Goal: Transaction & Acquisition: Book appointment/travel/reservation

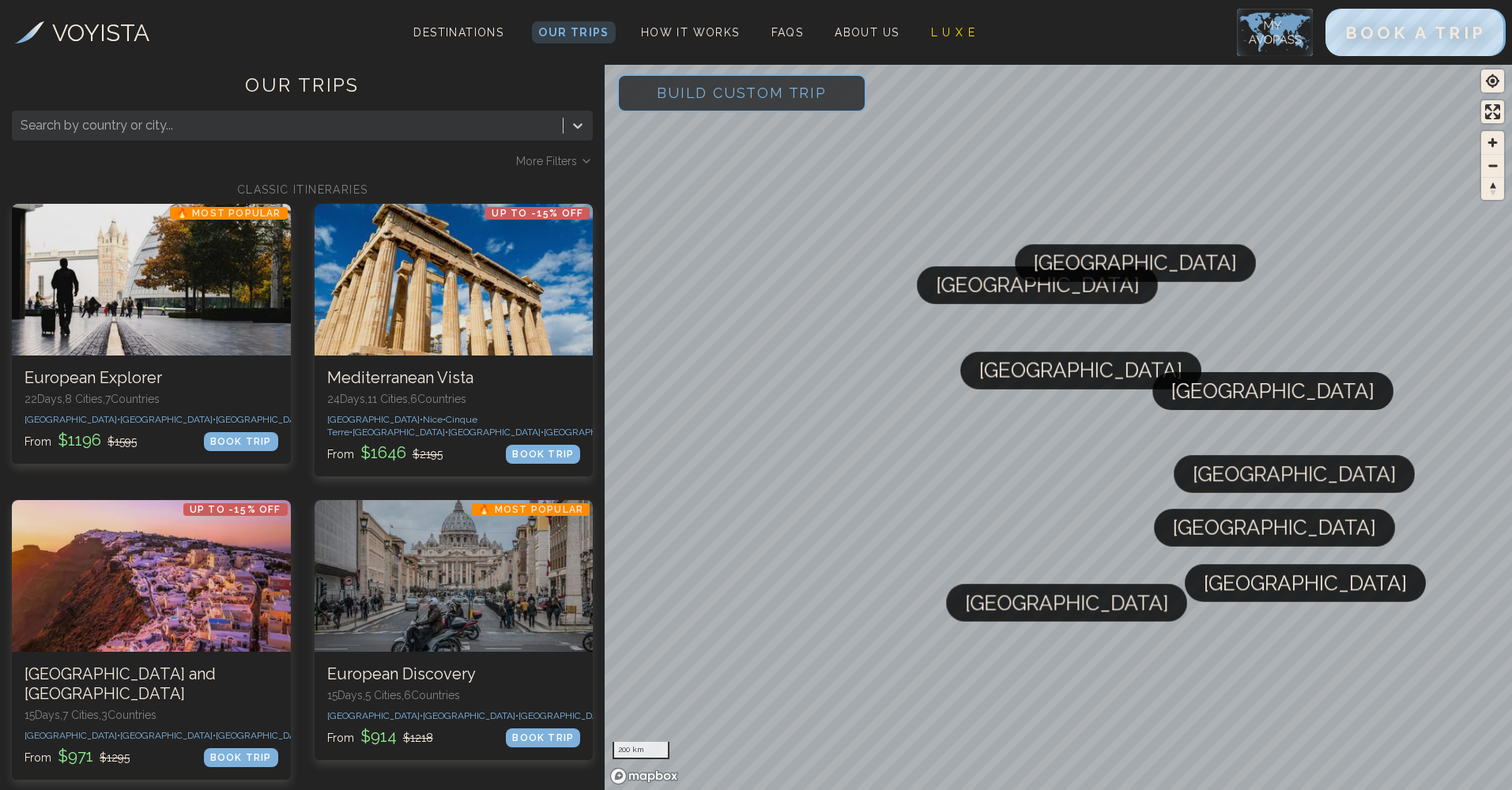
click at [241, 133] on div at bounding box center [287, 125] width 534 height 22
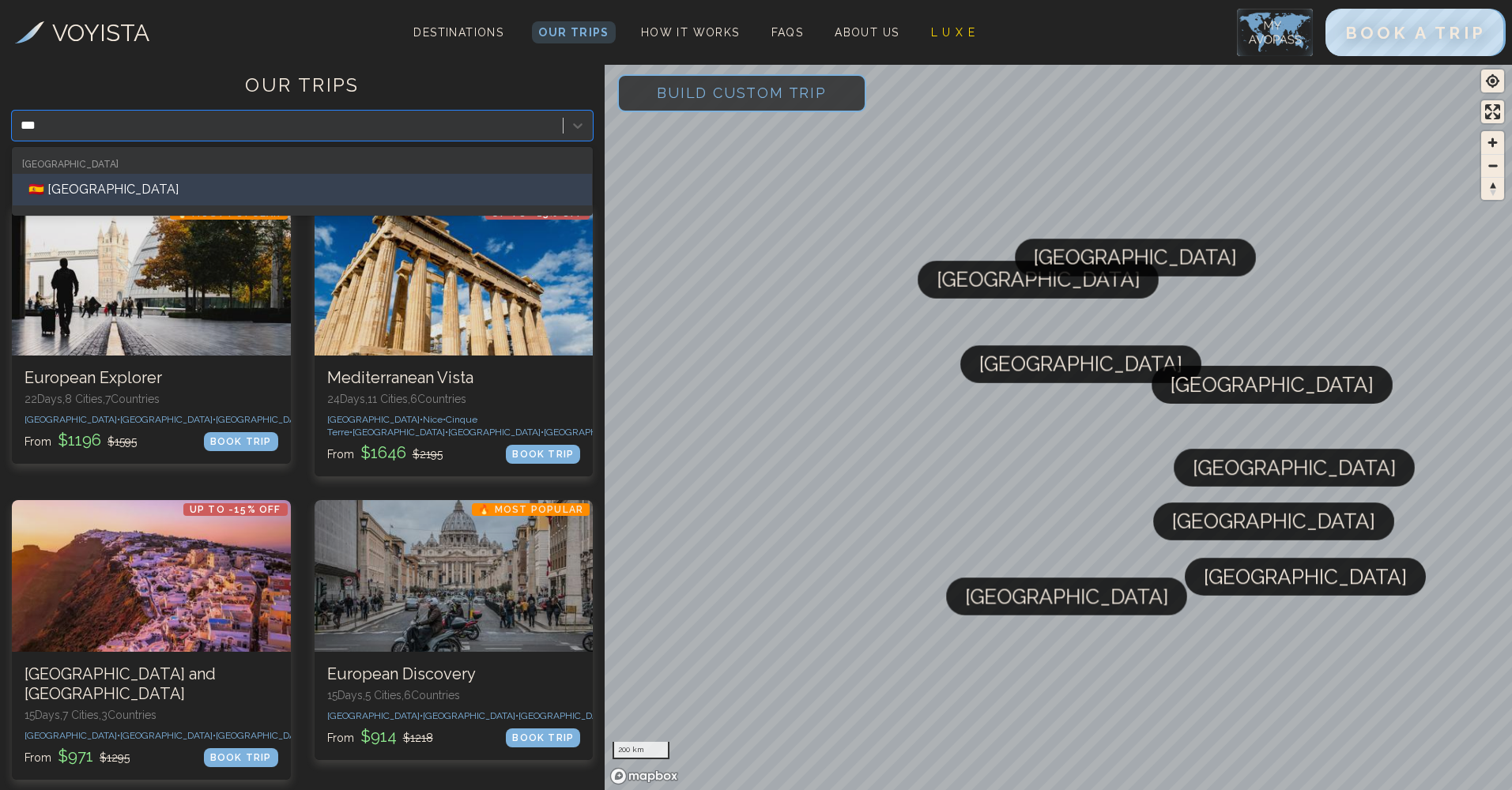
type input "****"
click at [237, 188] on div "🇪🇸 [GEOGRAPHIC_DATA]" at bounding box center [302, 190] width 580 height 32
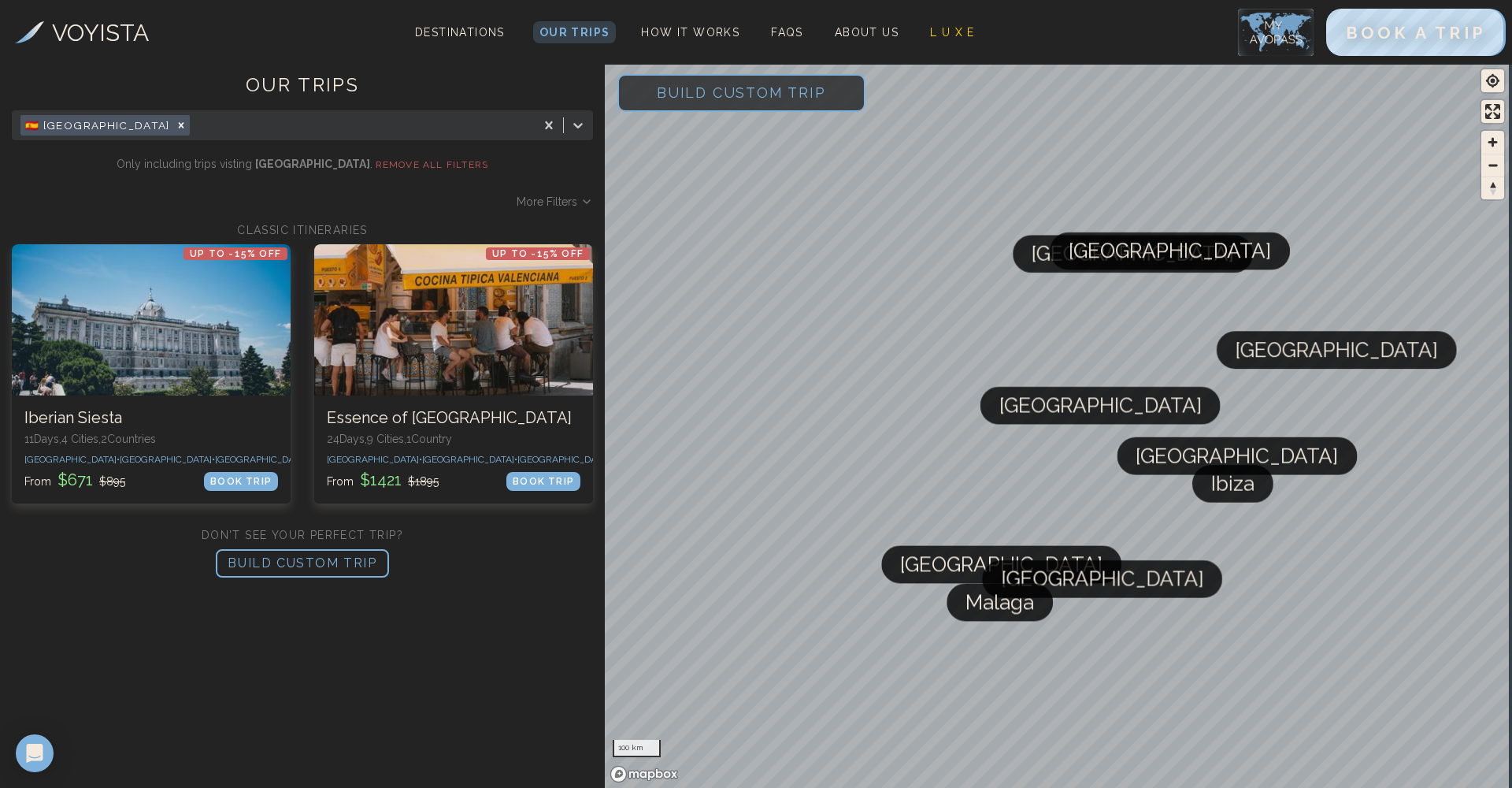
click at [359, 578] on p "BUILD CUSTOM TRIP" at bounding box center [302, 563] width 173 height 29
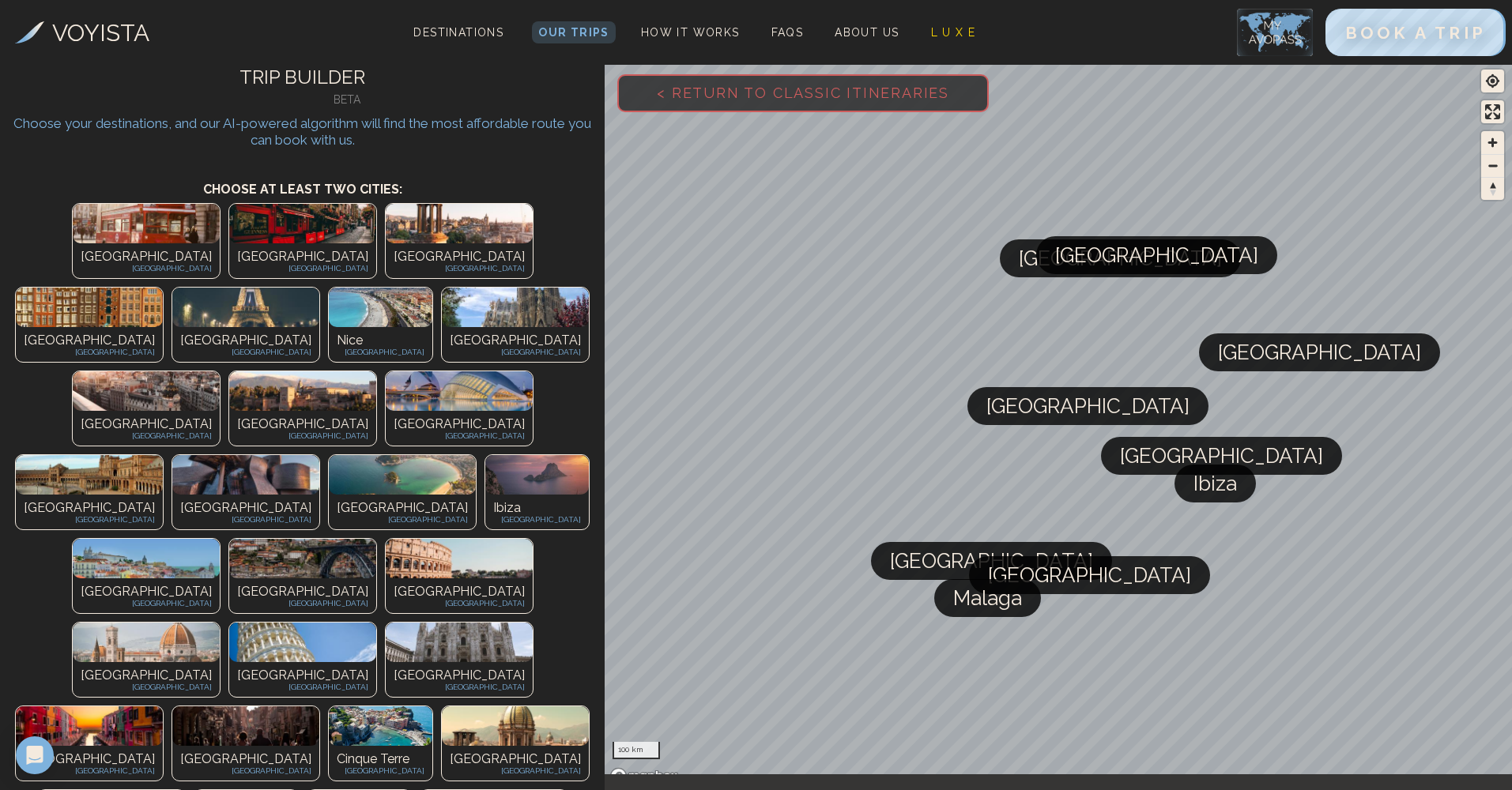
scroll to position [45, 0]
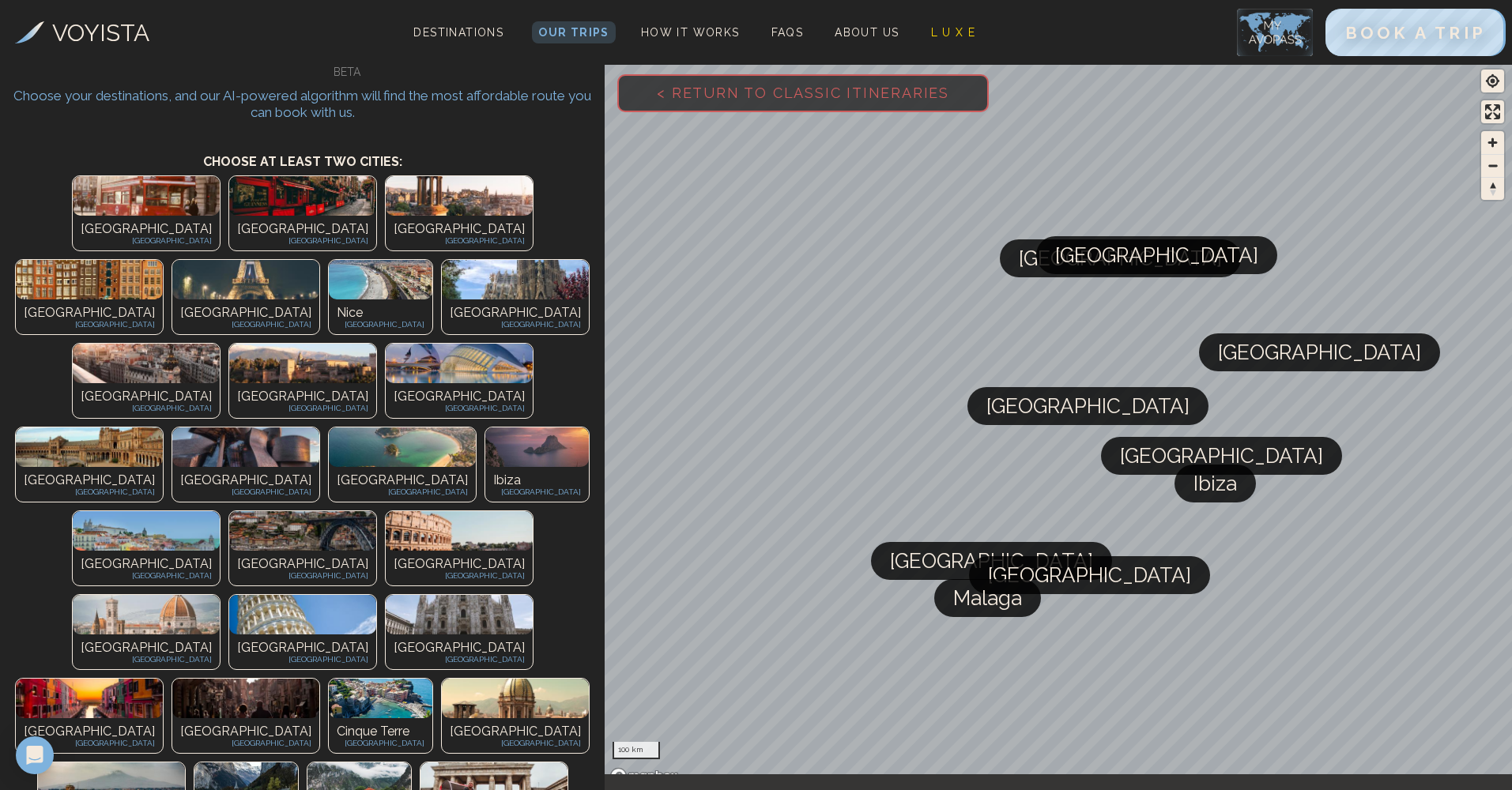
click at [220, 344] on img at bounding box center [146, 364] width 147 height 40
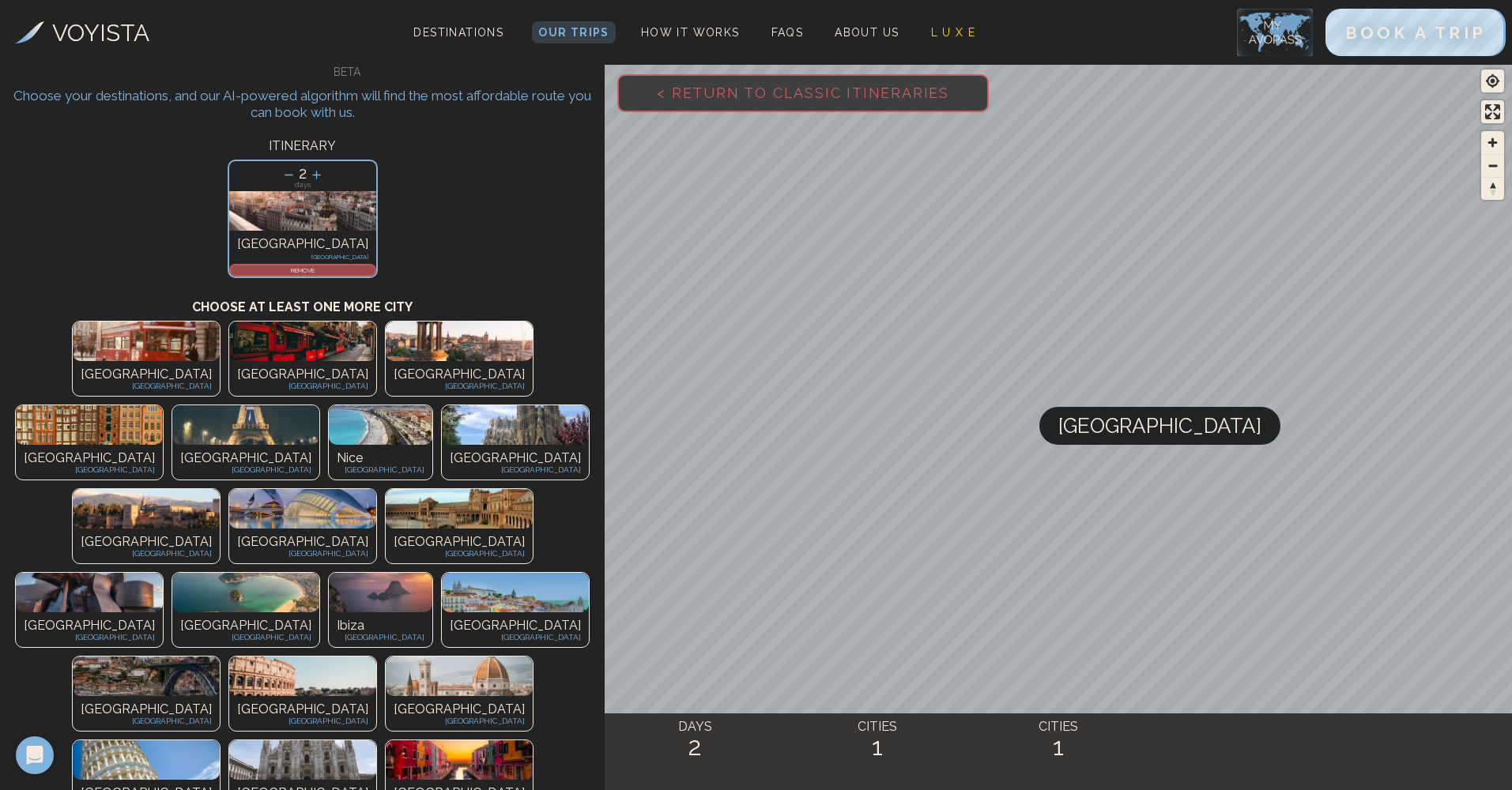
click at [1379, 60] on div "BOOK A TRIP" at bounding box center [1371, 32] width 268 height 65
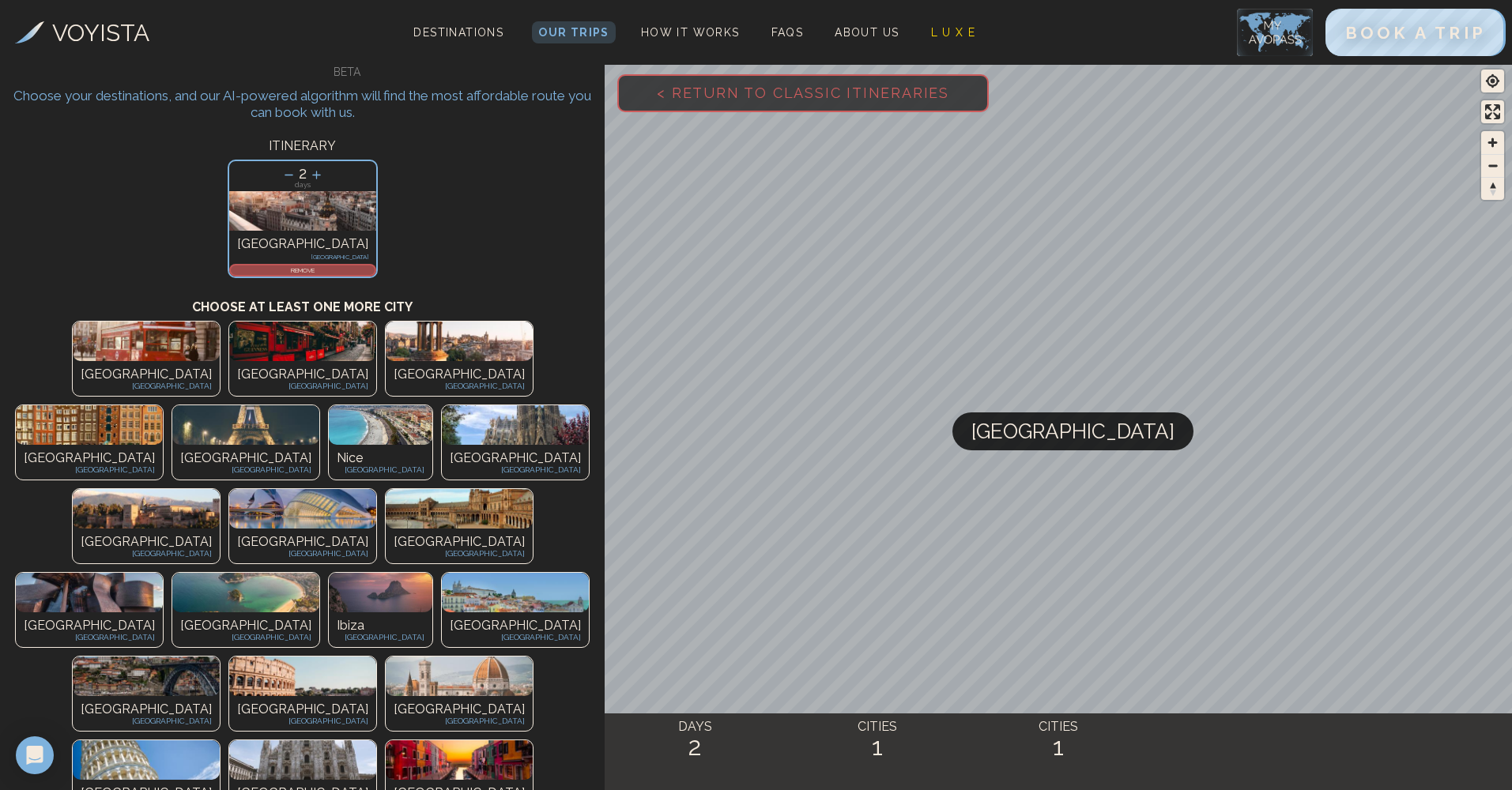
click at [519, 405] on img at bounding box center [515, 425] width 147 height 40
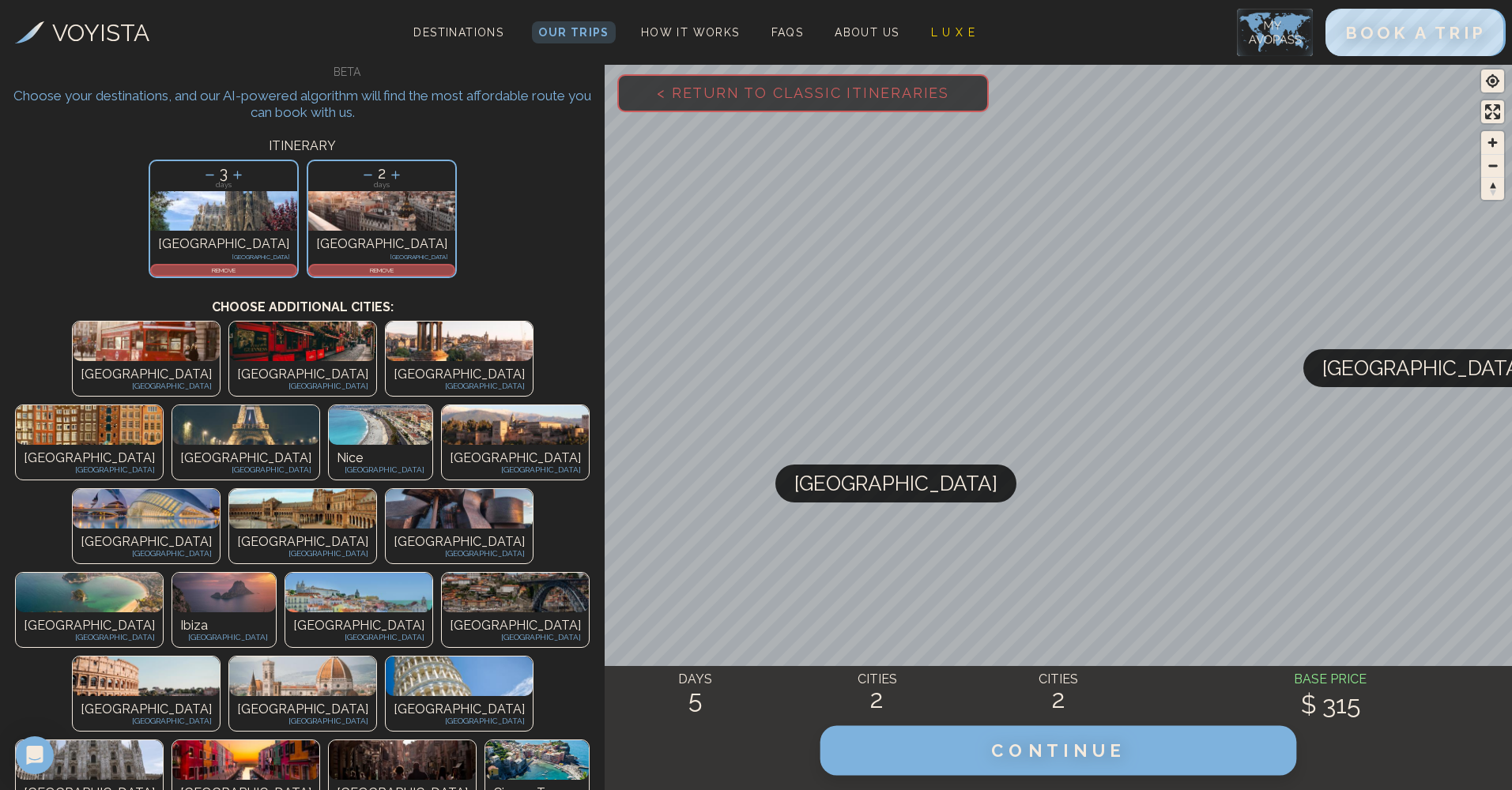
click at [1019, 761] on button "CONTINUE" at bounding box center [1058, 751] width 476 height 50
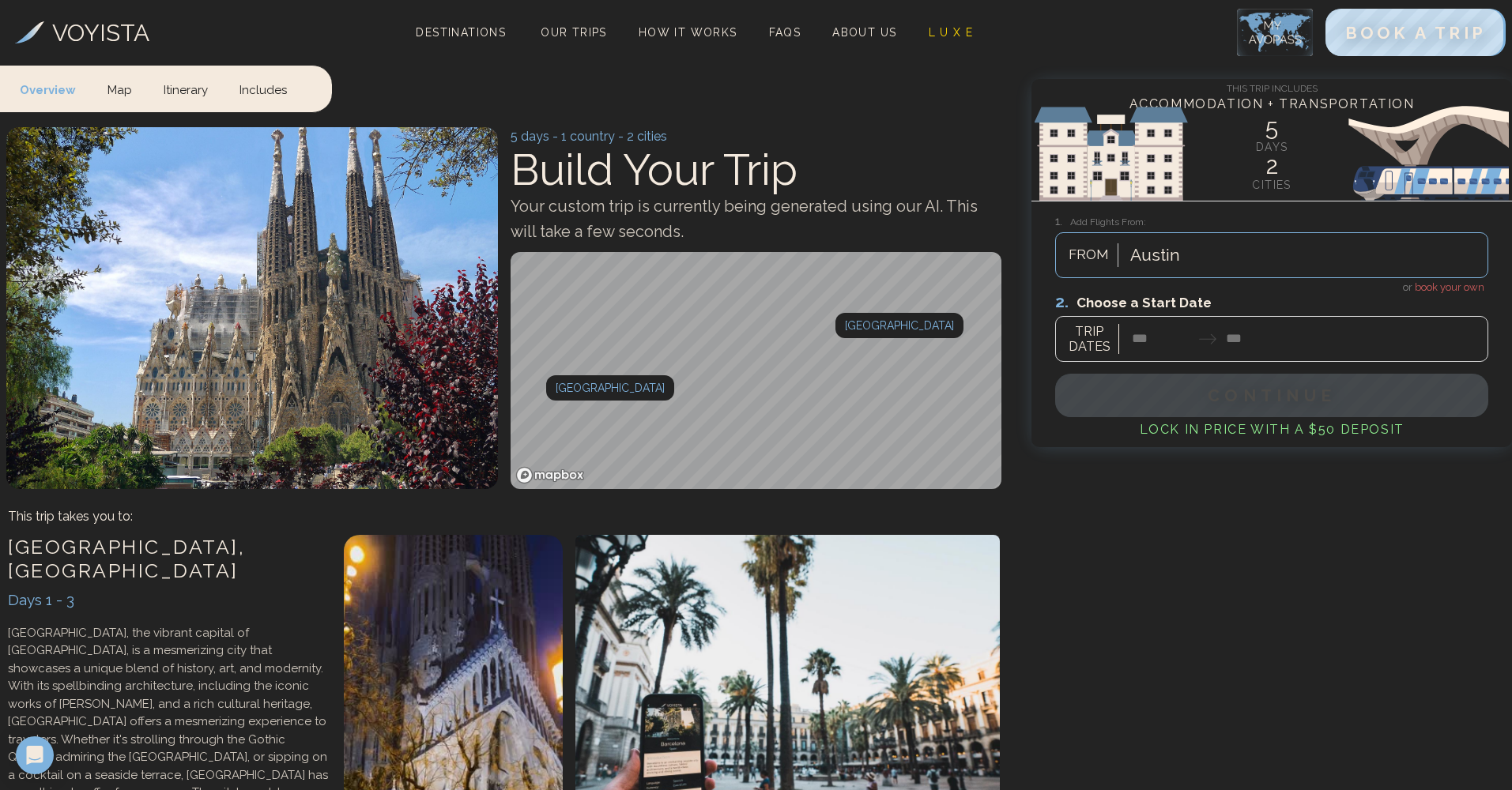
click at [1153, 342] on div at bounding box center [1271, 326] width 433 height 71
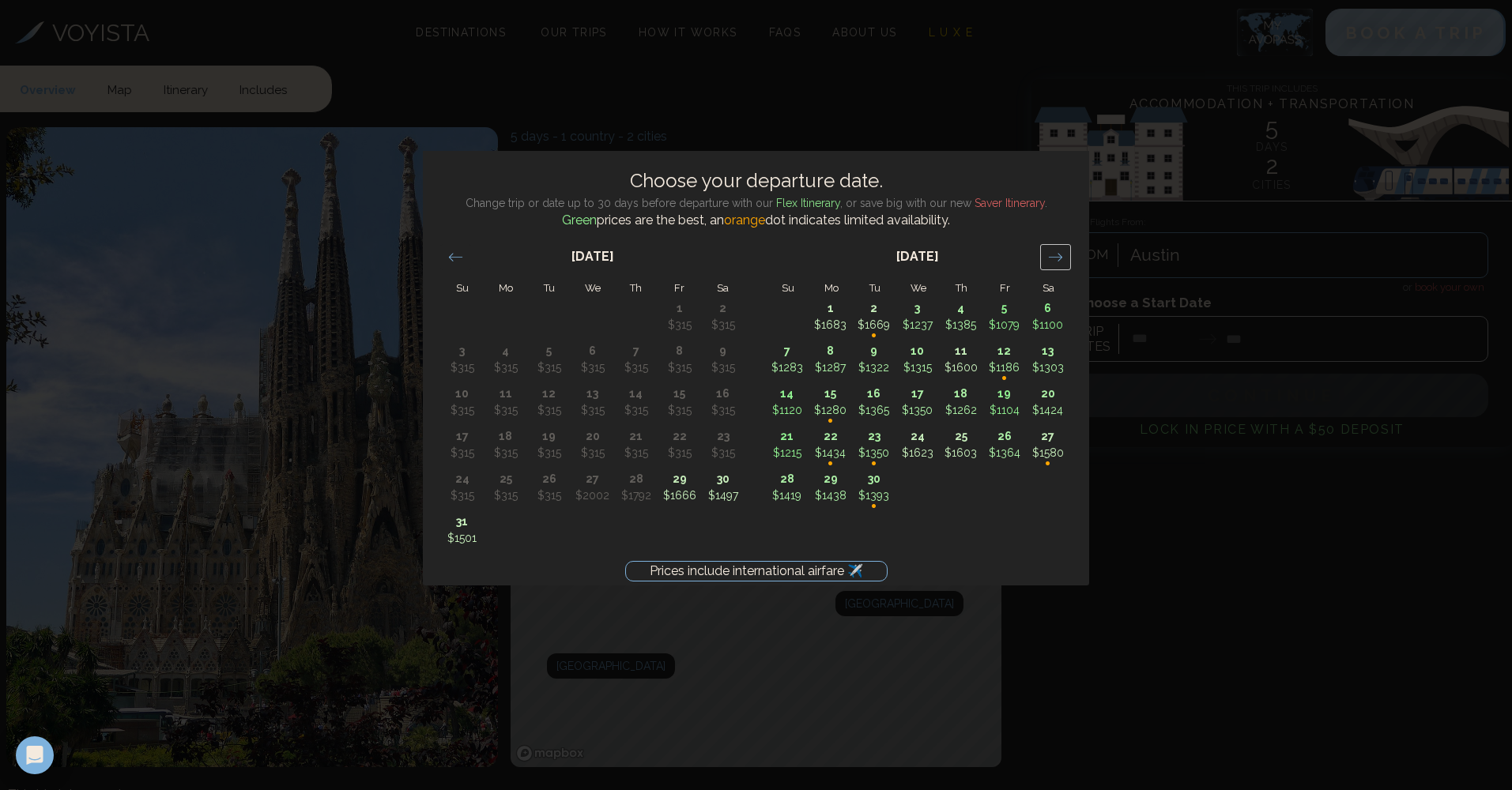
click at [1058, 262] on icon "Move forward to switch to the next month." at bounding box center [1055, 256] width 15 height 15
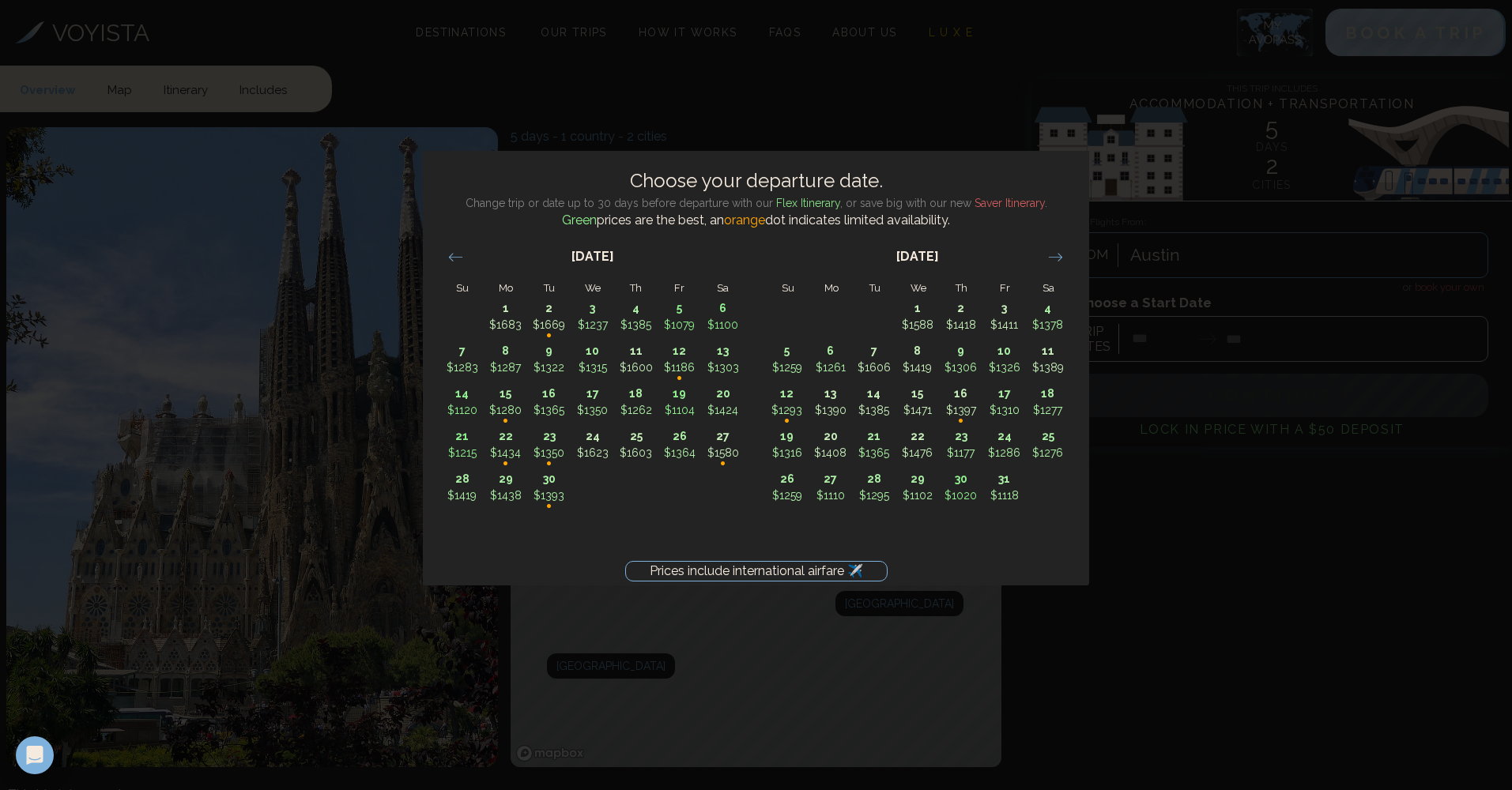
click at [1237, 533] on div "Prices include international airfare ✈️ Choose your departure date. Change trip…" at bounding box center [756, 395] width 1512 height 790
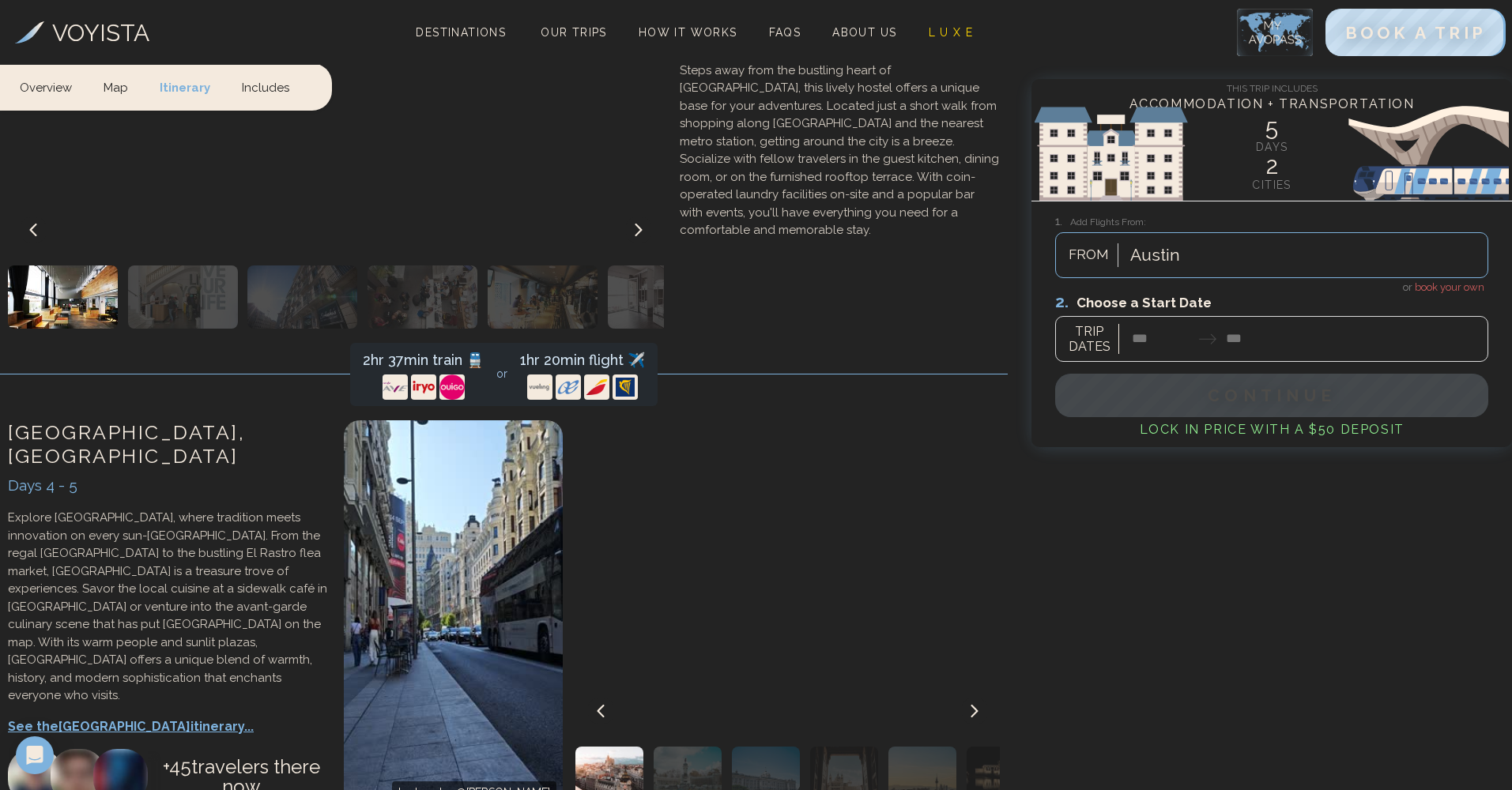
scroll to position [1573, 0]
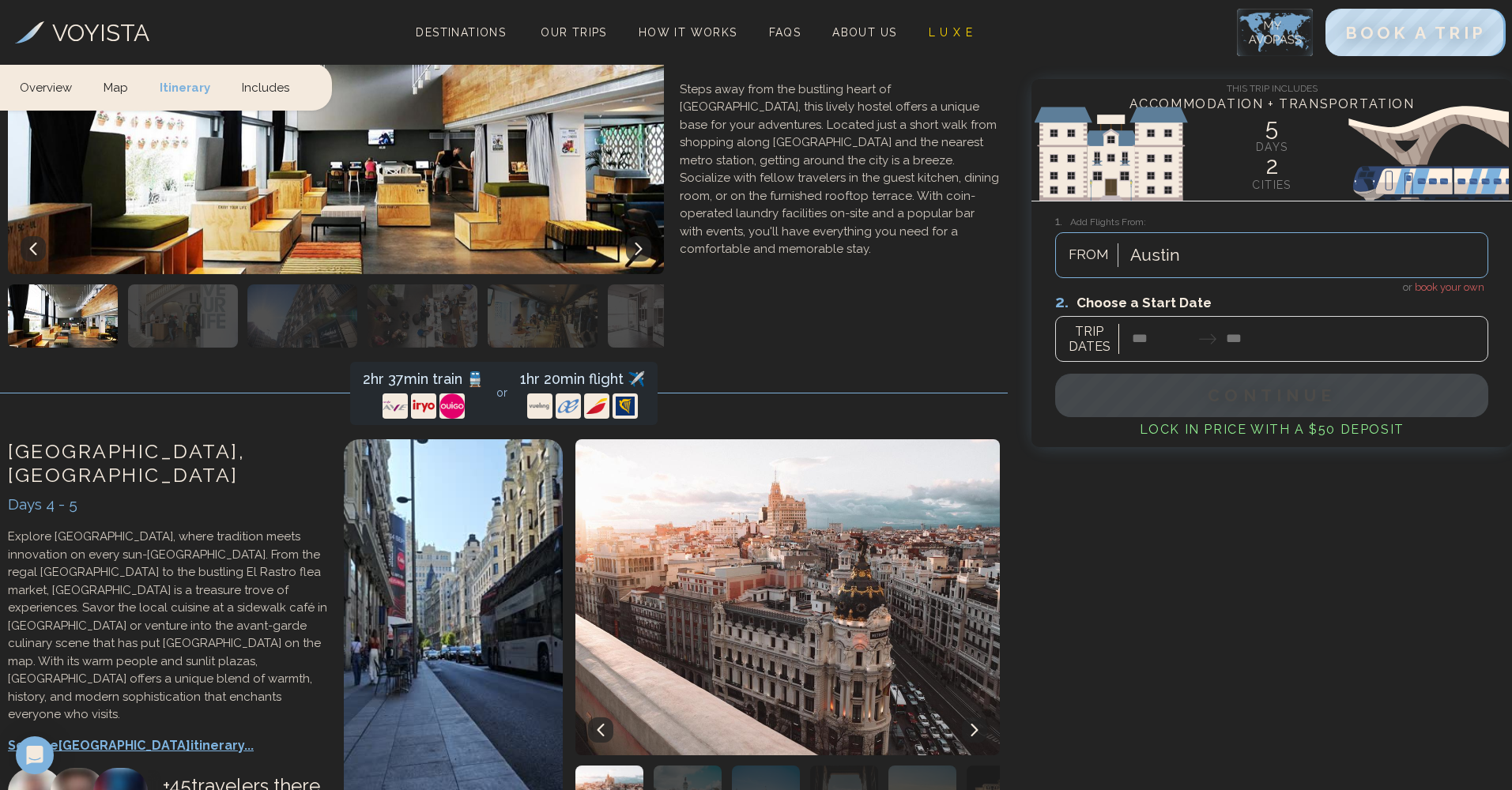
click at [464, 368] on div "2hr 37min train 🚆" at bounding box center [423, 379] width 121 height 22
click at [418, 368] on div "2hr 37min train 🚆" at bounding box center [423, 379] width 121 height 22
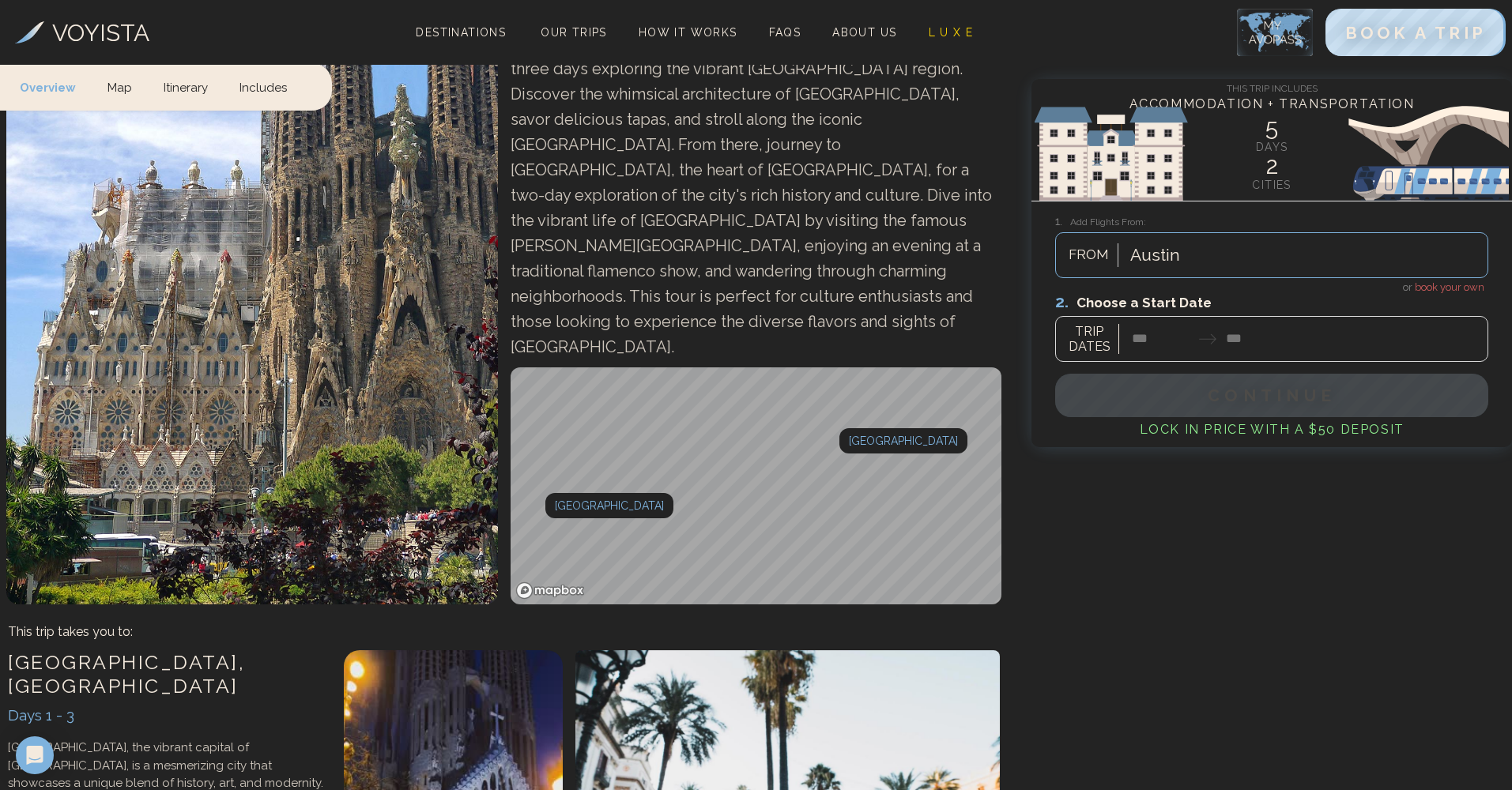
scroll to position [0, 0]
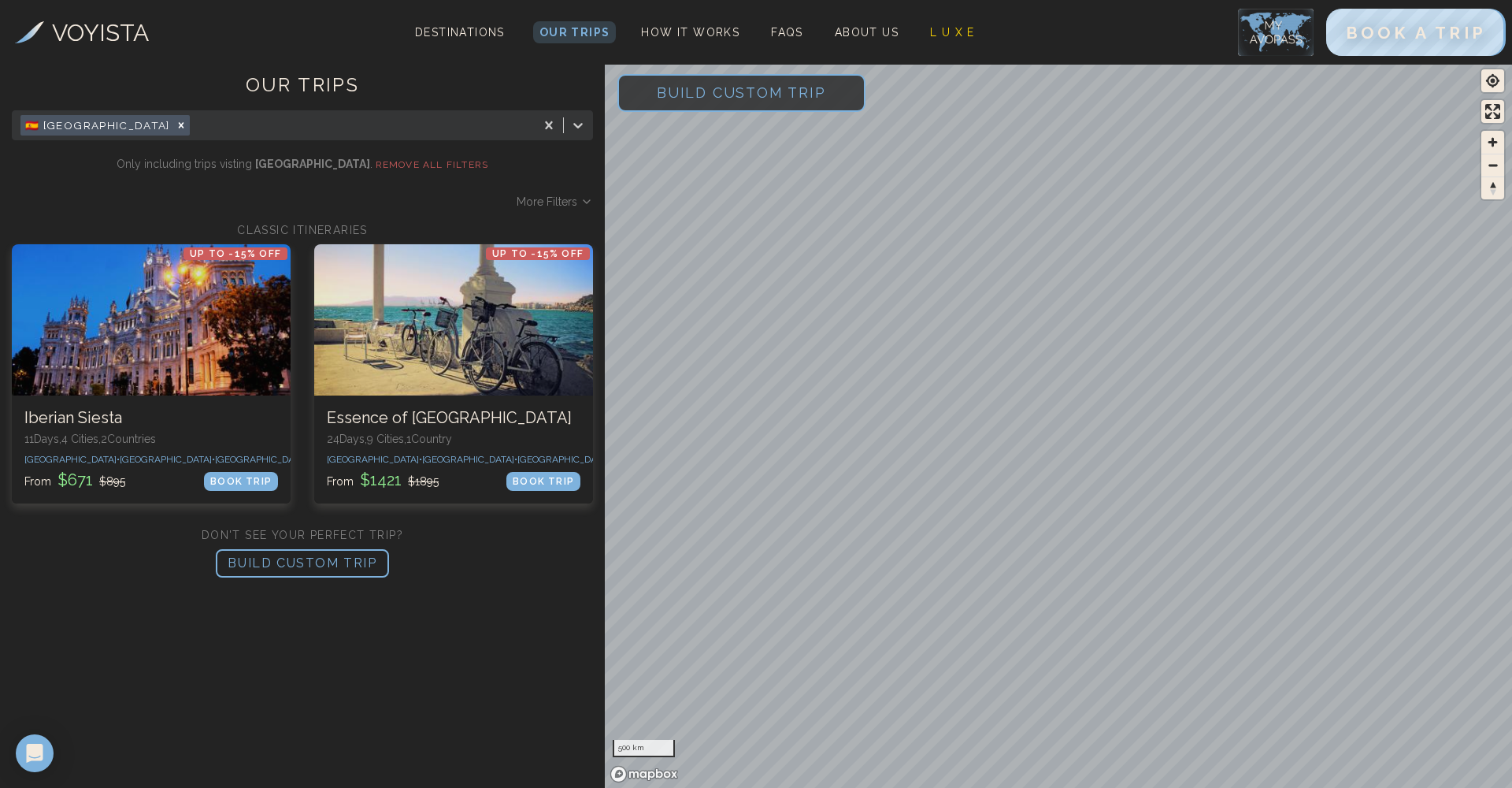
click at [697, 97] on span "Build Custom Trip" at bounding box center [742, 93] width 220 height 67
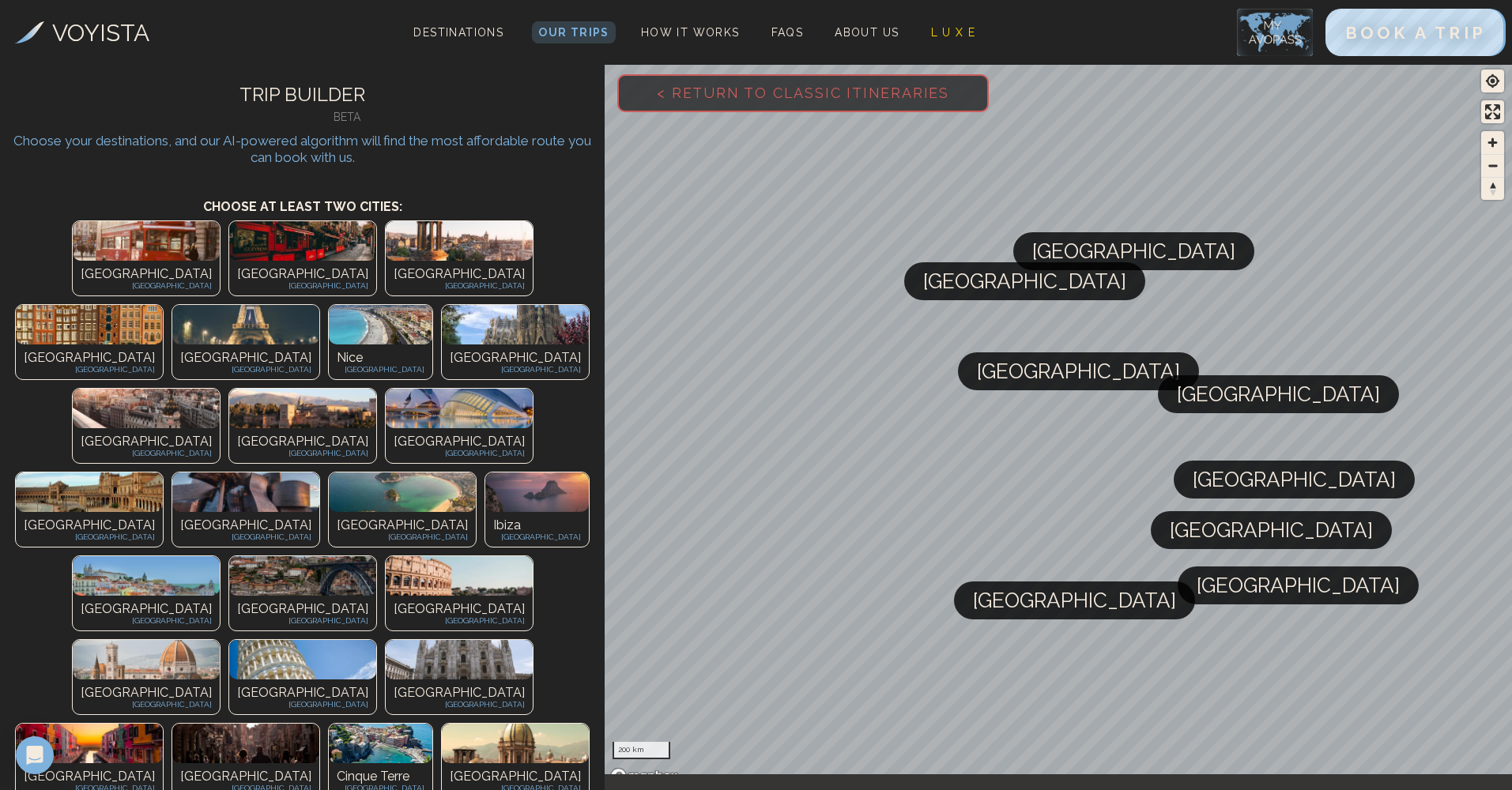
click at [220, 389] on img at bounding box center [146, 408] width 147 height 40
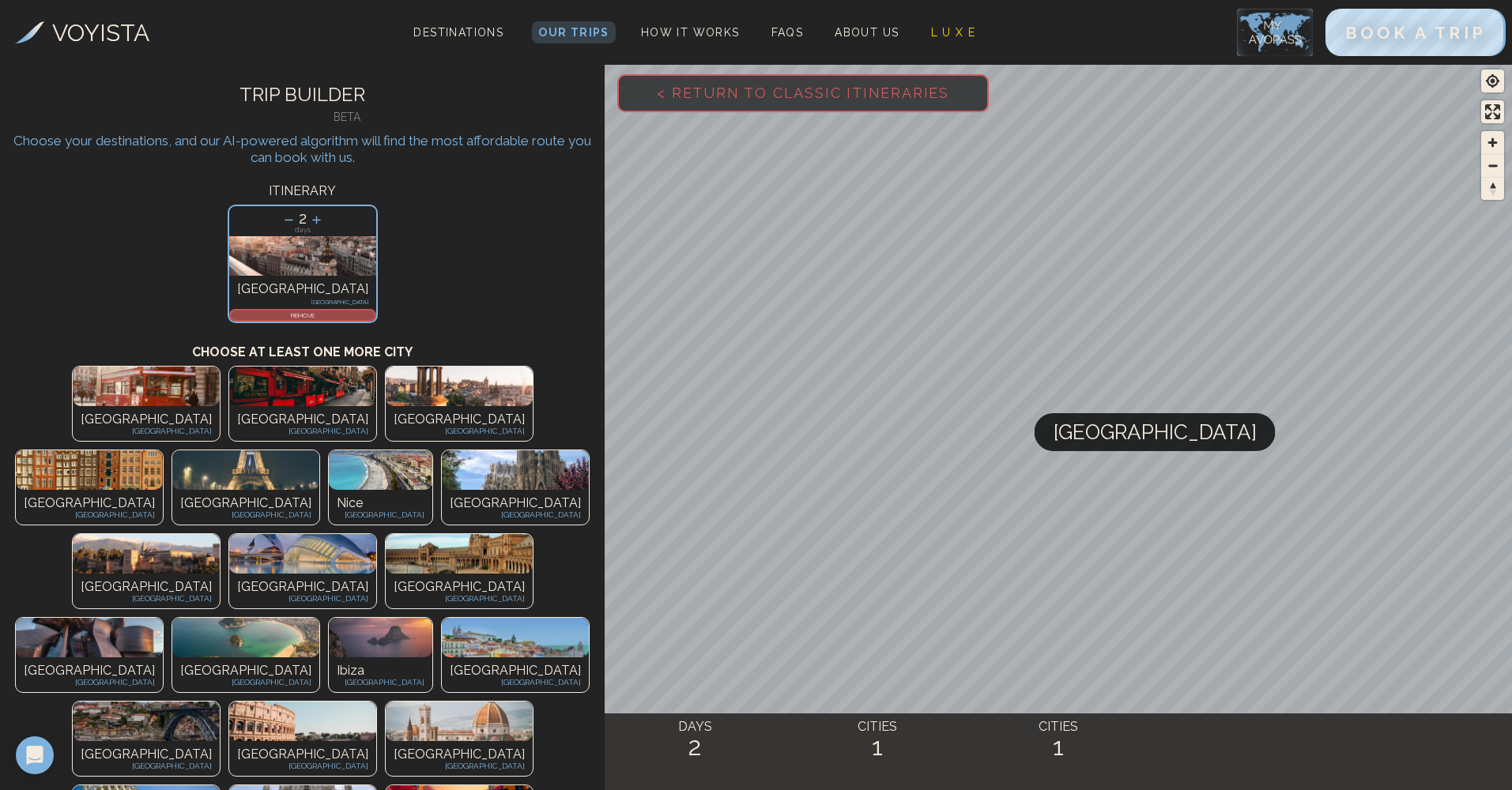
click at [519, 450] on img at bounding box center [515, 470] width 147 height 40
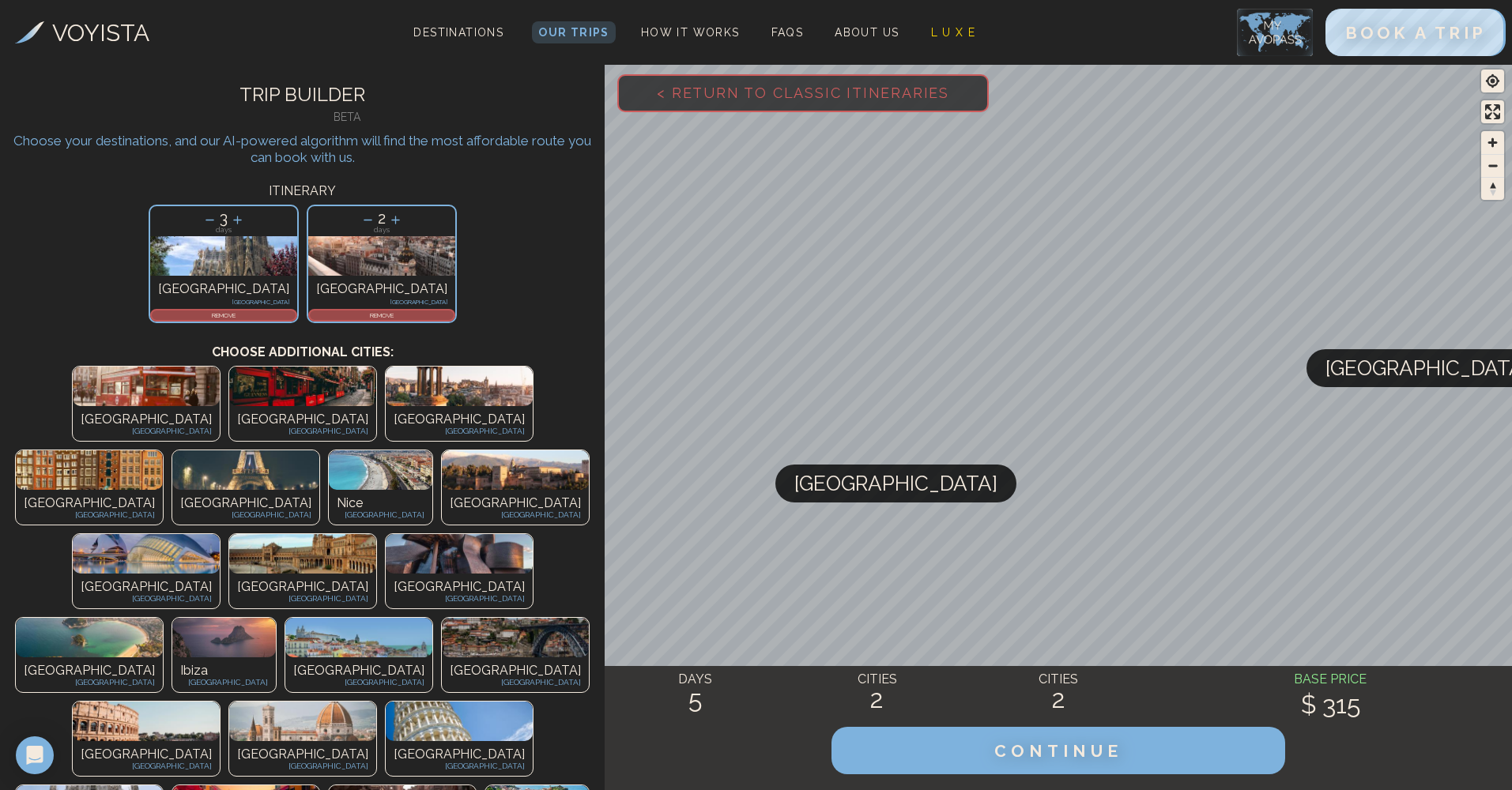
click at [220, 702] on img at bounding box center [146, 721] width 147 height 40
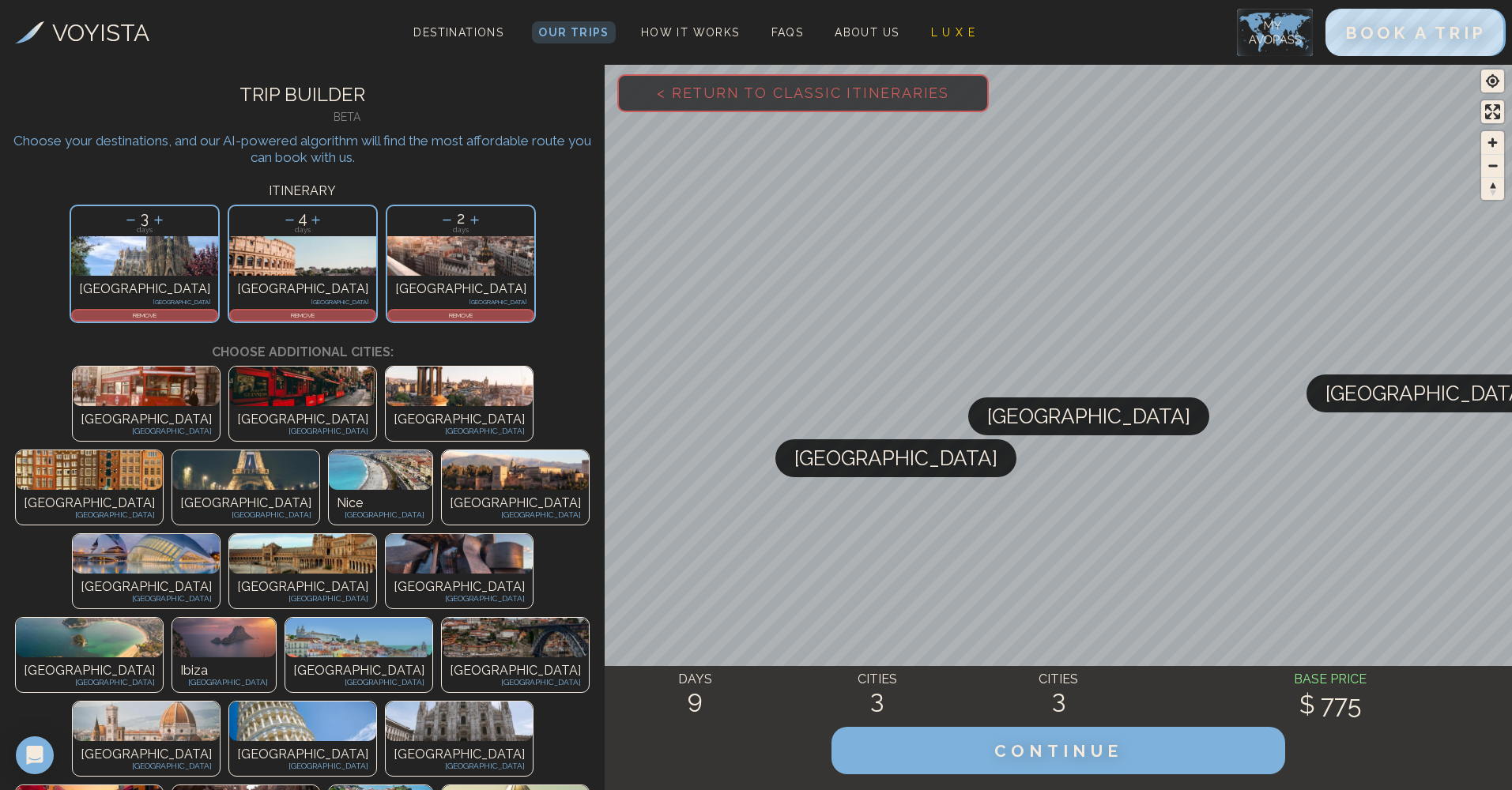
click at [533, 702] on img at bounding box center [459, 721] width 147 height 40
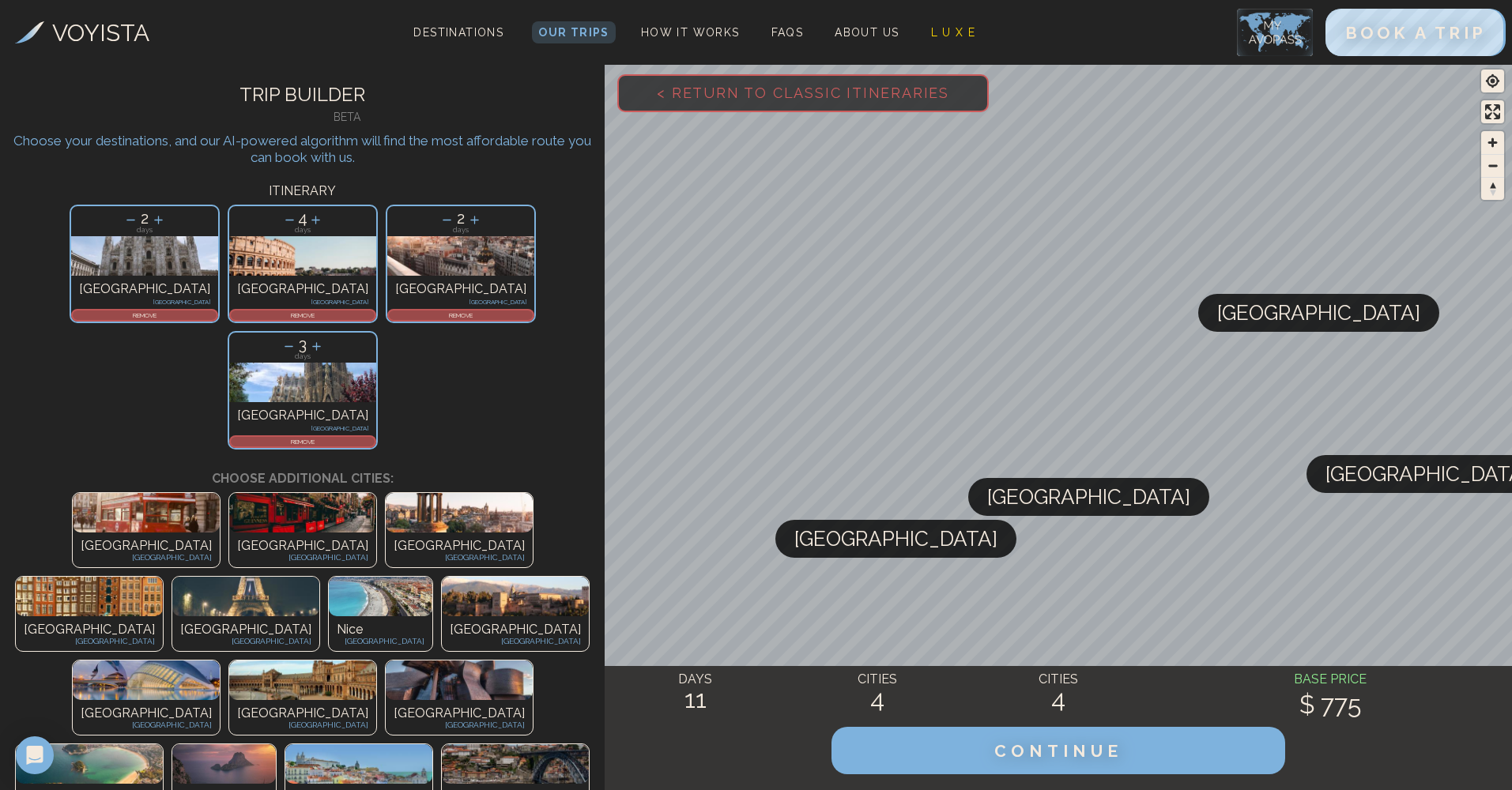
click at [163, 744] on img at bounding box center [89, 764] width 147 height 40
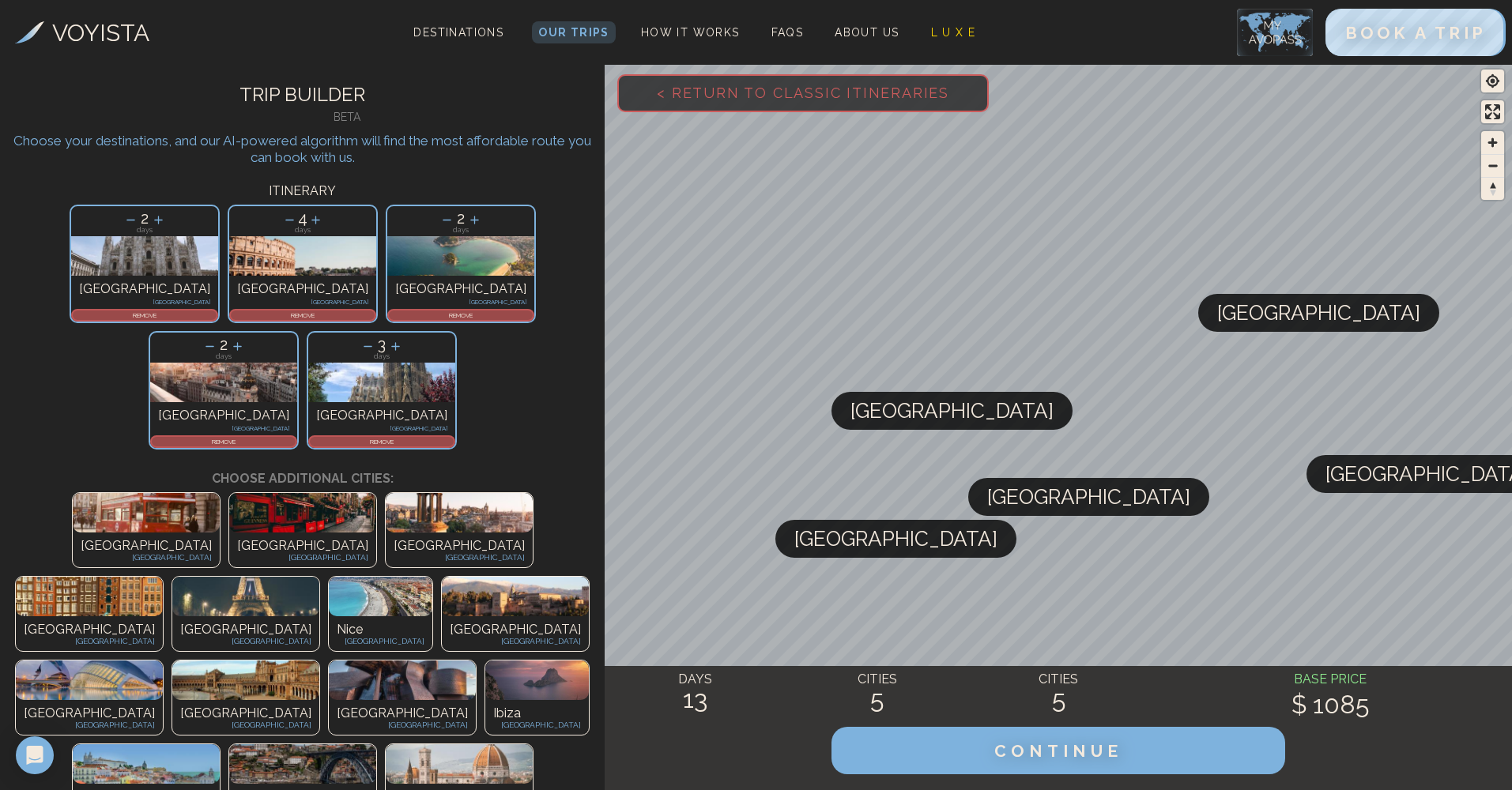
click at [389, 319] on p "REMOVE" at bounding box center [460, 315] width 144 height 10
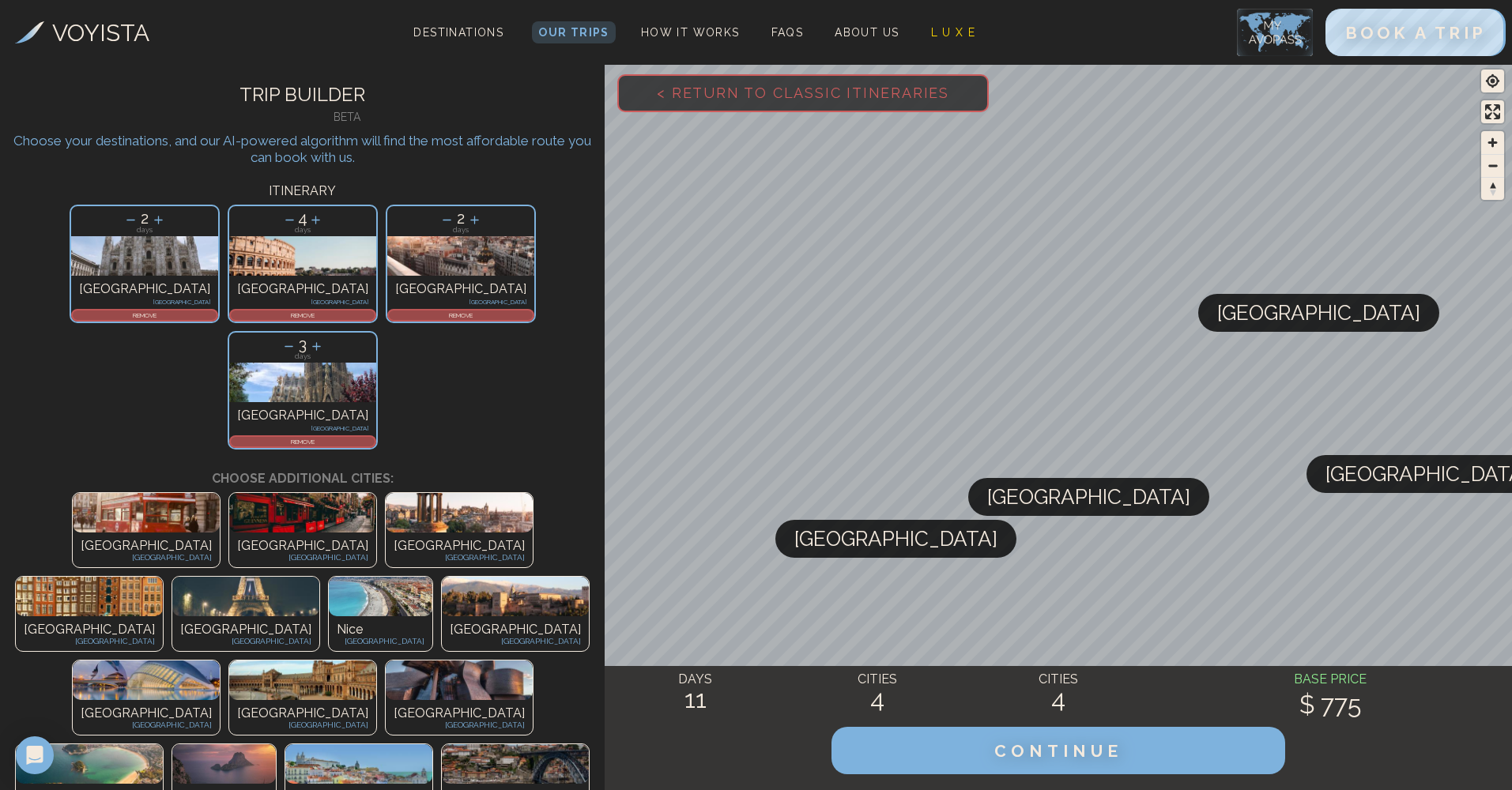
click at [281, 219] on icon at bounding box center [289, 220] width 17 height 17
click at [280, 219] on icon at bounding box center [288, 220] width 17 height 17
click at [325, 338] on icon at bounding box center [316, 346] width 17 height 17
click at [466, 215] on icon at bounding box center [474, 220] width 17 height 17
click at [298, 338] on icon at bounding box center [289, 346] width 17 height 17
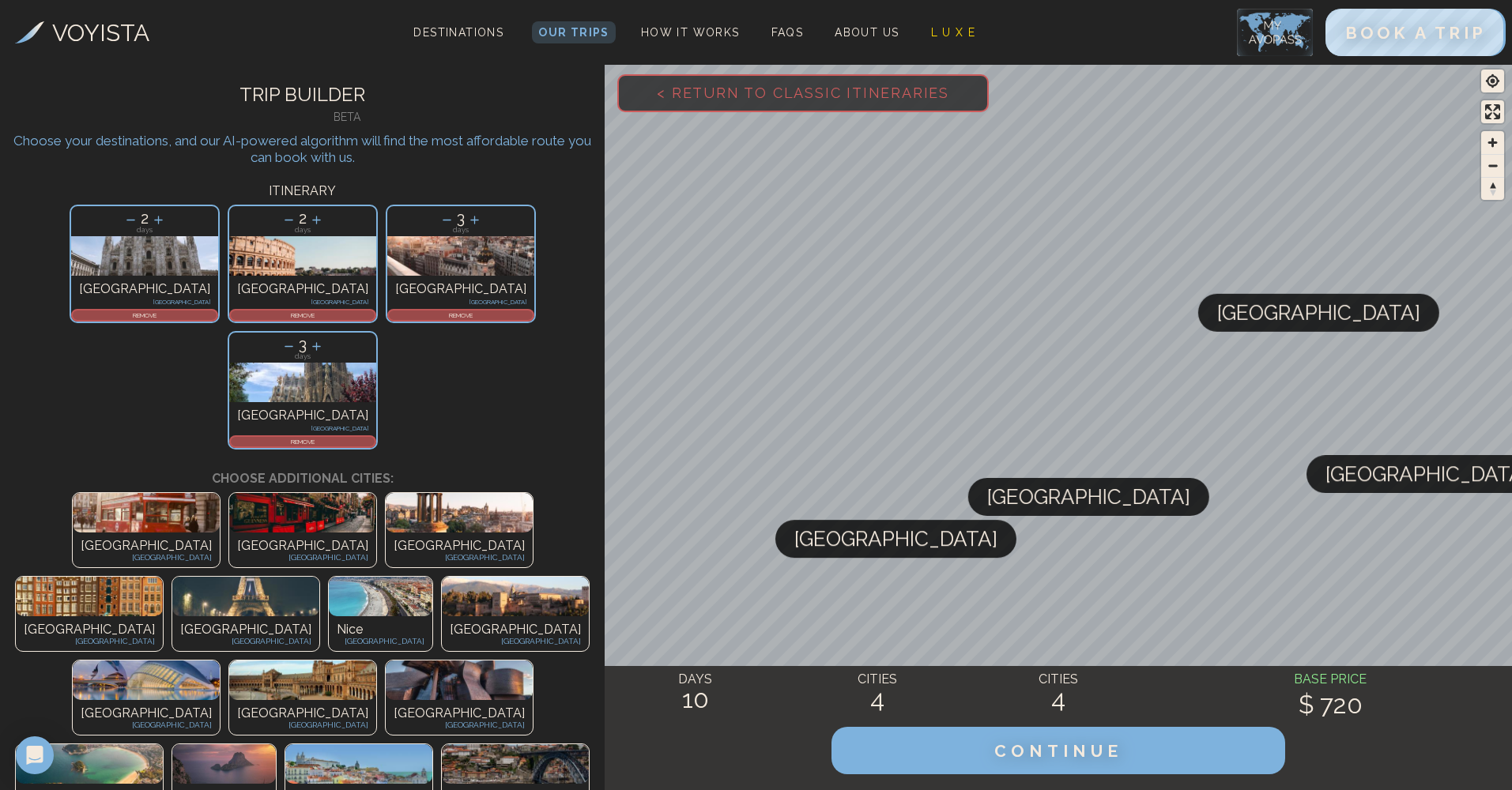
click at [466, 217] on icon at bounding box center [474, 220] width 17 height 17
click at [439, 219] on icon at bounding box center [447, 220] width 17 height 17
click at [389, 315] on p "REMOVE" at bounding box center [460, 315] width 144 height 10
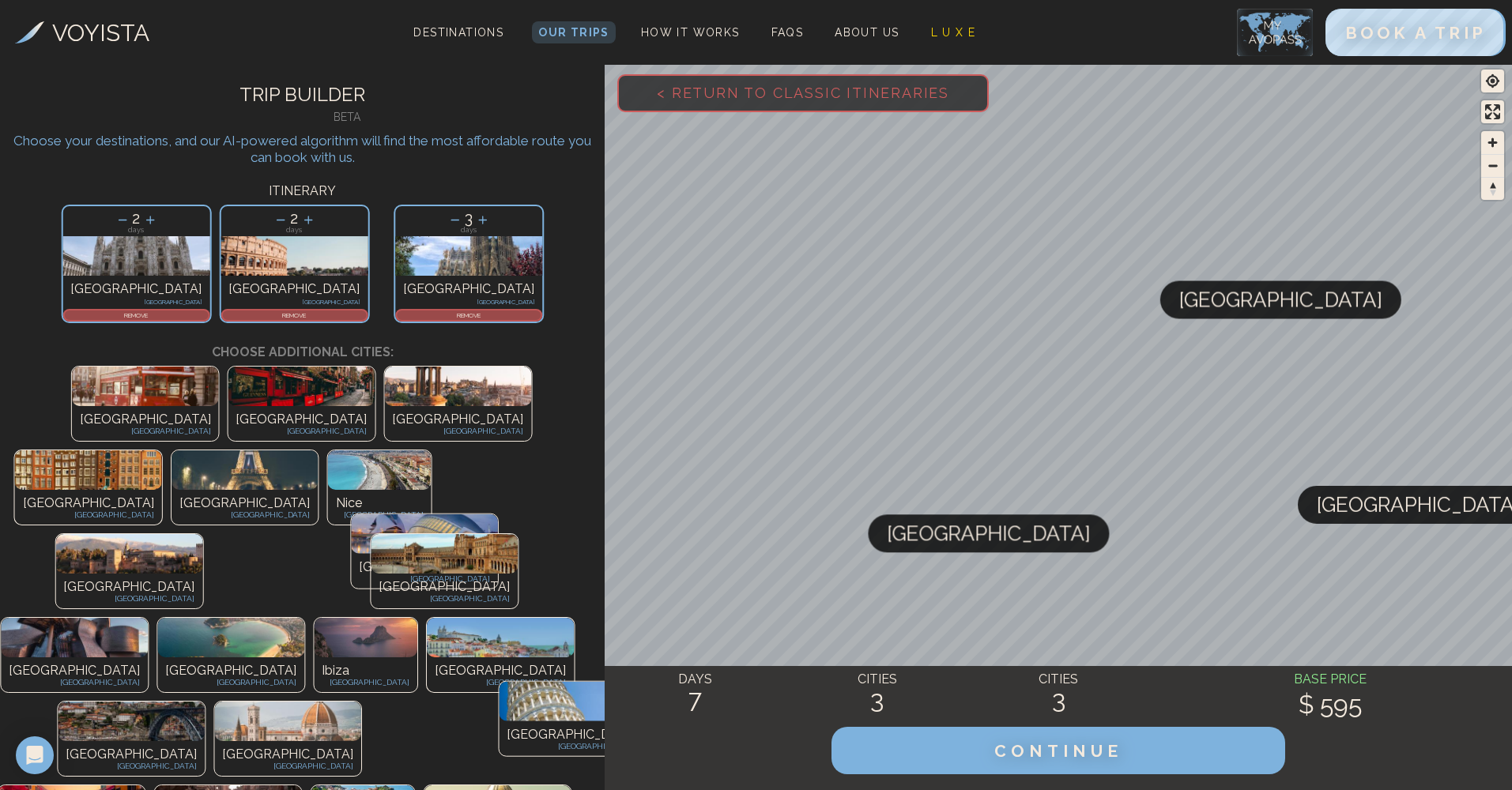
click at [397, 315] on p "REMOVE" at bounding box center [468, 315] width 144 height 10
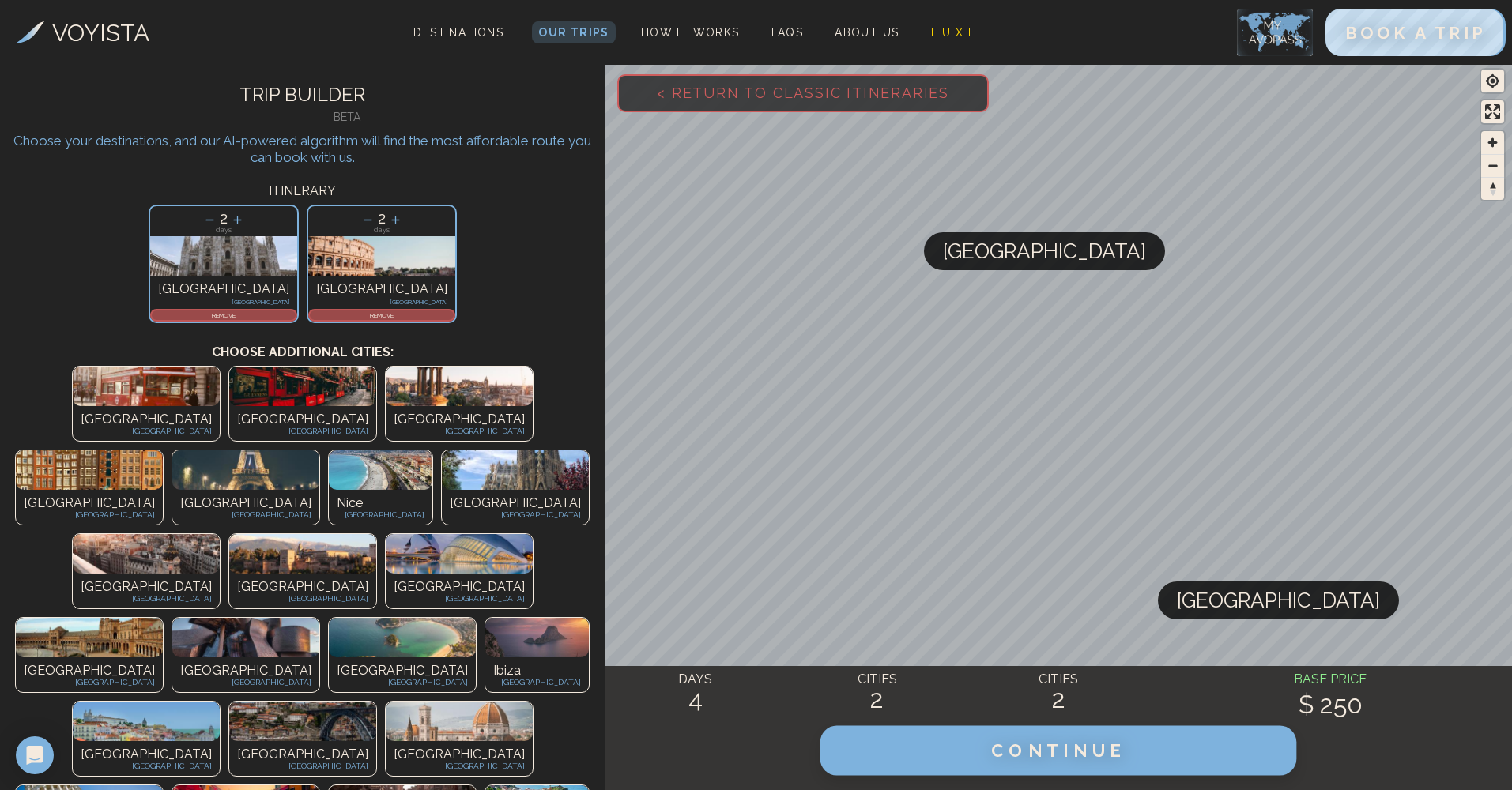
click at [1114, 737] on button "CONTINUE" at bounding box center [1058, 751] width 476 height 50
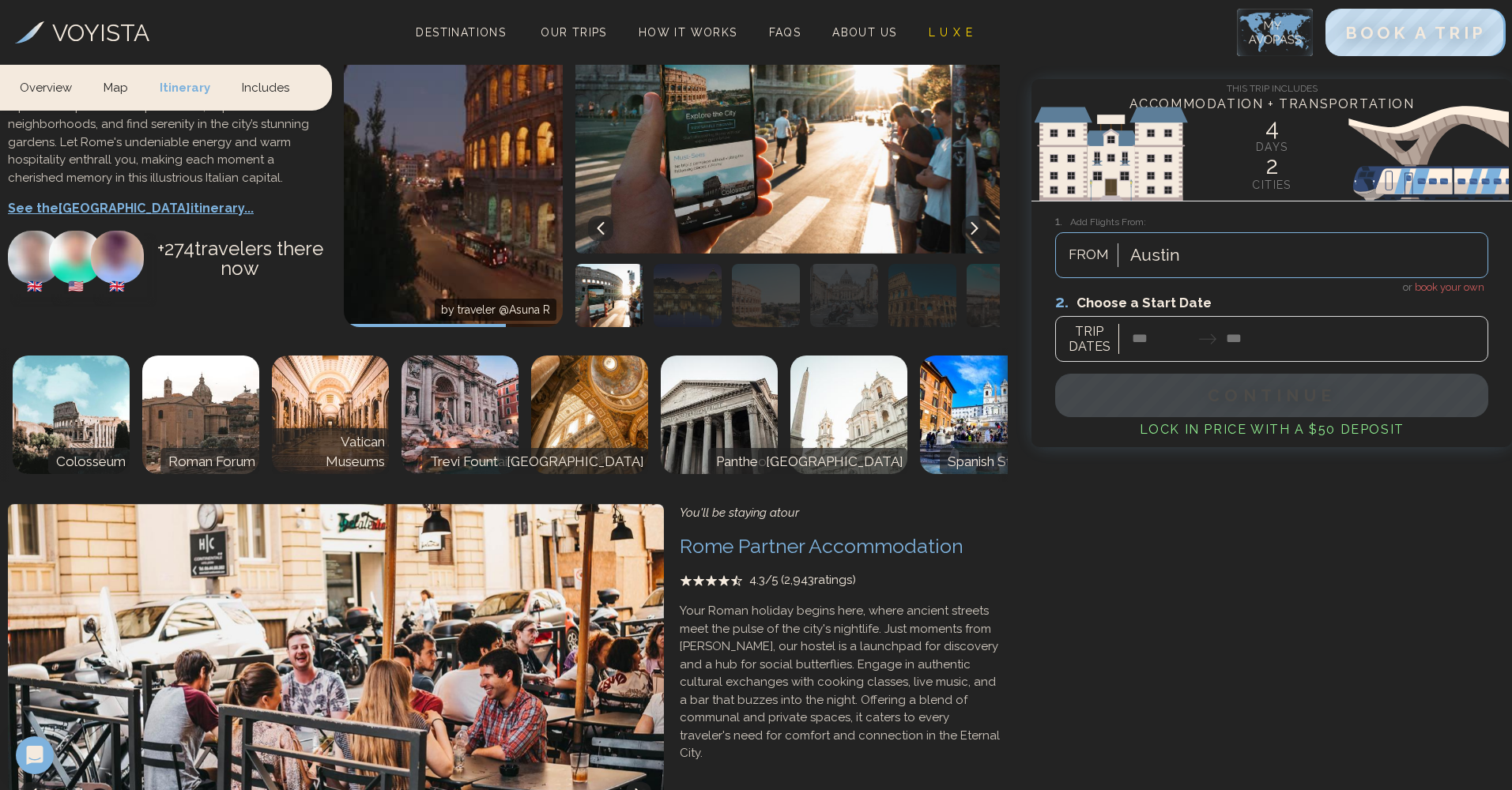
scroll to position [2495, 0]
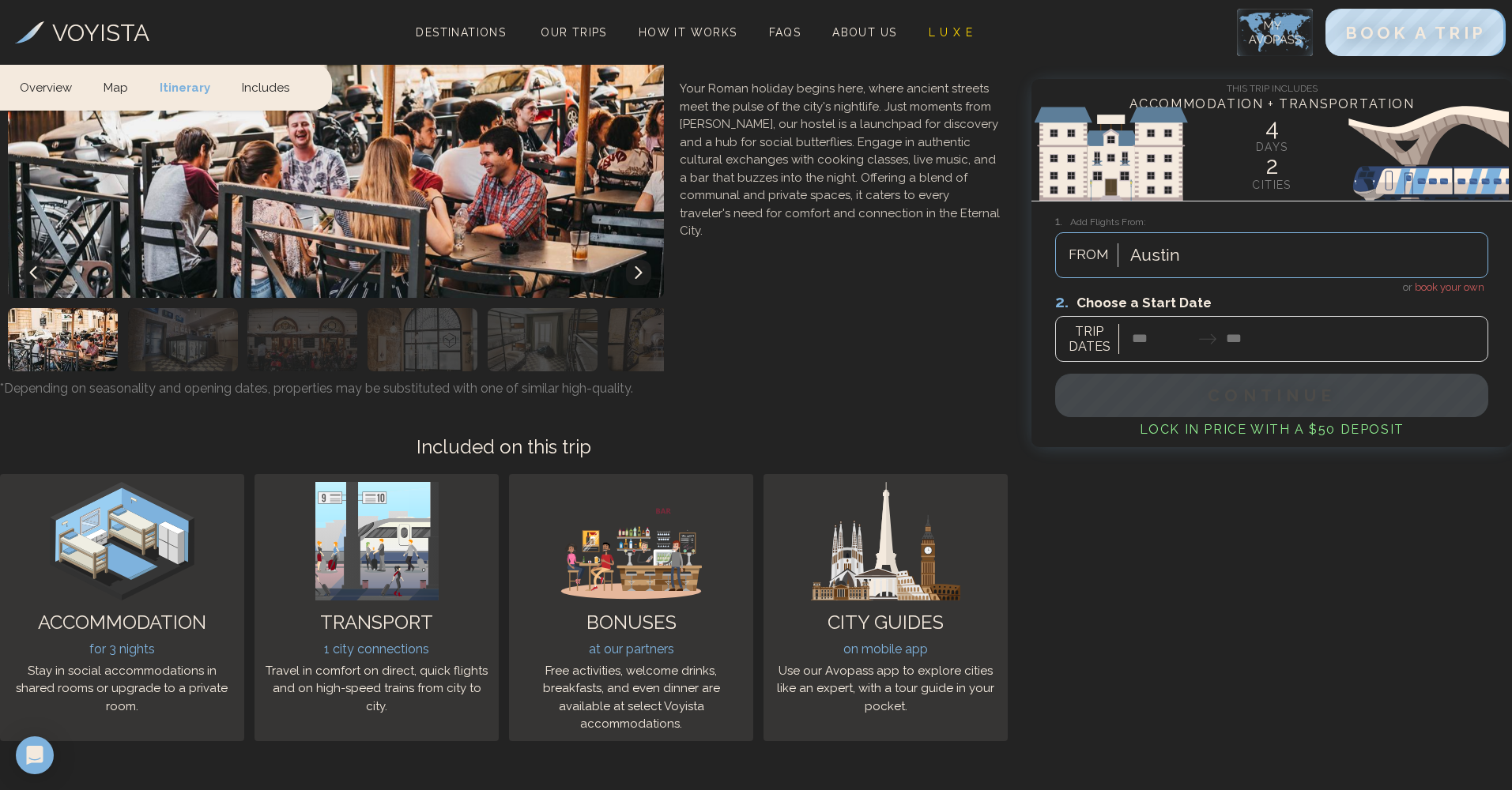
click at [1167, 330] on div at bounding box center [1271, 326] width 433 height 71
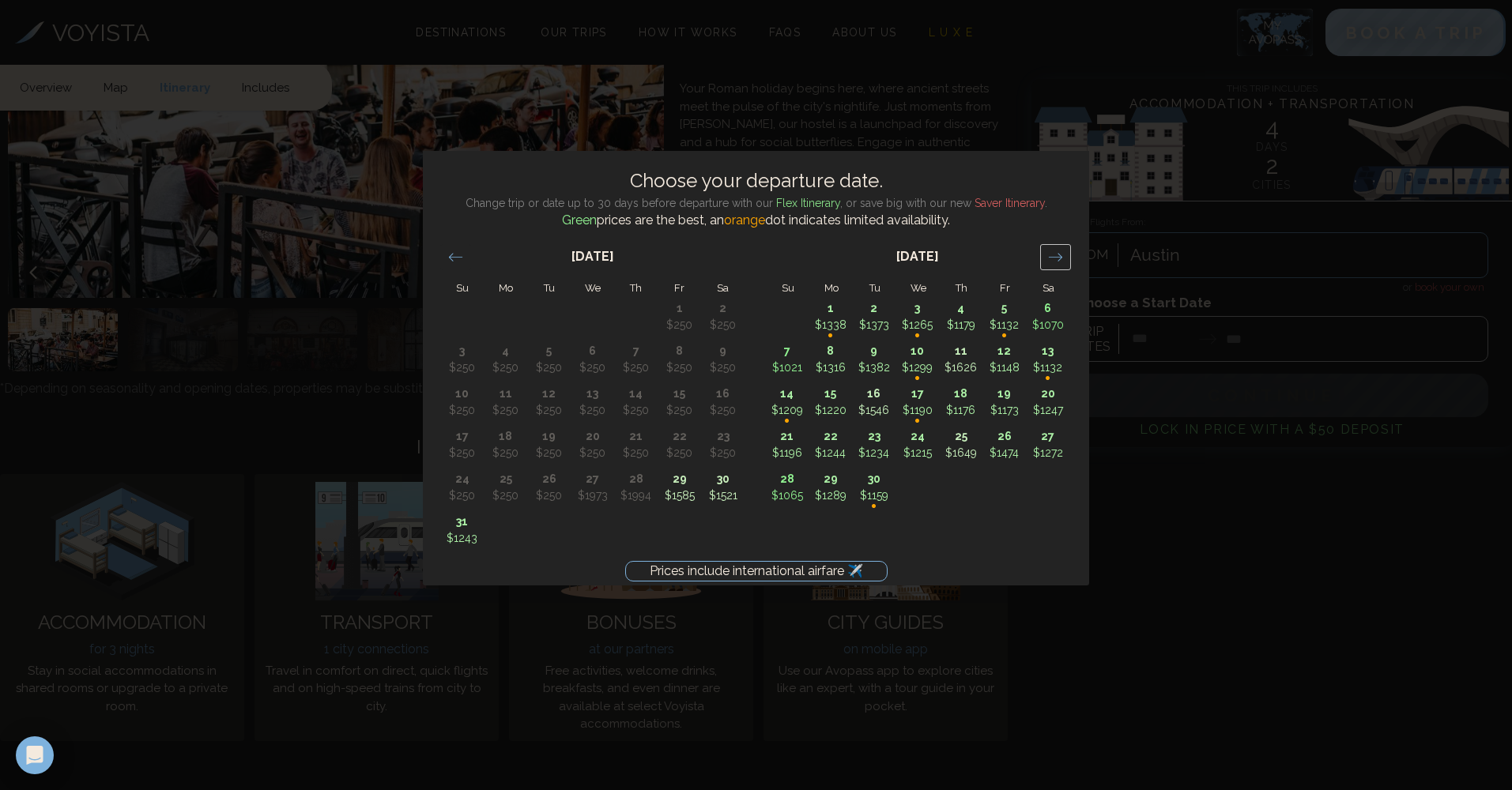
click at [1055, 250] on icon "Move forward to switch to the next month." at bounding box center [1055, 256] width 15 height 15
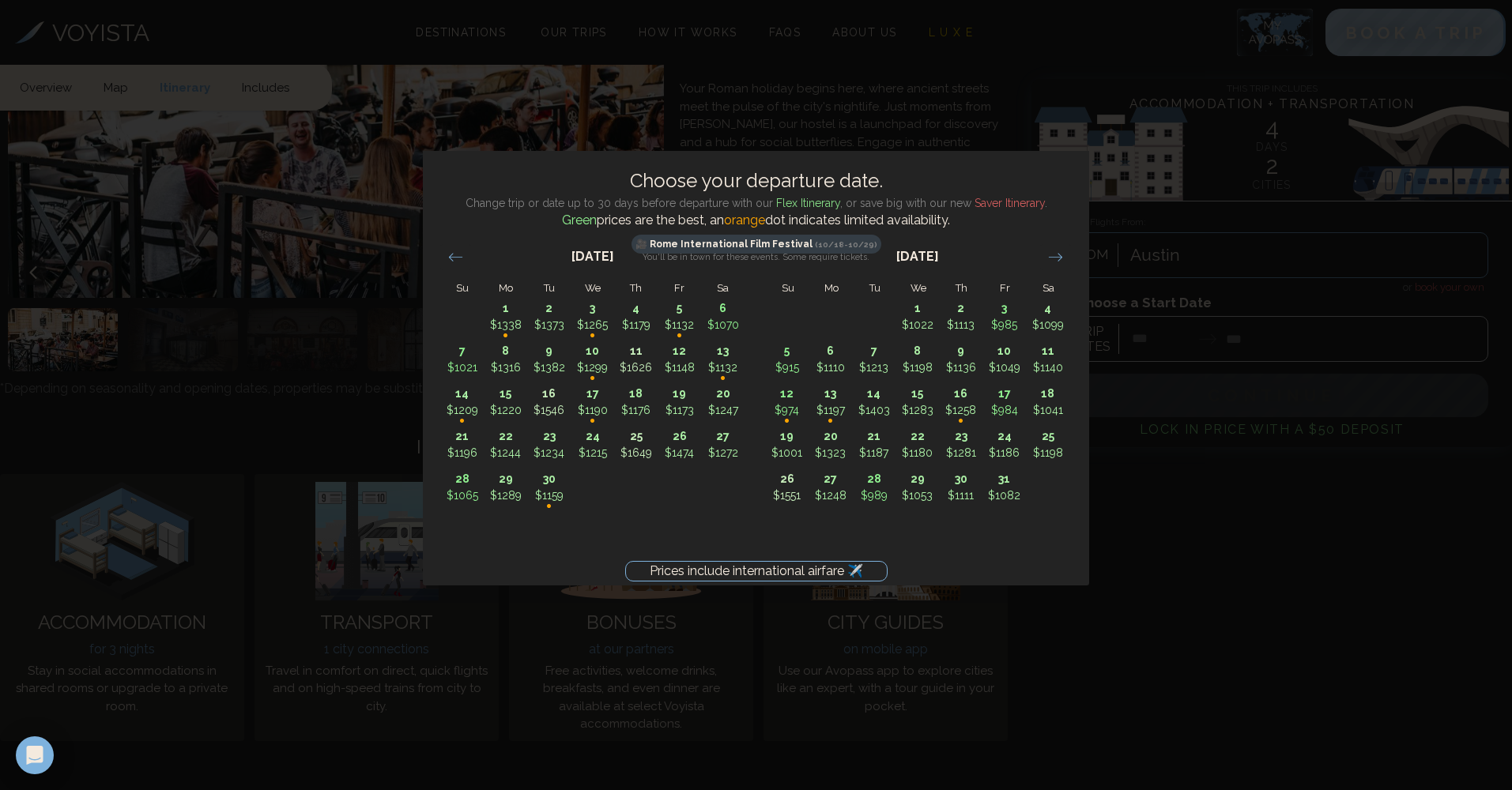
click at [1252, 520] on div "Prices include international airfare ✈️ Choose your departure date. Change trip…" at bounding box center [756, 395] width 1512 height 790
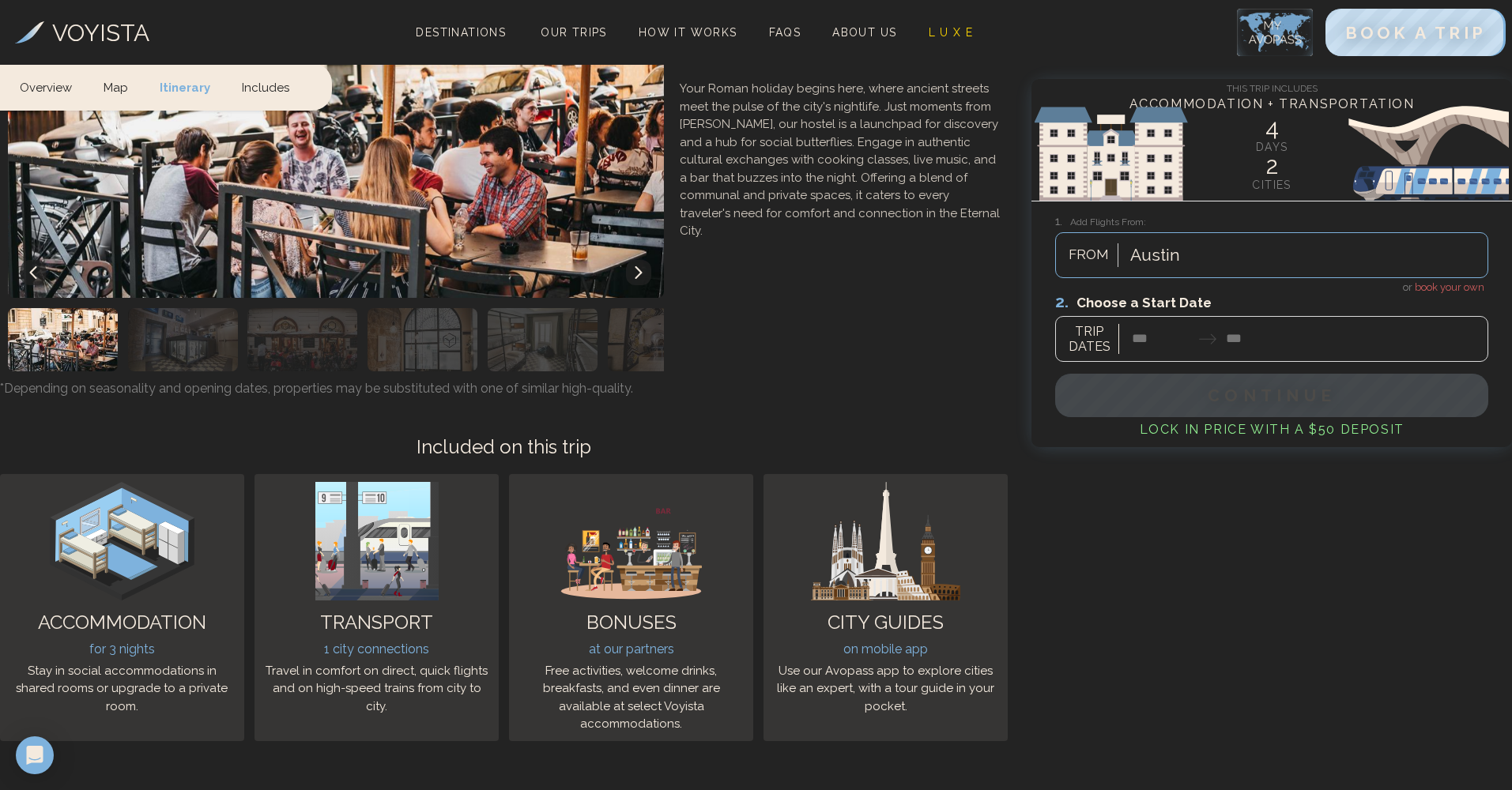
click at [1193, 343] on div at bounding box center [1271, 326] width 433 height 71
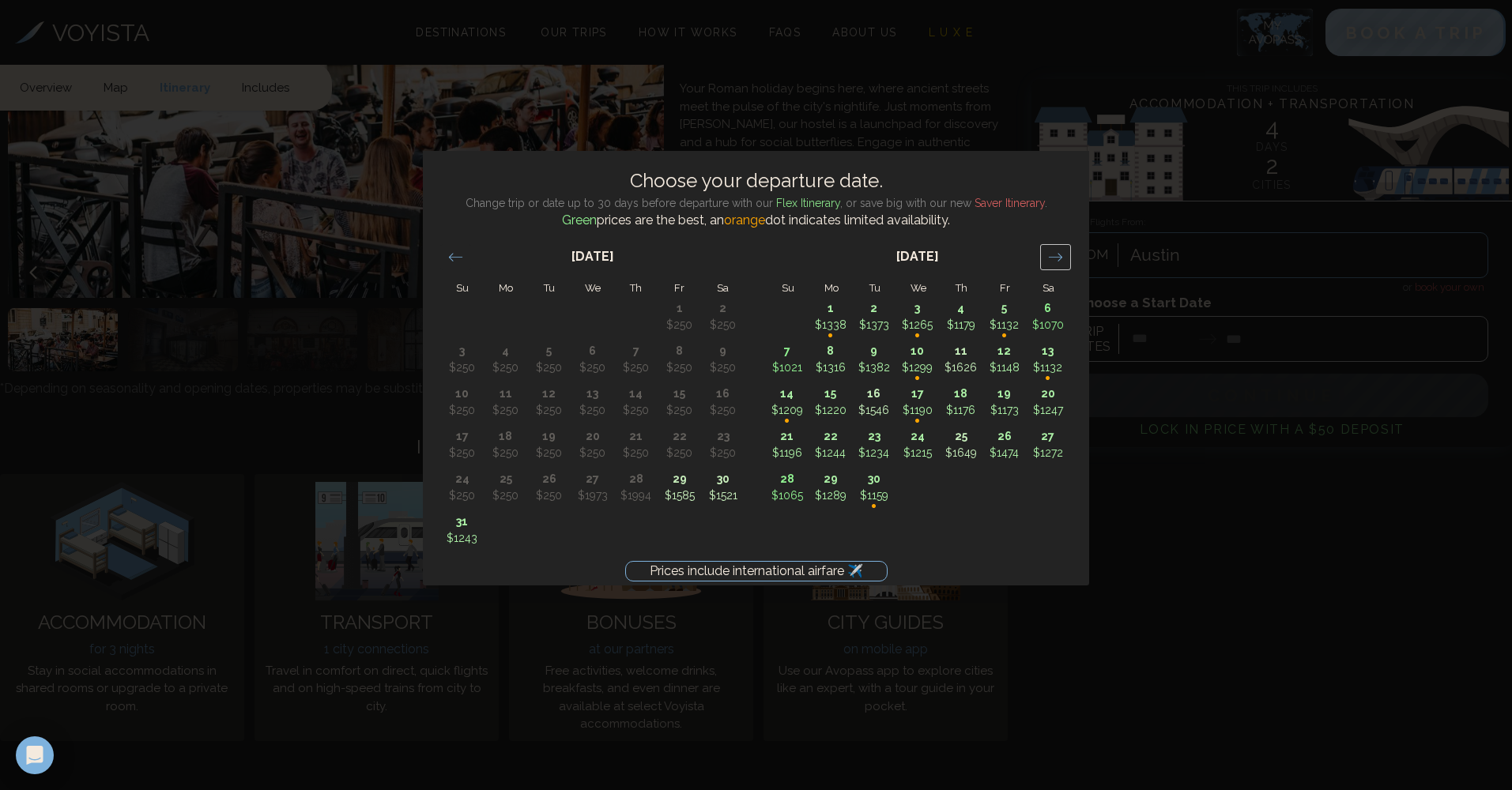
click at [1055, 263] on icon "Move forward to switch to the next month." at bounding box center [1055, 256] width 15 height 15
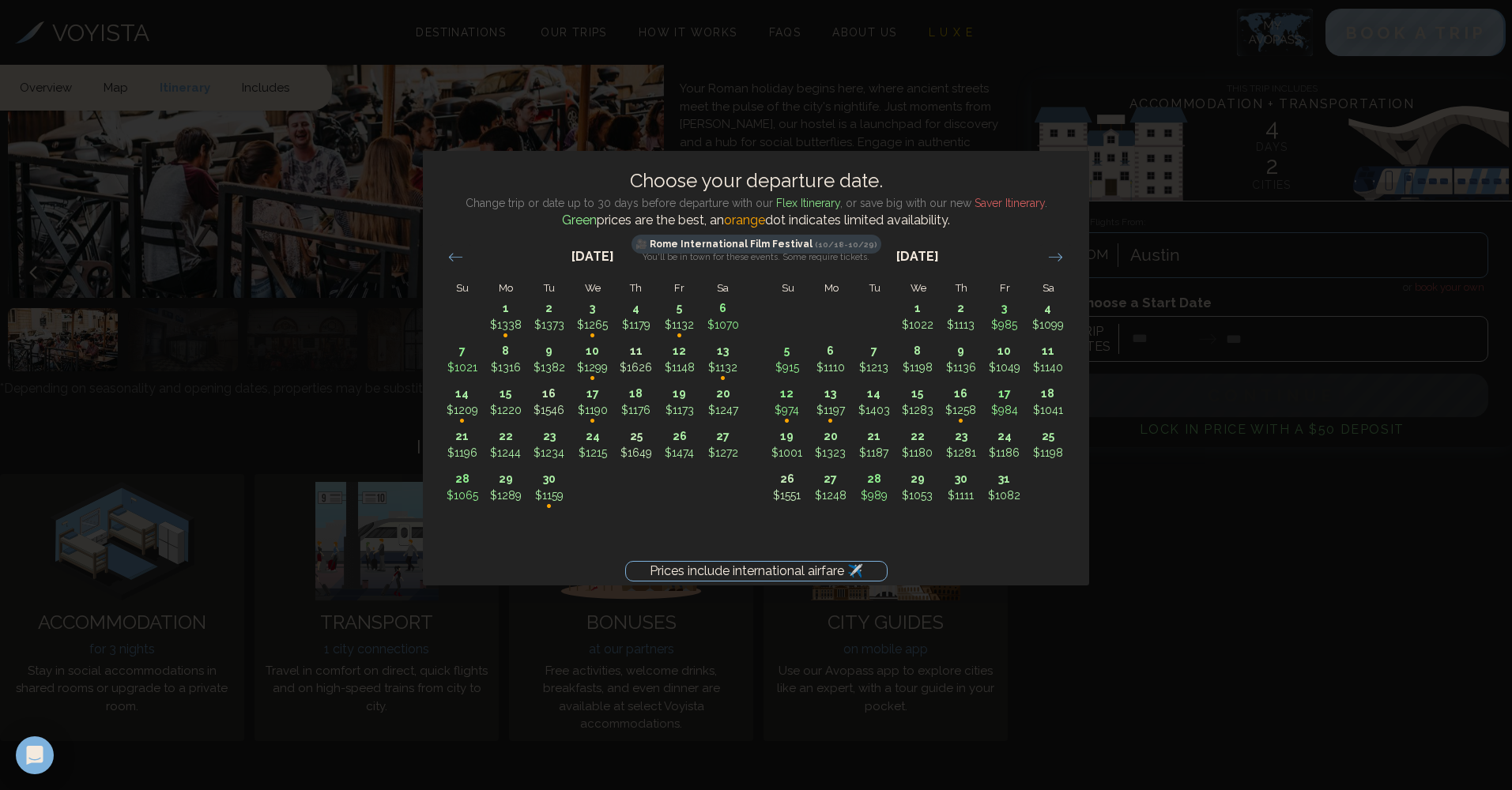
click at [1185, 499] on div "Prices include international airfare ✈️ Choose your departure date. Change trip…" at bounding box center [756, 395] width 1512 height 790
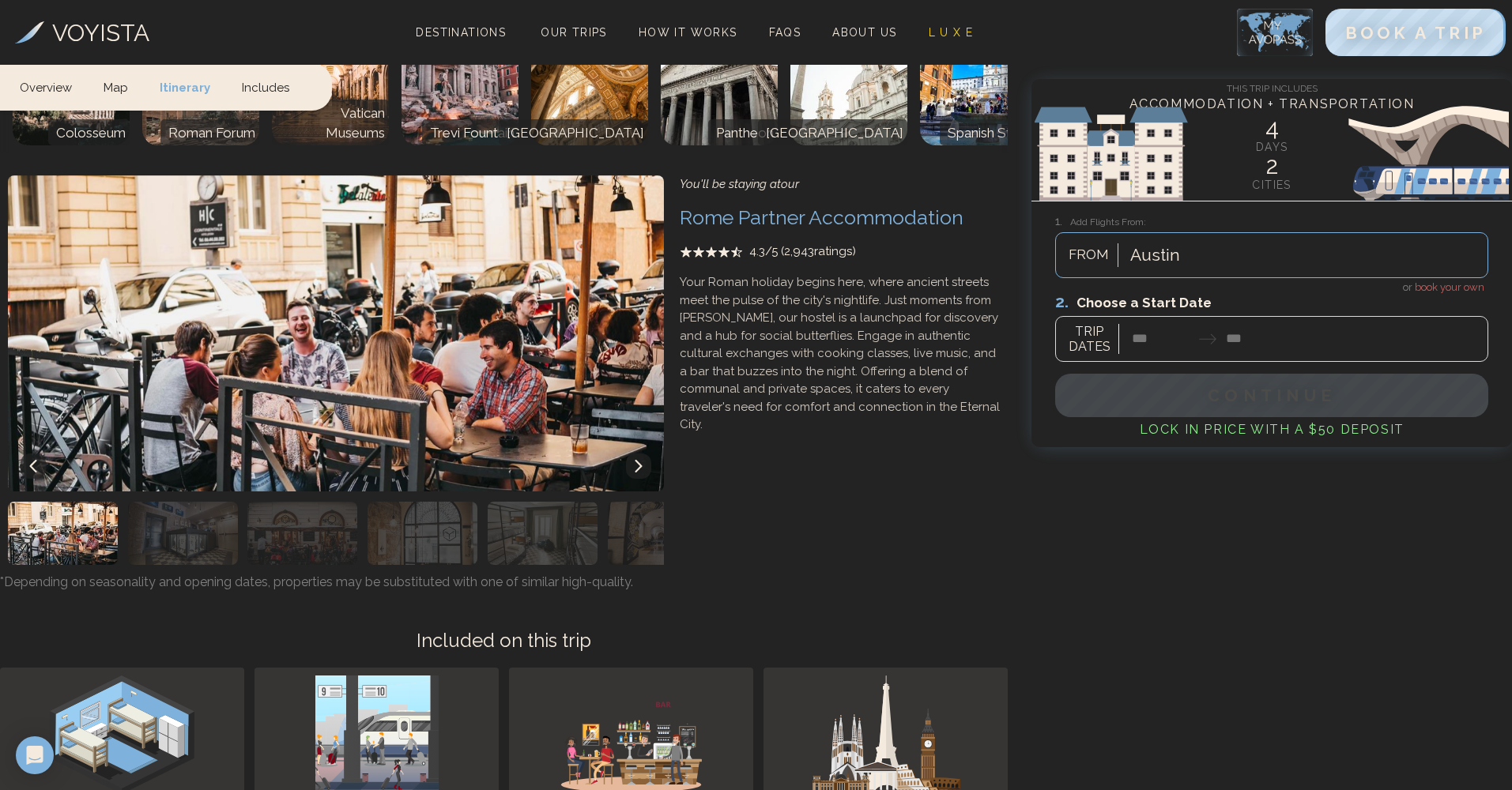
scroll to position [2014, 0]
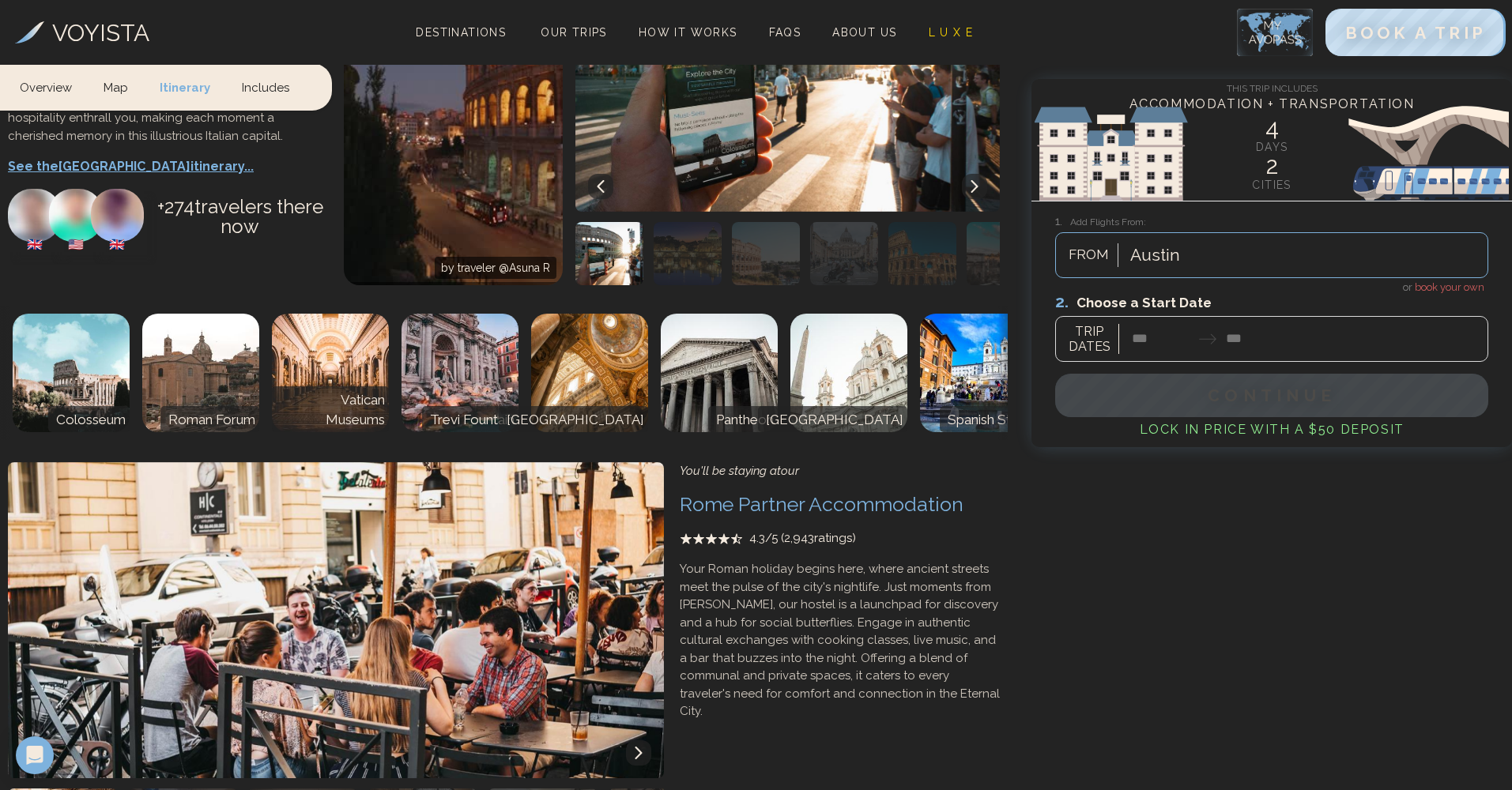
click at [837, 314] on img at bounding box center [849, 373] width 117 height 118
click at [119, 330] on img at bounding box center [72, 373] width 117 height 118
click at [196, 320] on img at bounding box center [201, 373] width 117 height 118
click at [394, 312] on div "Colosseum Roman Forum Vatican Museums Trevi Fountain St. Peter’s Basilica Panth…" at bounding box center [503, 373] width 1039 height 134
click at [955, 324] on img at bounding box center [978, 373] width 117 height 118
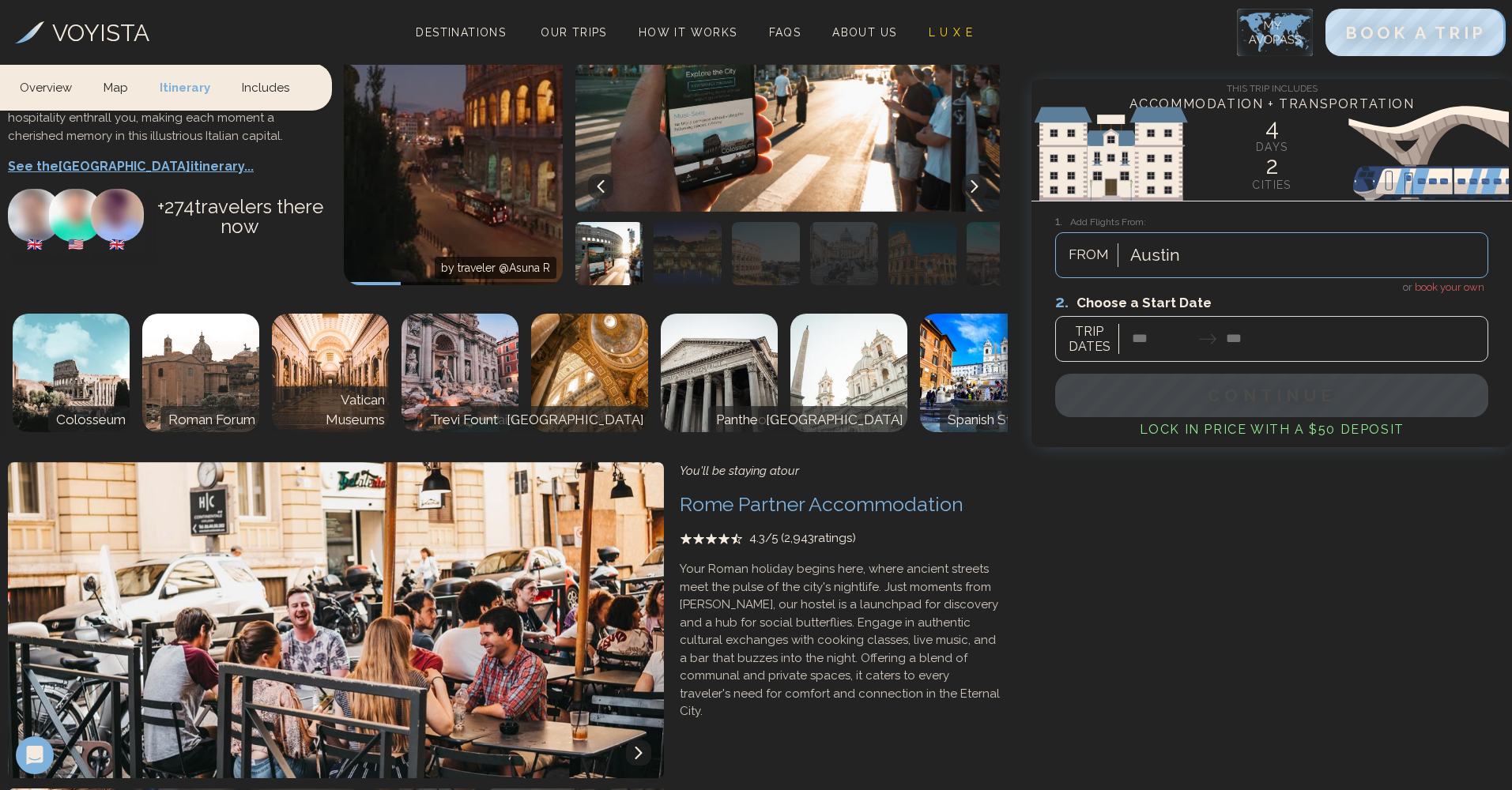
drag, startPoint x: 798, startPoint y: 307, endPoint x: 670, endPoint y: 326, distance: 129.4
click at [797, 314] on img at bounding box center [849, 373] width 117 height 118
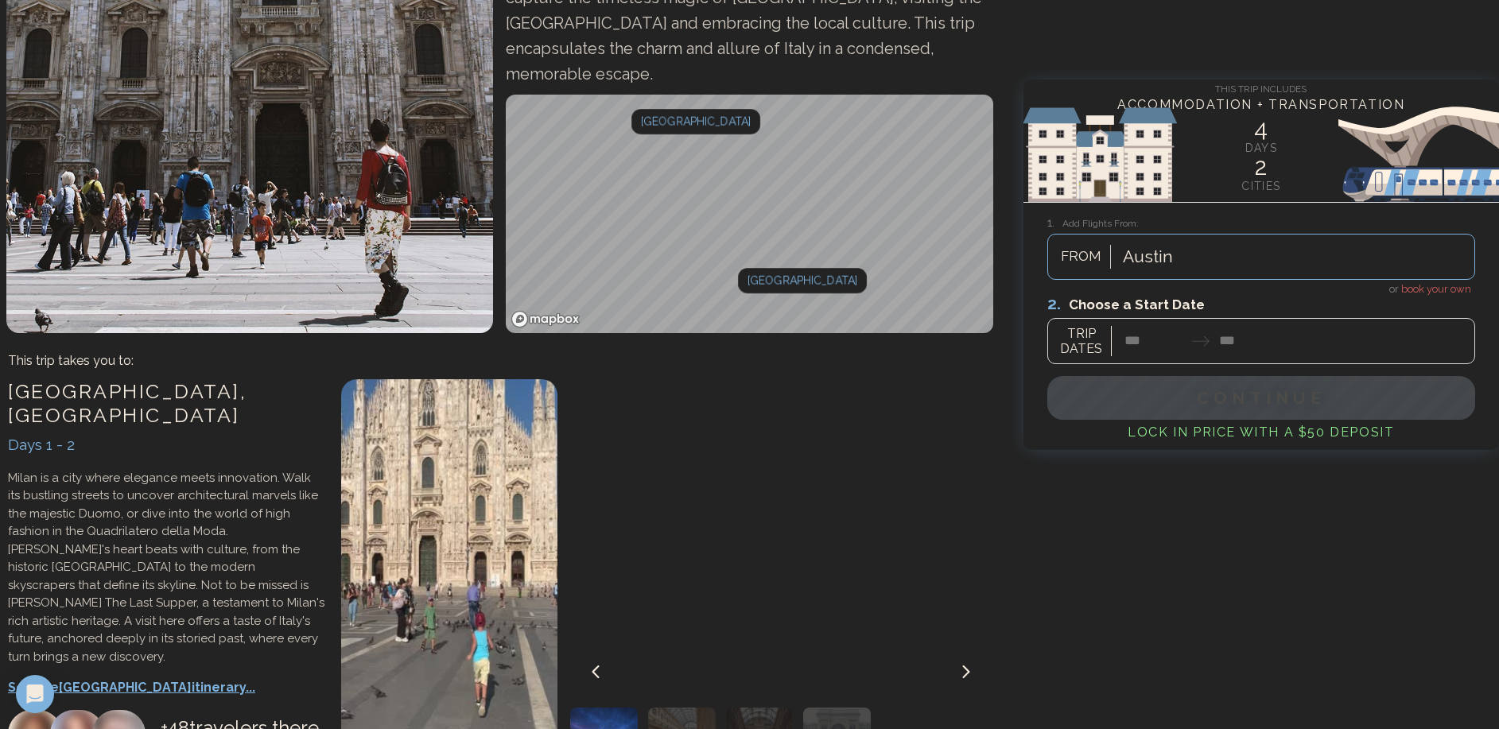
scroll to position [0, 0]
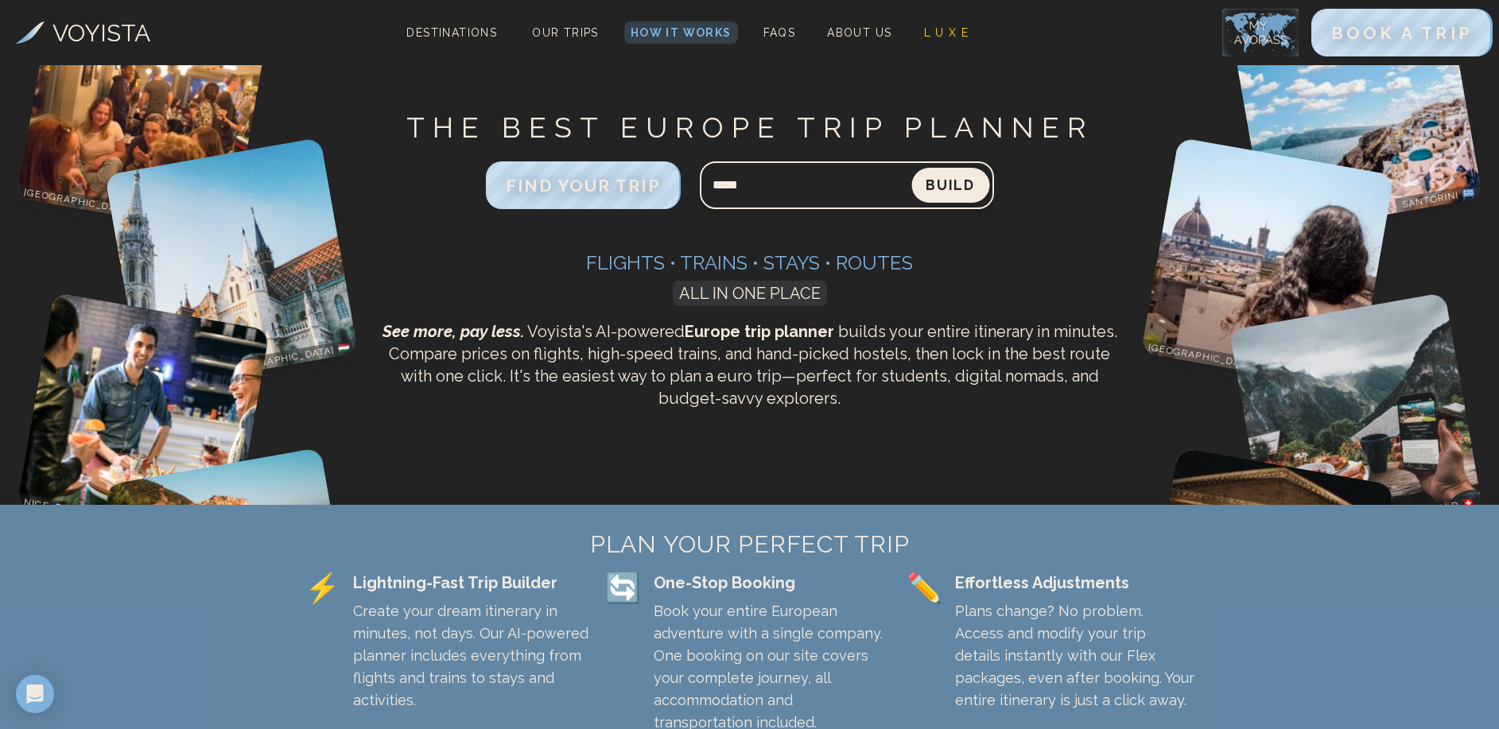
type input "*****"
click at [942, 199] on button "Build" at bounding box center [950, 185] width 78 height 35
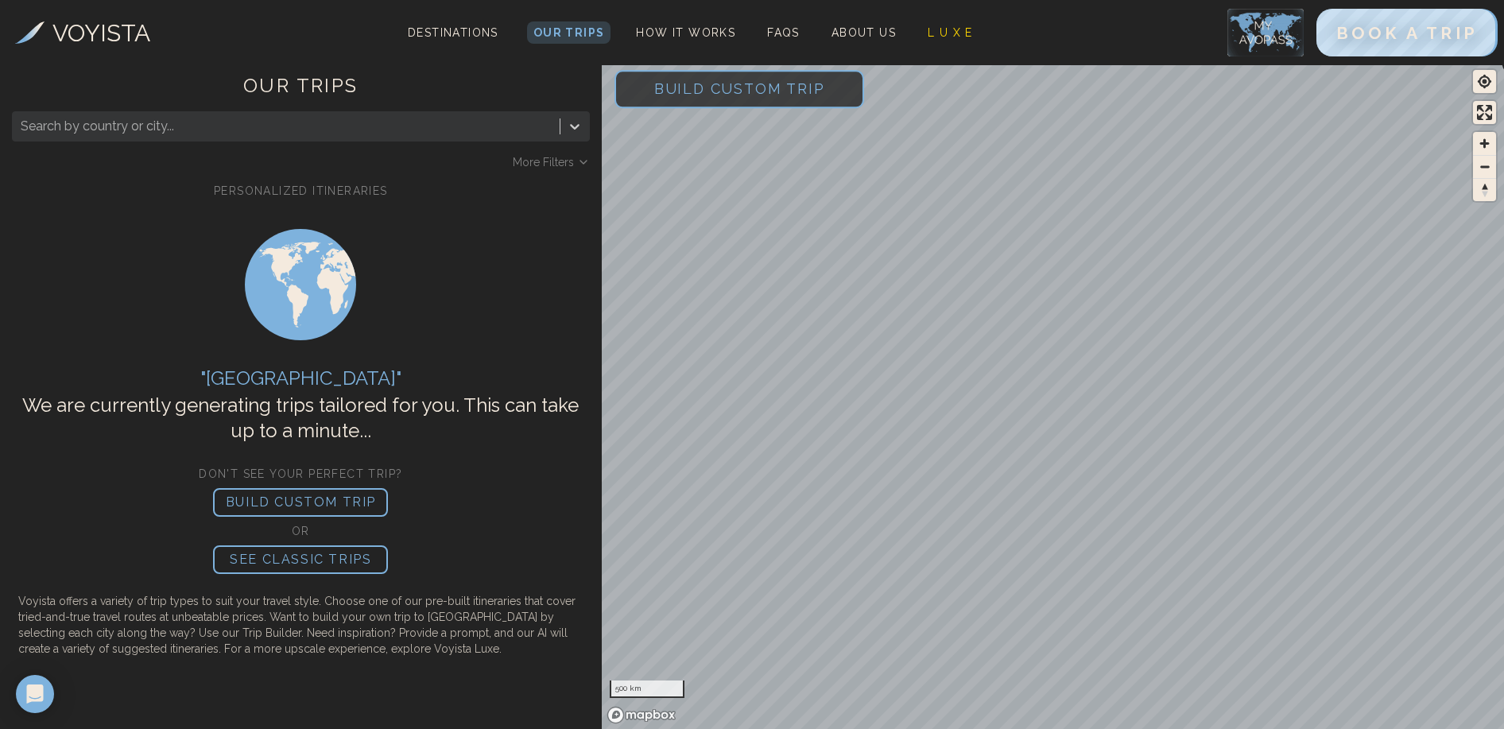
click at [752, 104] on span "Build Custom Trip" at bounding box center [740, 89] width 222 height 68
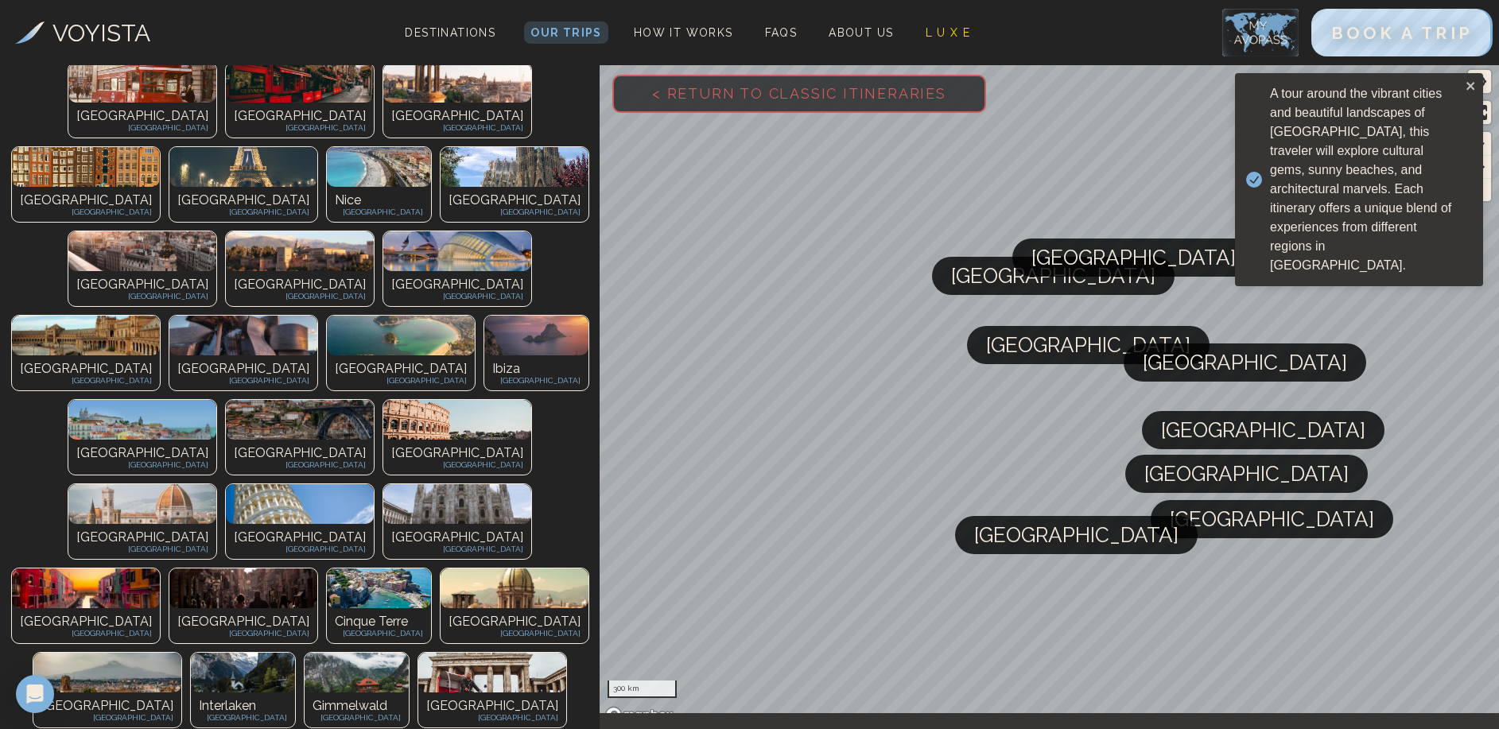
scroll to position [141, 0]
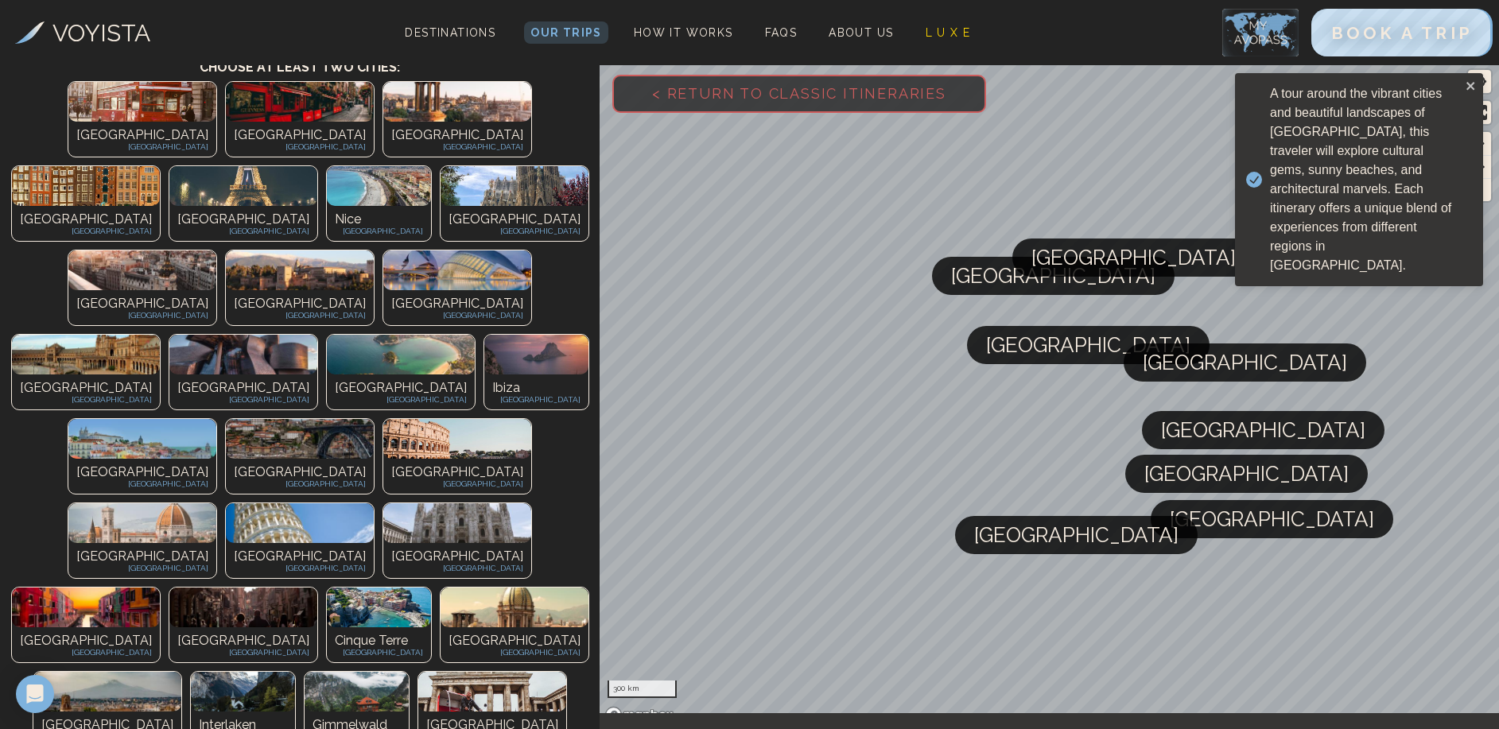
click at [521, 210] on p "[GEOGRAPHIC_DATA]" at bounding box center [514, 219] width 132 height 19
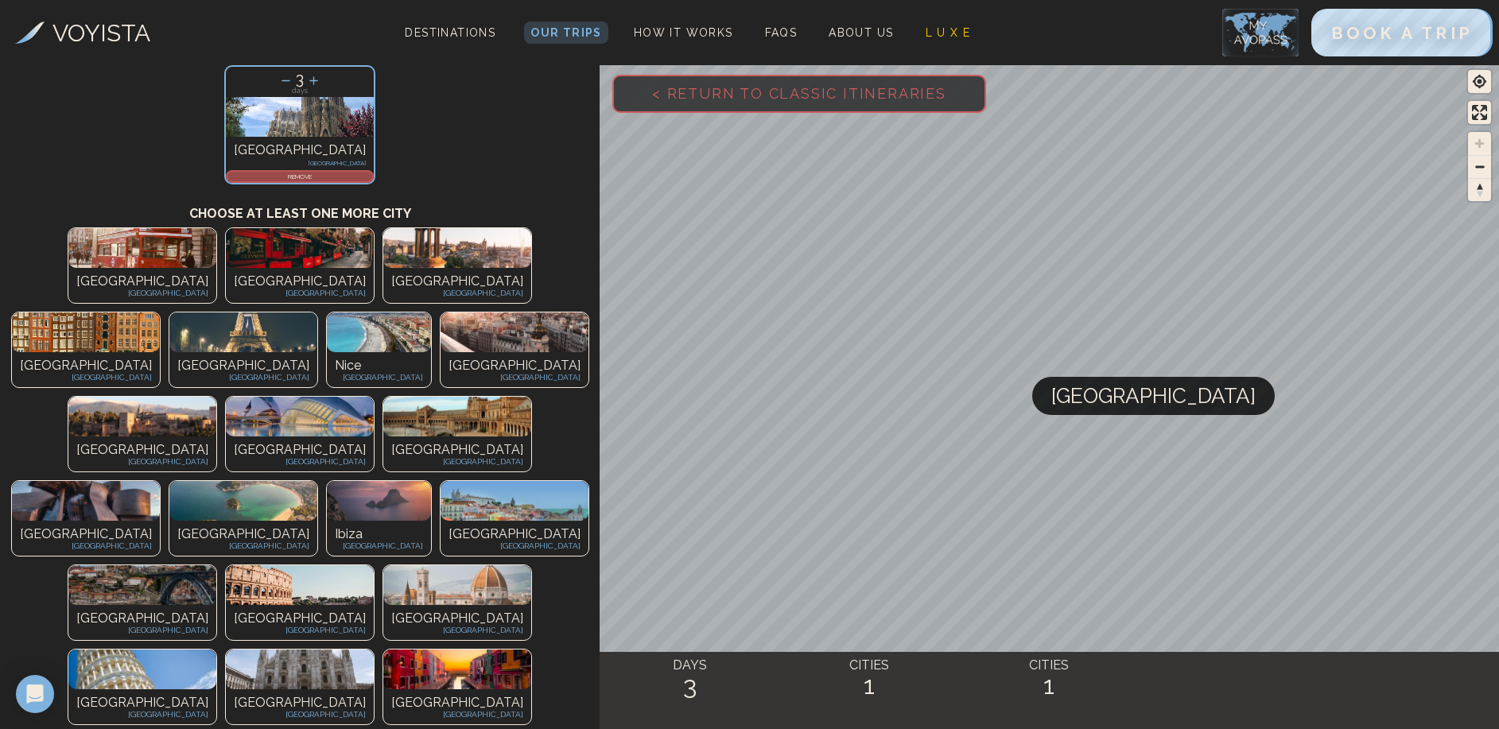
click at [506, 312] on img at bounding box center [514, 332] width 148 height 40
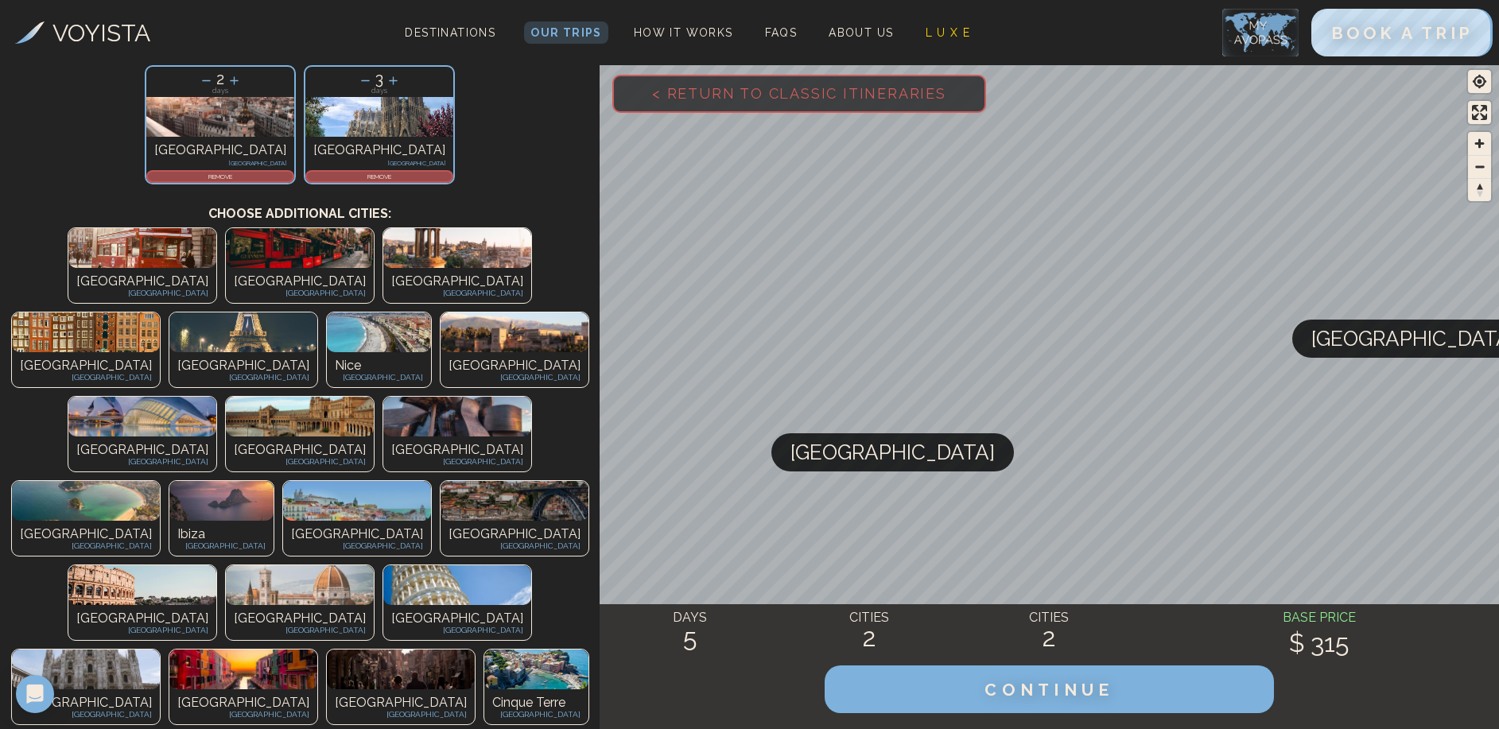
click at [234, 440] on p "[GEOGRAPHIC_DATA]" at bounding box center [300, 449] width 132 height 19
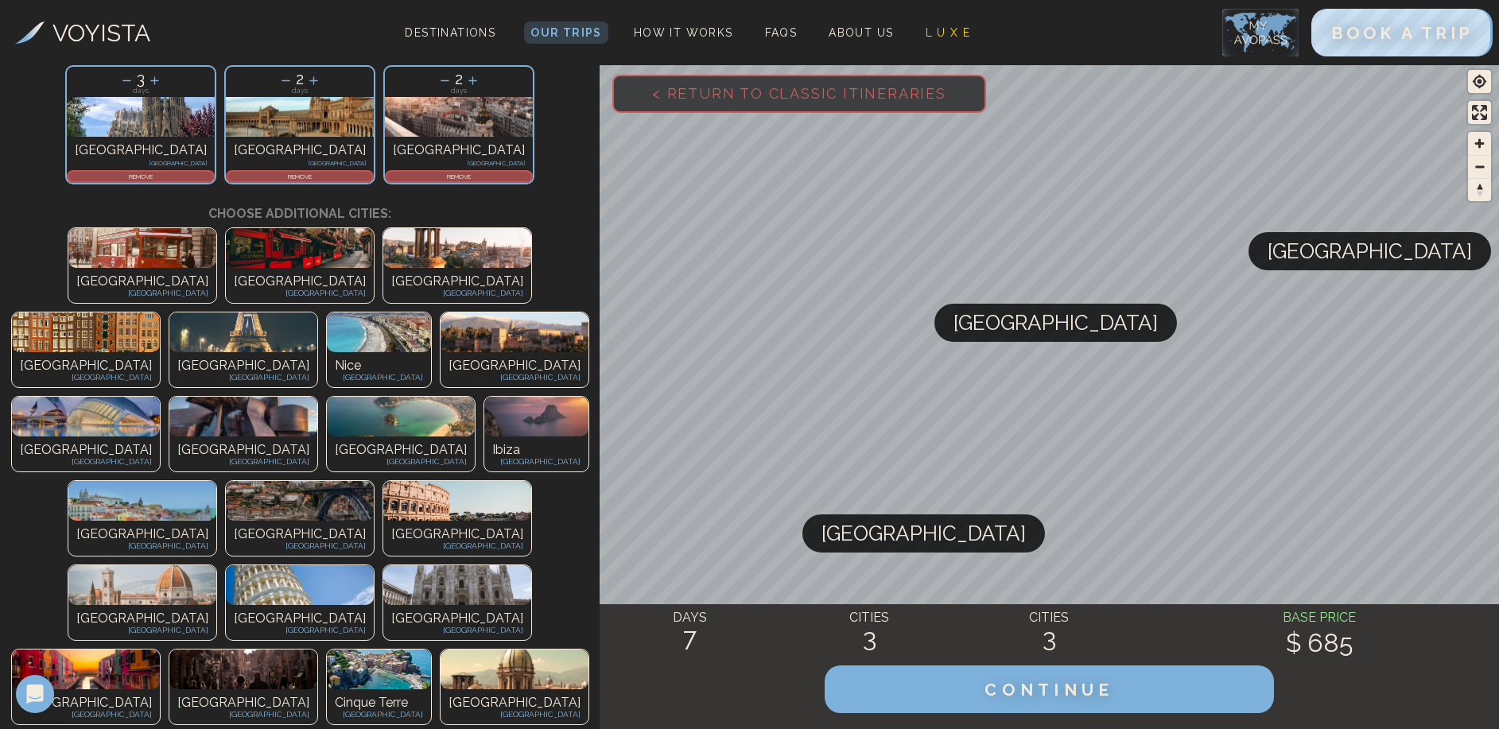
click at [323, 181] on div "REMOVE" at bounding box center [300, 176] width 148 height 13
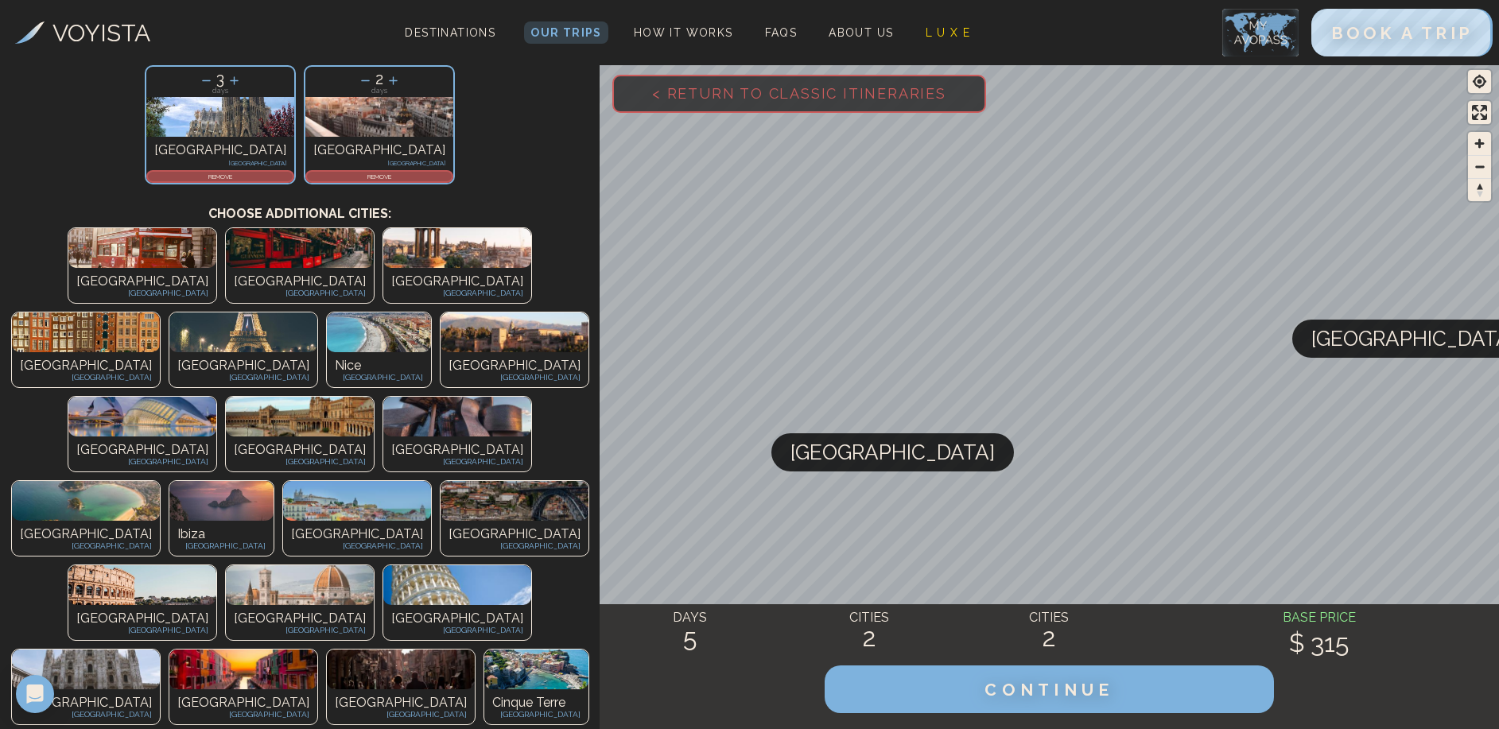
click at [82, 397] on img at bounding box center [142, 417] width 148 height 40
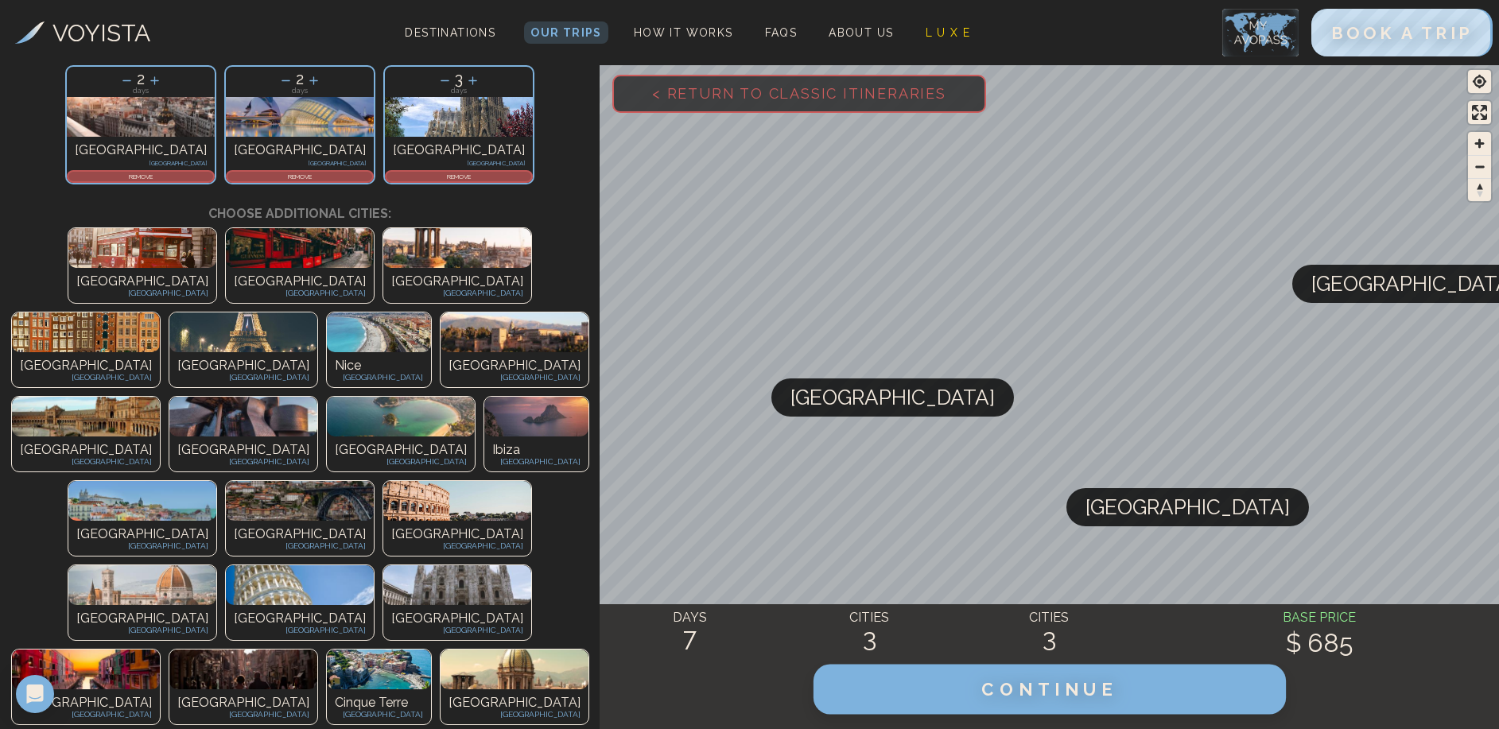
click at [1049, 691] on span "CONTINUE" at bounding box center [1049, 689] width 136 height 21
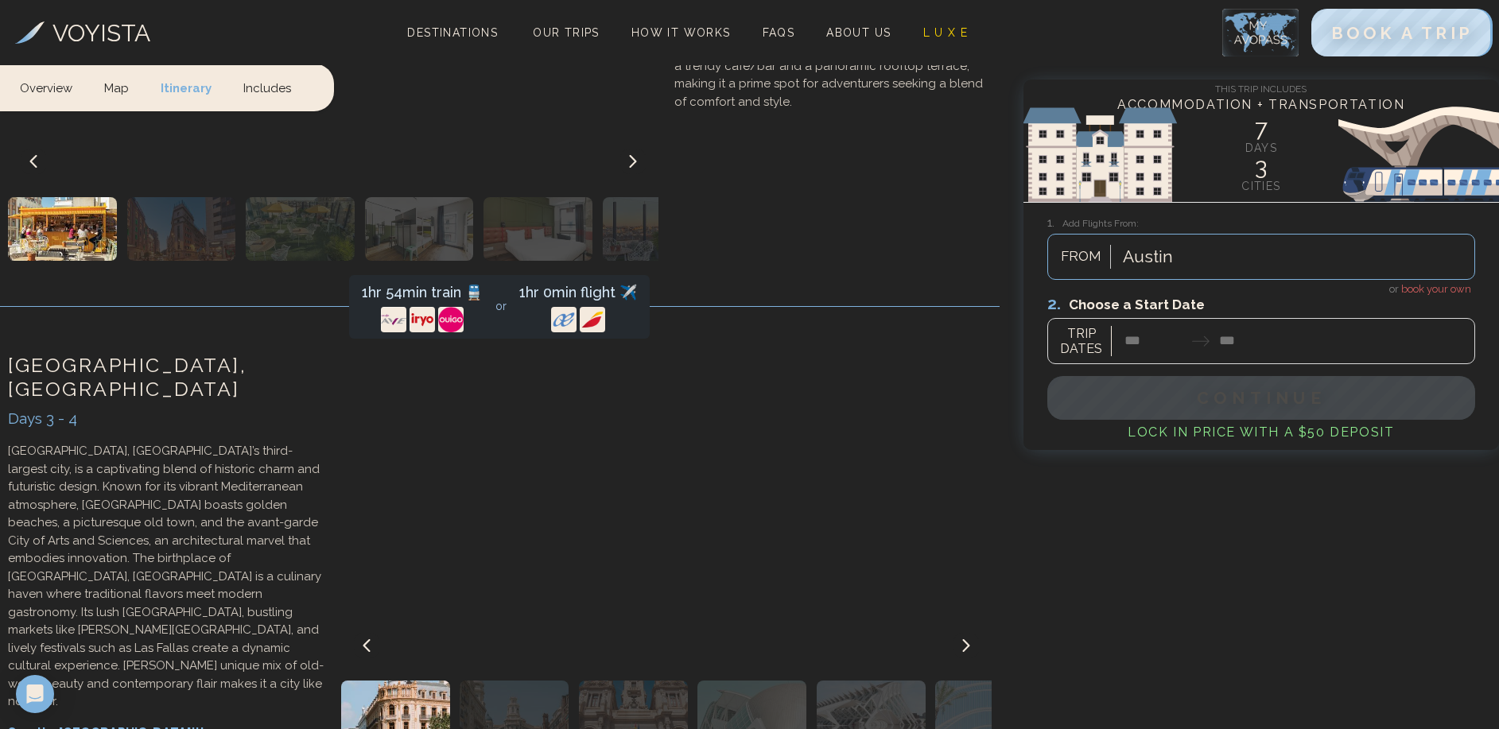
scroll to position [1530, 0]
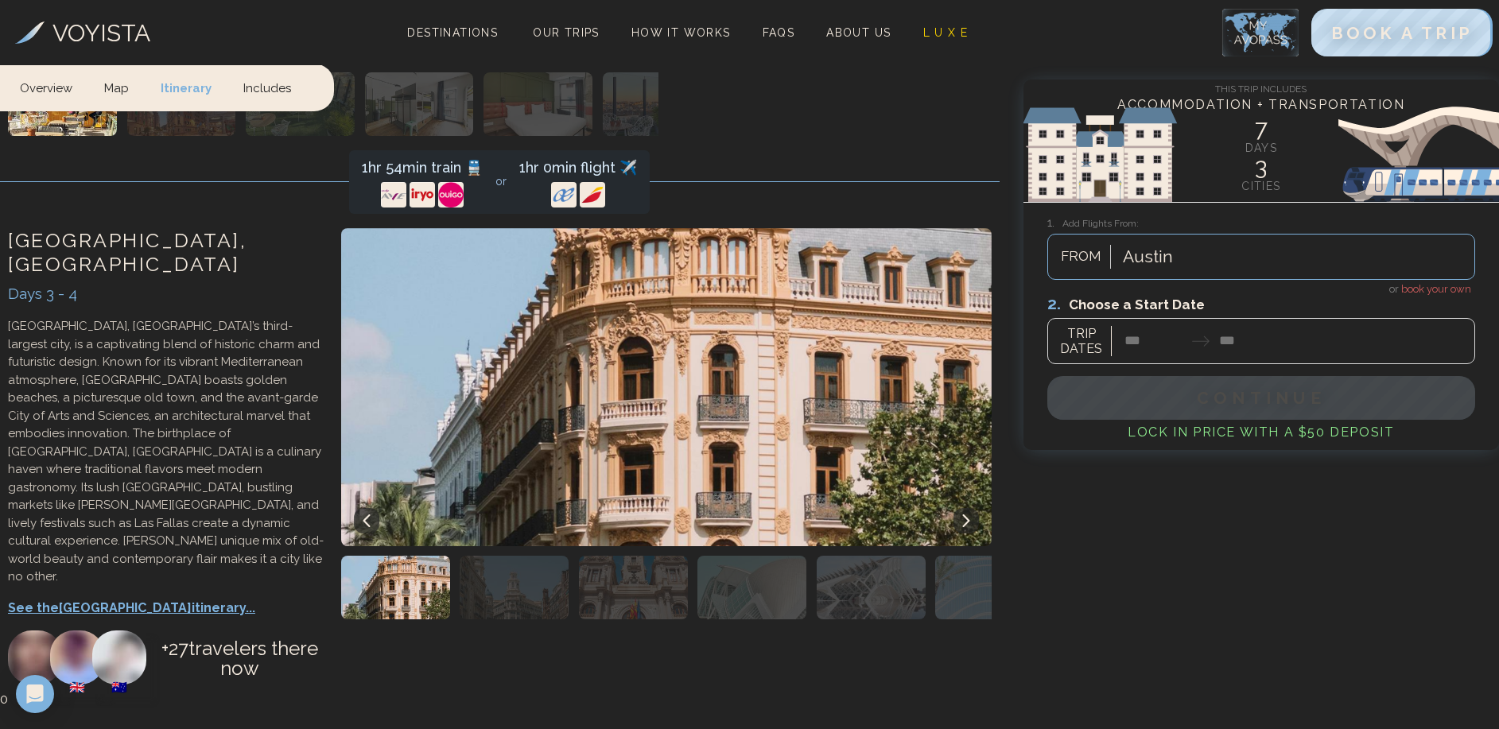
click at [504, 556] on img "button" at bounding box center [514, 588] width 109 height 64
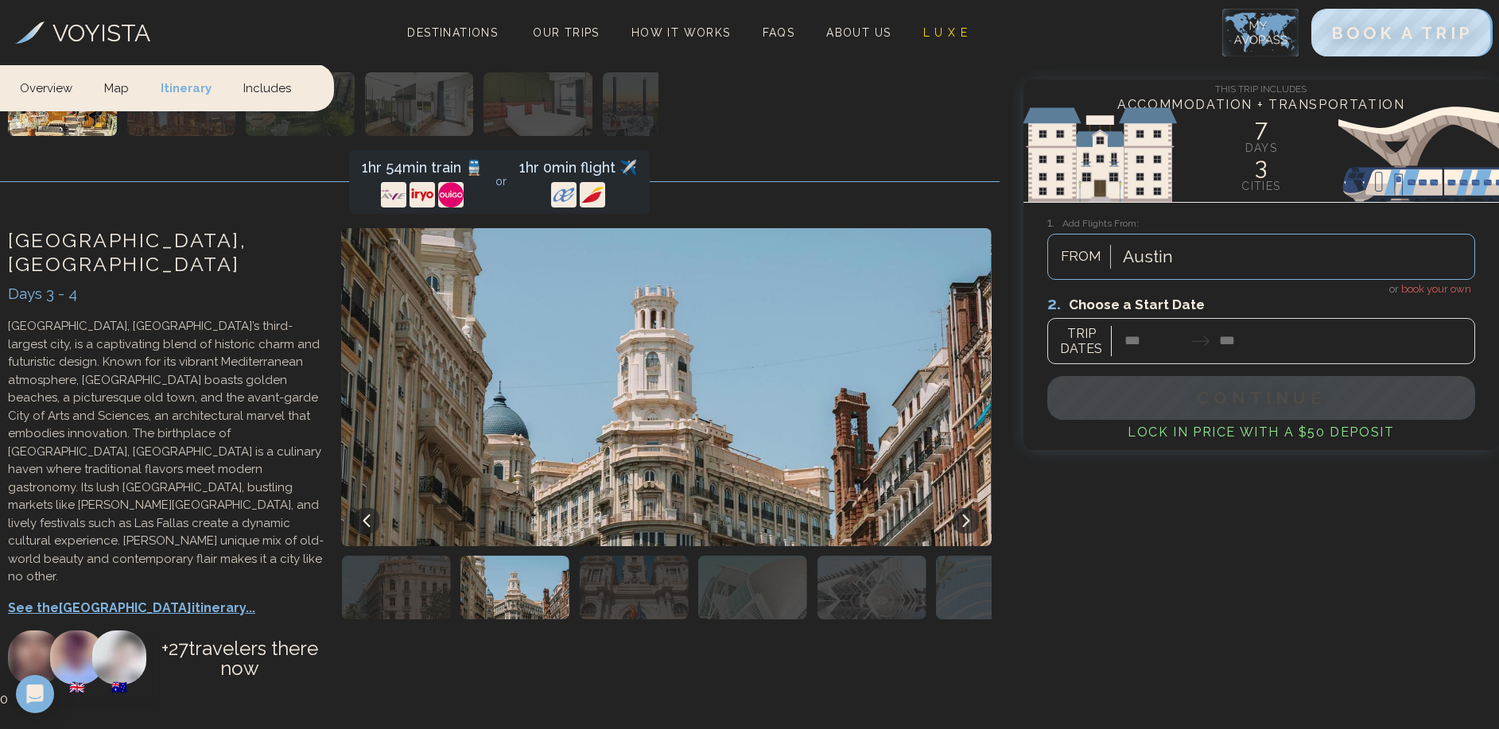
click at [612, 556] on img "button" at bounding box center [634, 588] width 109 height 64
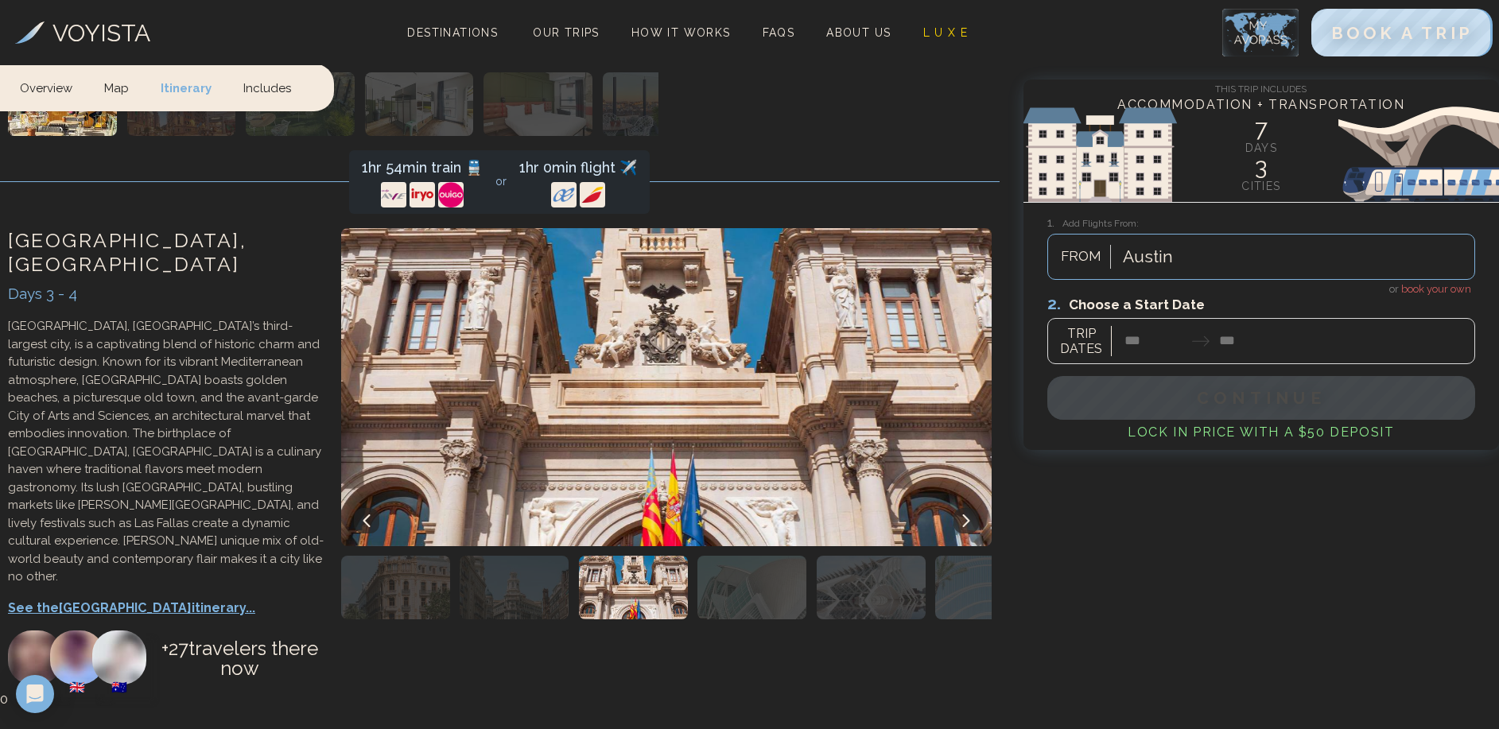
click at [734, 556] on img "button" at bounding box center [751, 588] width 109 height 64
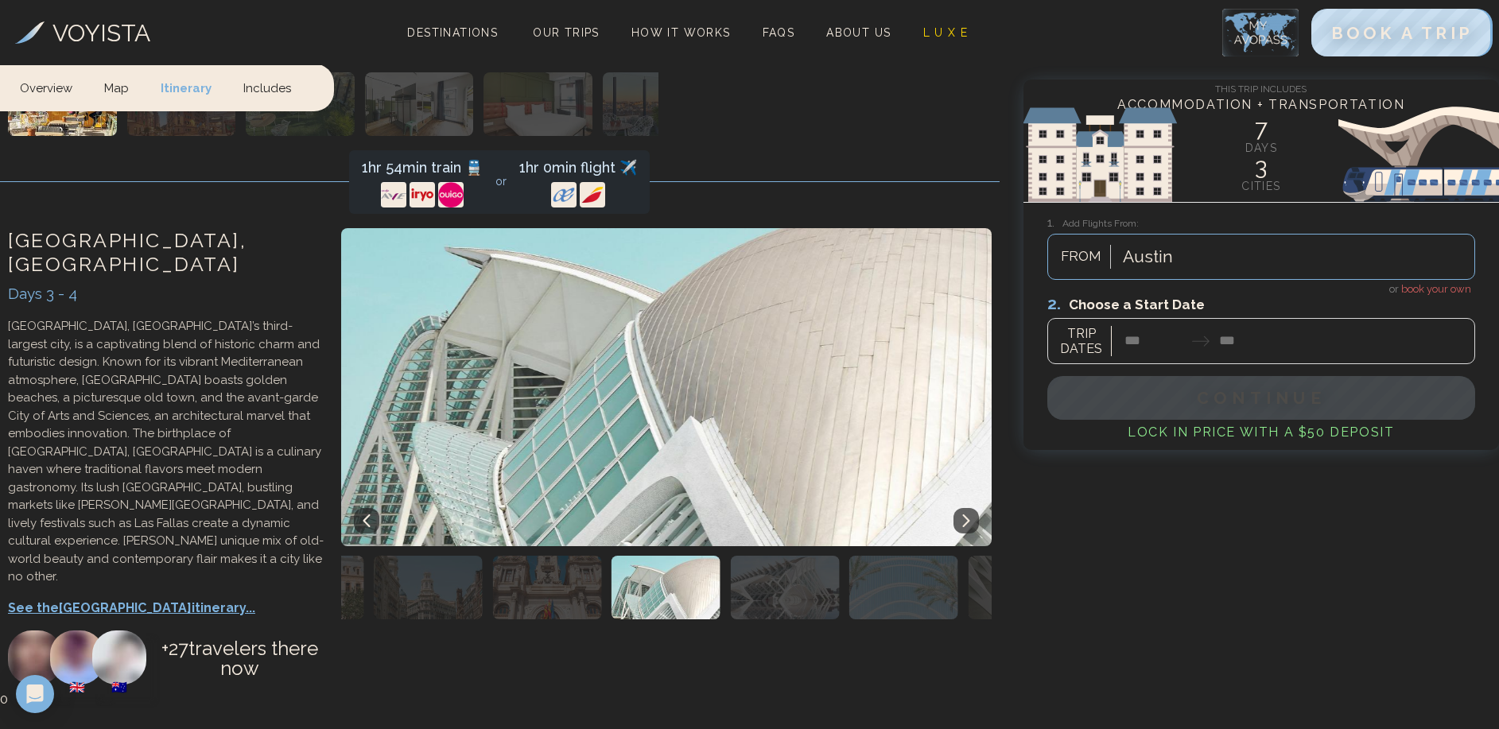
click at [767, 556] on img "button" at bounding box center [785, 588] width 109 height 64
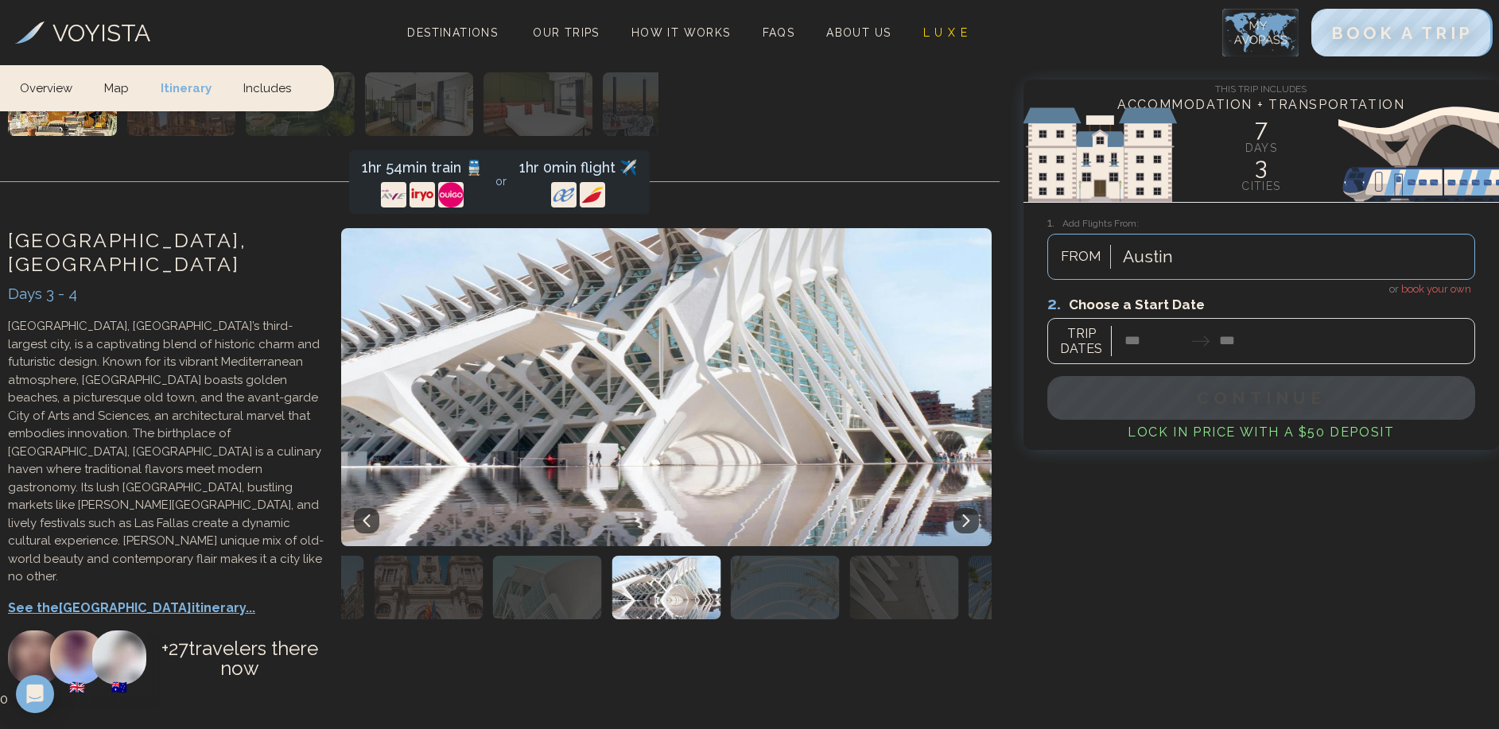
click at [767, 556] on img "button" at bounding box center [785, 588] width 109 height 64
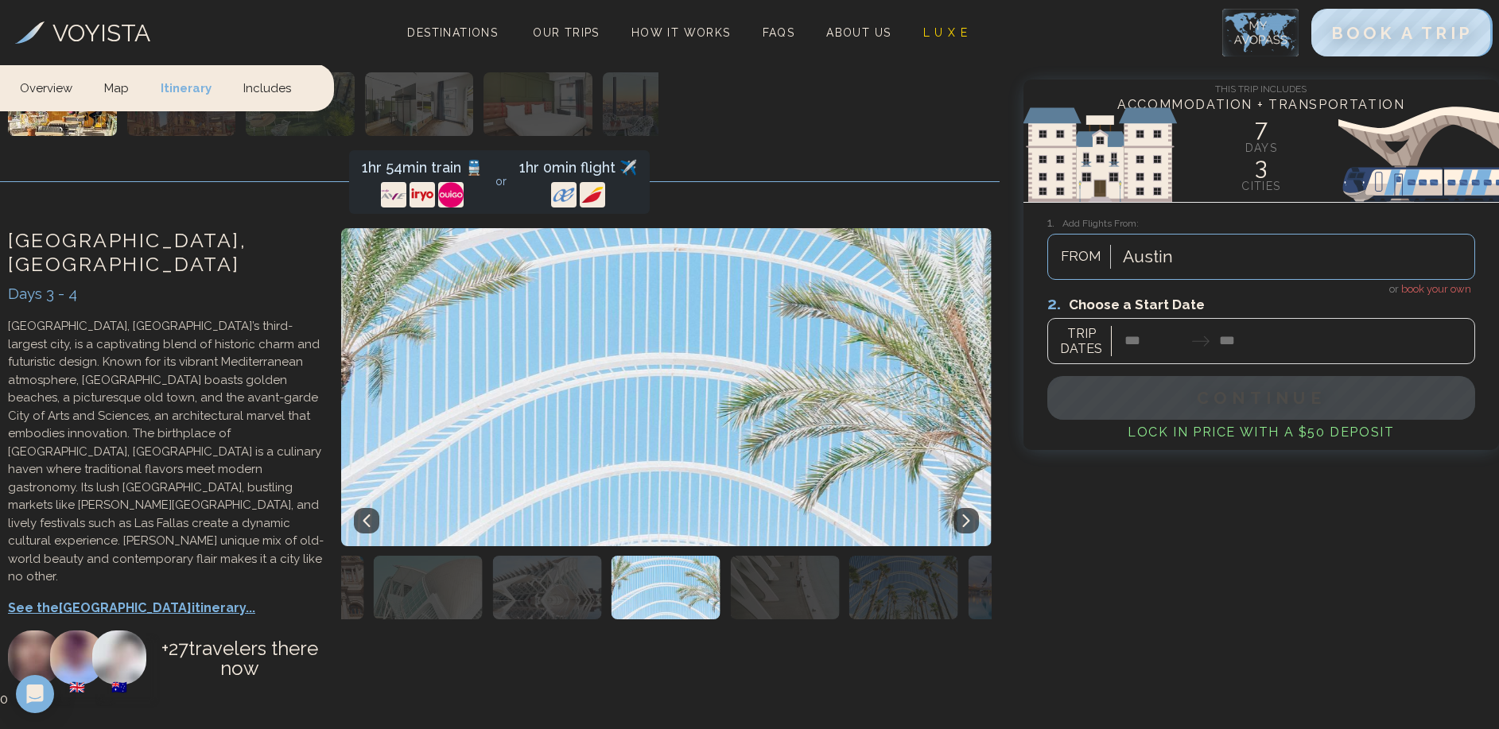
click at [767, 556] on img "button" at bounding box center [784, 588] width 109 height 64
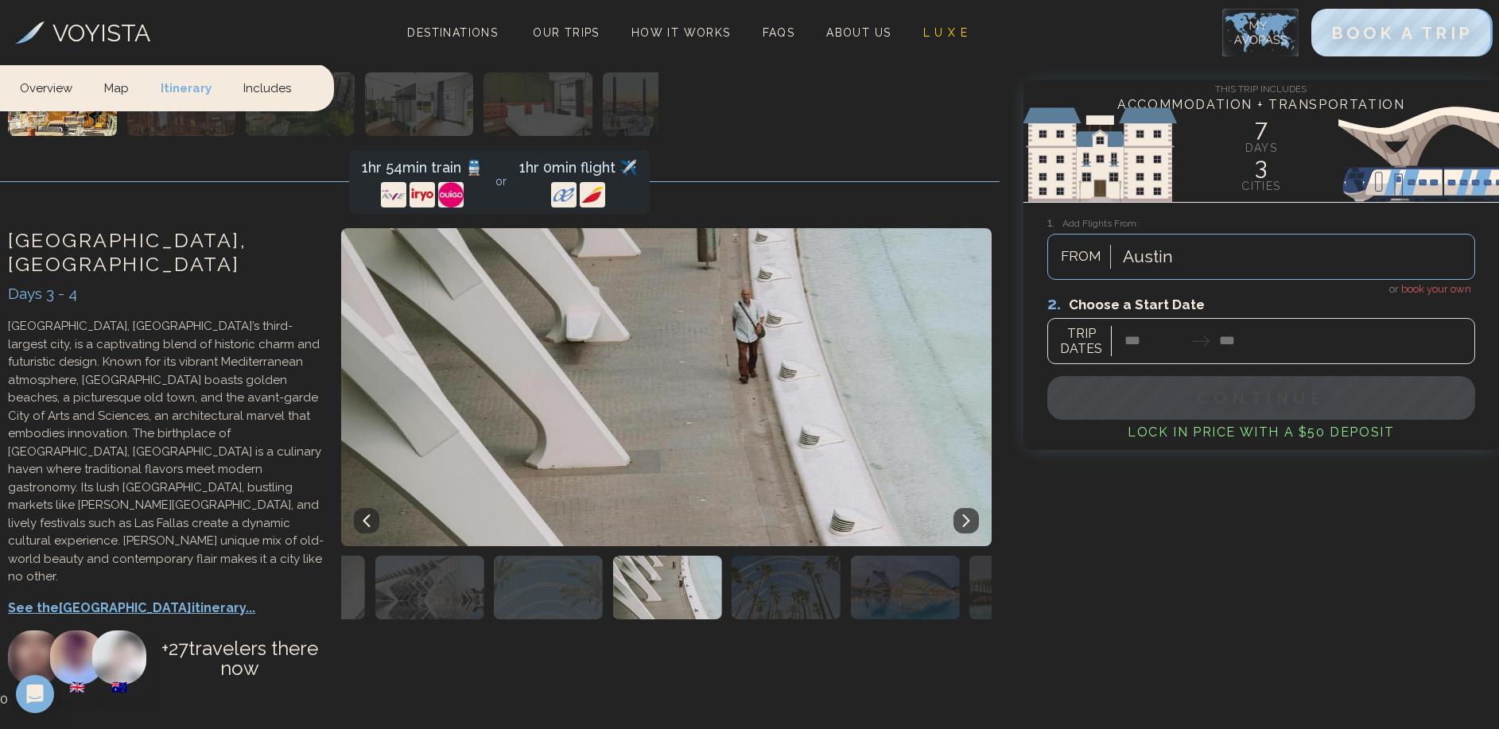
click at [767, 556] on img "button" at bounding box center [785, 588] width 109 height 64
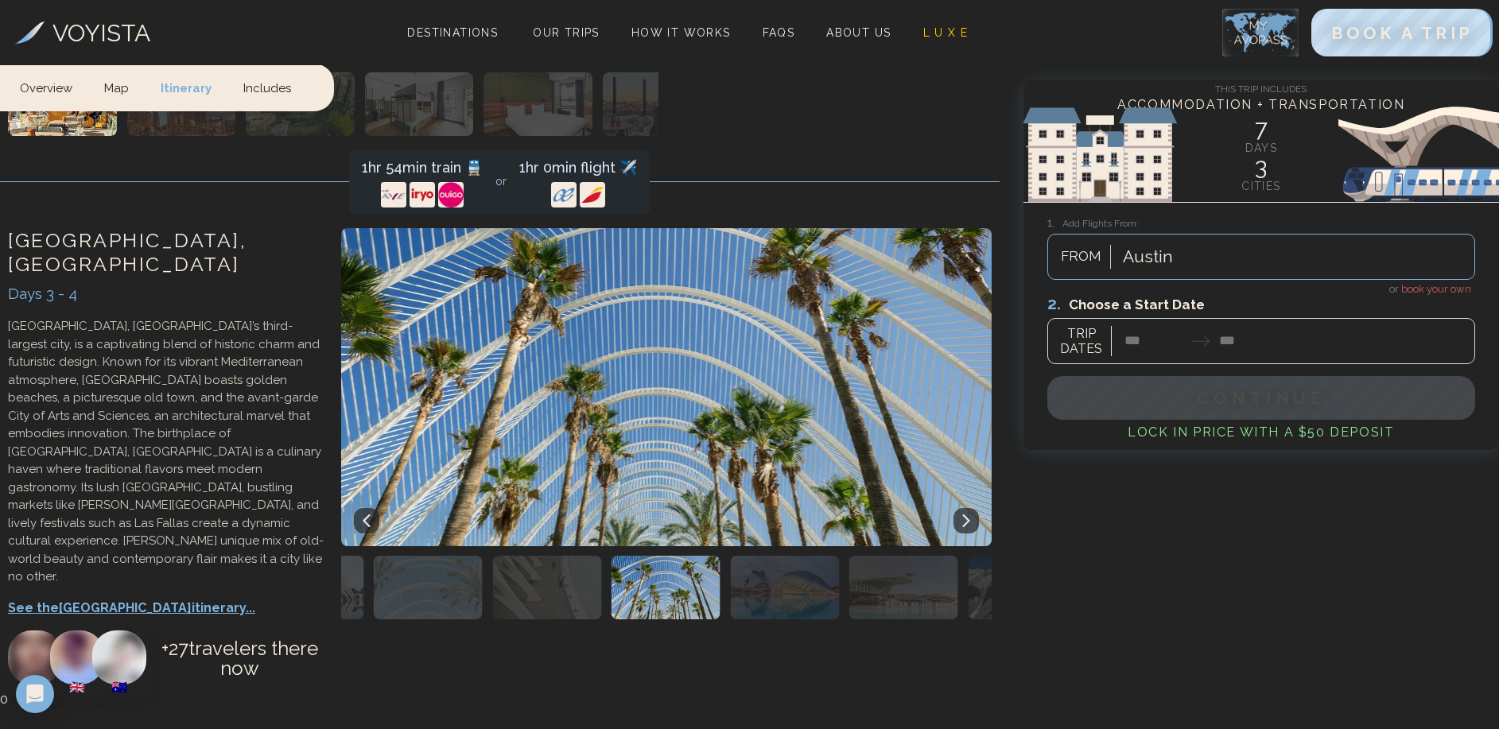
click at [766, 556] on img "button" at bounding box center [784, 588] width 109 height 64
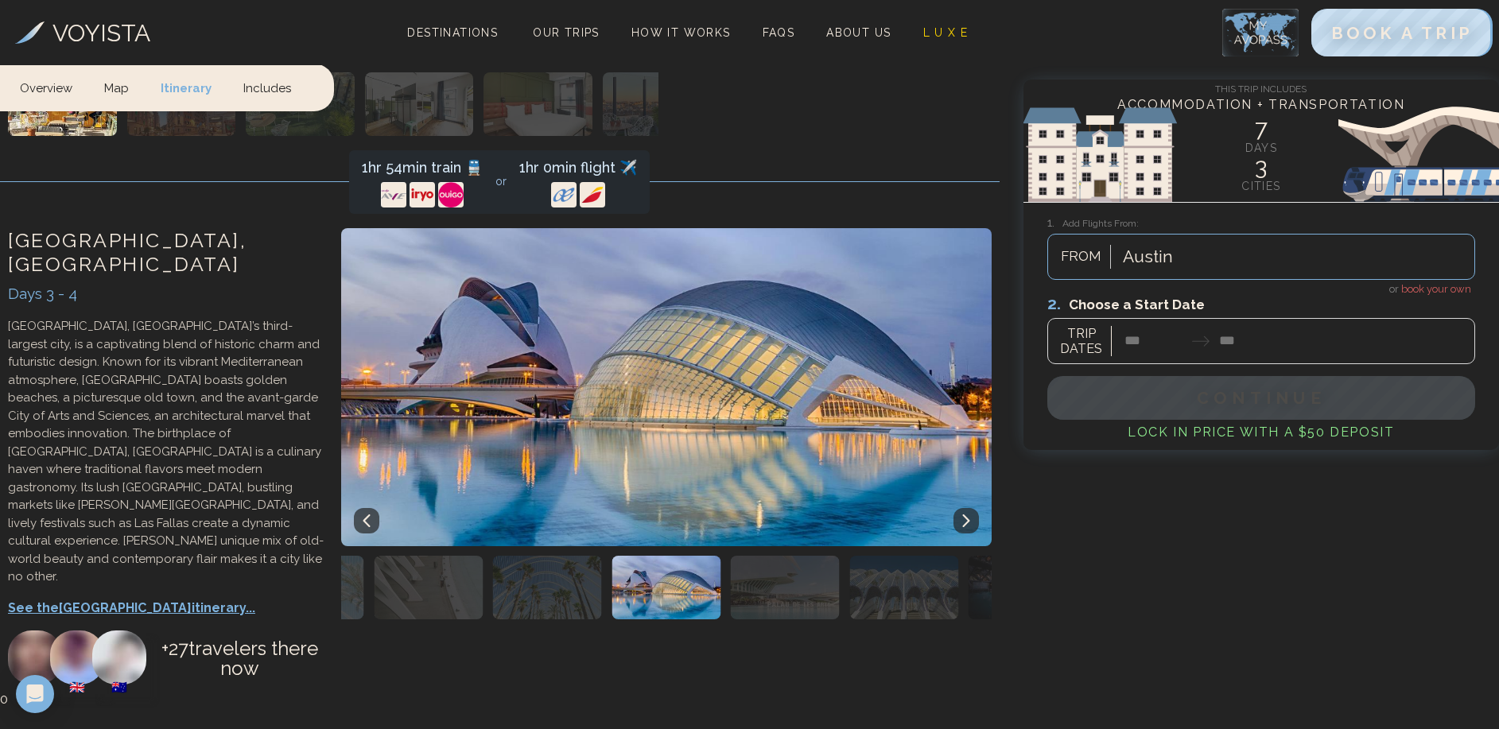
click at [766, 556] on img "button" at bounding box center [785, 588] width 109 height 64
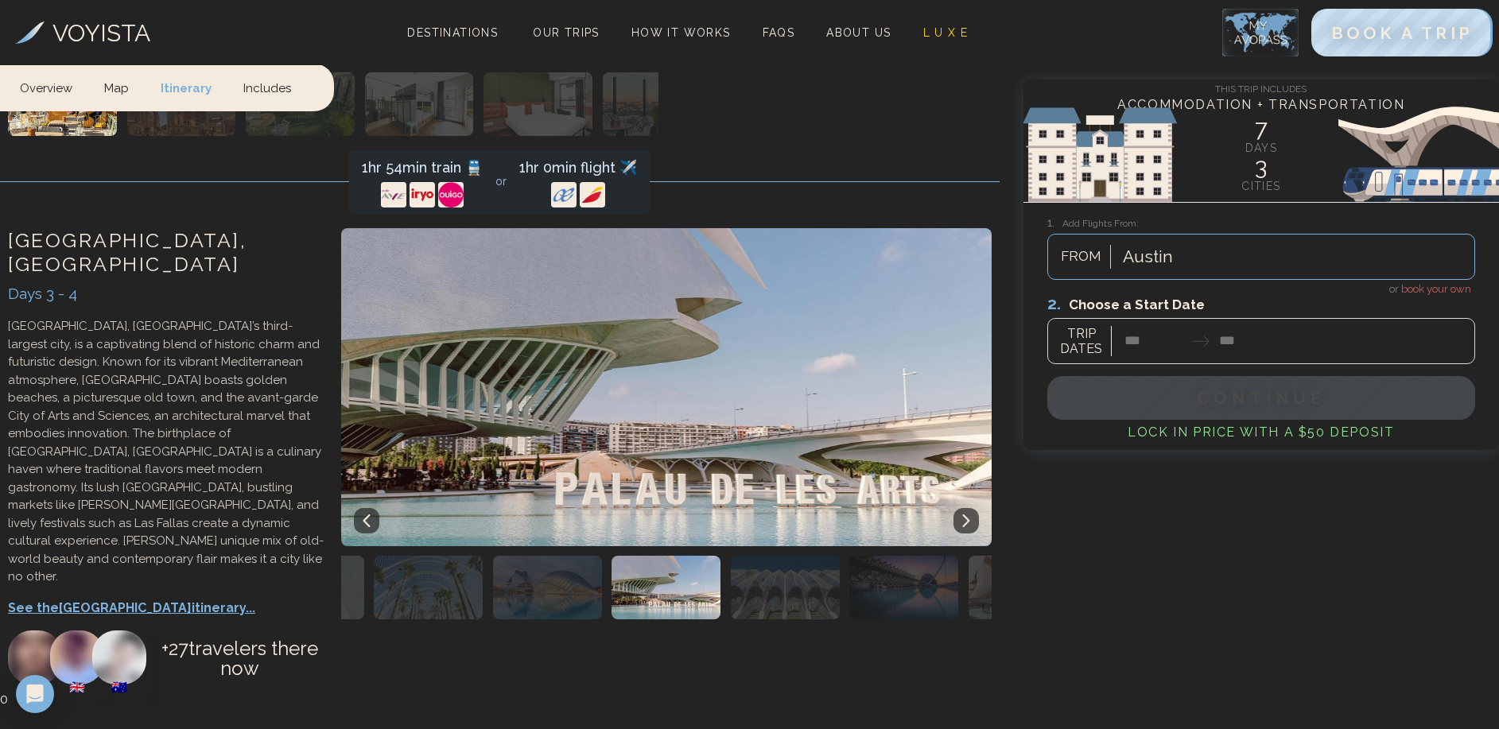
click at [766, 556] on img "button" at bounding box center [785, 588] width 109 height 64
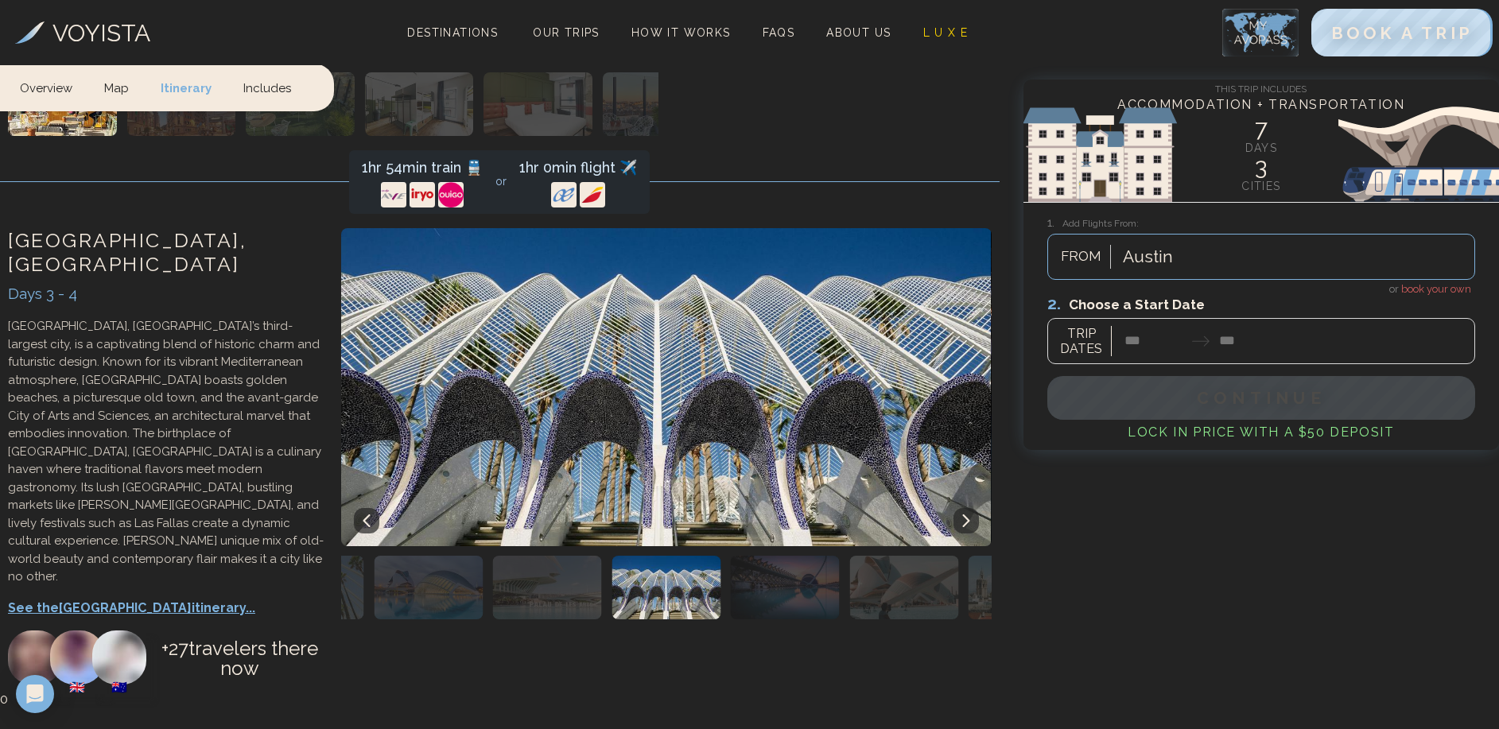
click at [774, 556] on img "button" at bounding box center [785, 588] width 109 height 64
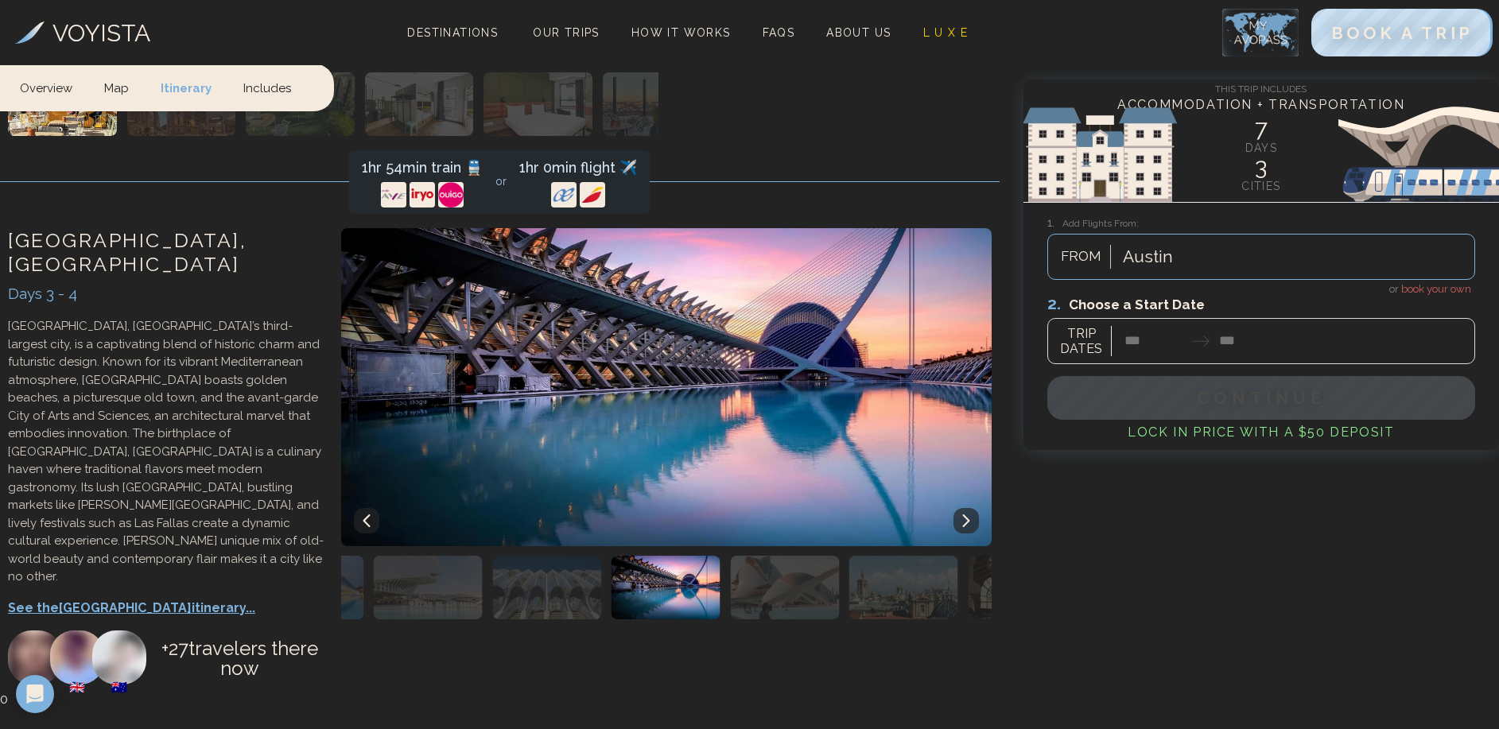
click at [774, 556] on img "button" at bounding box center [784, 588] width 109 height 64
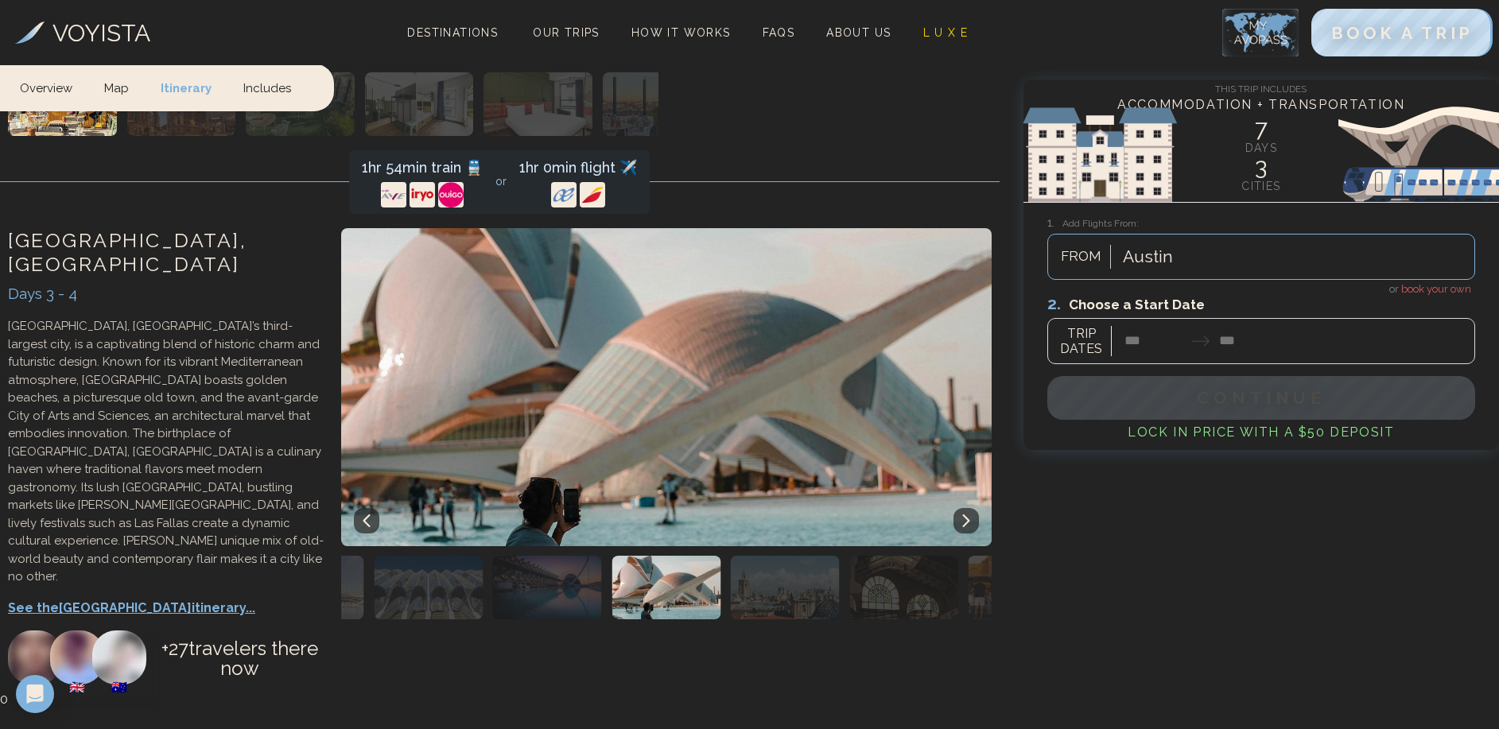
click at [774, 556] on img "button" at bounding box center [785, 588] width 109 height 64
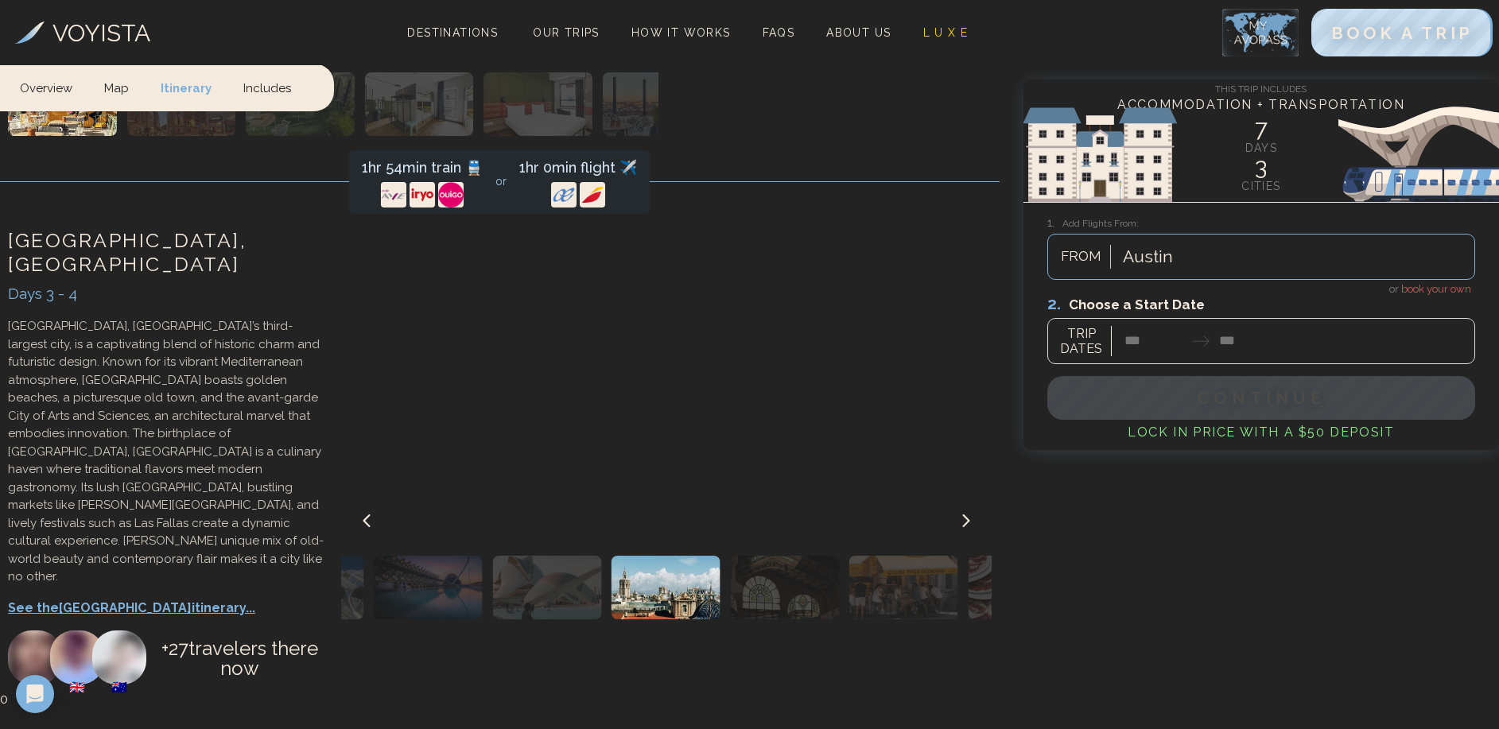
click at [774, 556] on img "button" at bounding box center [784, 588] width 109 height 64
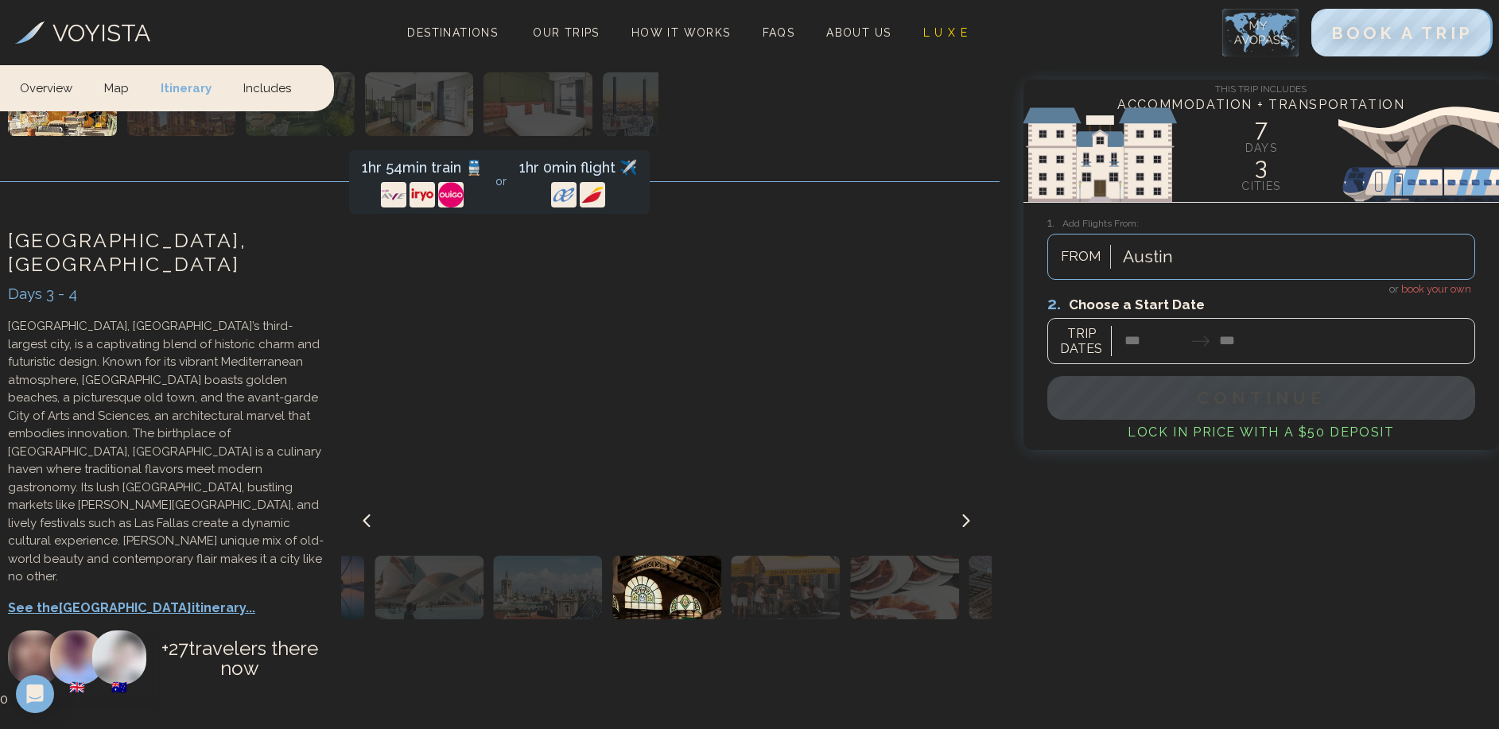
click at [774, 556] on img "button" at bounding box center [785, 588] width 109 height 64
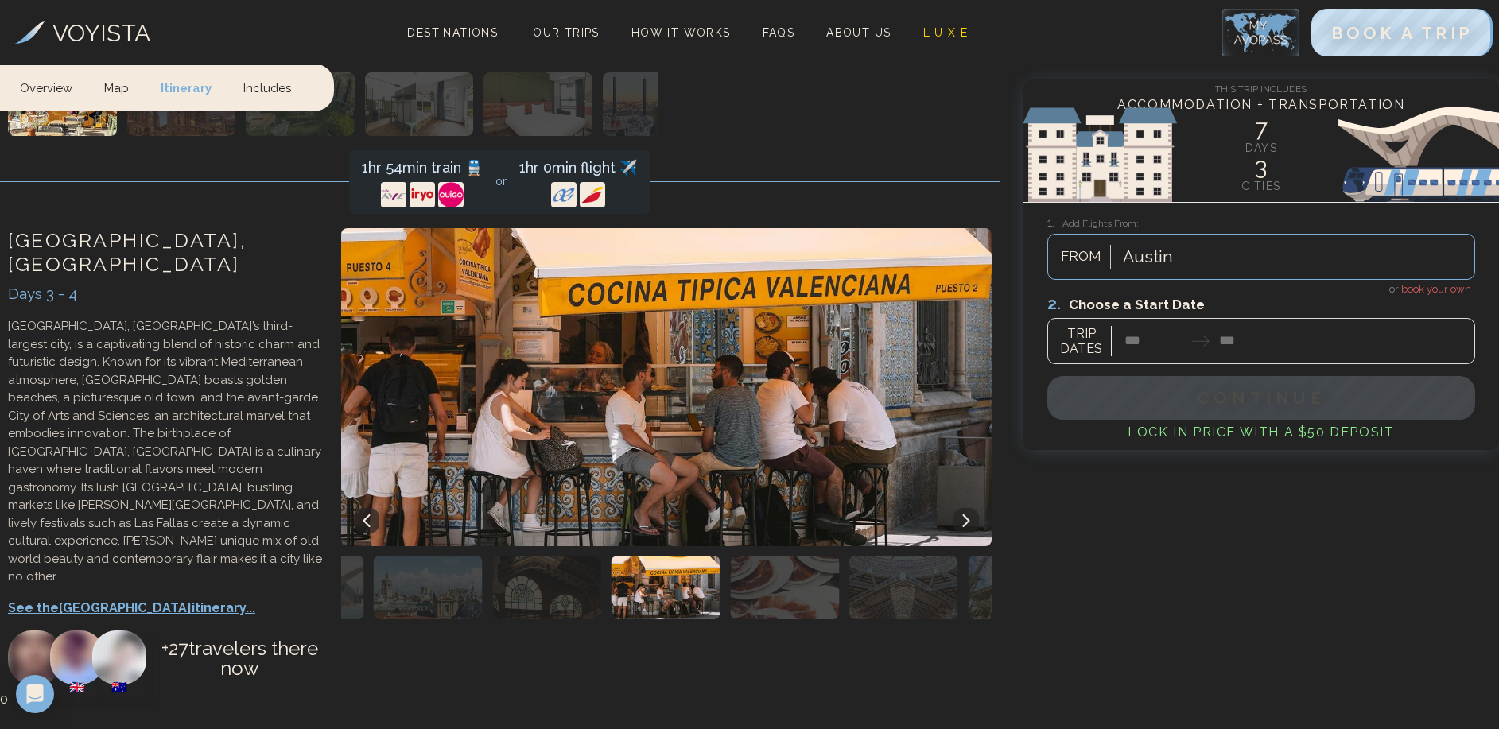
click at [762, 556] on img "button" at bounding box center [784, 588] width 109 height 64
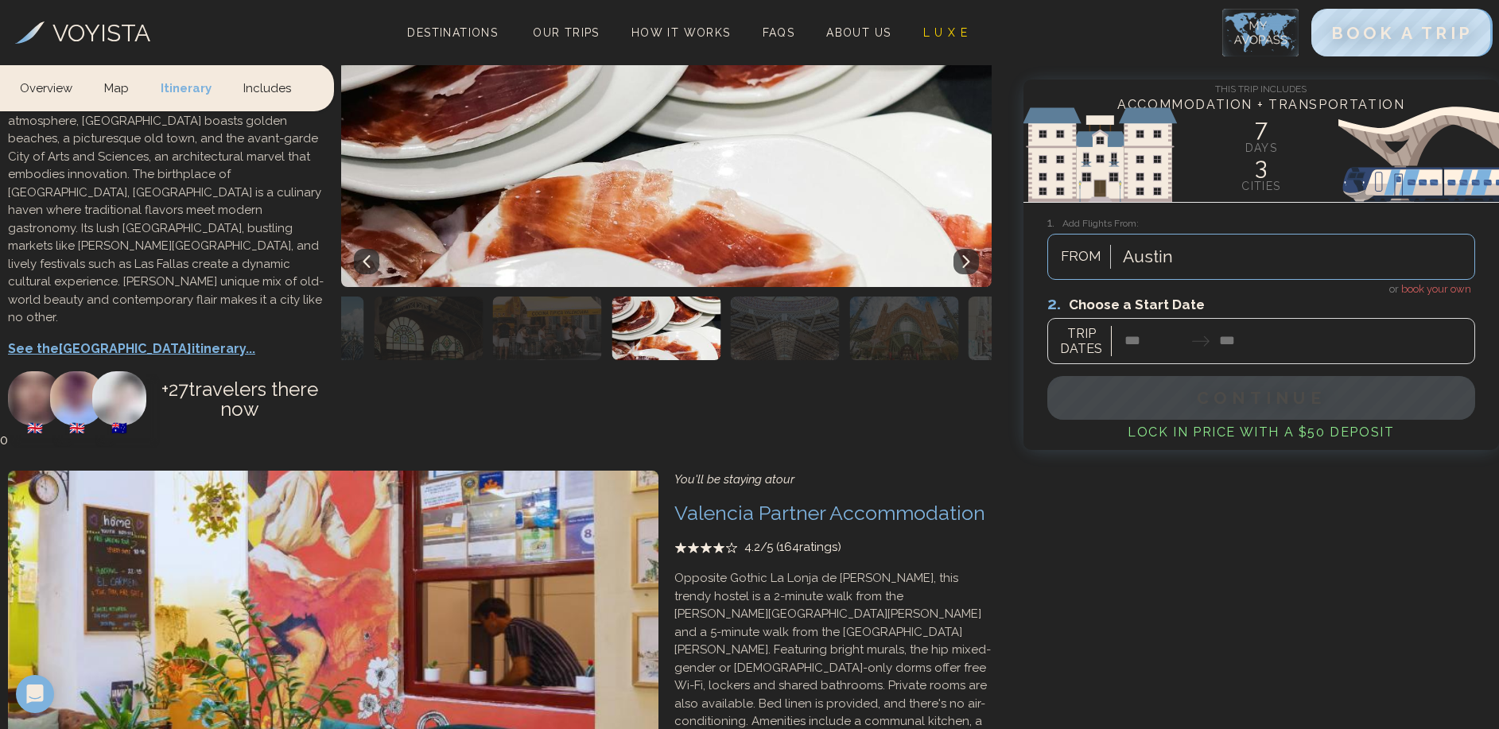
scroll to position [1469, 0]
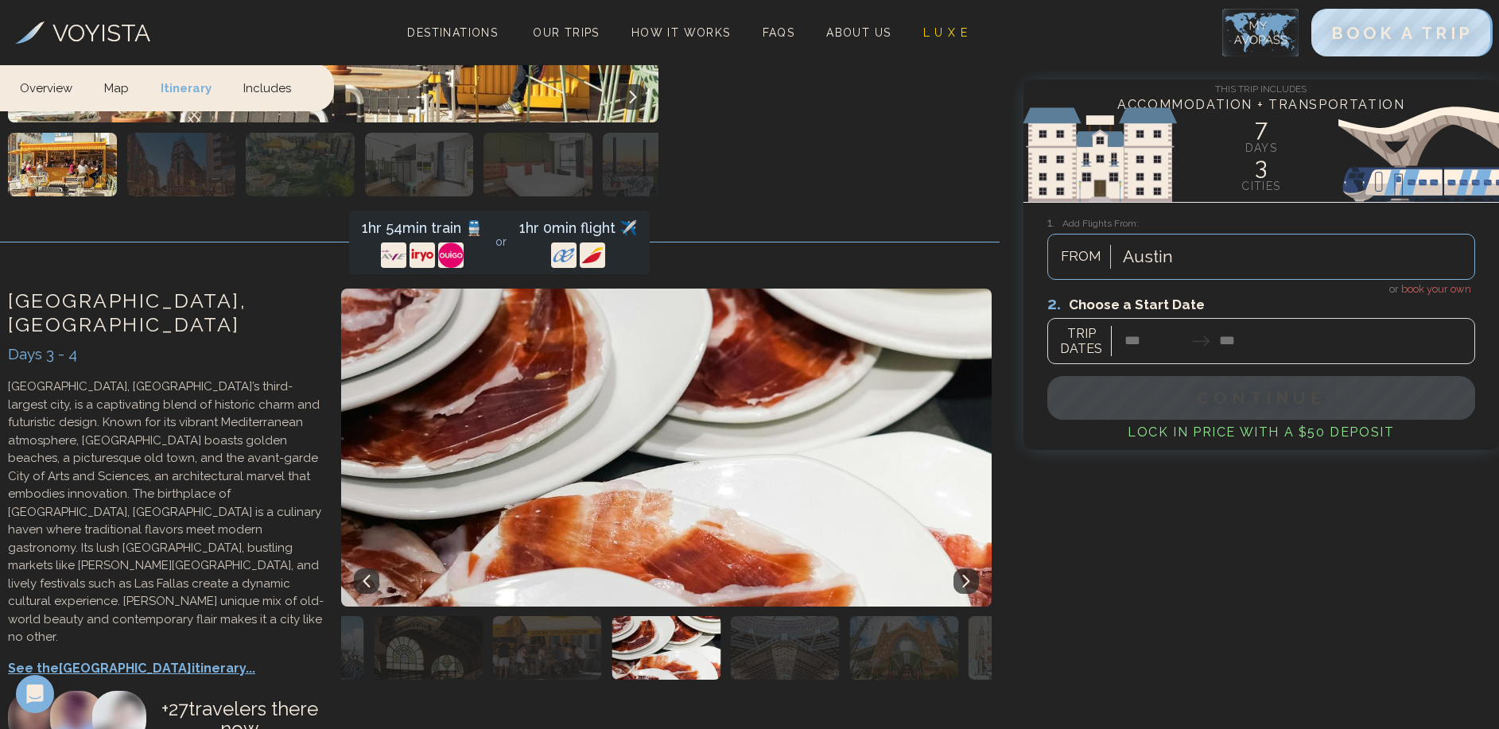
click at [735, 616] on img "button" at bounding box center [785, 648] width 109 height 64
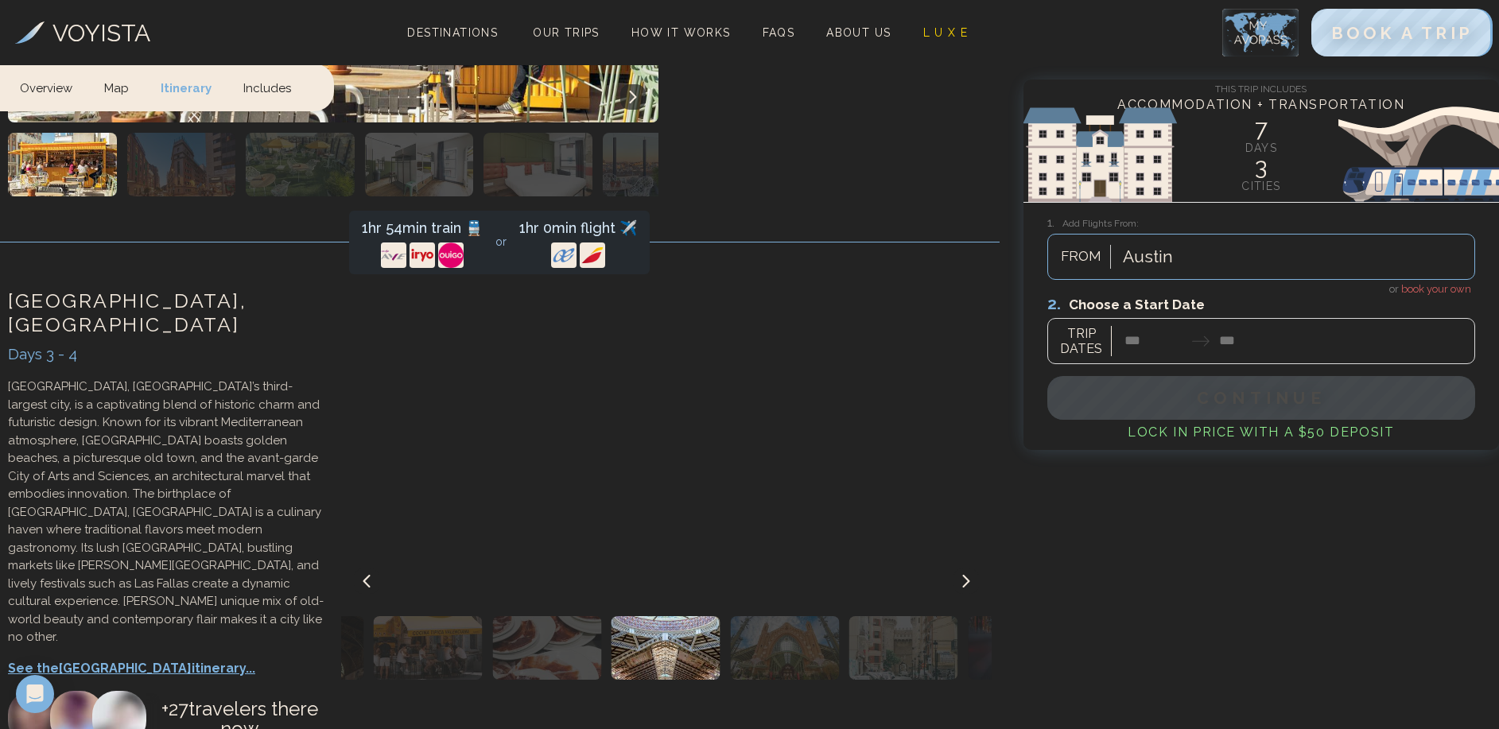
click at [774, 616] on img "button" at bounding box center [784, 648] width 109 height 64
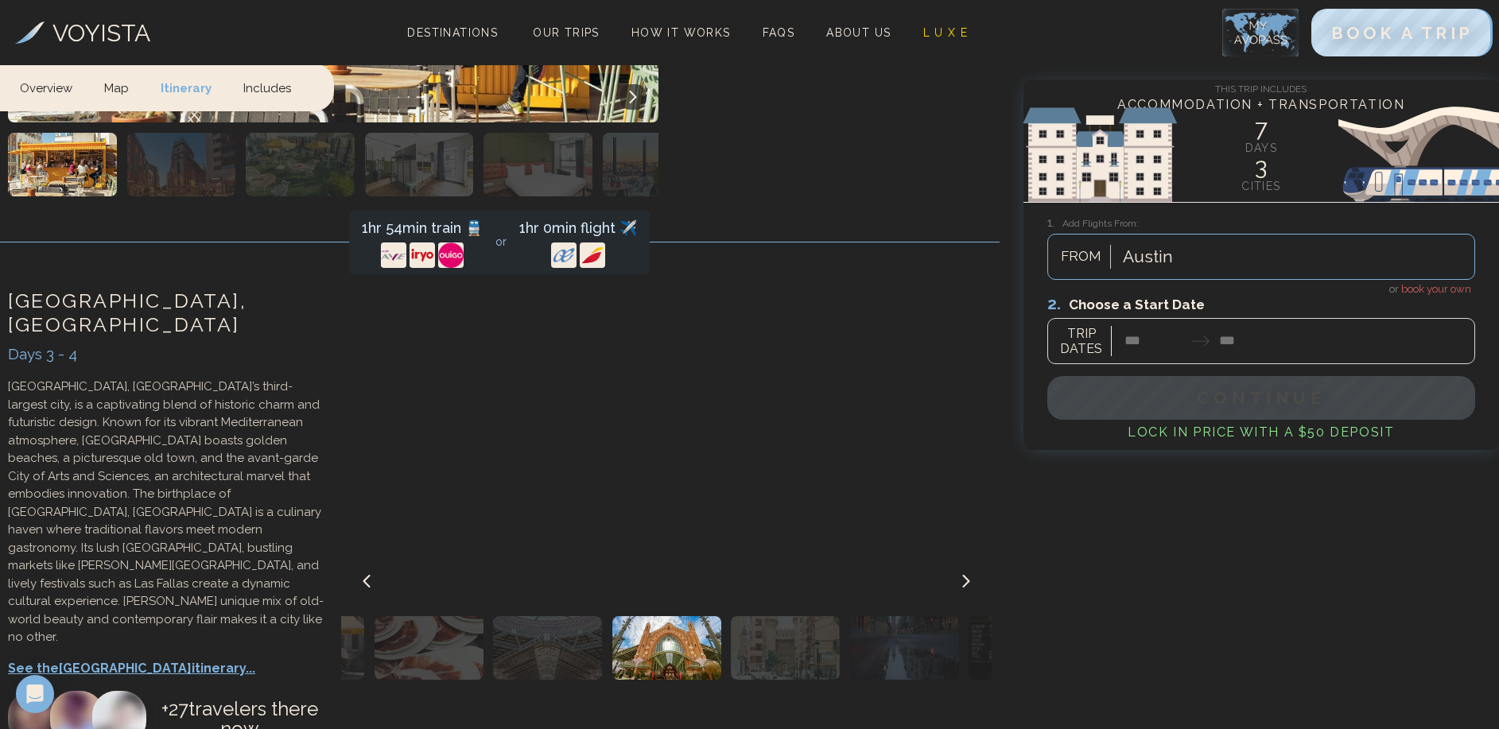
click at [838, 616] on img "button" at bounding box center [785, 648] width 109 height 64
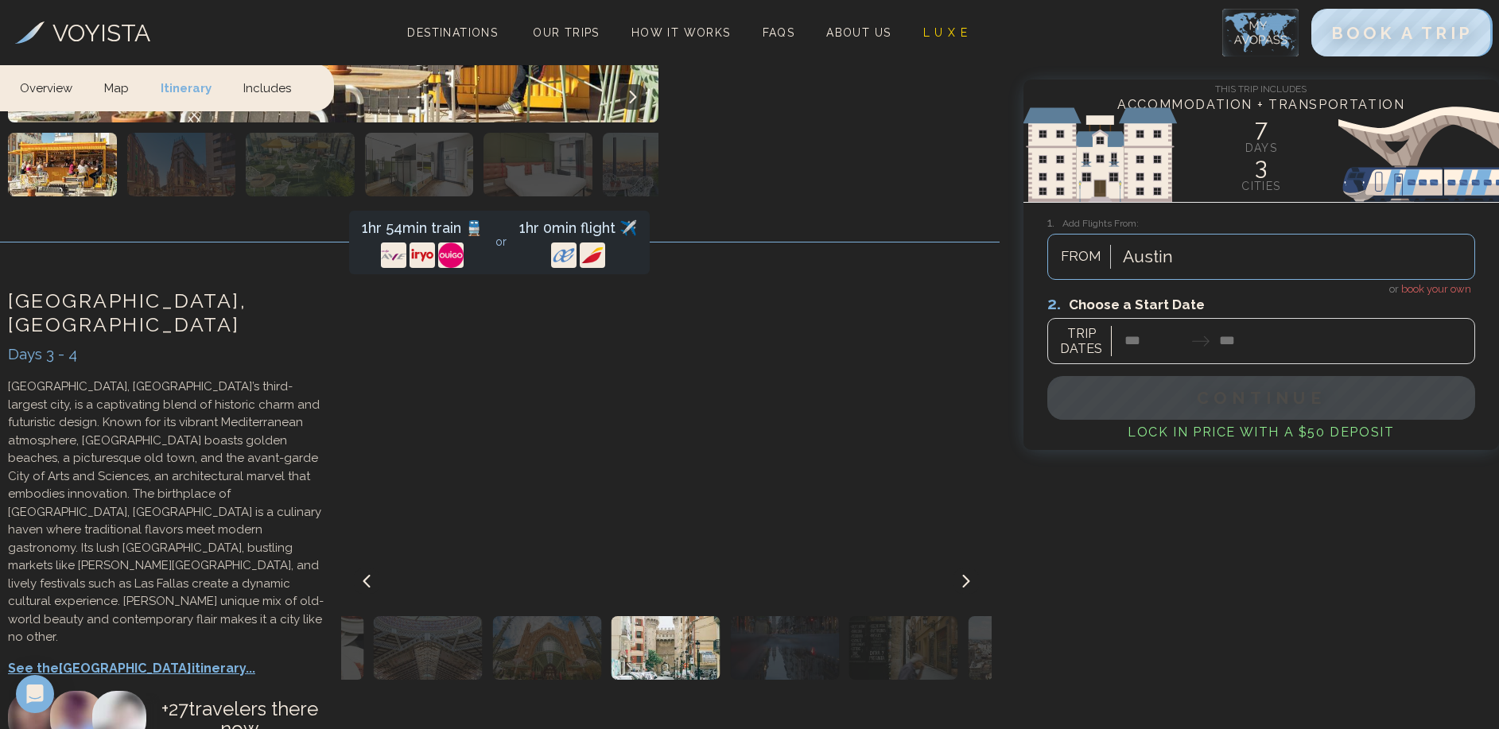
click at [834, 616] on img "button" at bounding box center [784, 648] width 109 height 64
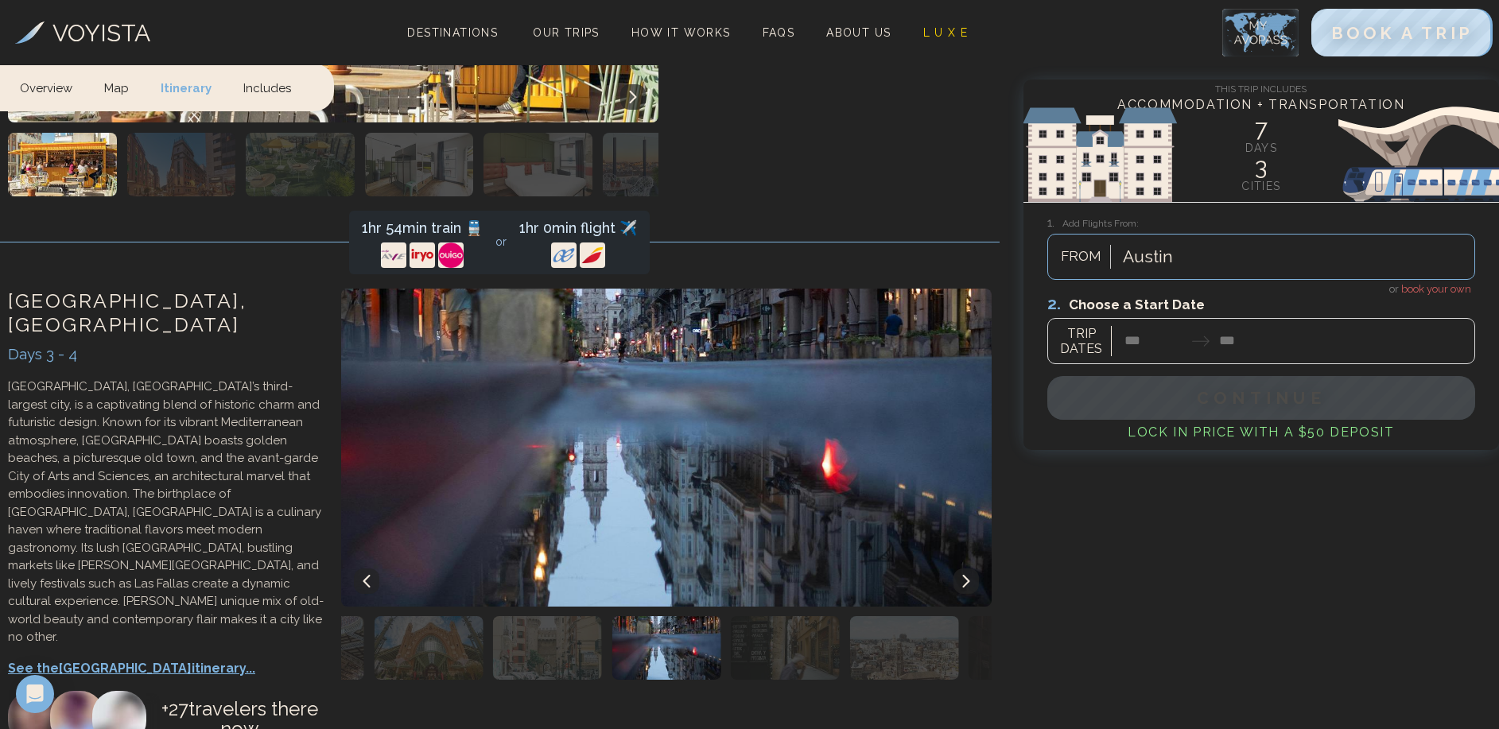
click at [805, 616] on img "button" at bounding box center [785, 648] width 109 height 64
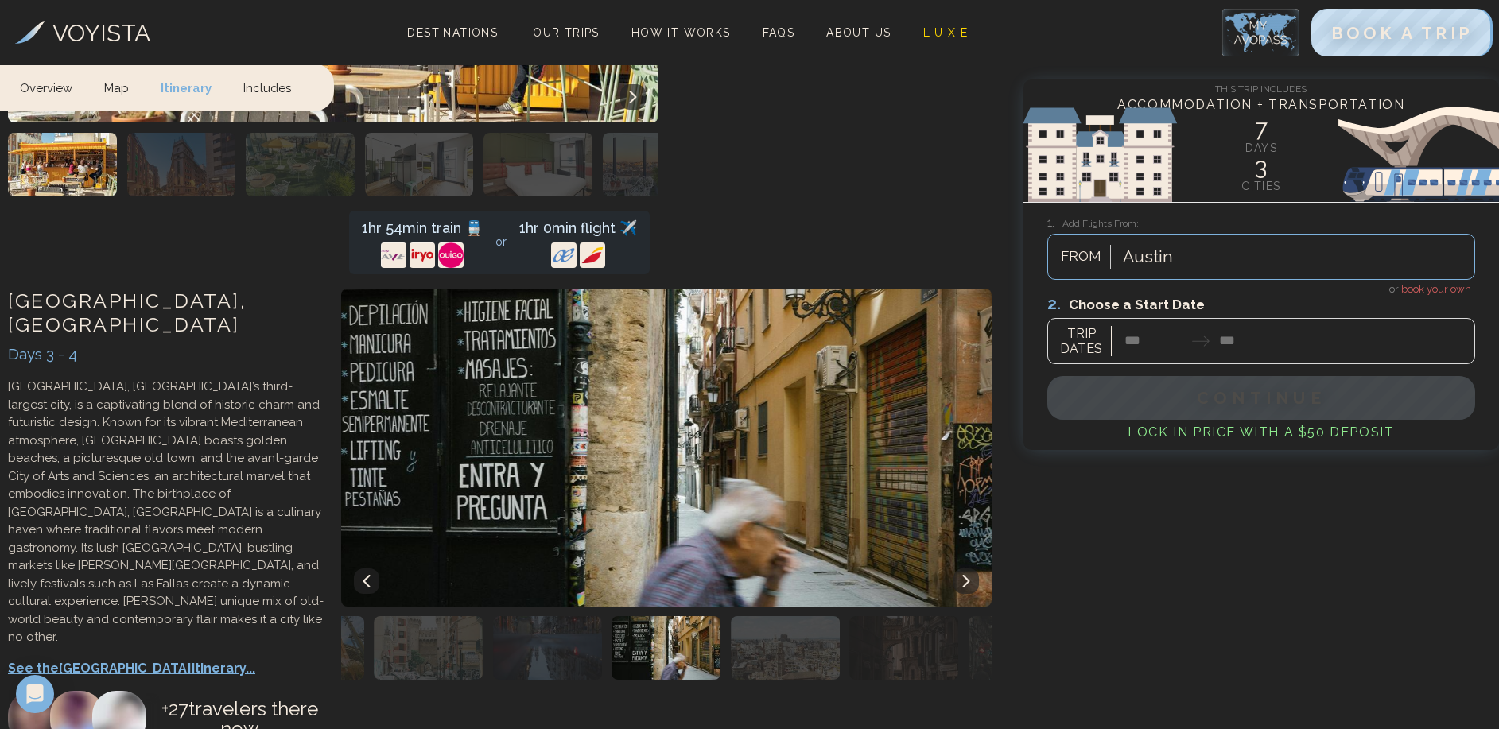
click at [805, 616] on img "button" at bounding box center [785, 648] width 109 height 64
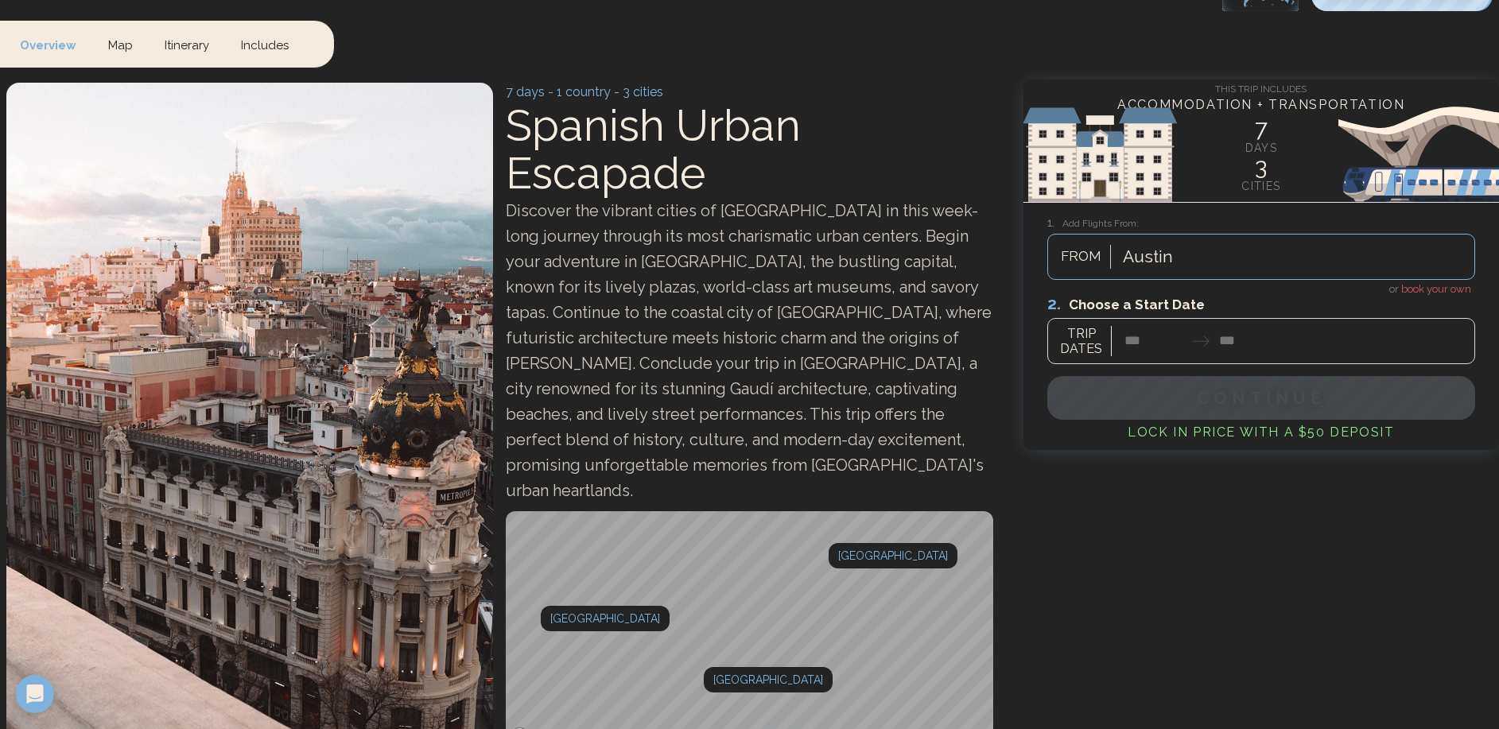
scroll to position [0, 0]
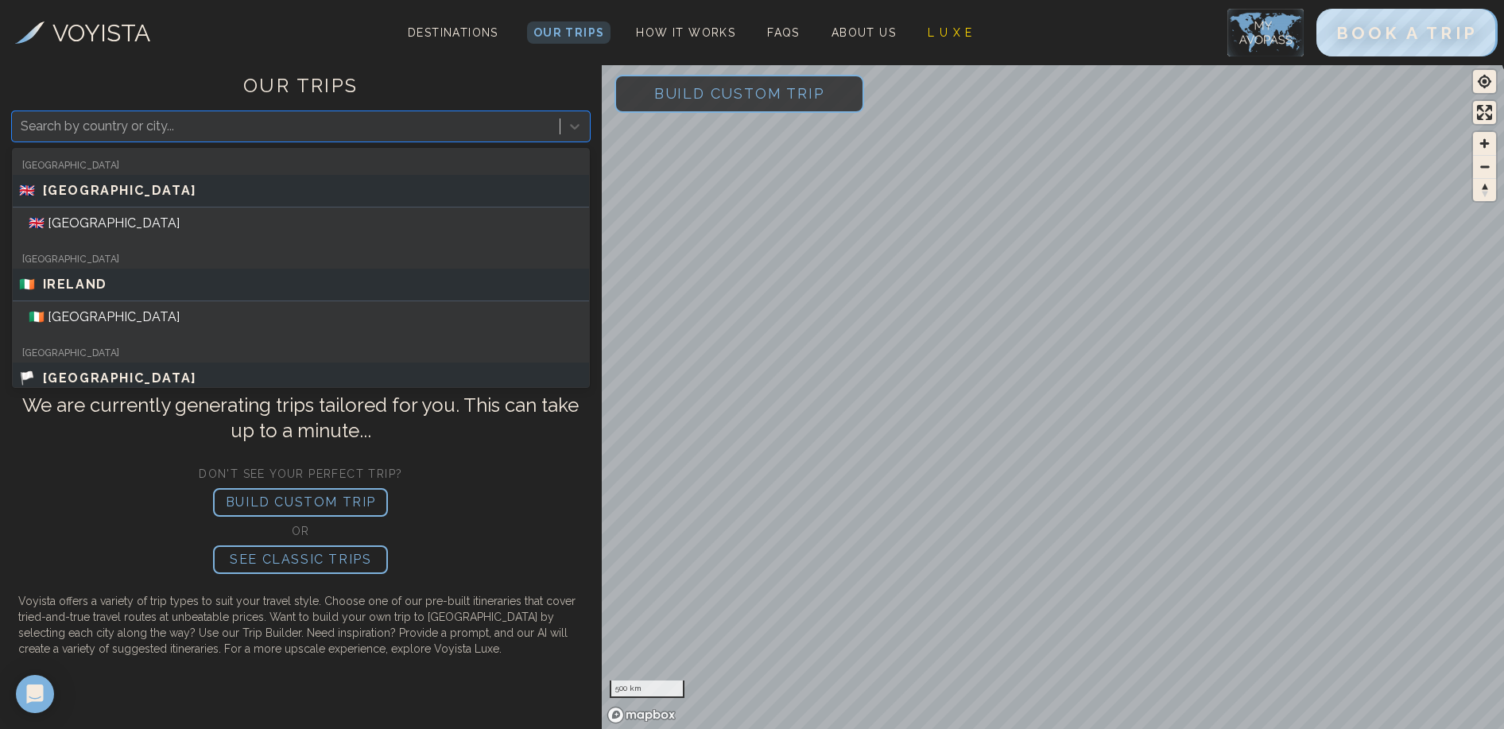
click at [229, 125] on div at bounding box center [286, 126] width 531 height 22
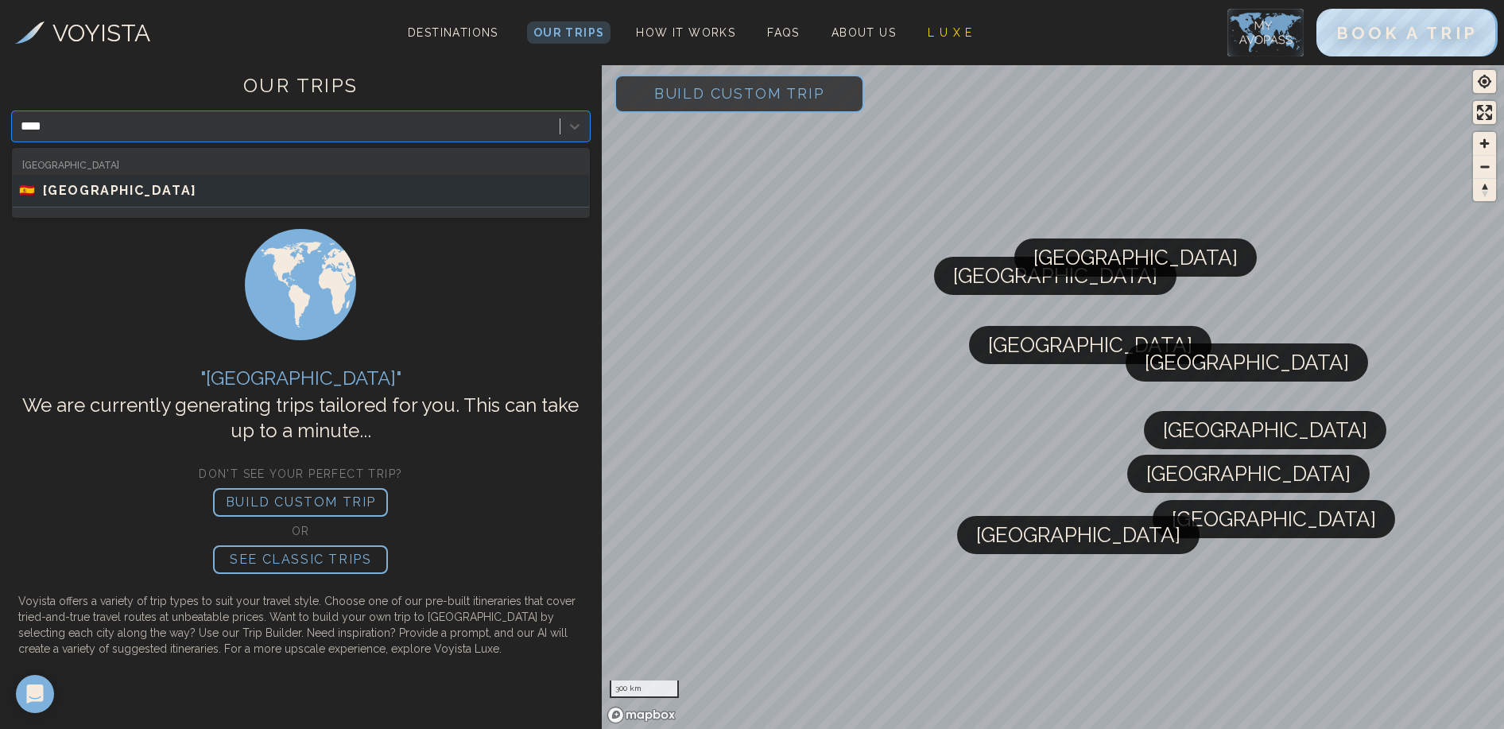
type input "*****"
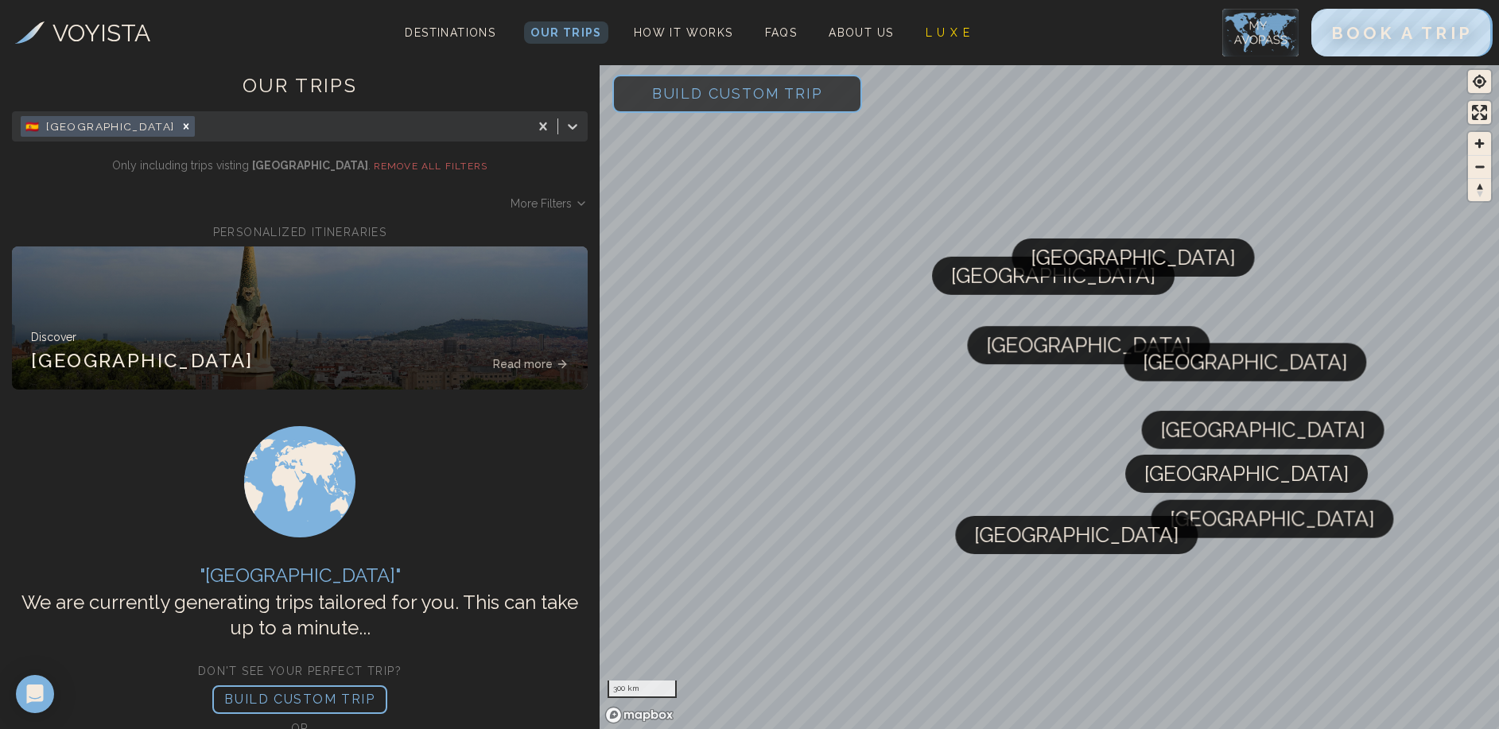
click at [655, 98] on span "Build Custom Trip" at bounding box center [737, 94] width 222 height 68
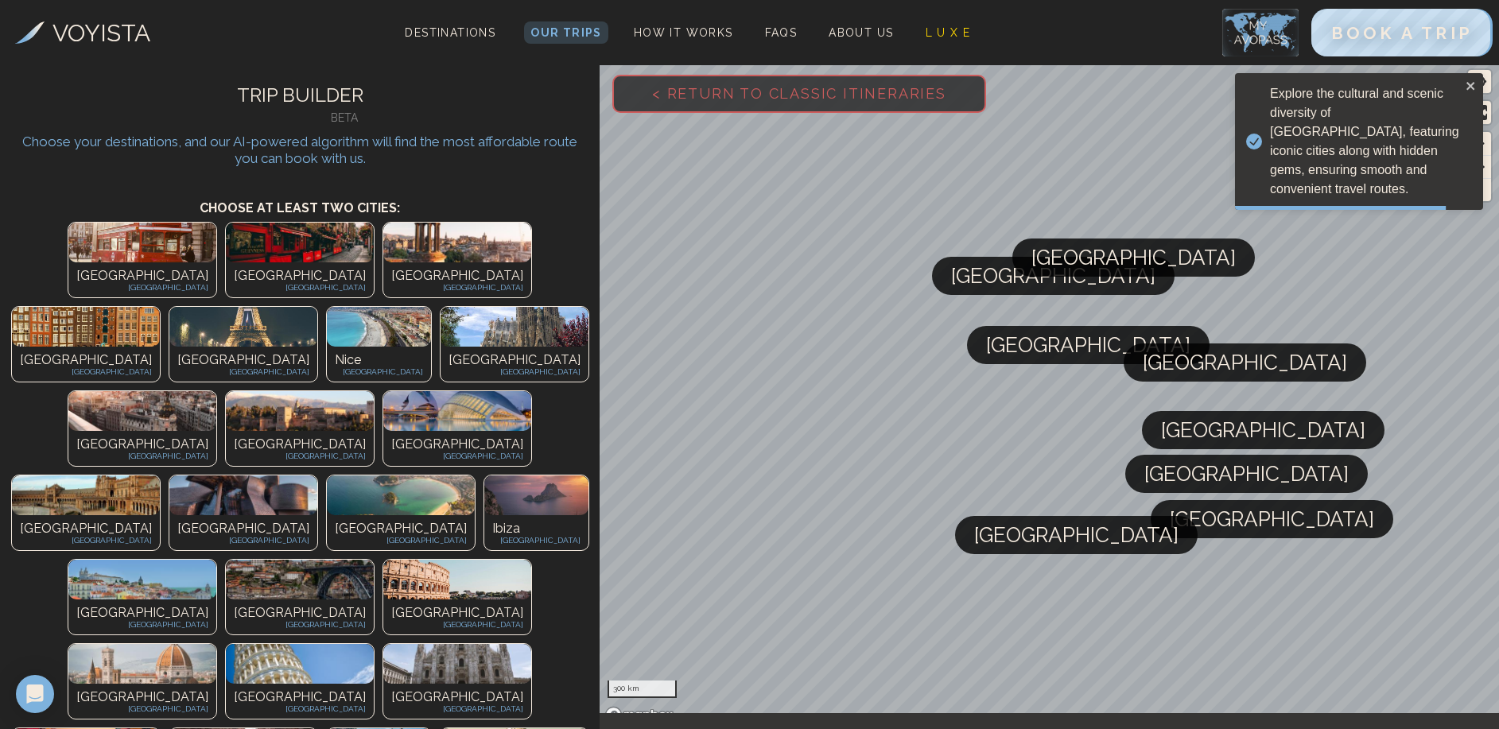
click at [234, 450] on p "[GEOGRAPHIC_DATA]" at bounding box center [300, 456] width 132 height 12
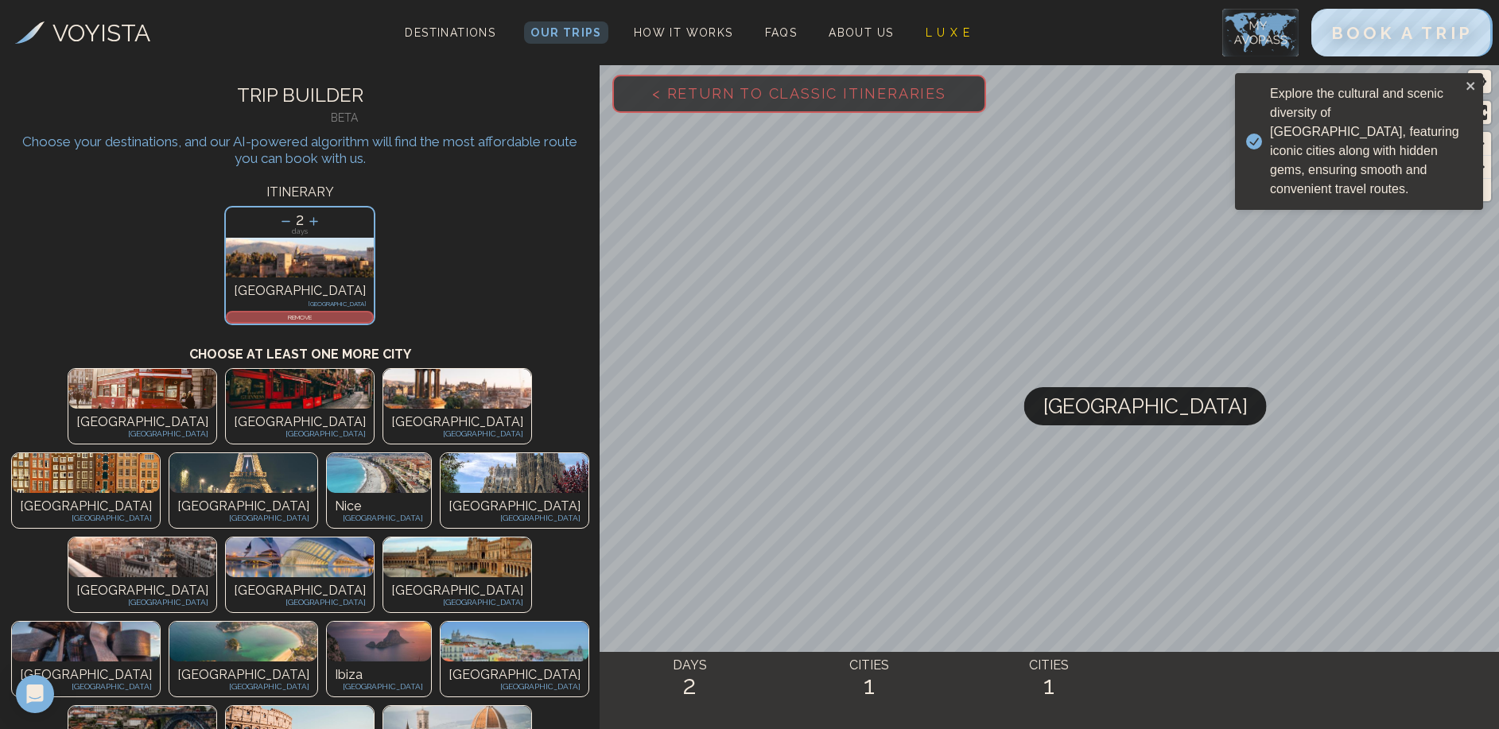
click at [383, 537] on img at bounding box center [457, 557] width 148 height 40
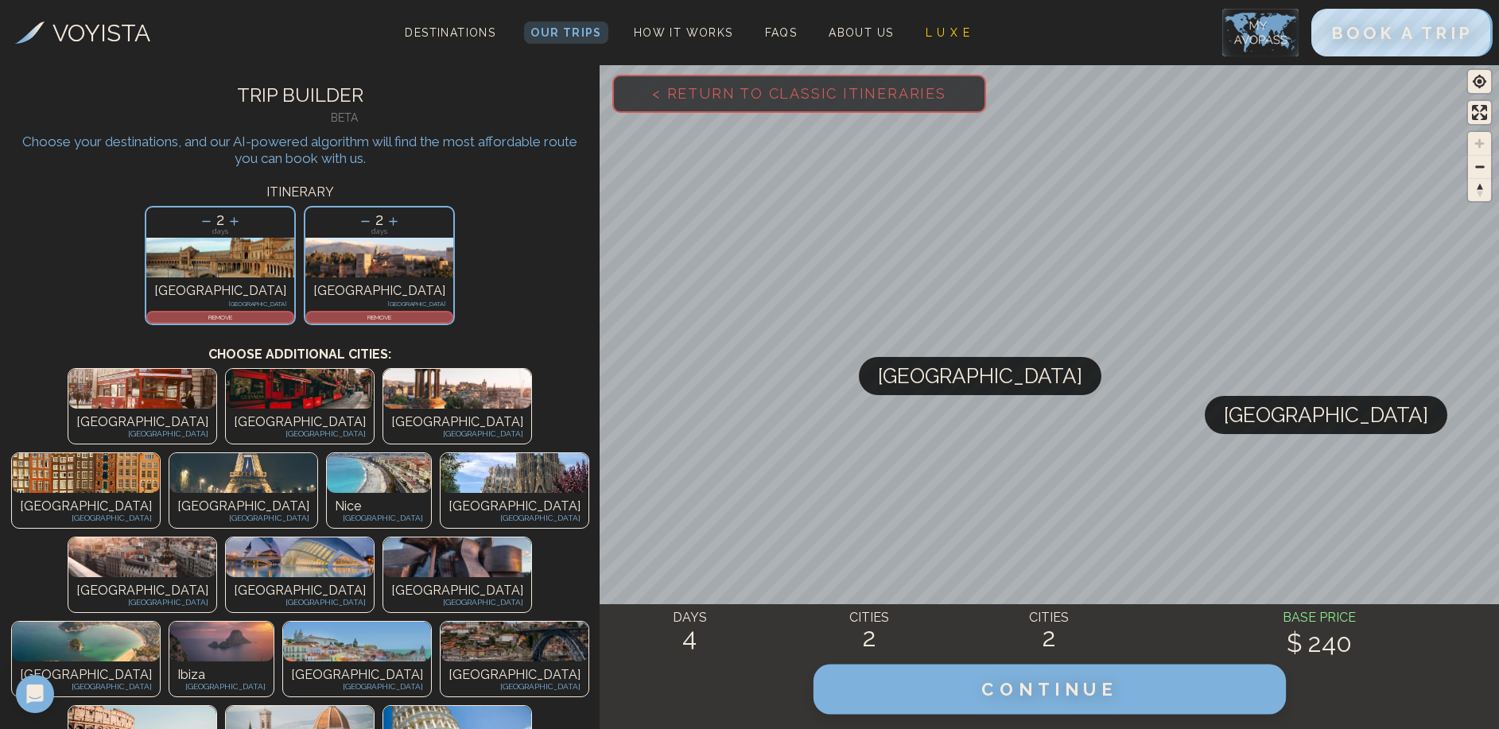
click at [976, 694] on button "CONTINUE" at bounding box center [1049, 690] width 472 height 50
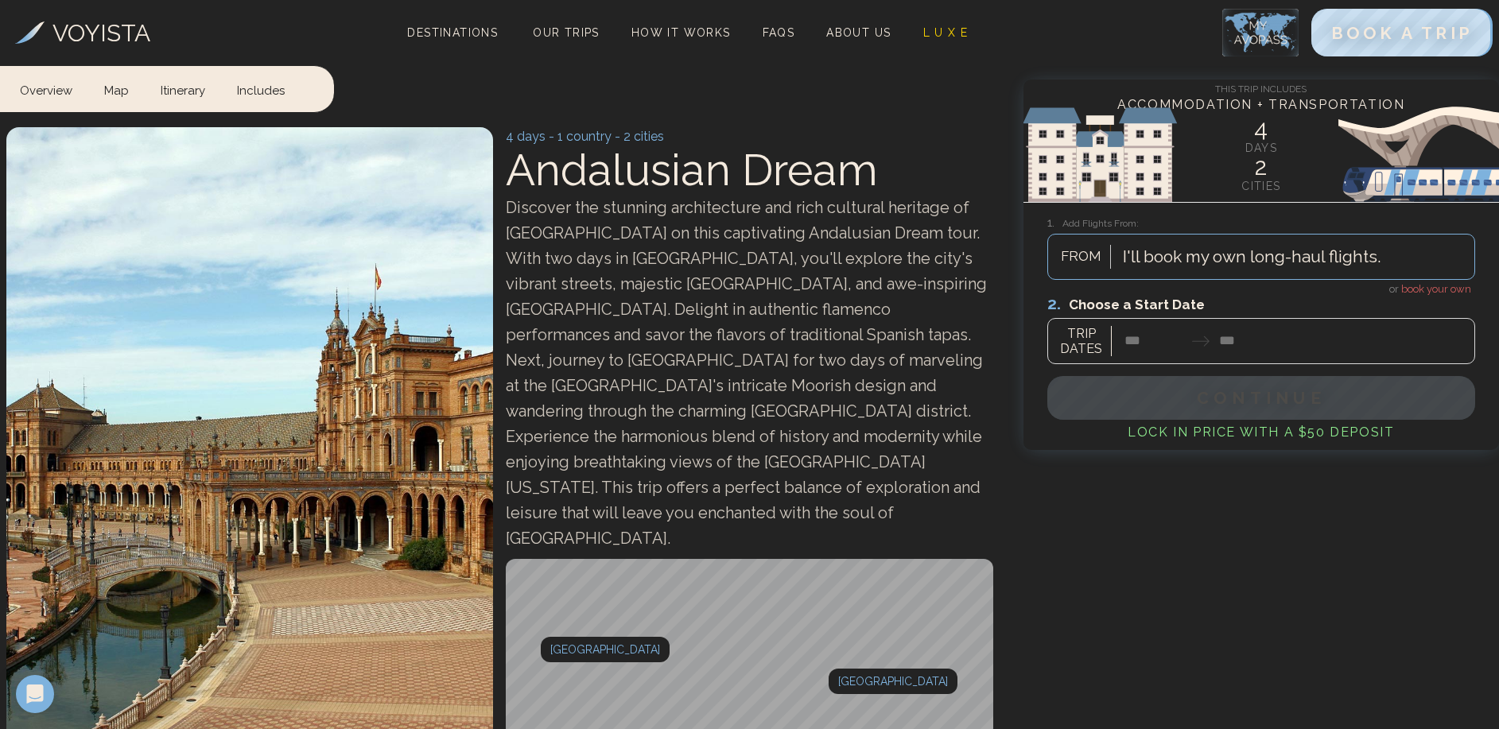
click at [640, 301] on span "Discover the stunning architecture and rich cultural heritage of Southern Spain…" at bounding box center [746, 373] width 481 height 350
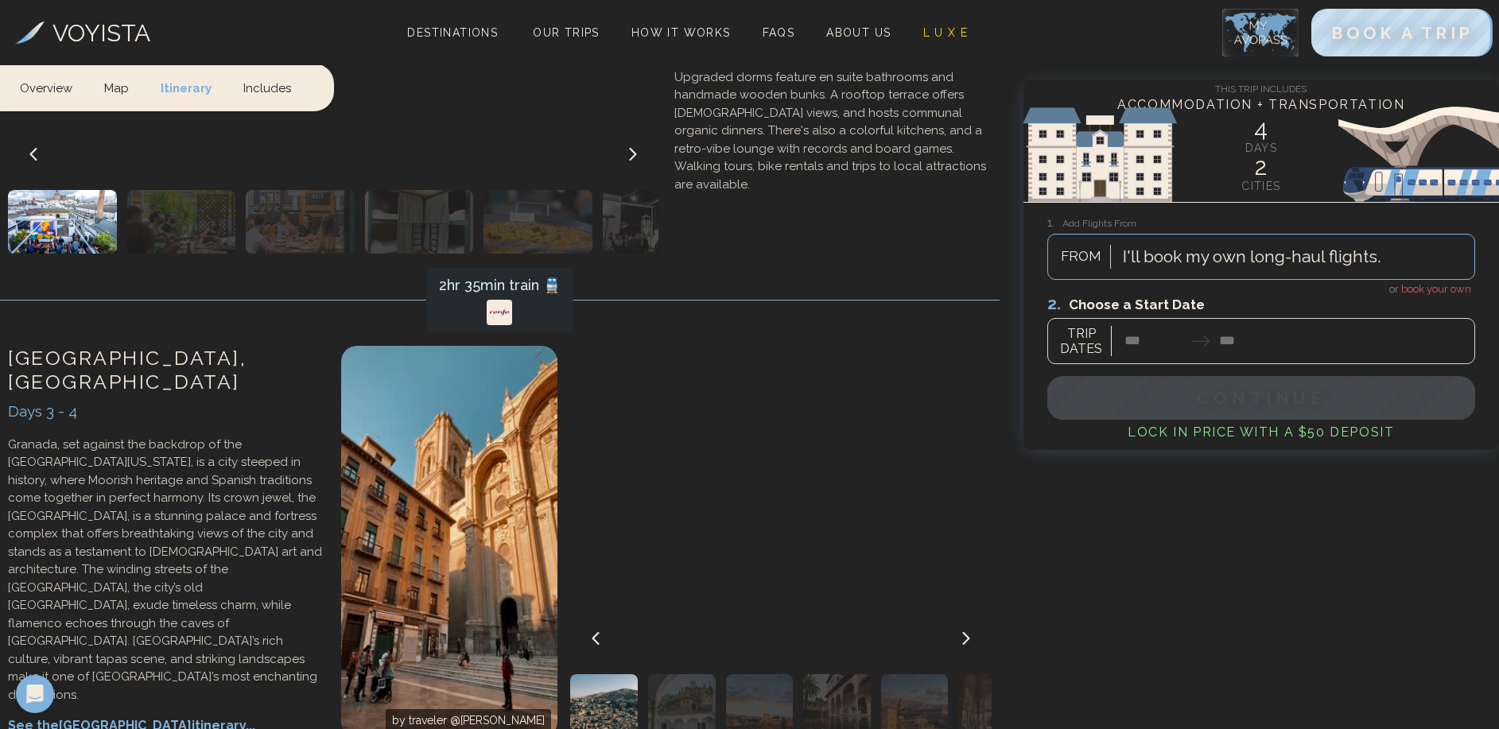
scroll to position [1557, 0]
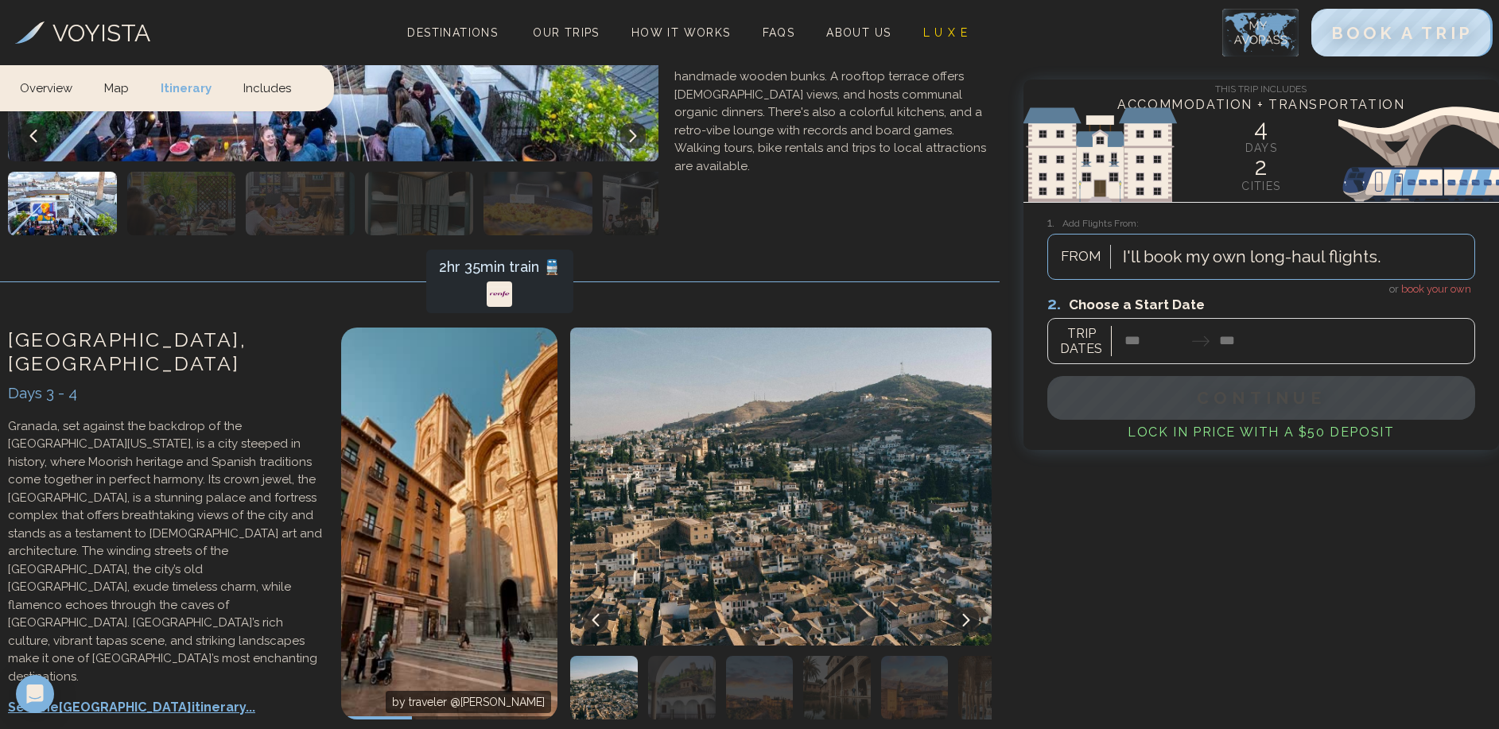
click at [704, 656] on img "button" at bounding box center [682, 688] width 68 height 64
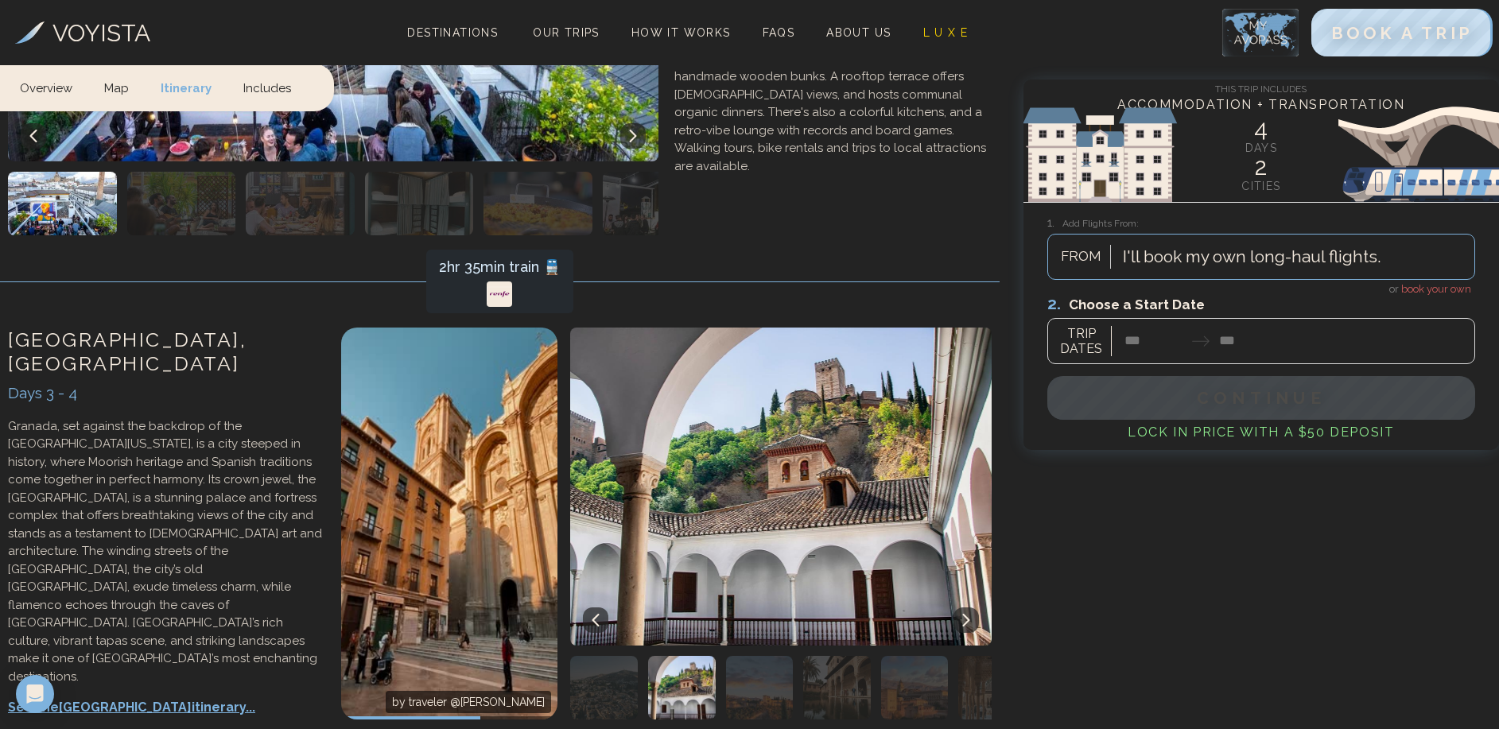
click at [751, 656] on img "button" at bounding box center [760, 688] width 68 height 64
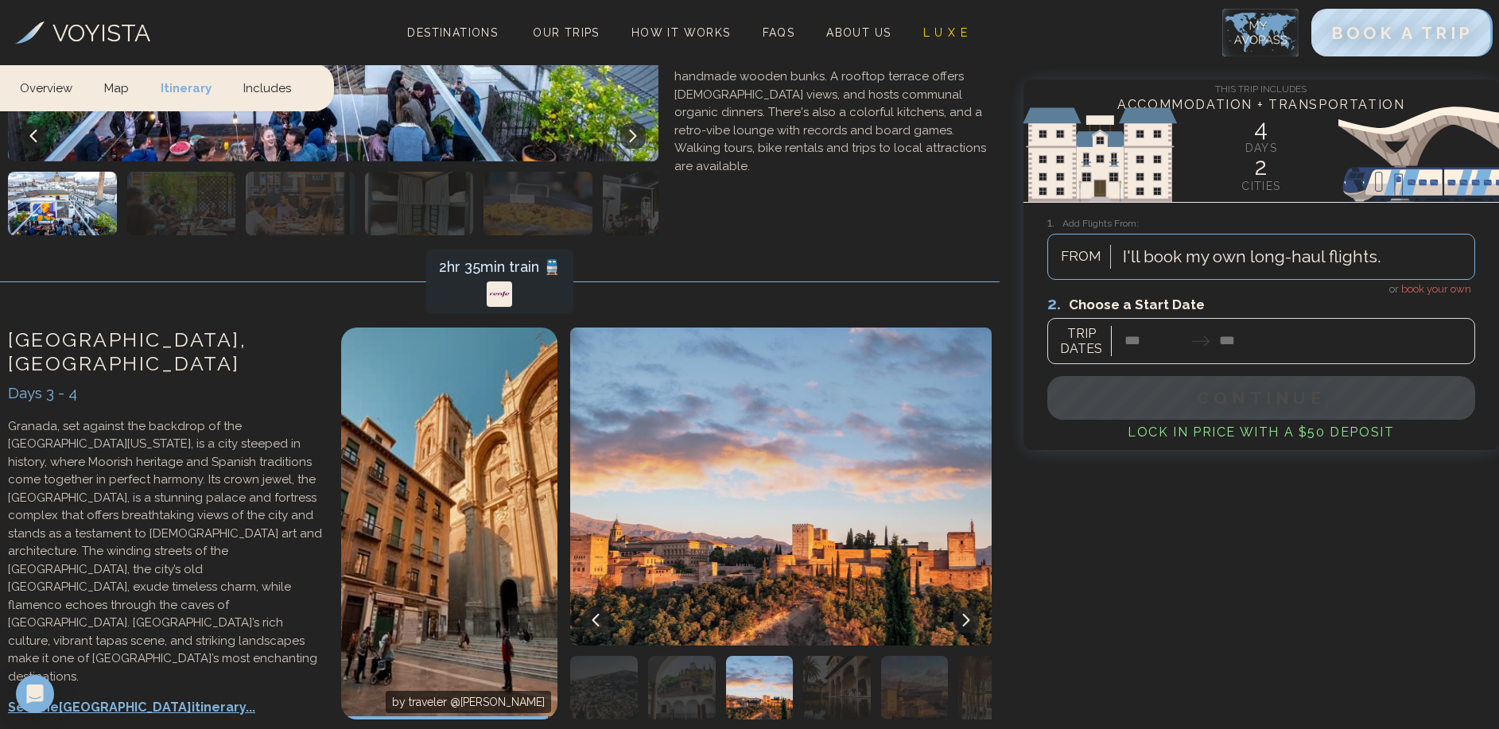
click at [818, 656] on img "button" at bounding box center [837, 688] width 68 height 64
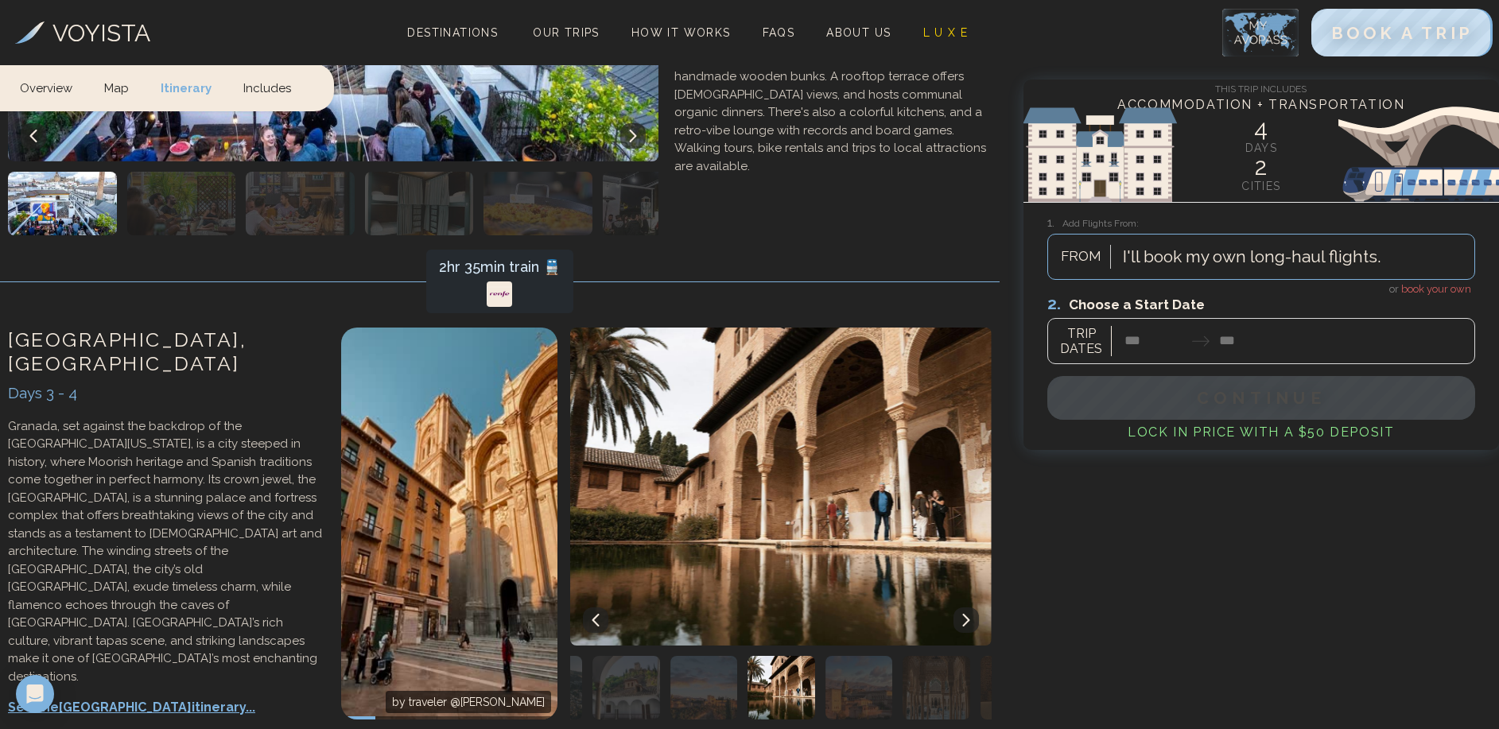
click at [852, 656] on img "button" at bounding box center [859, 688] width 68 height 64
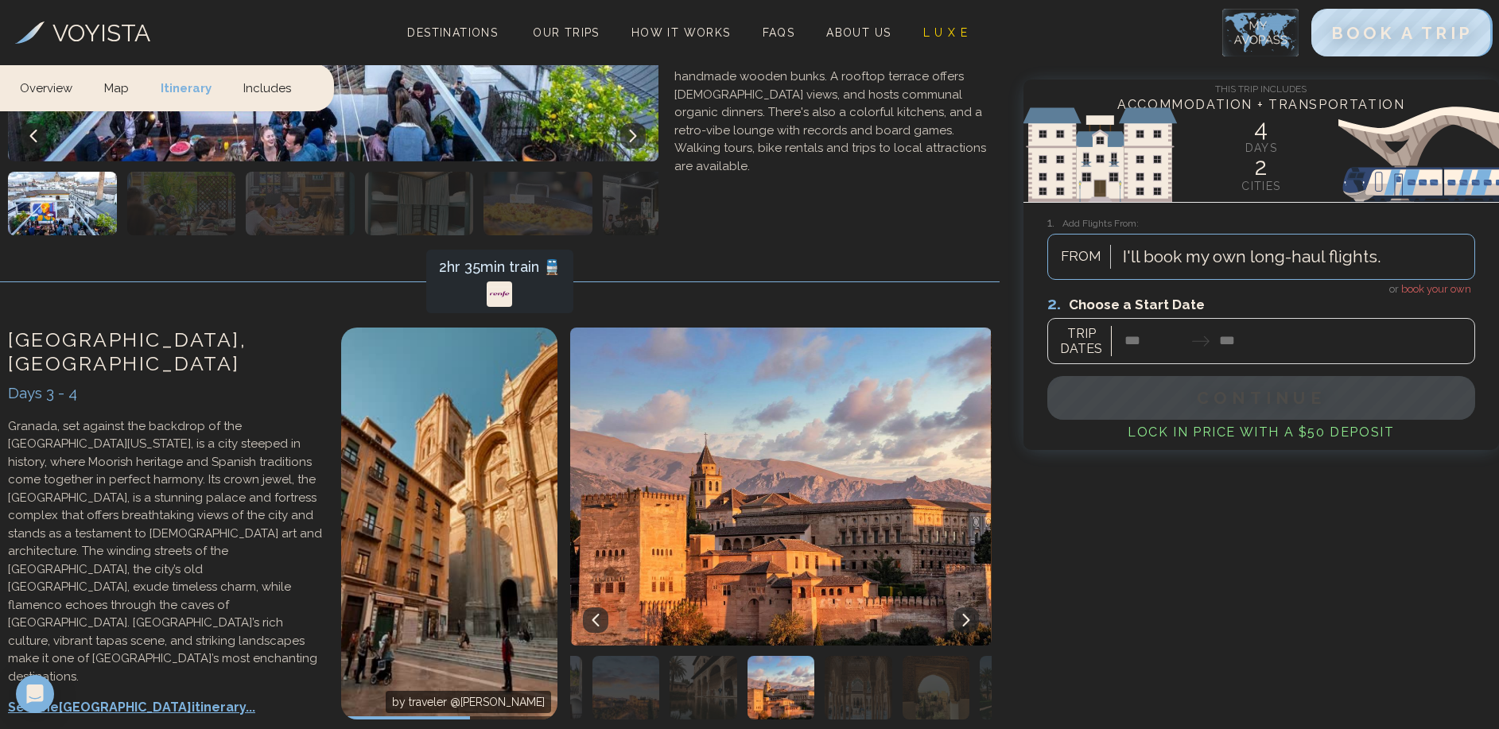
click at [711, 656] on img "button" at bounding box center [703, 688] width 68 height 64
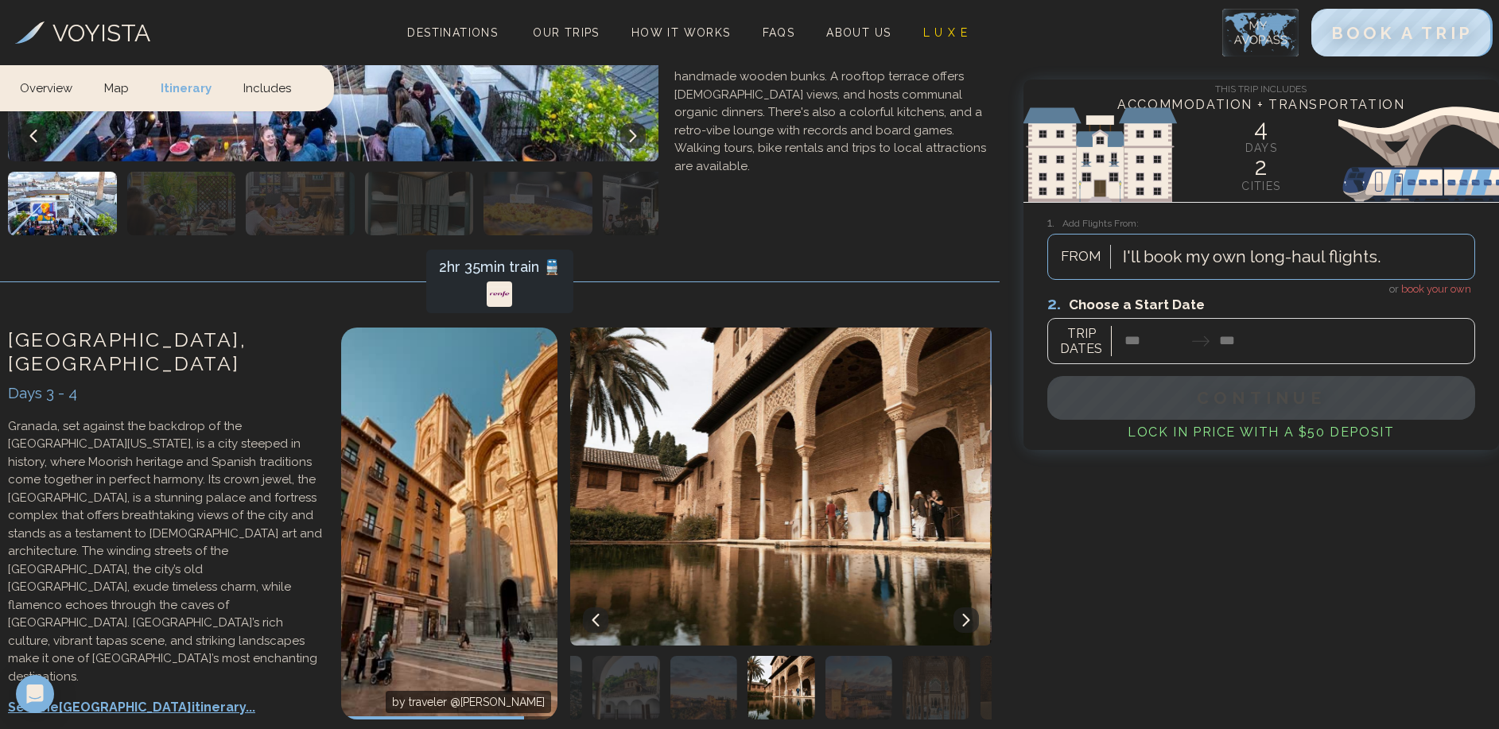
click at [909, 656] on img "button" at bounding box center [936, 688] width 68 height 64
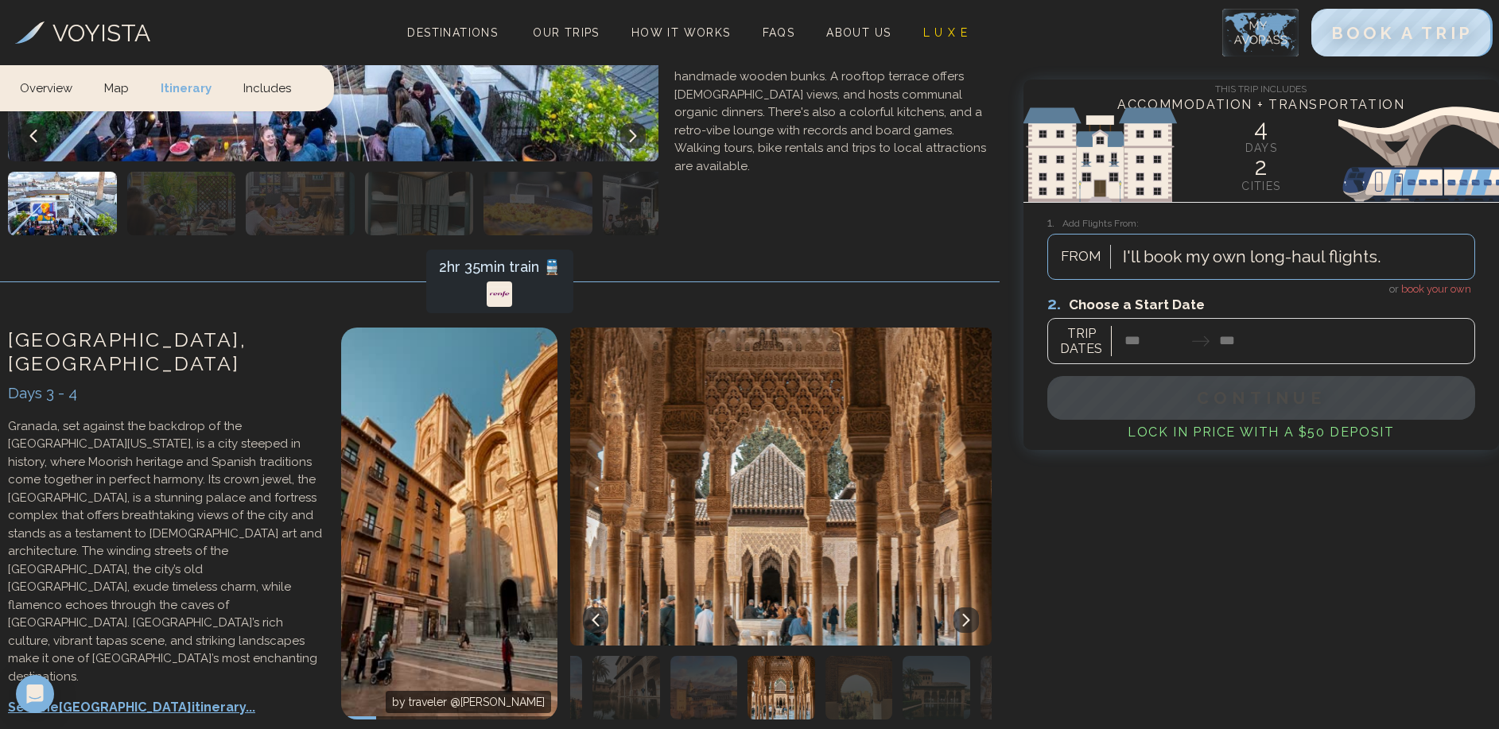
click at [880, 656] on img "button" at bounding box center [859, 688] width 68 height 64
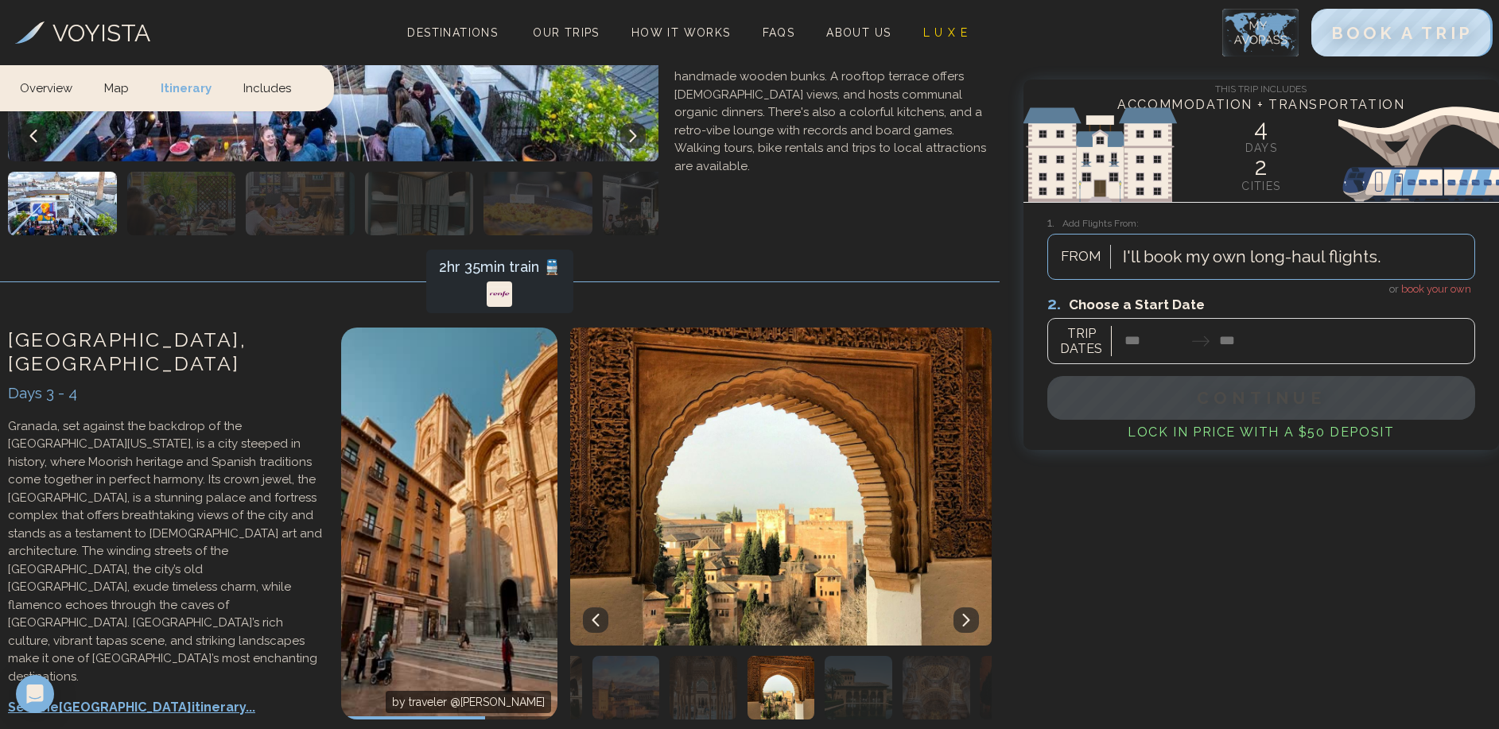
click at [880, 656] on img "button" at bounding box center [858, 688] width 68 height 64
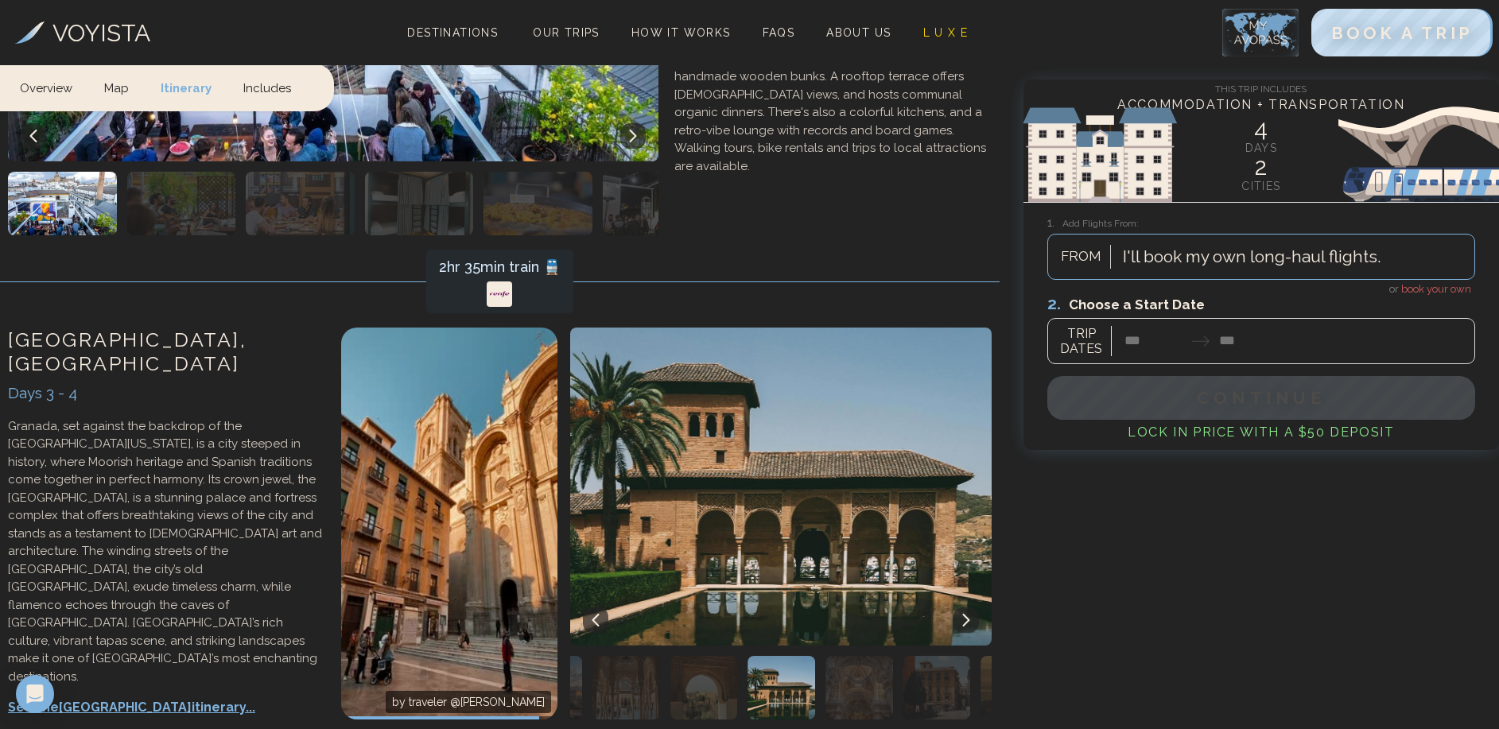
click at [882, 656] on img "button" at bounding box center [859, 688] width 68 height 64
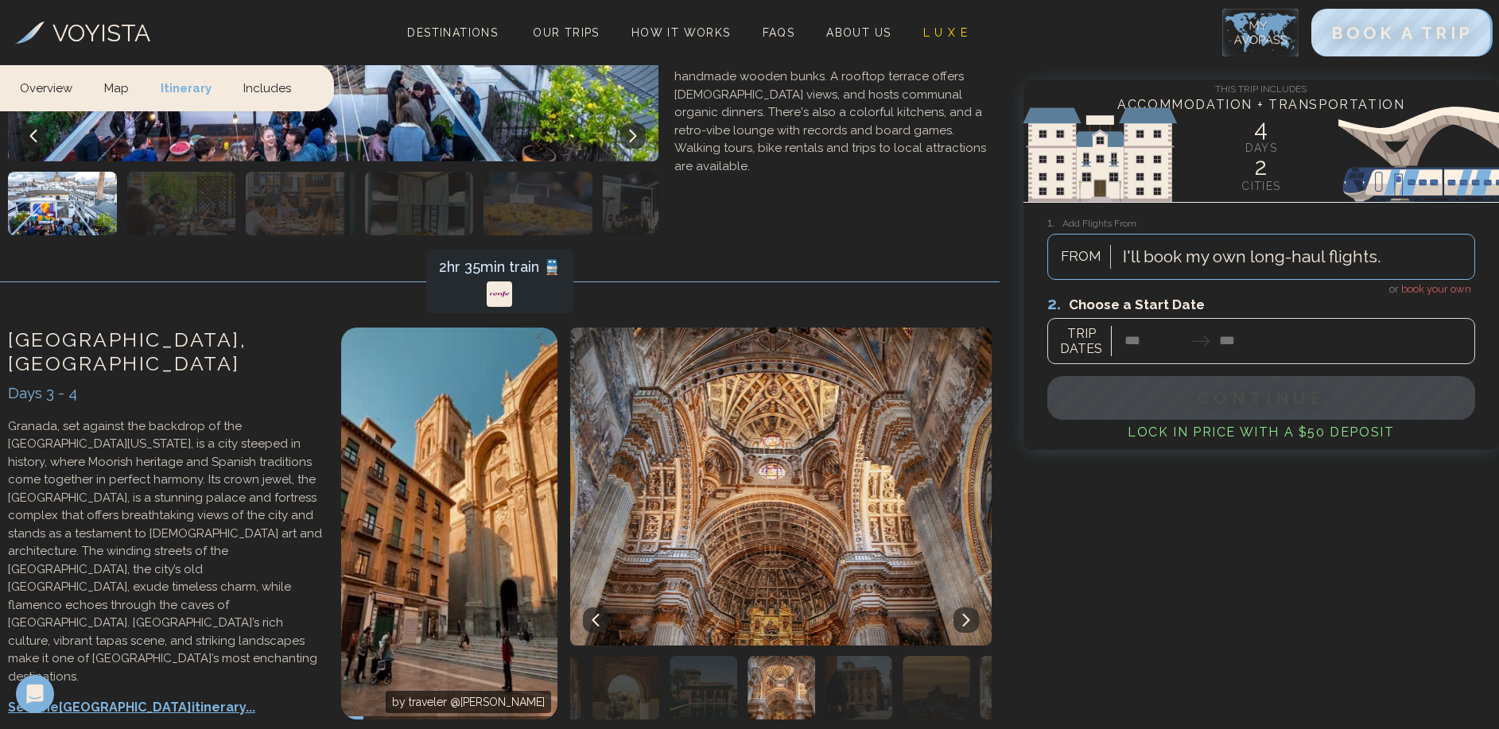
click at [882, 656] on img "button" at bounding box center [859, 688] width 68 height 64
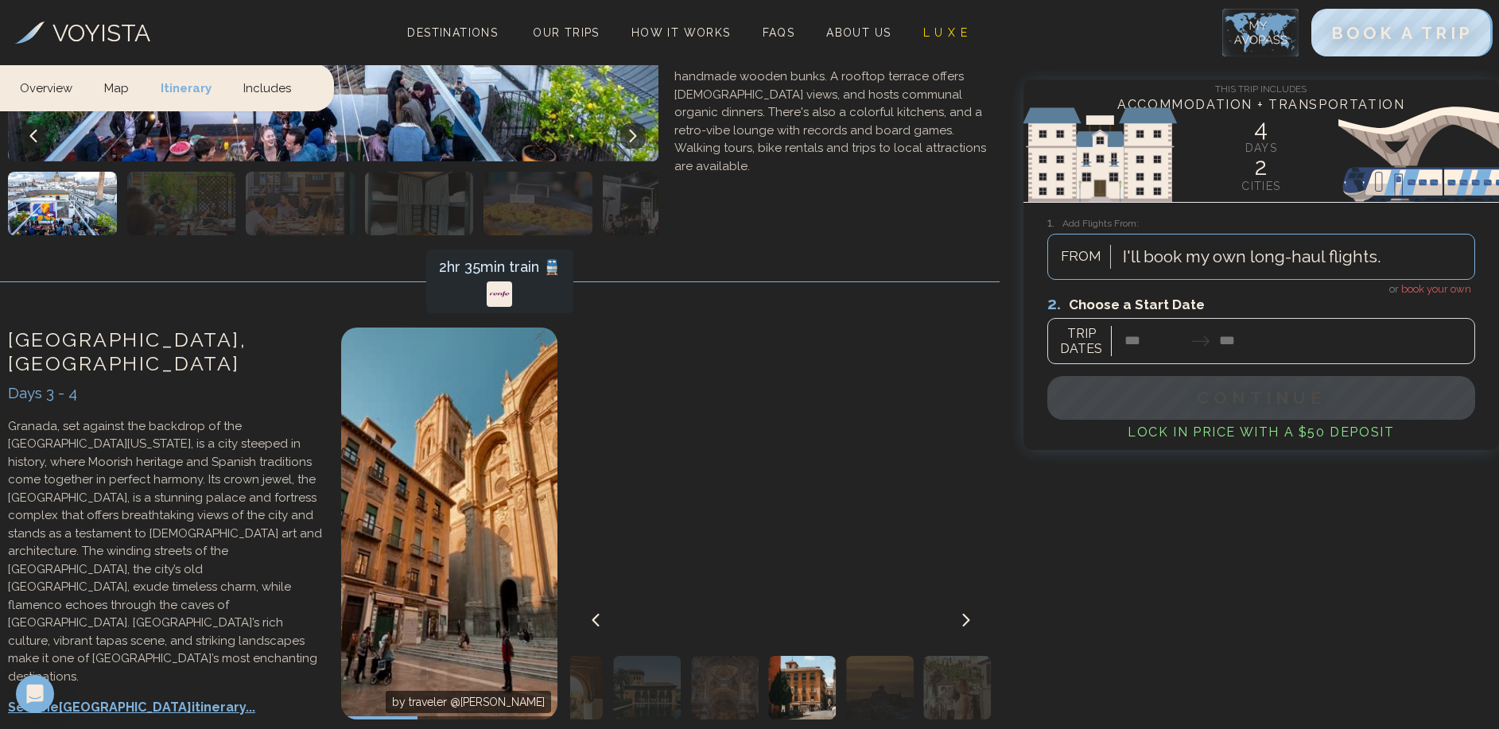
scroll to position [1008, 0]
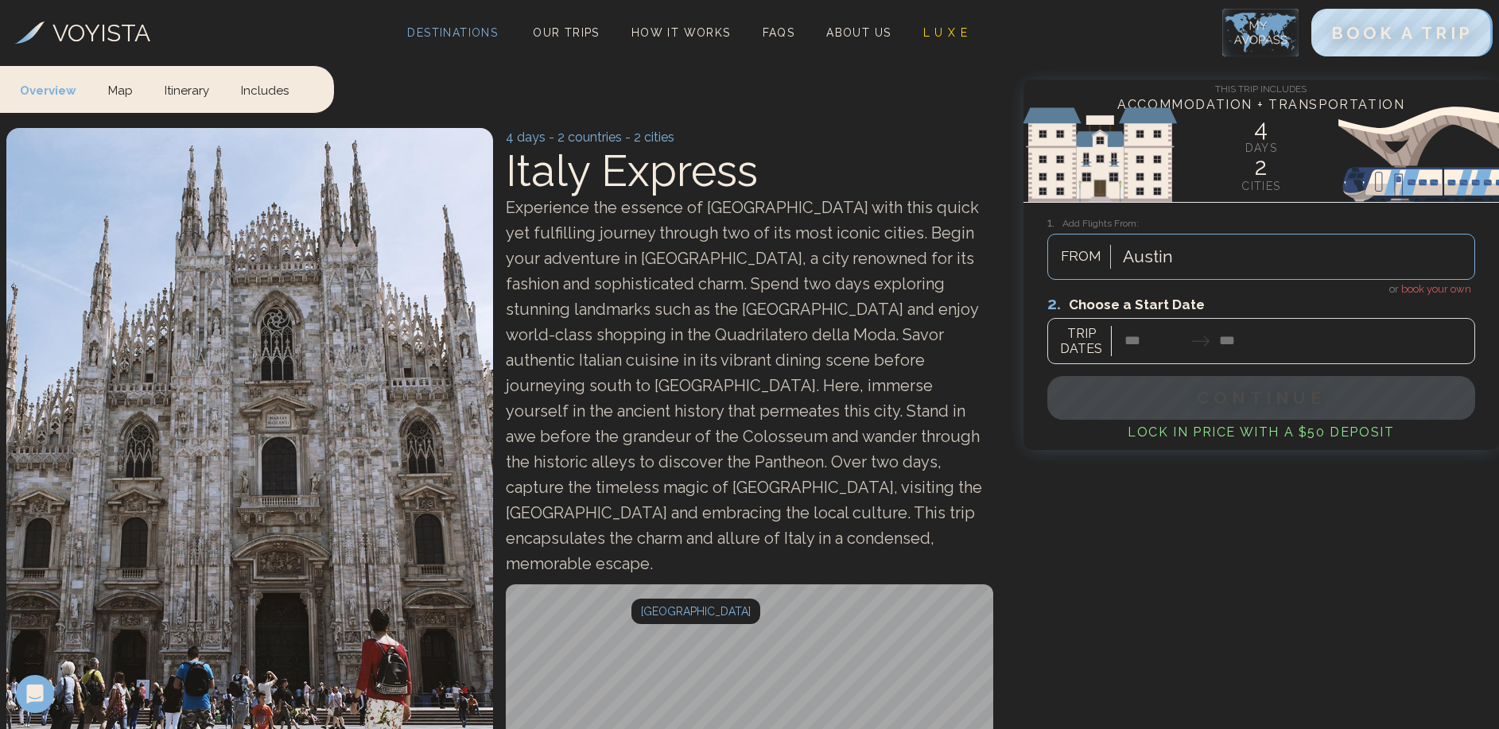
click at [445, 34] on span "Destinations" at bounding box center [452, 43] width 103 height 47
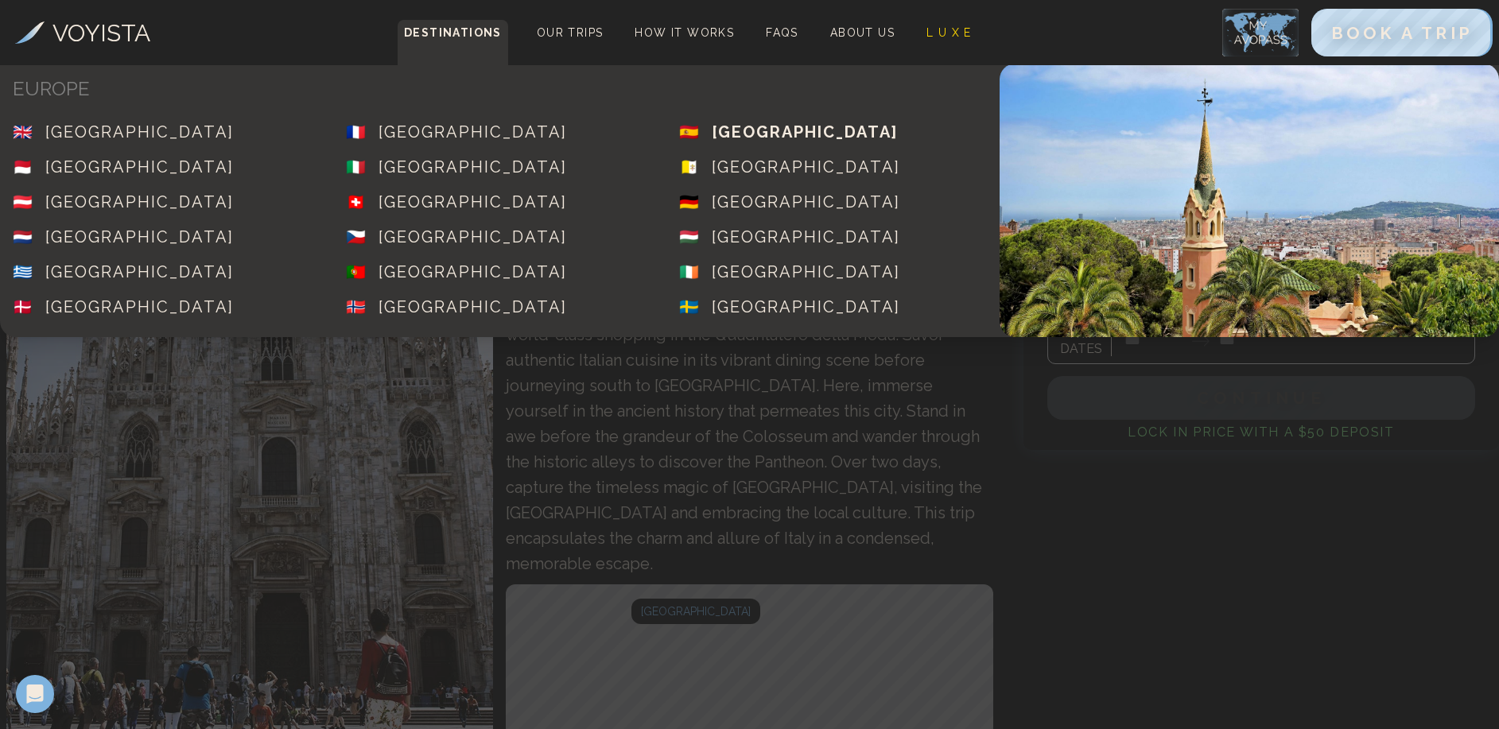
click at [744, 128] on div "[GEOGRAPHIC_DATA]" at bounding box center [805, 132] width 186 height 22
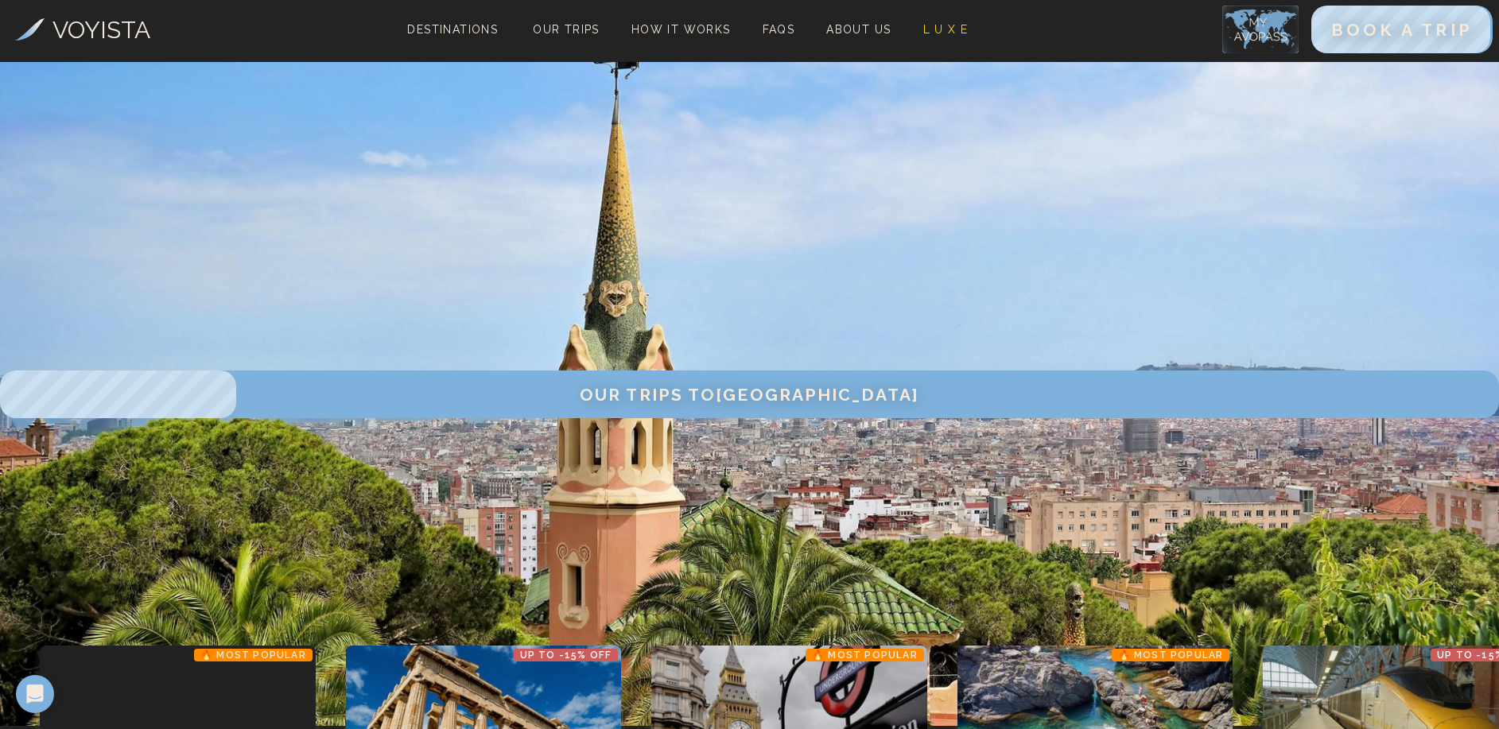
scroll to position [536, 0]
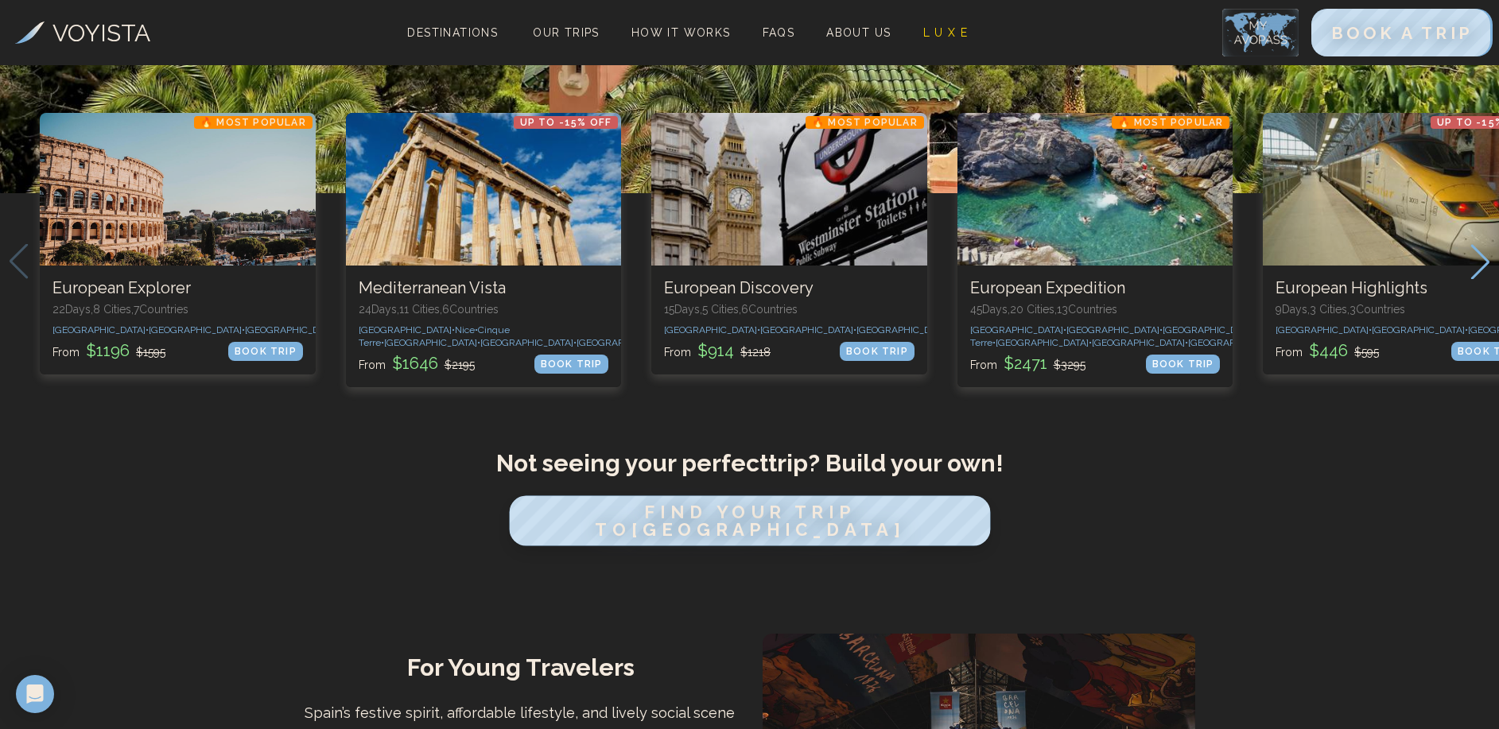
click at [668, 540] on span "FIND YOUR TRIP TO [GEOGRAPHIC_DATA]" at bounding box center [749, 521] width 309 height 38
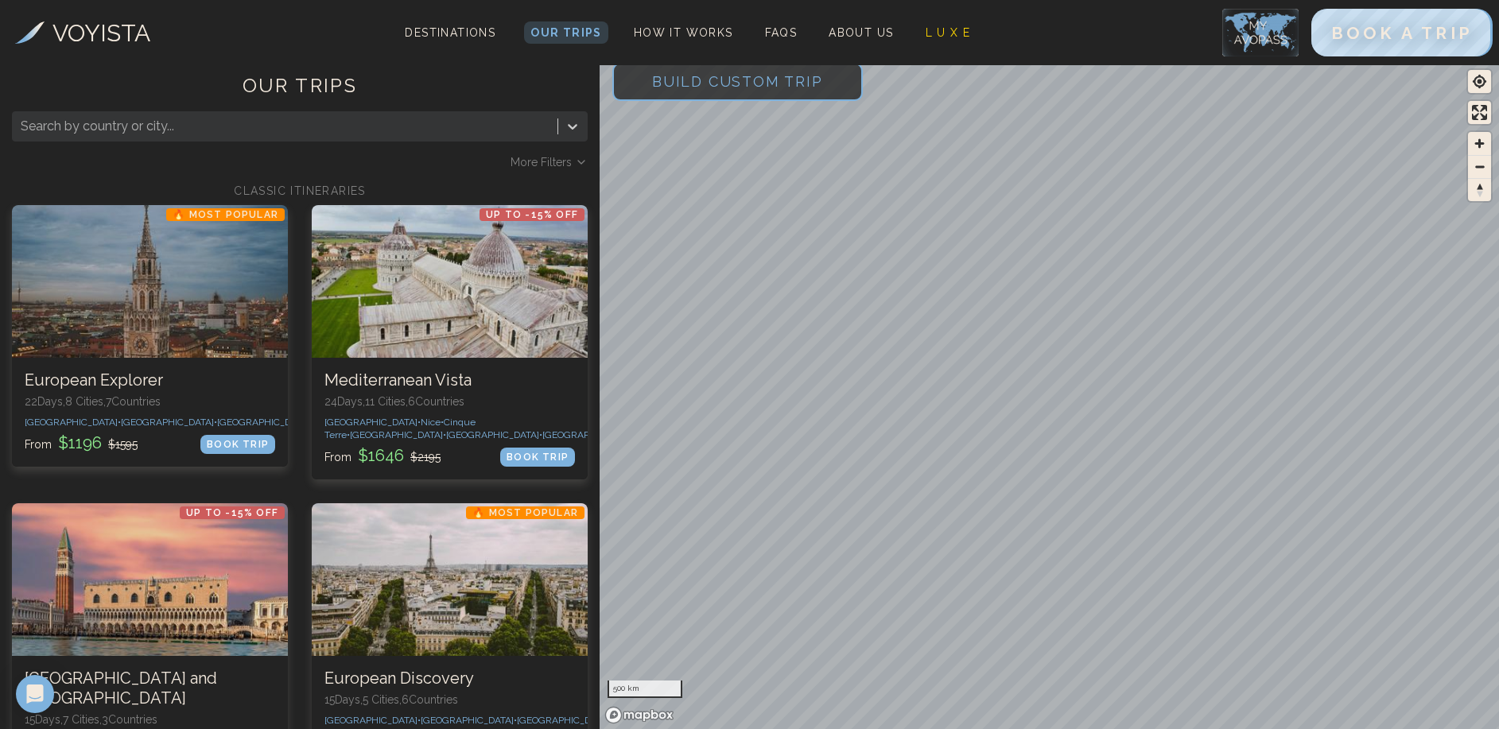
click at [719, 93] on span "Build Custom Trip" at bounding box center [737, 82] width 222 height 68
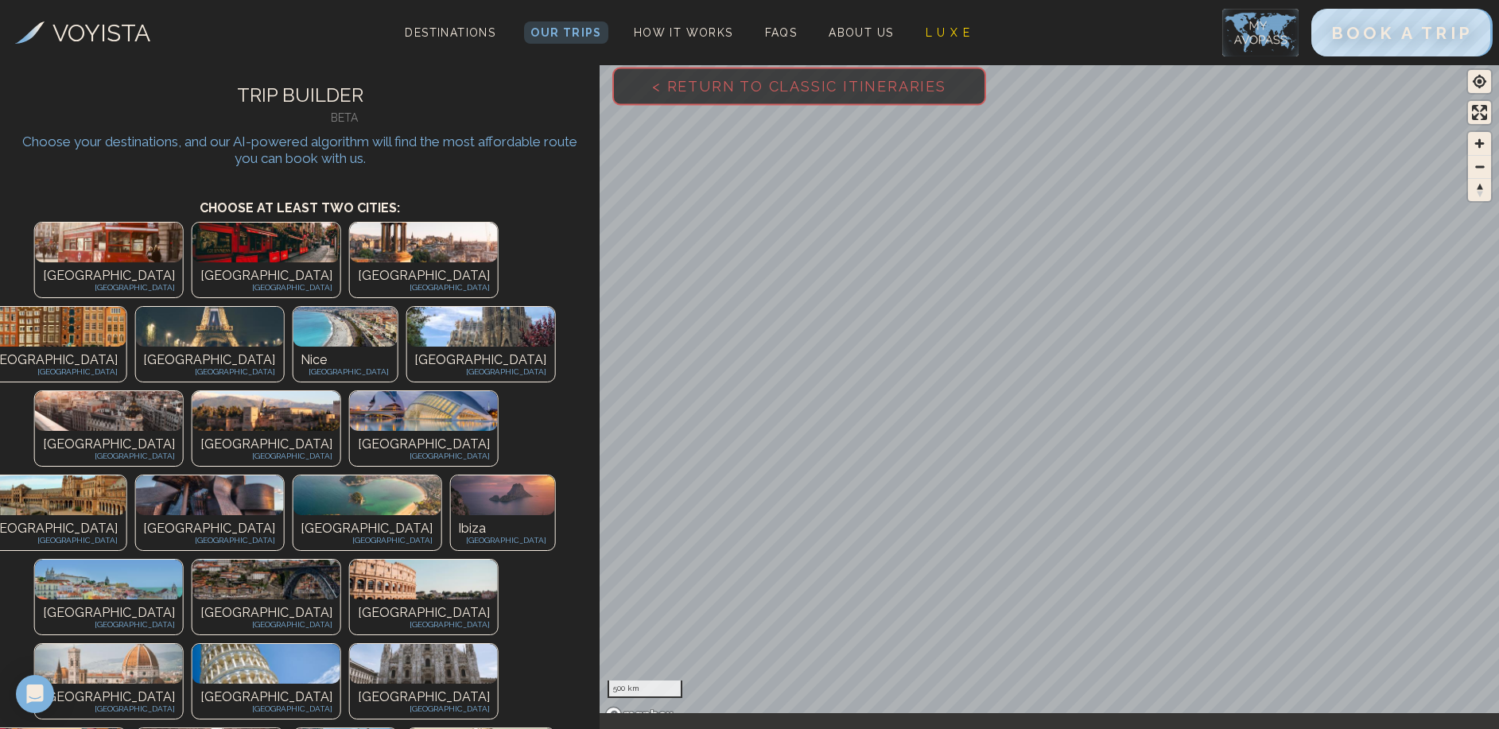
click at [719, 95] on span "< Return to Classic Itineraries" at bounding box center [798, 86] width 345 height 68
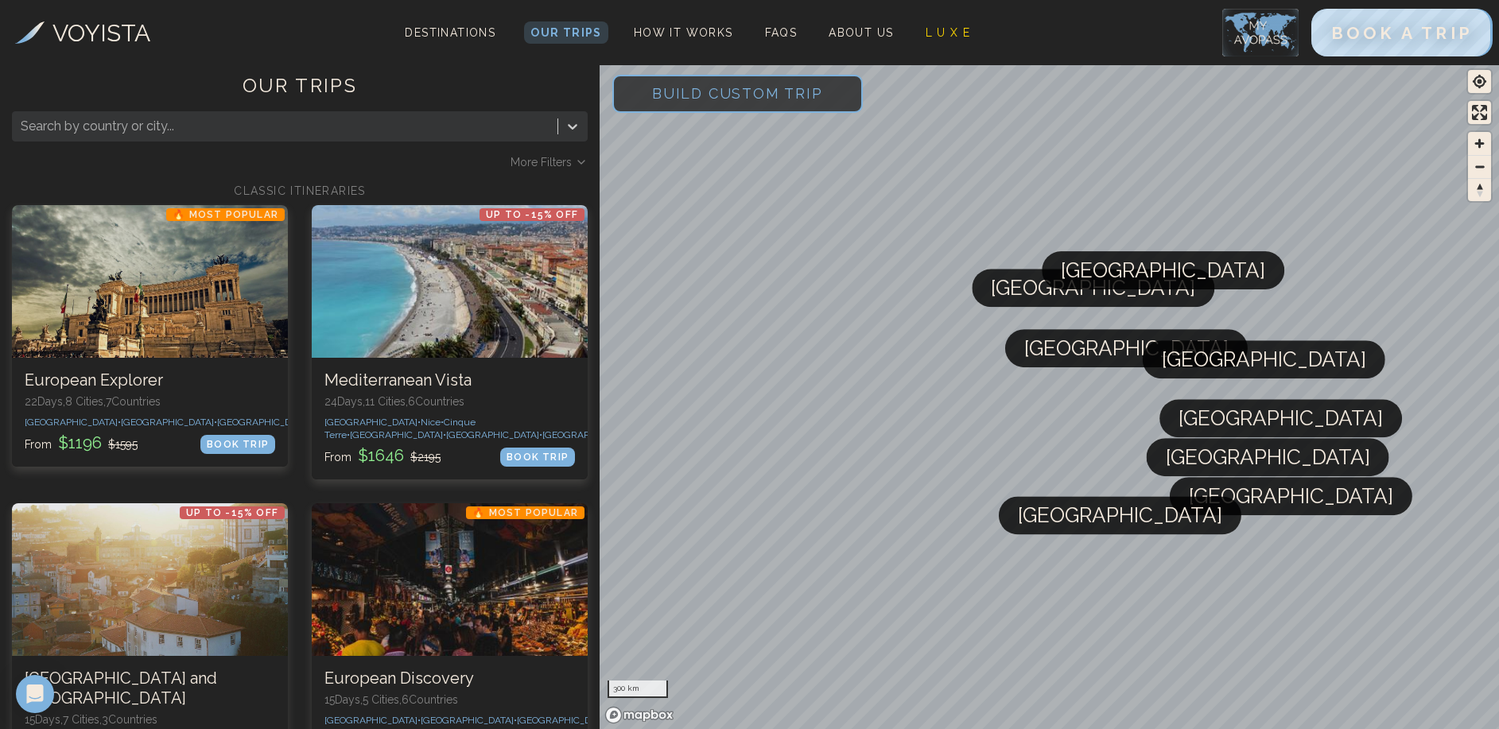
click at [290, 141] on div "Search by country or city..." at bounding box center [300, 126] width 576 height 30
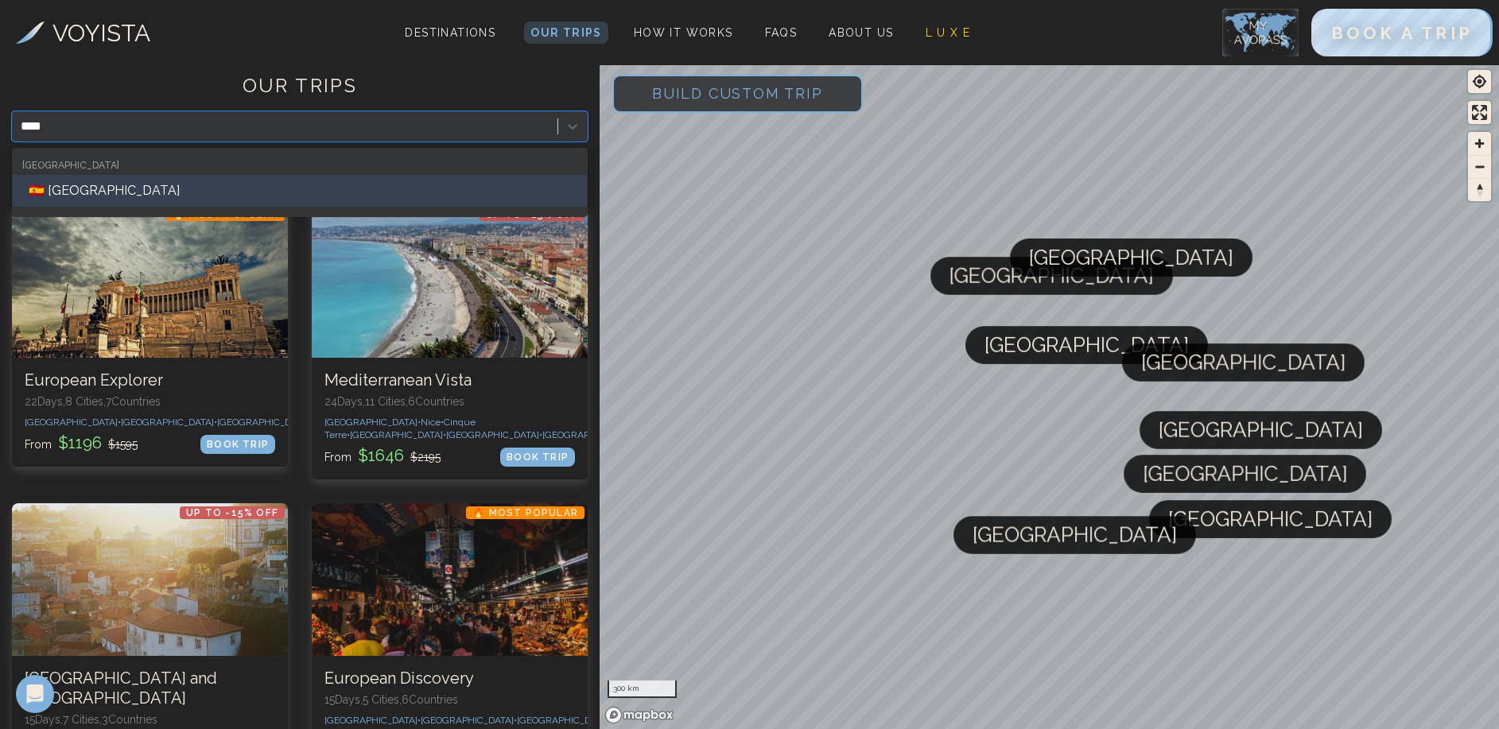
type input "*****"
click at [260, 183] on div "🇪🇸 [GEOGRAPHIC_DATA]" at bounding box center [300, 191] width 574 height 32
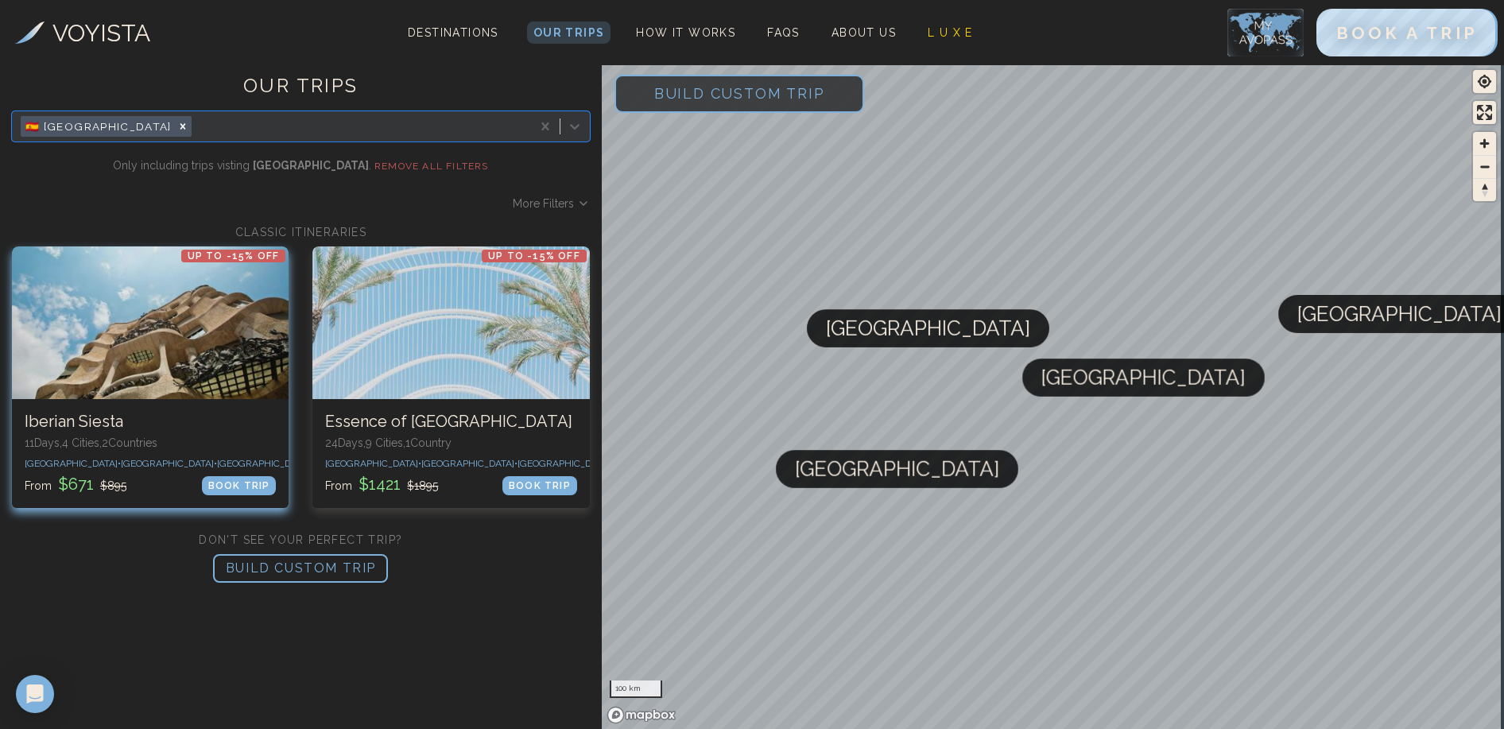
click at [185, 442] on p "11 Days, 4 Cities, 2 Countr ies" at bounding box center [150, 443] width 251 height 16
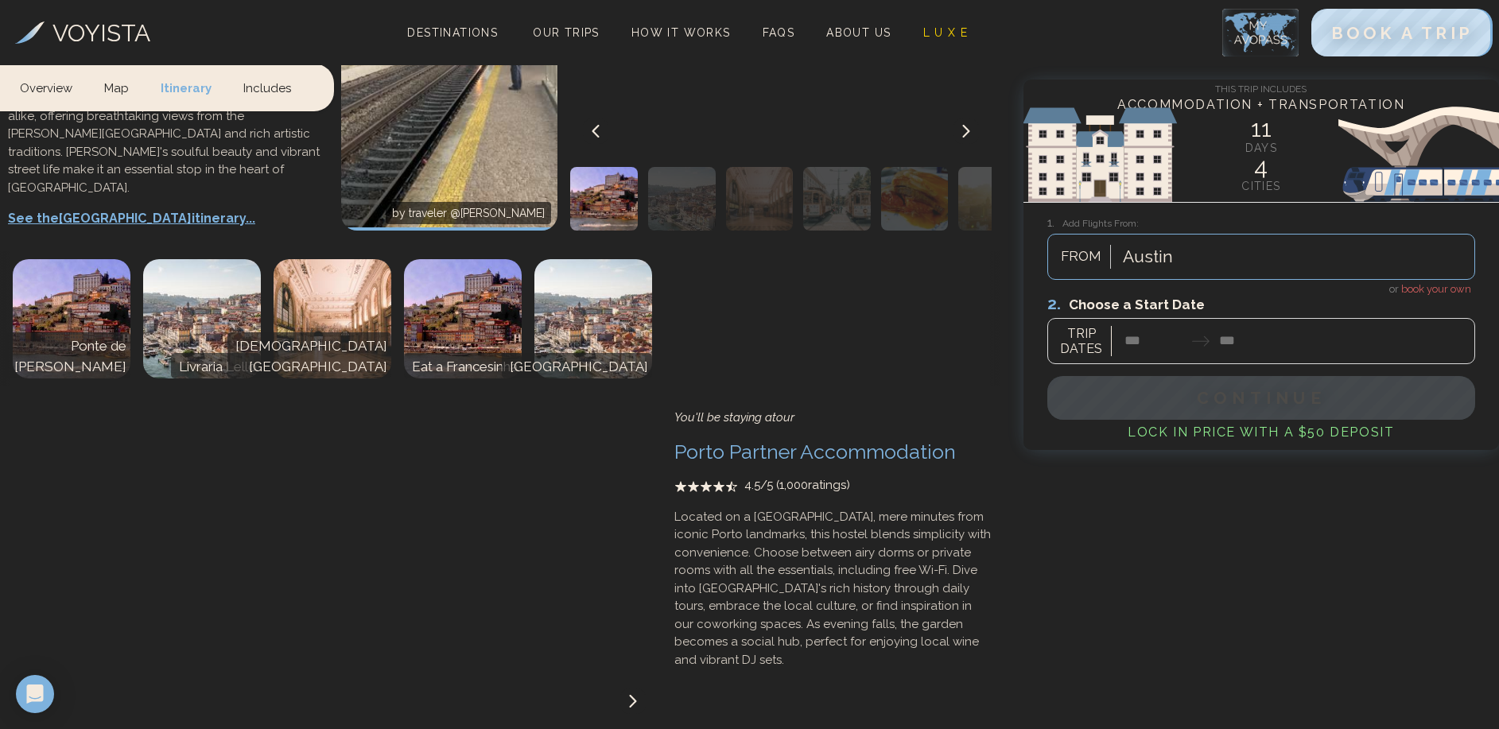
scroll to position [2706, 0]
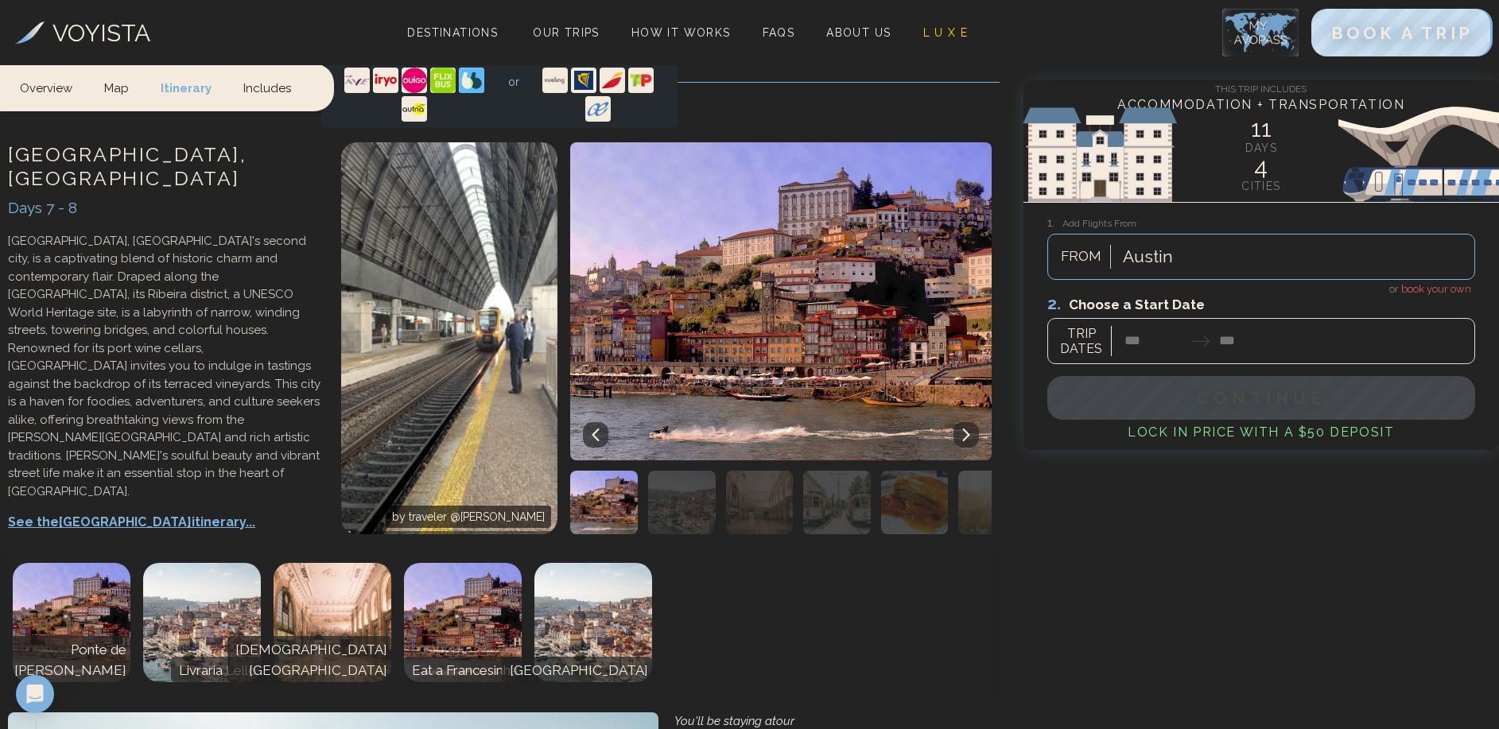
click at [219, 563] on img at bounding box center [202, 622] width 118 height 119
click at [325, 563] on img at bounding box center [332, 622] width 118 height 119
click at [452, 563] on img at bounding box center [463, 622] width 118 height 119
click at [603, 563] on img at bounding box center [593, 622] width 118 height 119
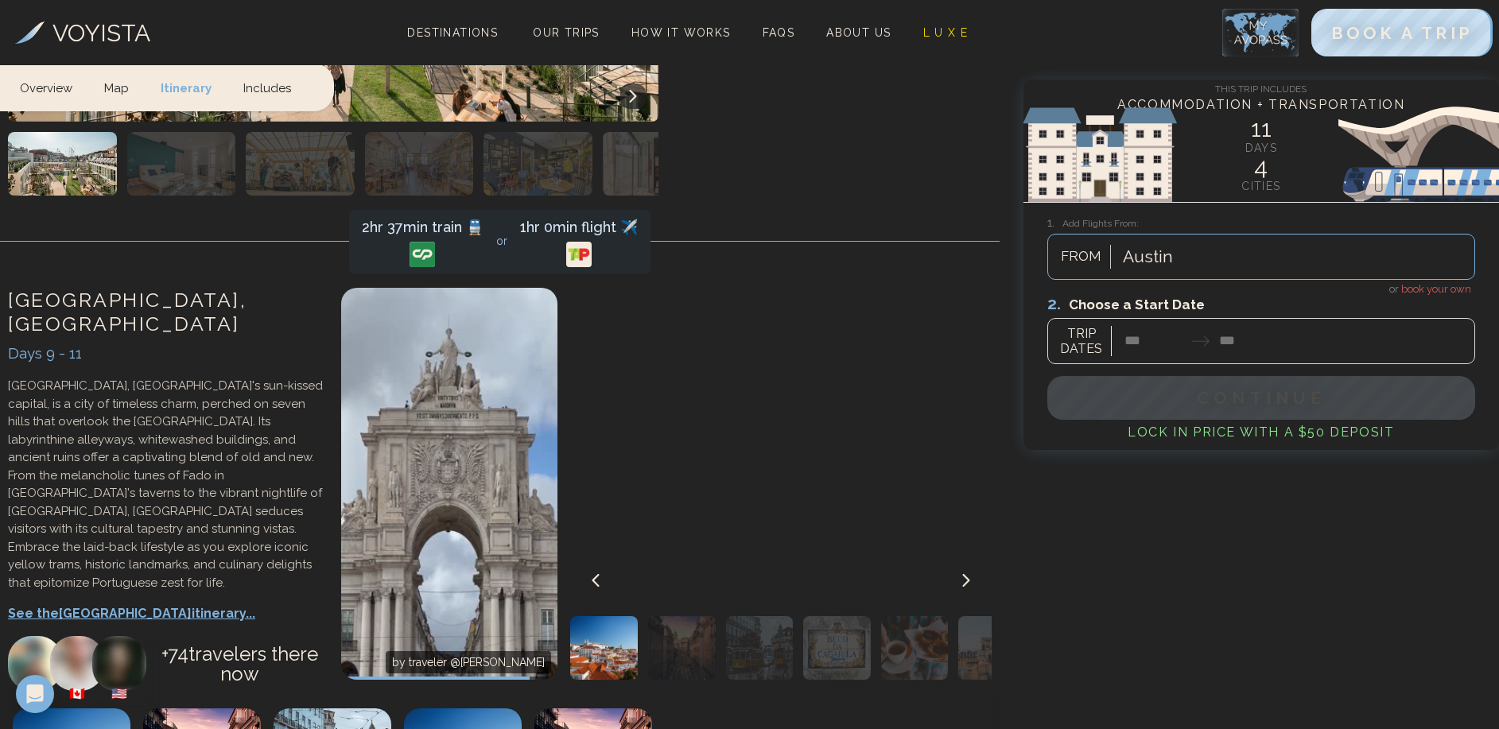
scroll to position [3920, 0]
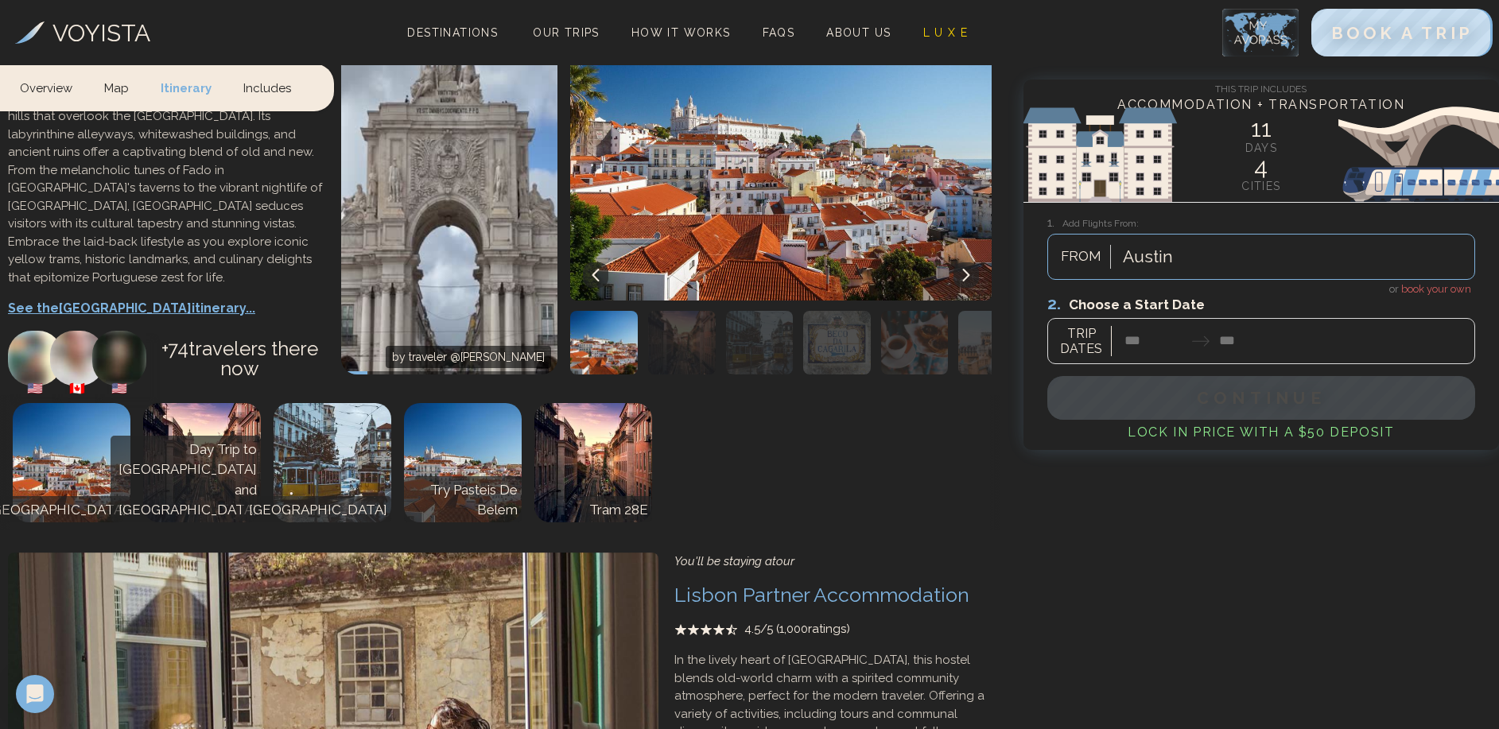
click at [1145, 337] on div at bounding box center [1261, 328] width 428 height 71
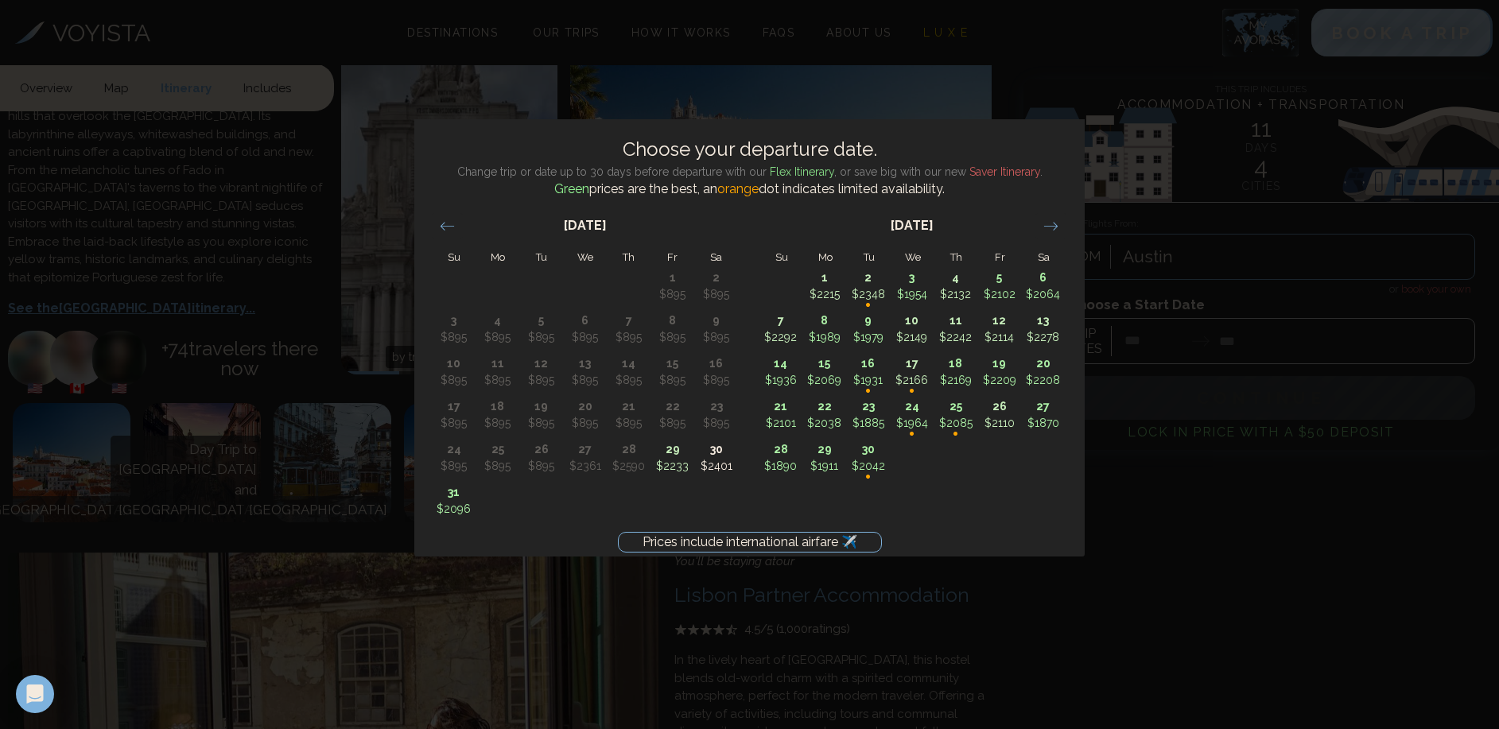
click at [1276, 473] on div "Prices include international airfare ✈️ Choose your departure date. Change trip…" at bounding box center [749, 364] width 1499 height 729
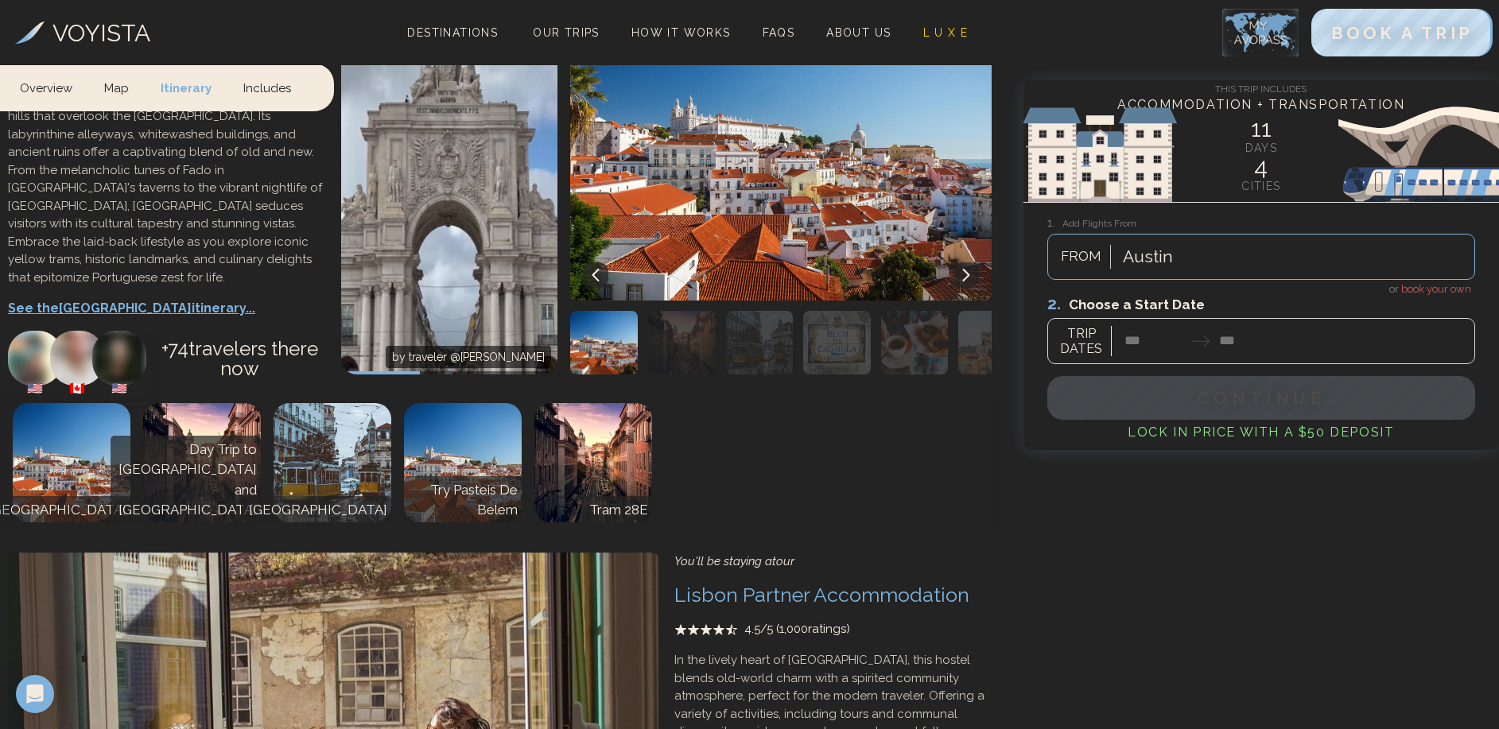
click at [1429, 292] on span "book your own" at bounding box center [1436, 289] width 70 height 12
click at [1143, 335] on div at bounding box center [1261, 328] width 428 height 71
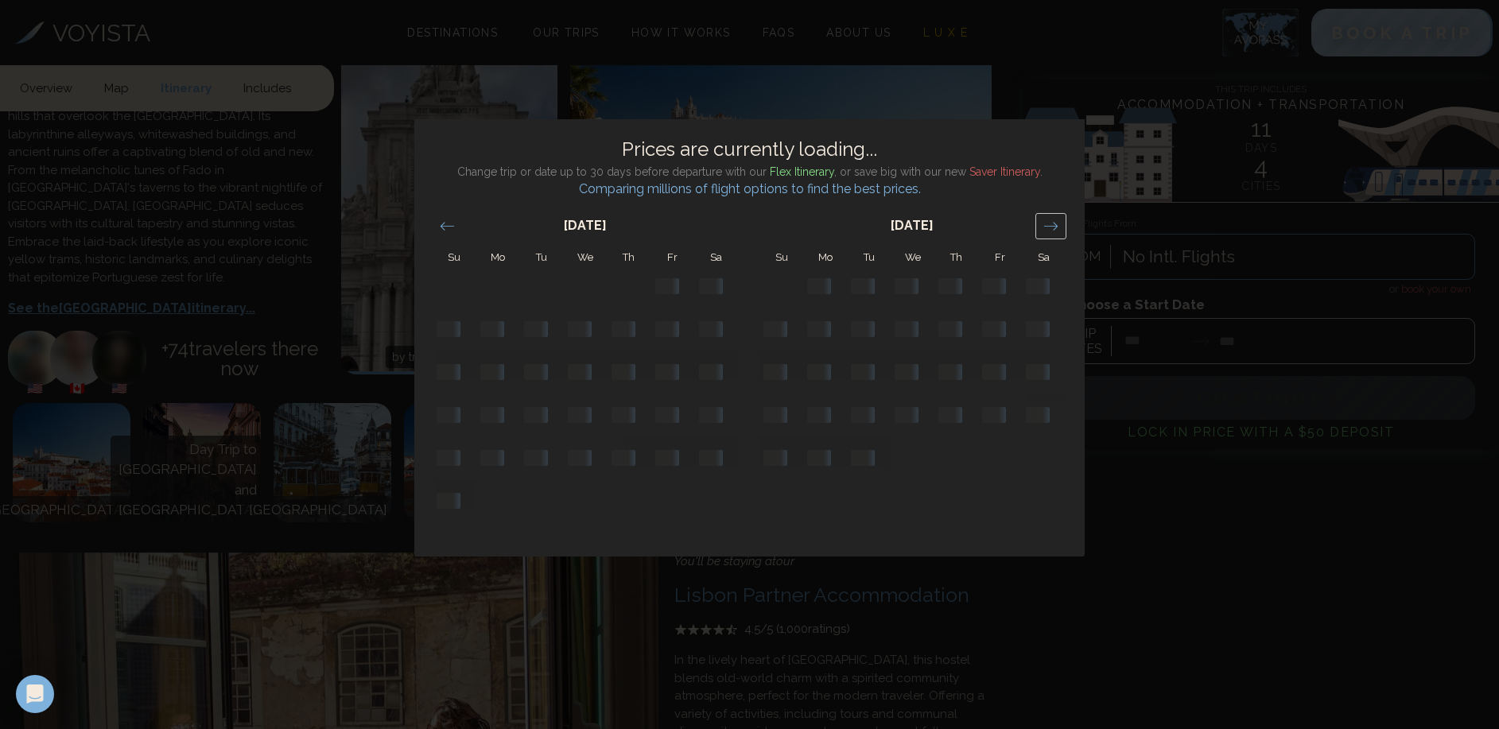
click at [1051, 238] on div "Move forward to switch to the next month." at bounding box center [1050, 226] width 31 height 26
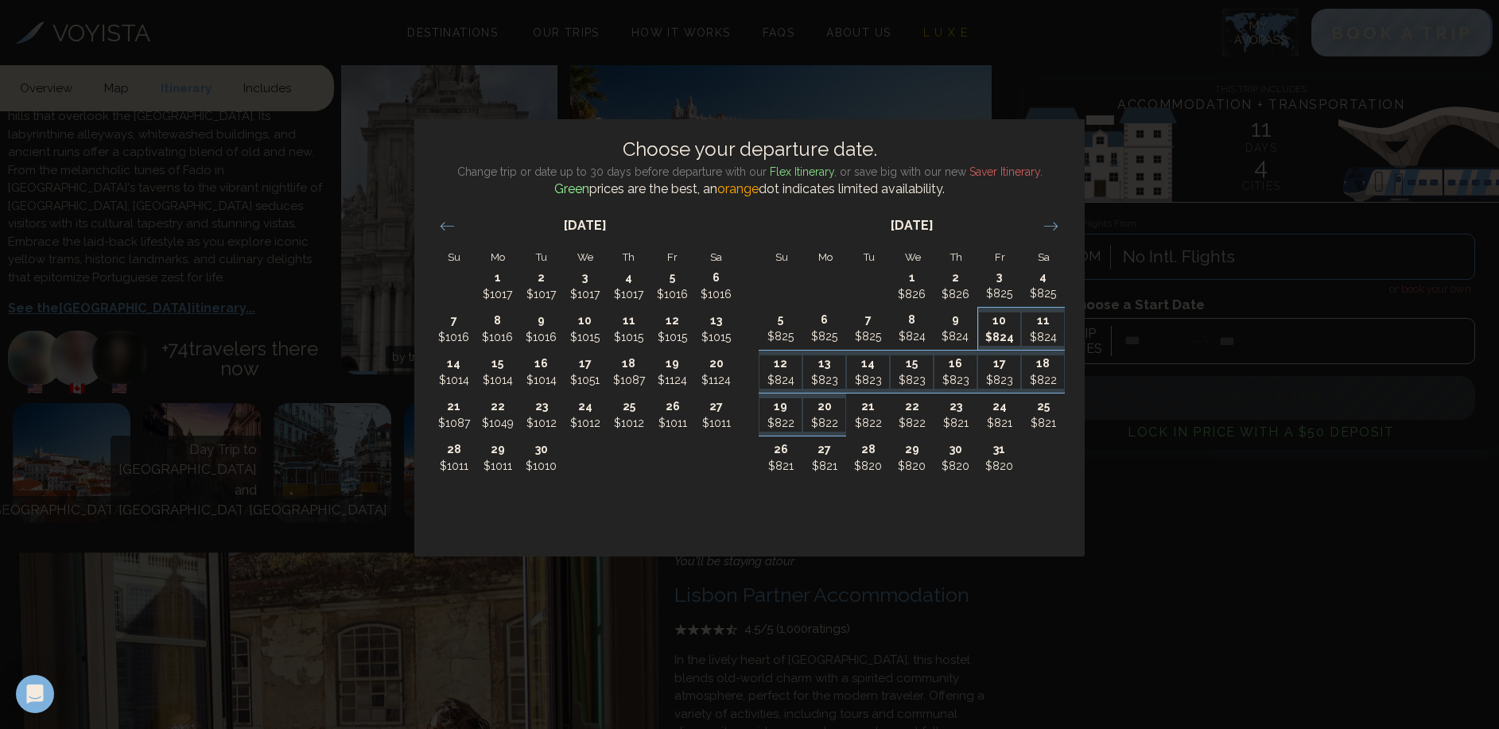
click at [1004, 333] on p "$824" at bounding box center [1000, 337] width 42 height 17
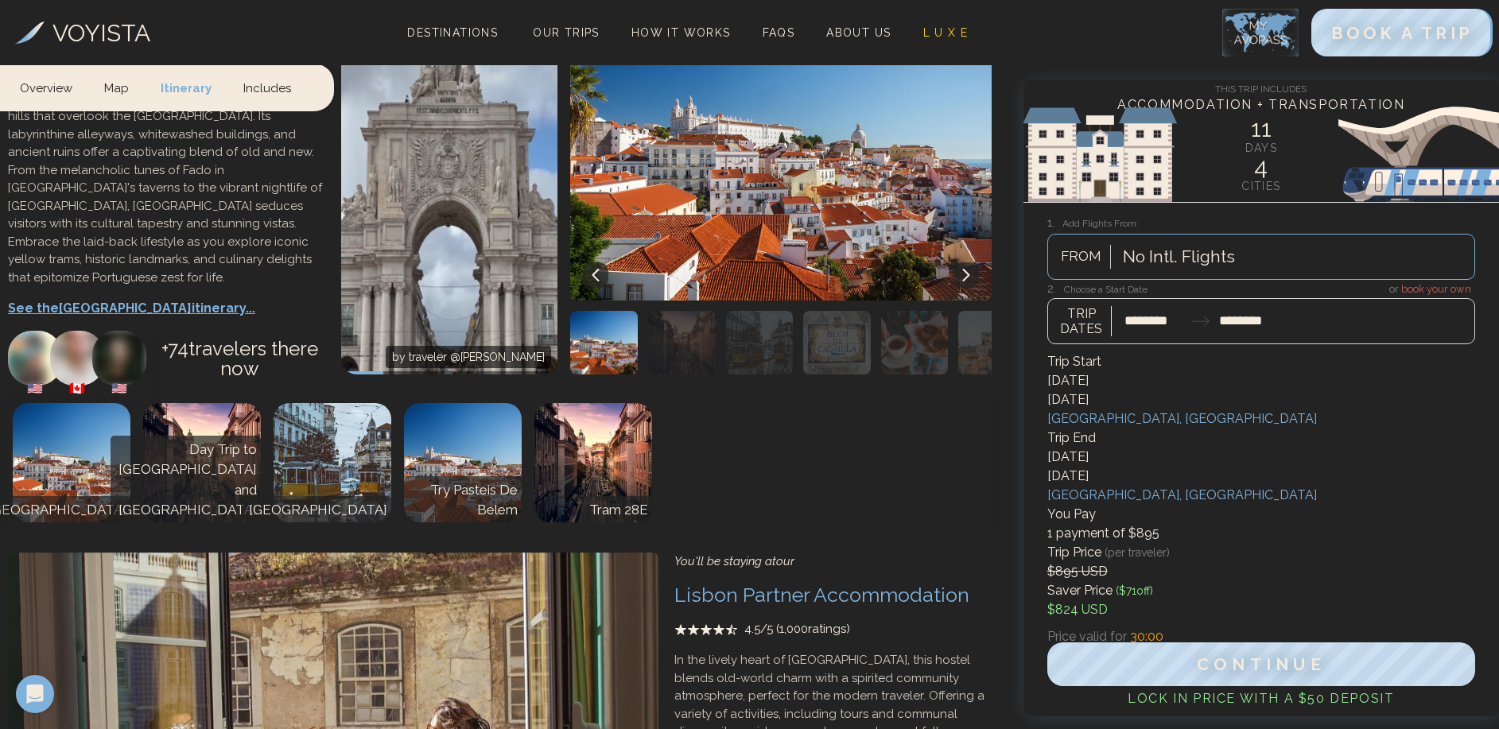
type input "********"
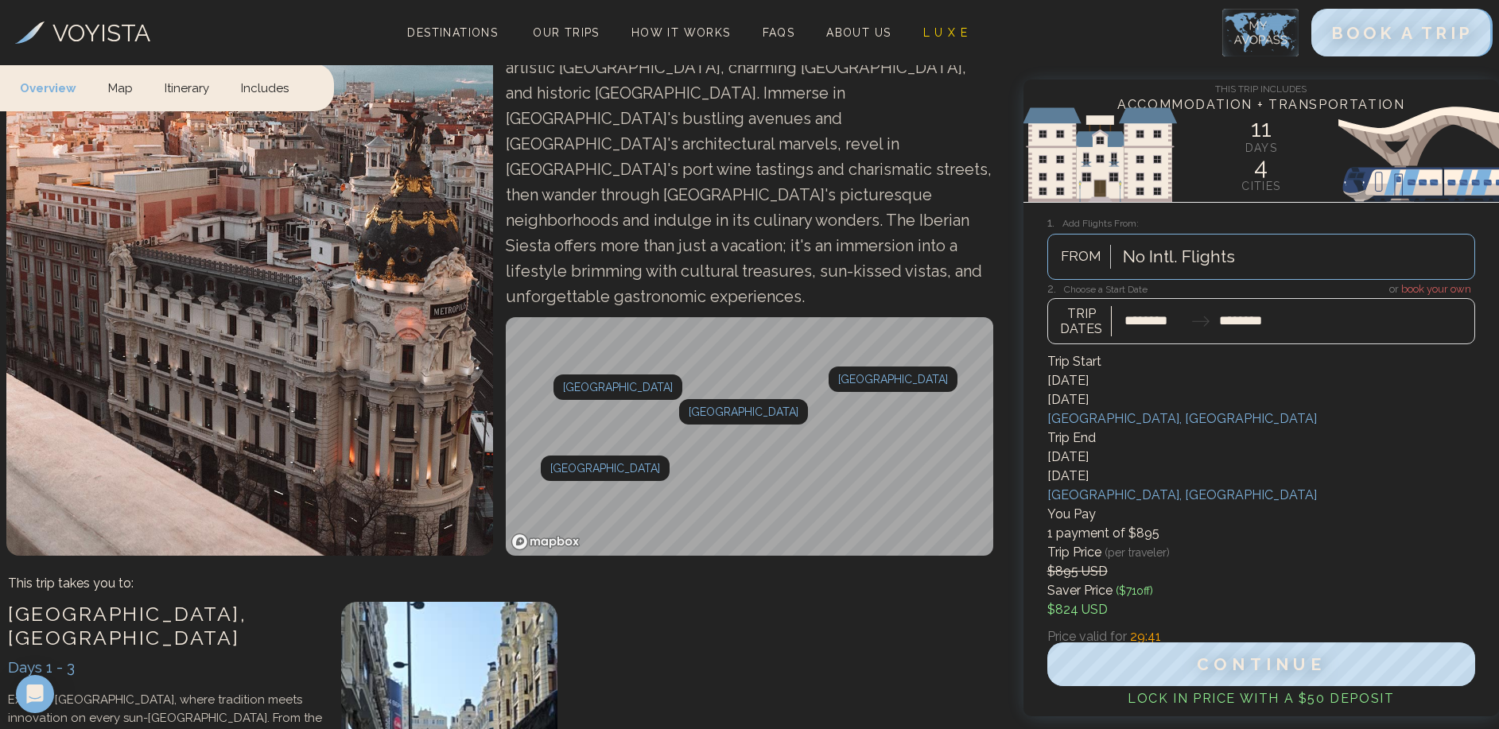
scroll to position [735, 0]
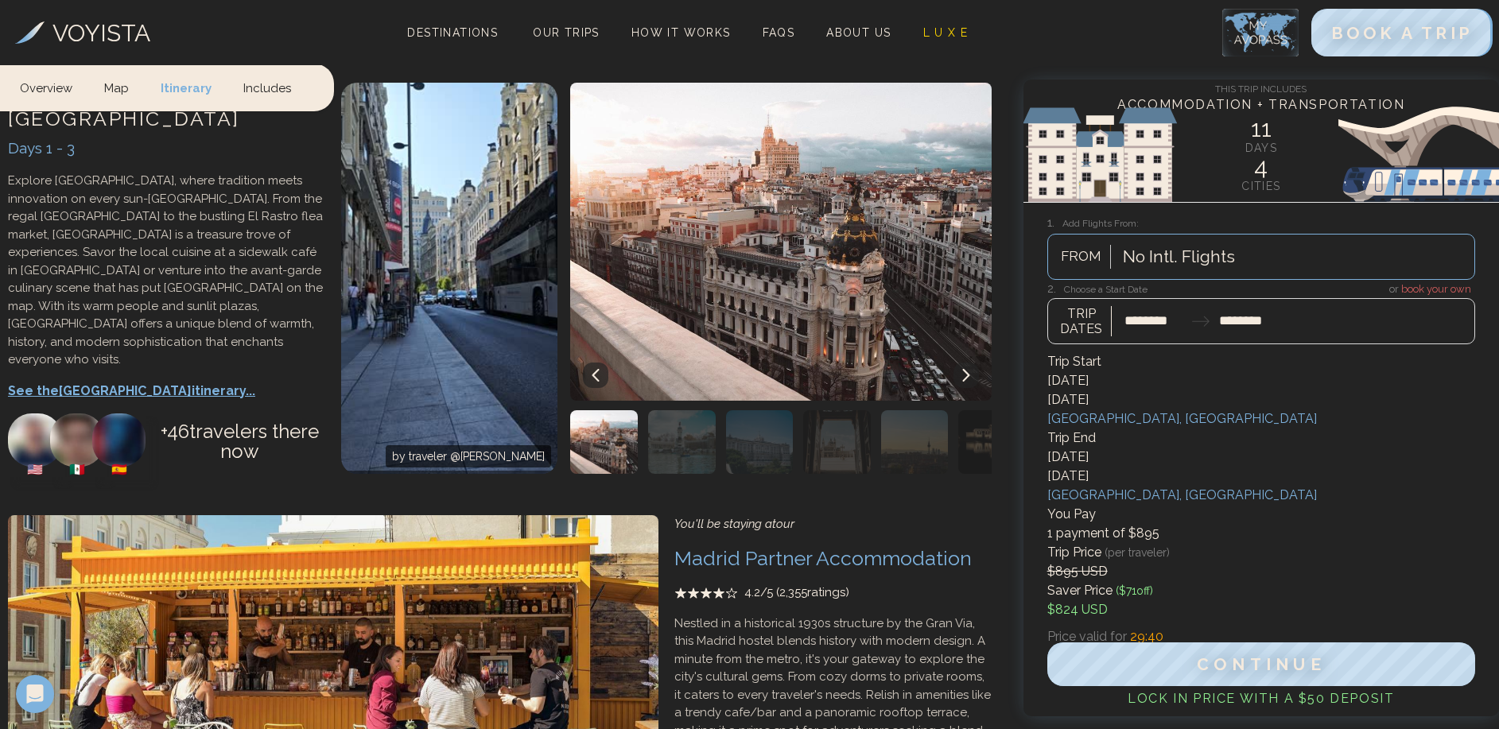
click at [696, 398] on div "by traveler @ [PERSON_NAME] S Click to play/pause • Double-click for fullscreen" at bounding box center [666, 285] width 666 height 421
click at [704, 410] on img "button" at bounding box center [682, 442] width 68 height 64
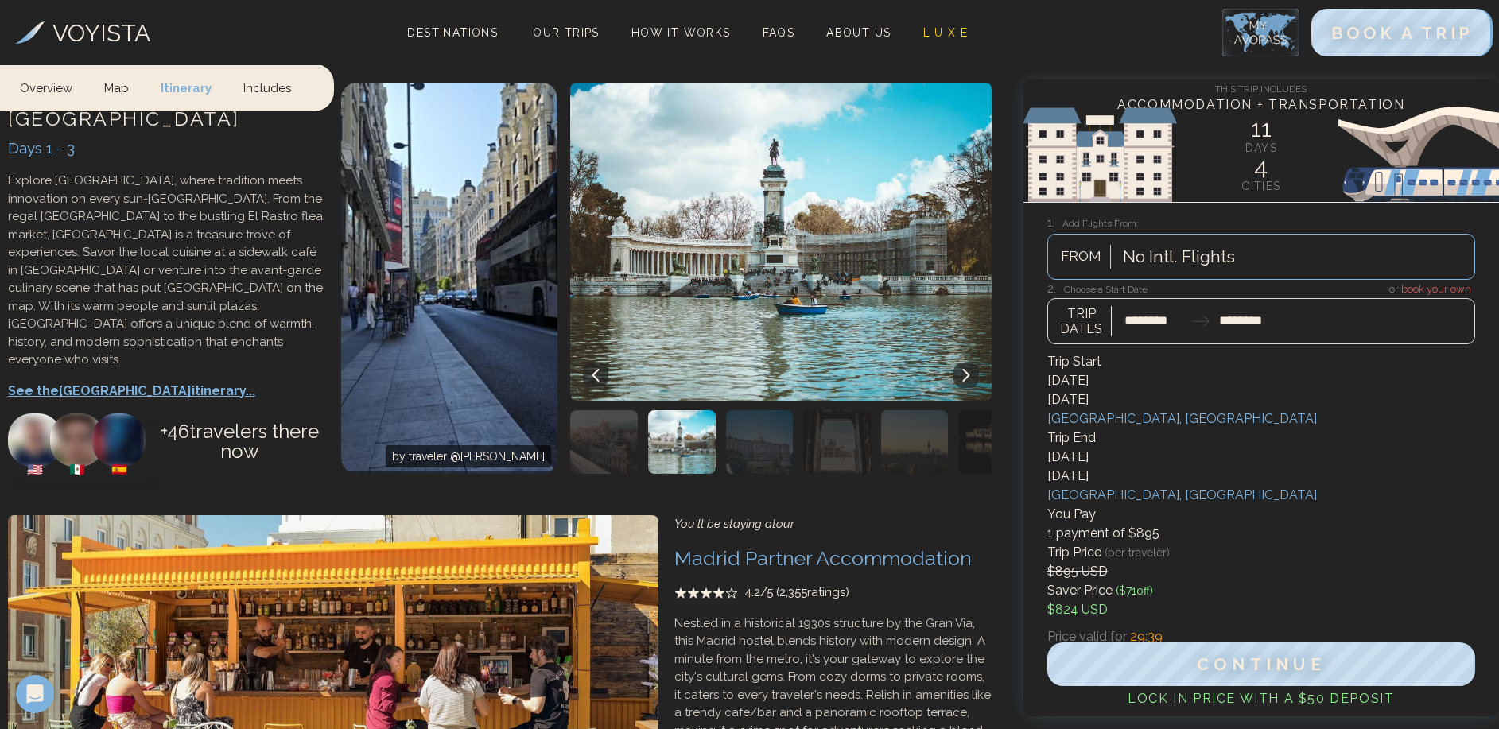
click at [735, 410] on img "button" at bounding box center [760, 442] width 68 height 64
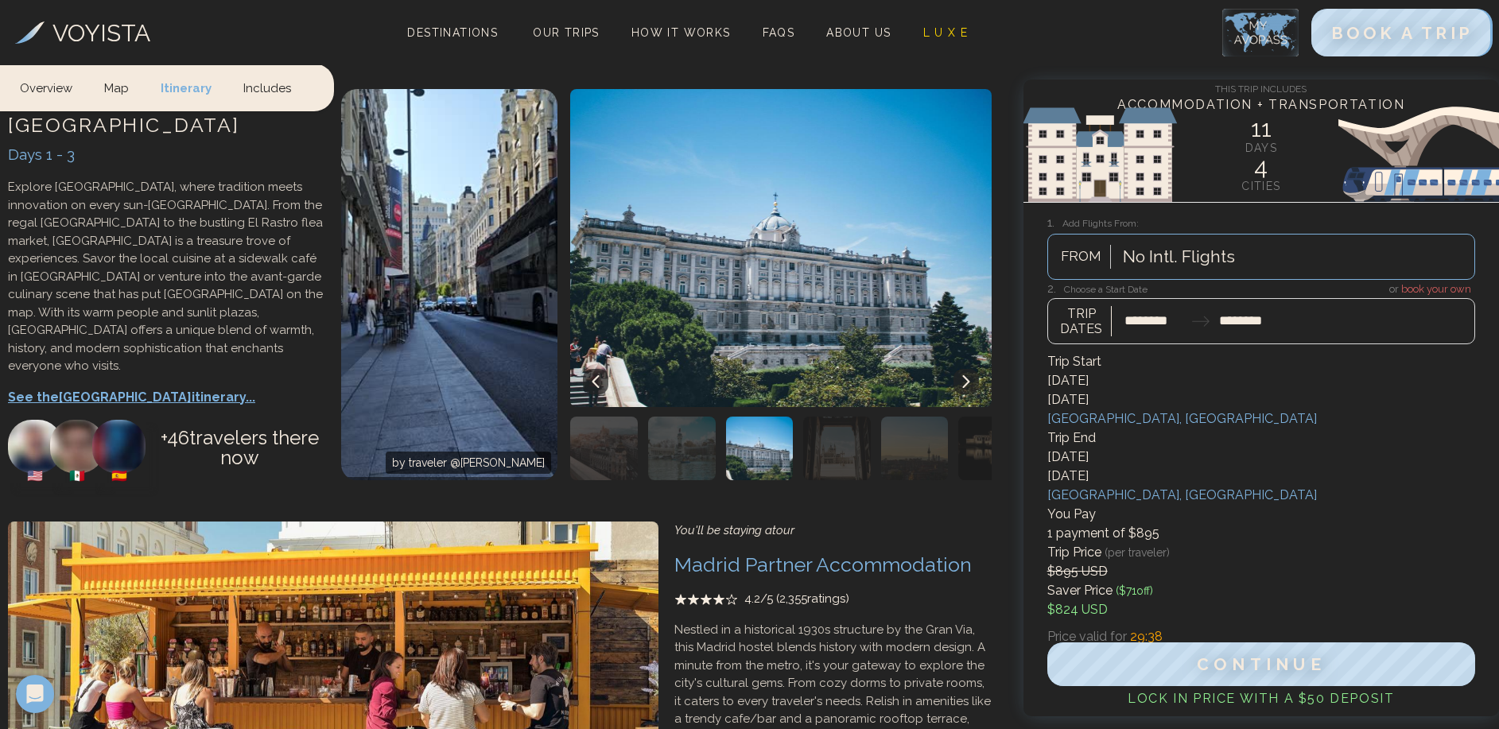
scroll to position [681, 0]
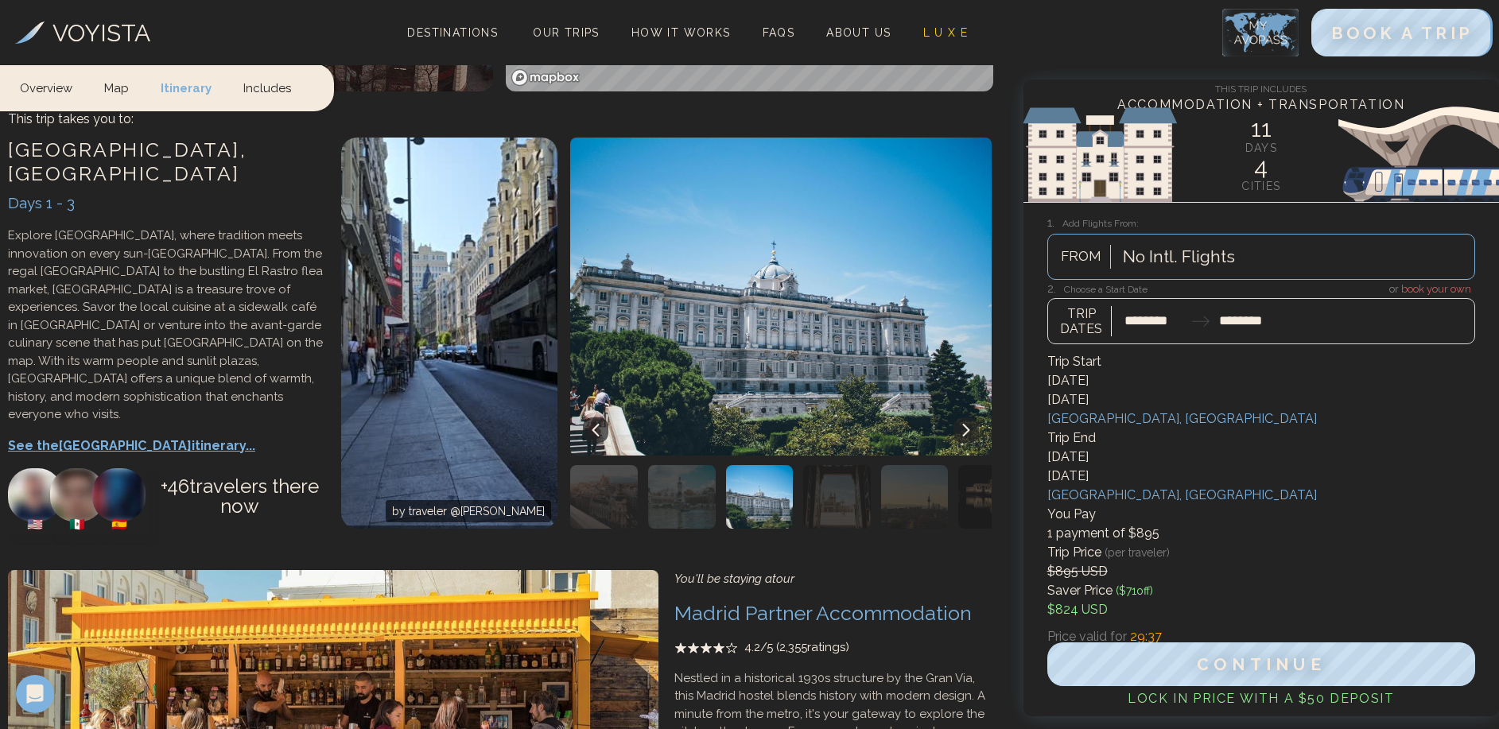
click at [840, 465] on img "button" at bounding box center [837, 497] width 68 height 64
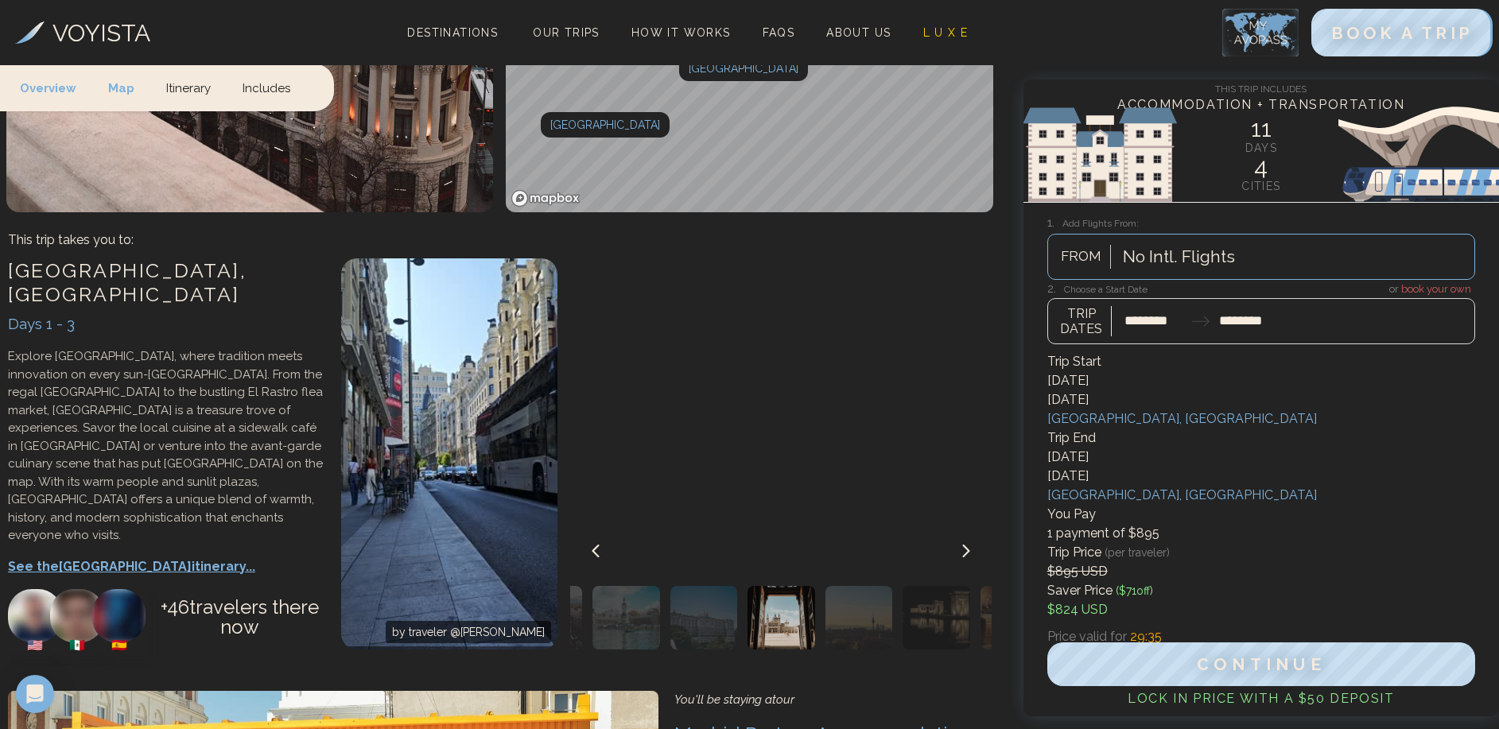
scroll to position [501, 0]
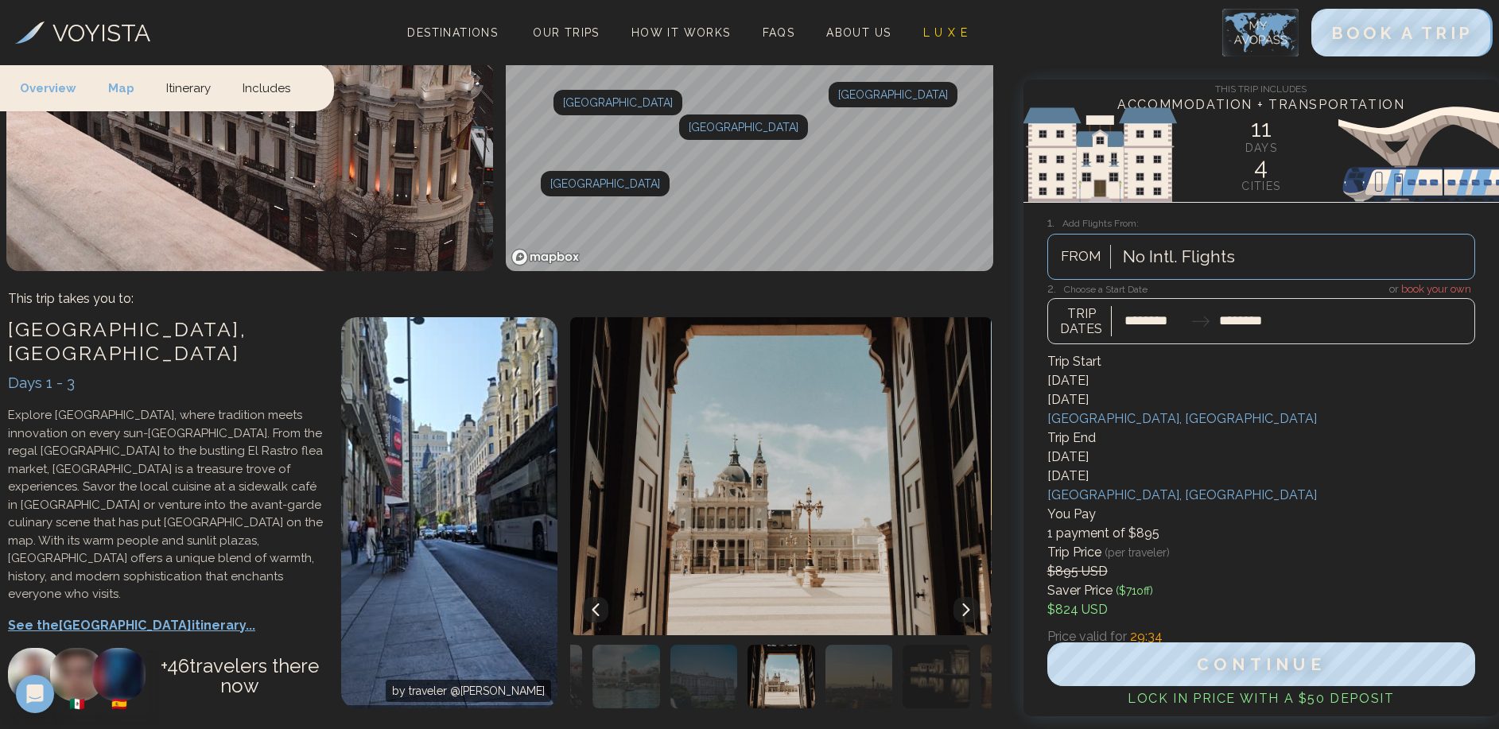
click at [69, 616] on p "See the Madrid itinerary..." at bounding box center [166, 625] width 317 height 19
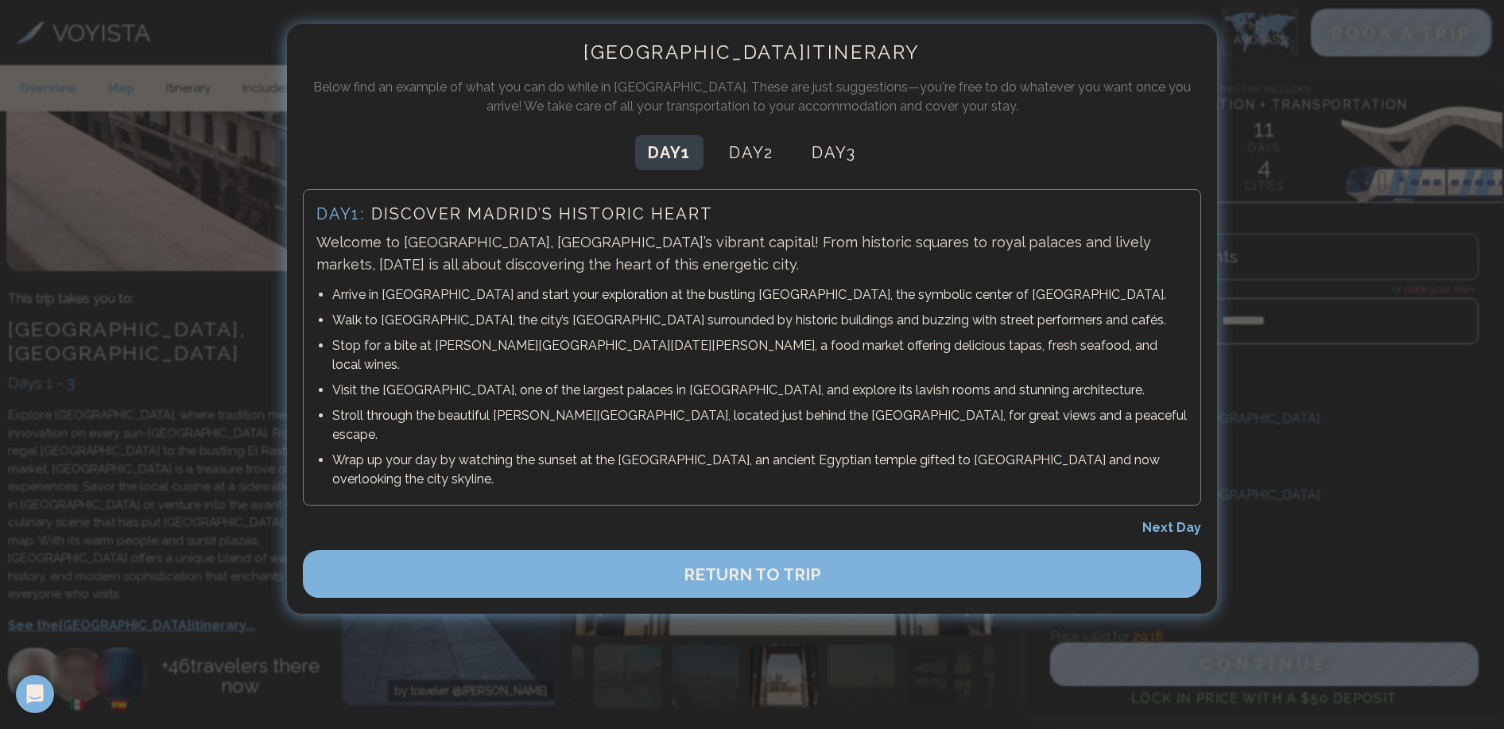
click at [217, 210] on div at bounding box center [752, 364] width 1504 height 729
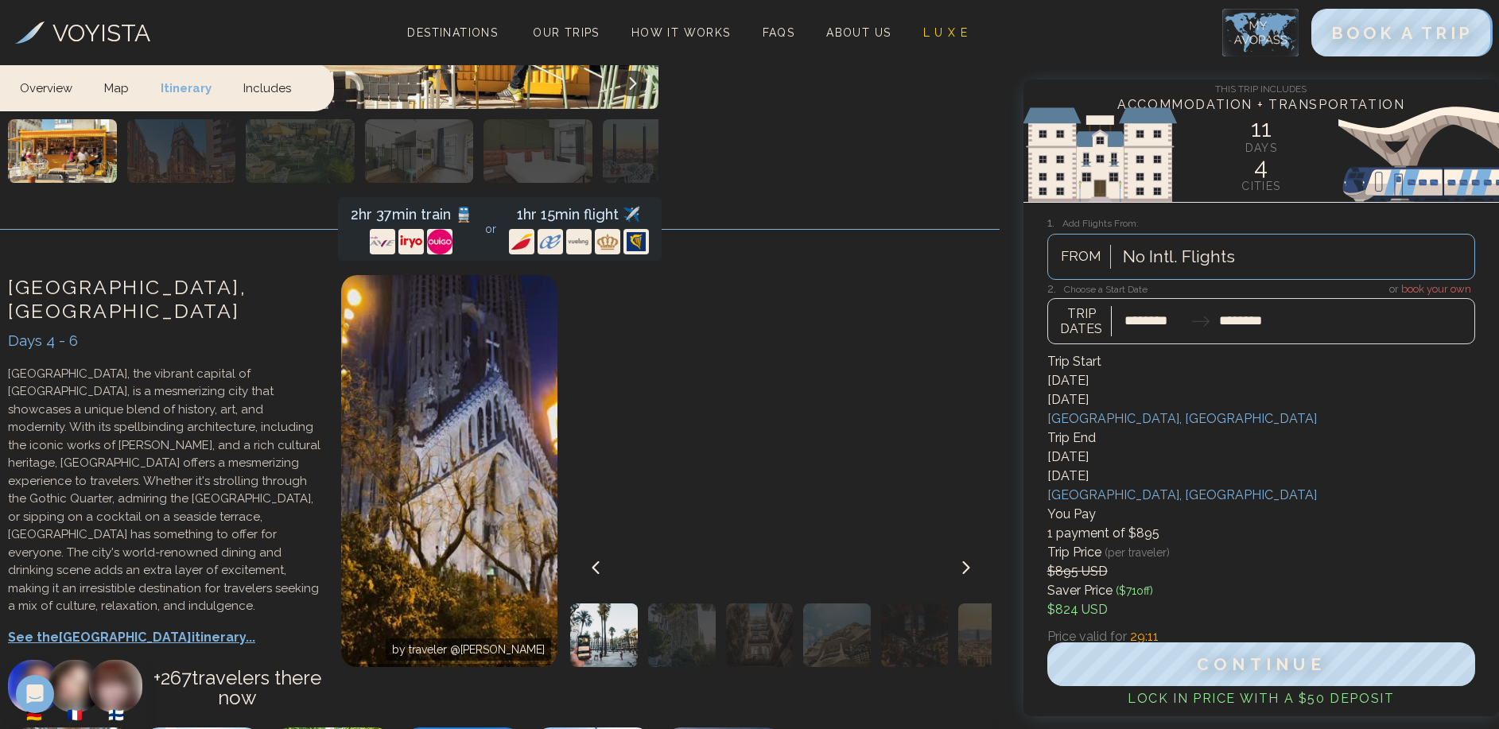
scroll to position [1755, 0]
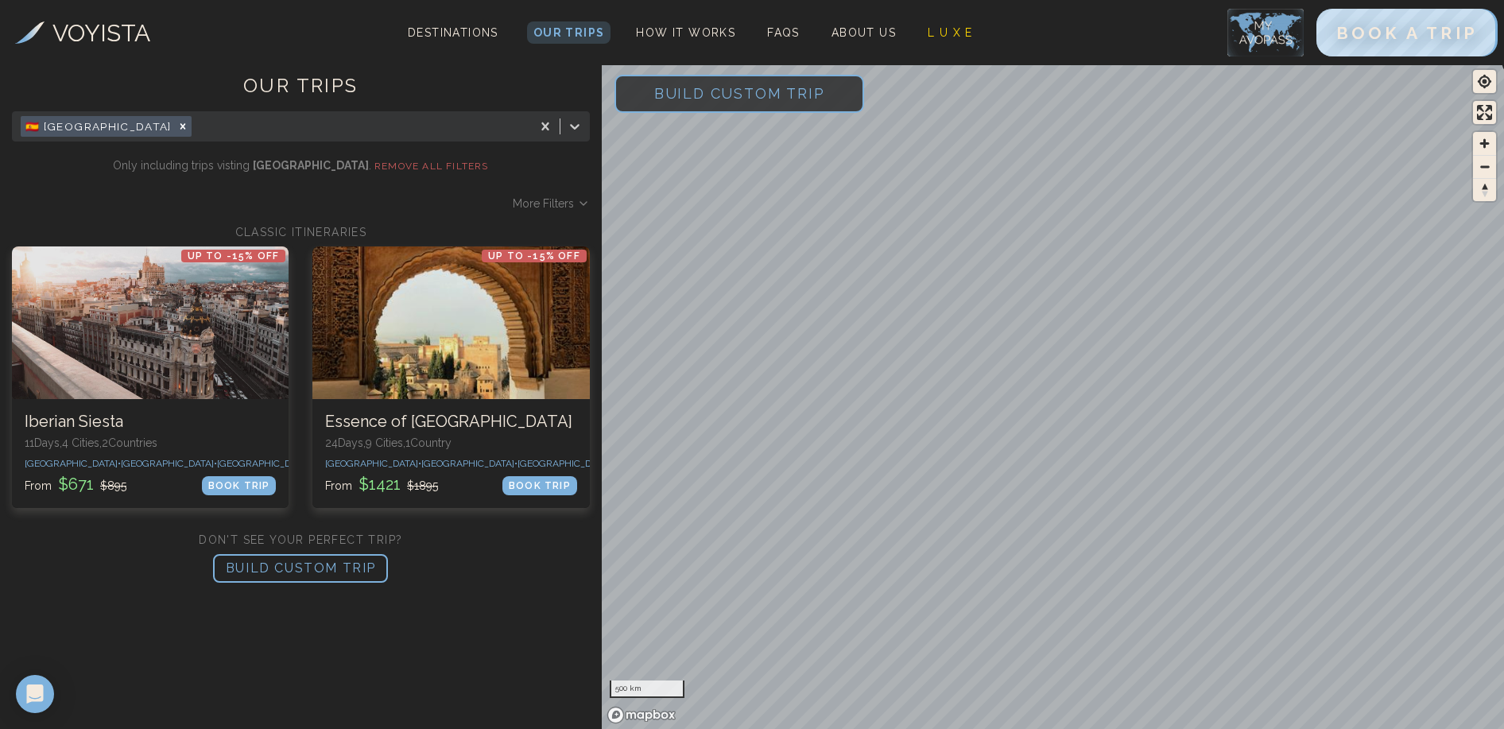
click at [706, 99] on span "Build Custom Trip" at bounding box center [740, 94] width 222 height 68
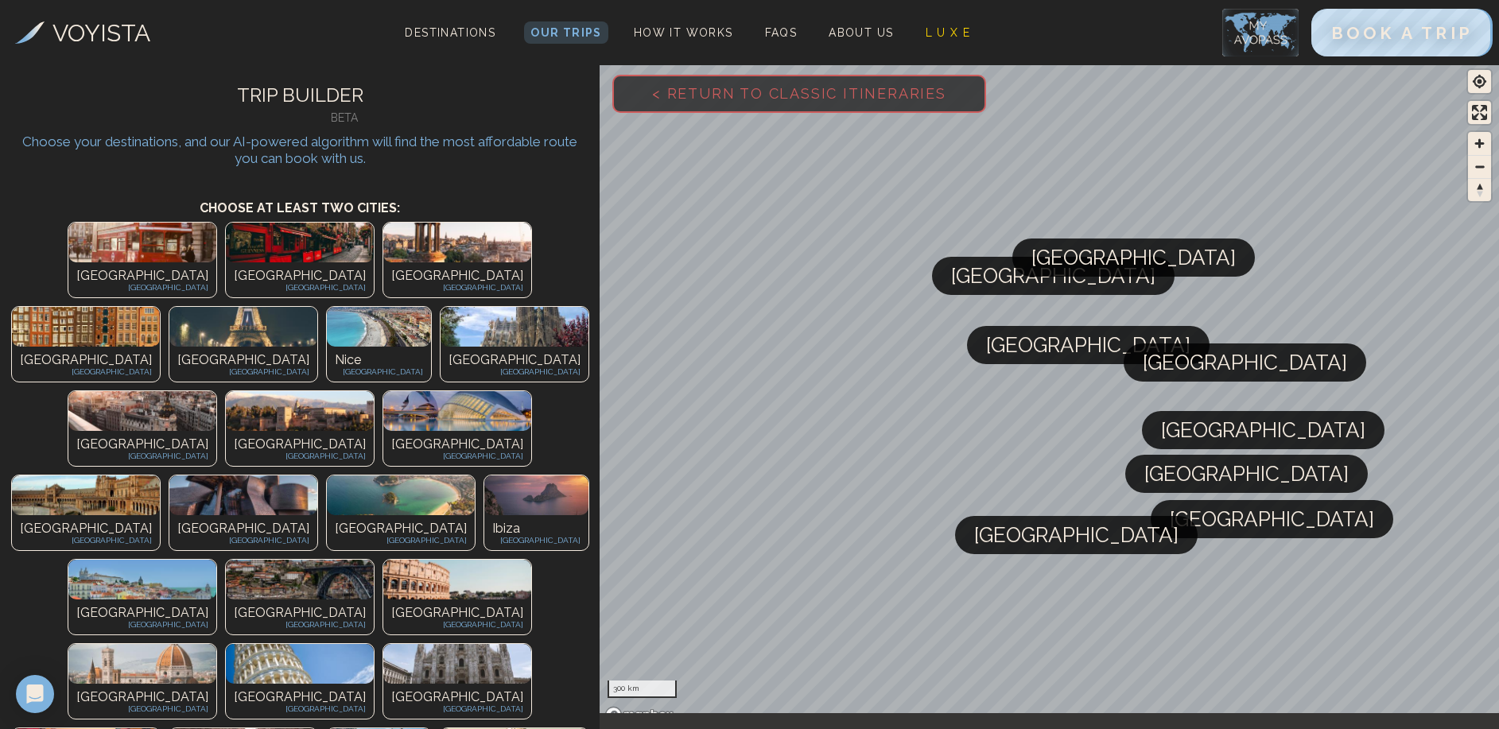
click at [76, 435] on p "[GEOGRAPHIC_DATA]" at bounding box center [142, 444] width 132 height 19
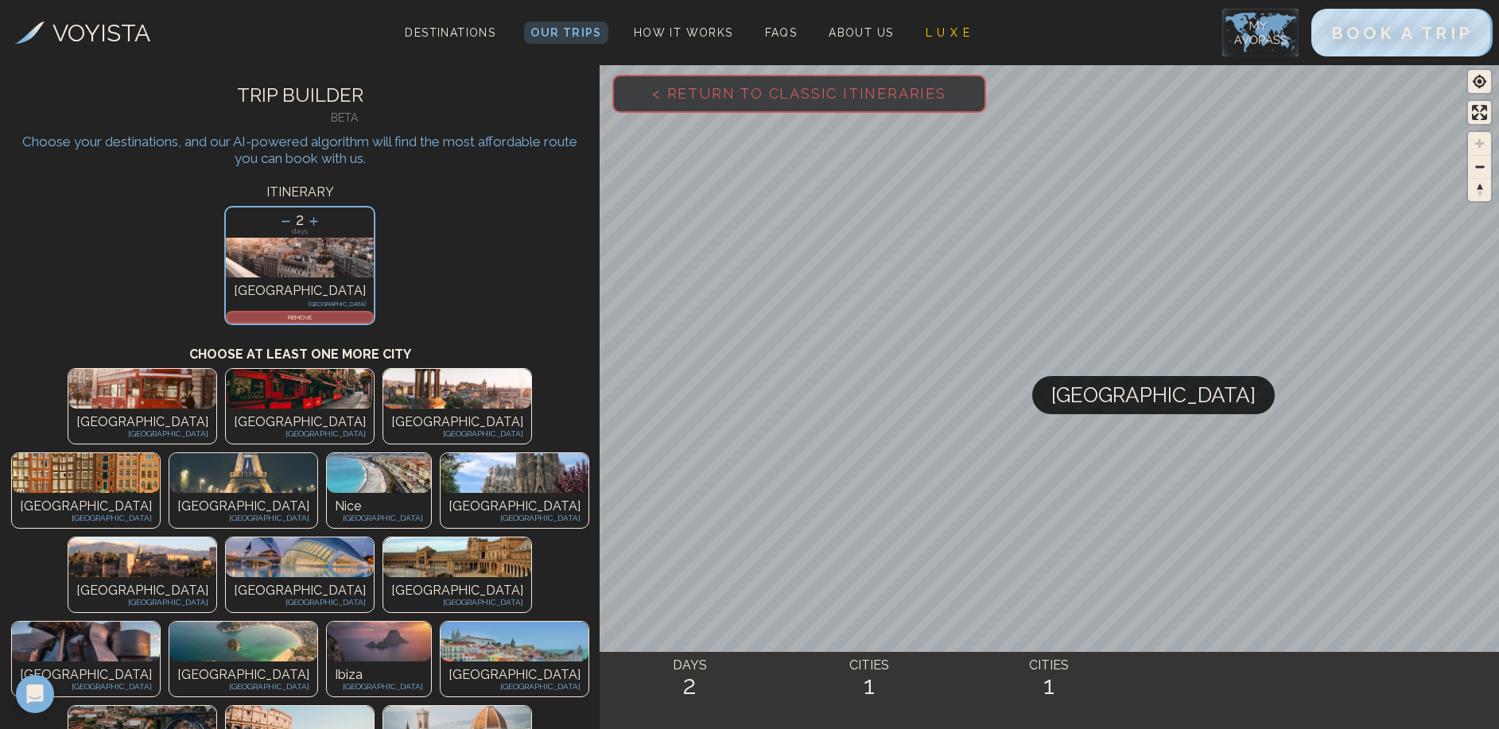
click at [524, 453] on img at bounding box center [514, 473] width 148 height 40
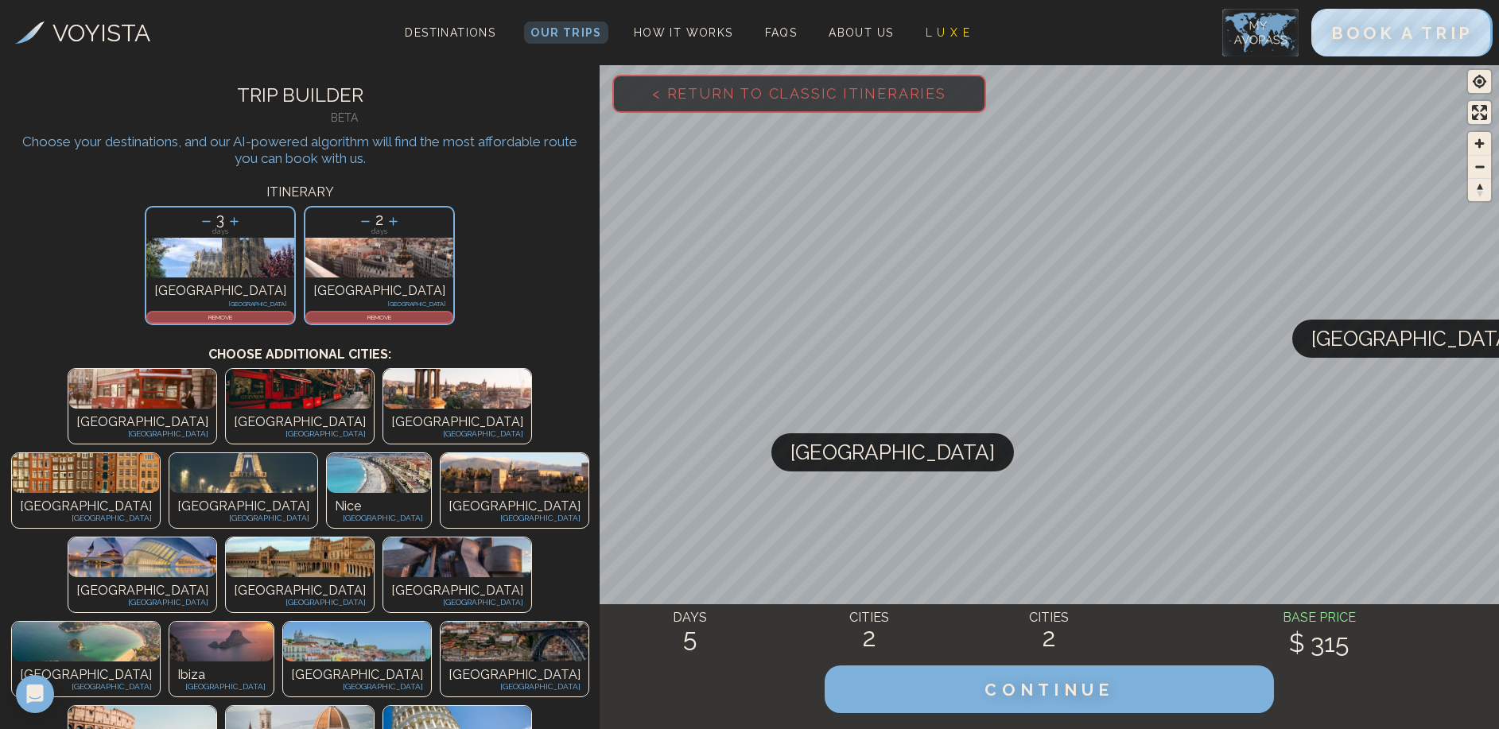
click at [385, 224] on icon at bounding box center [393, 221] width 17 height 17
click at [389, 224] on icon at bounding box center [393, 221] width 9 height 9
click at [288, 220] on p "3" at bounding box center [220, 219] width 148 height 24
click at [242, 223] on icon at bounding box center [234, 221] width 17 height 17
click at [384, 228] on icon at bounding box center [392, 221] width 17 height 17
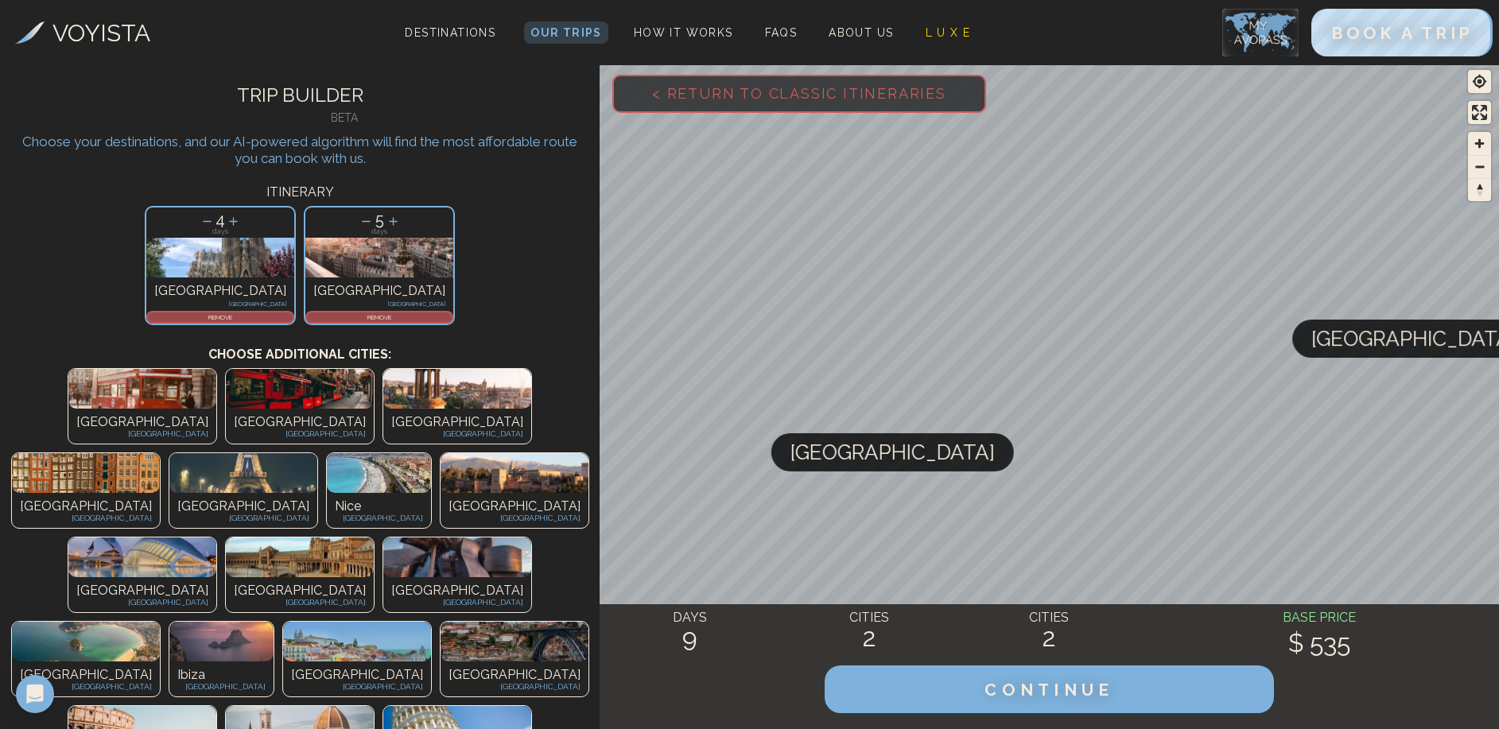
click at [242, 223] on icon at bounding box center [233, 221] width 17 height 17
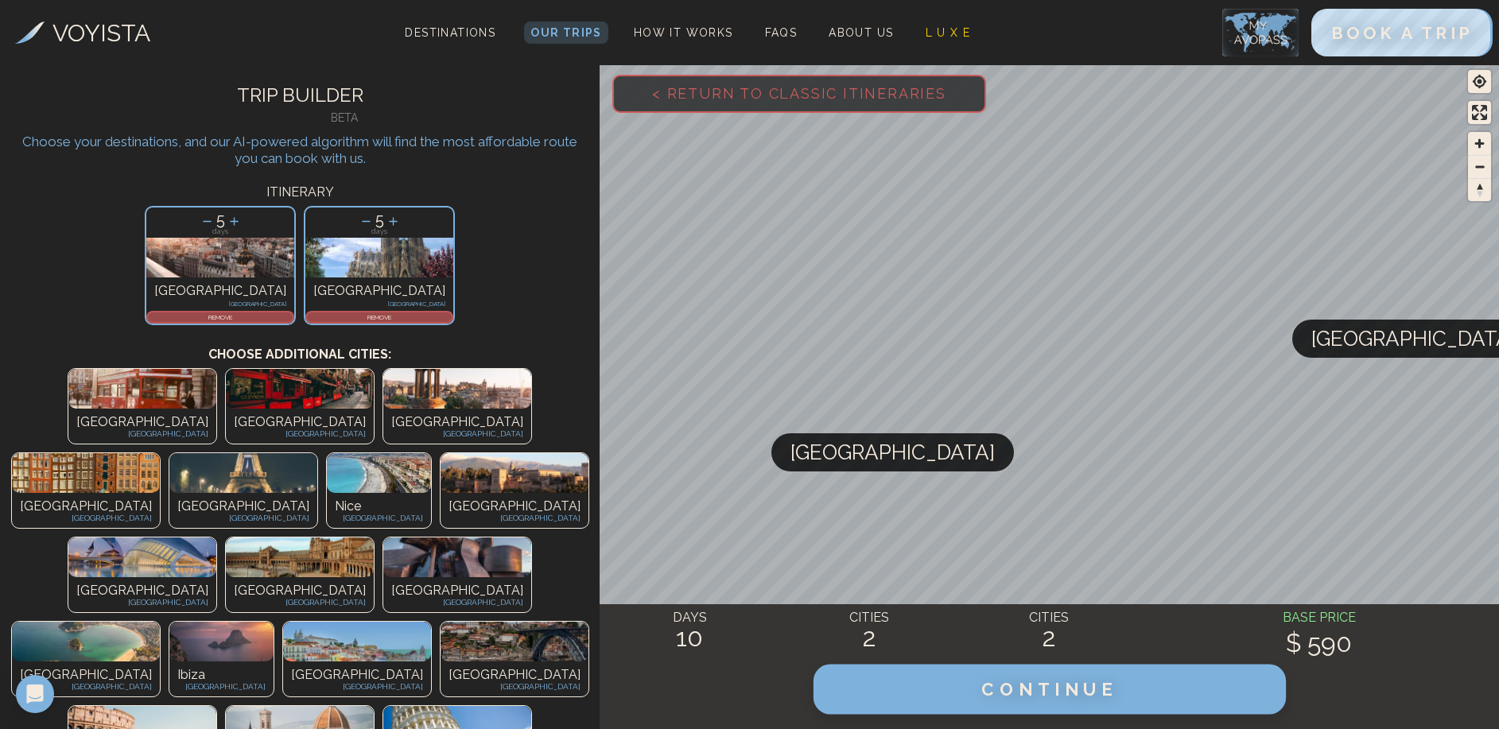
click at [1131, 699] on button "CONTINUE" at bounding box center [1049, 690] width 472 height 50
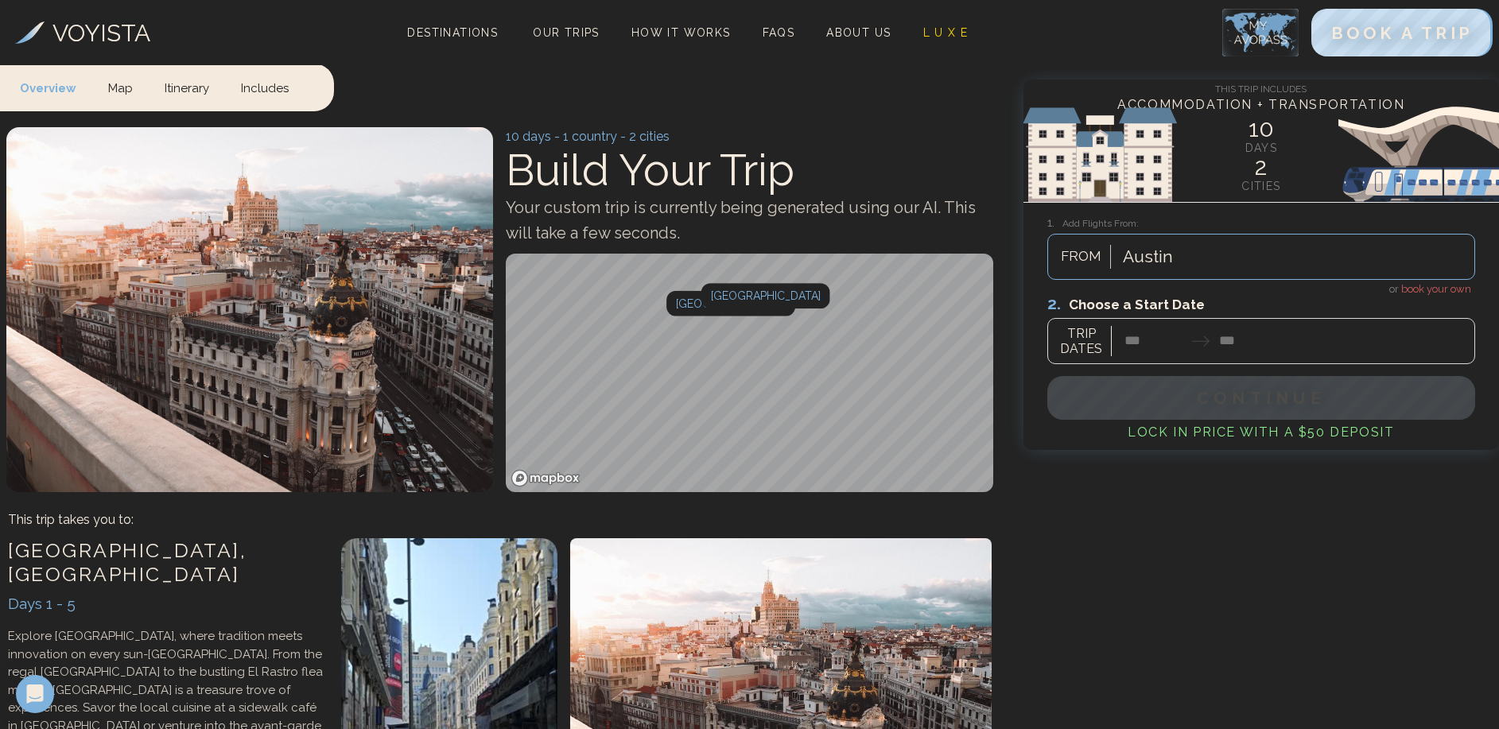
scroll to position [272, 0]
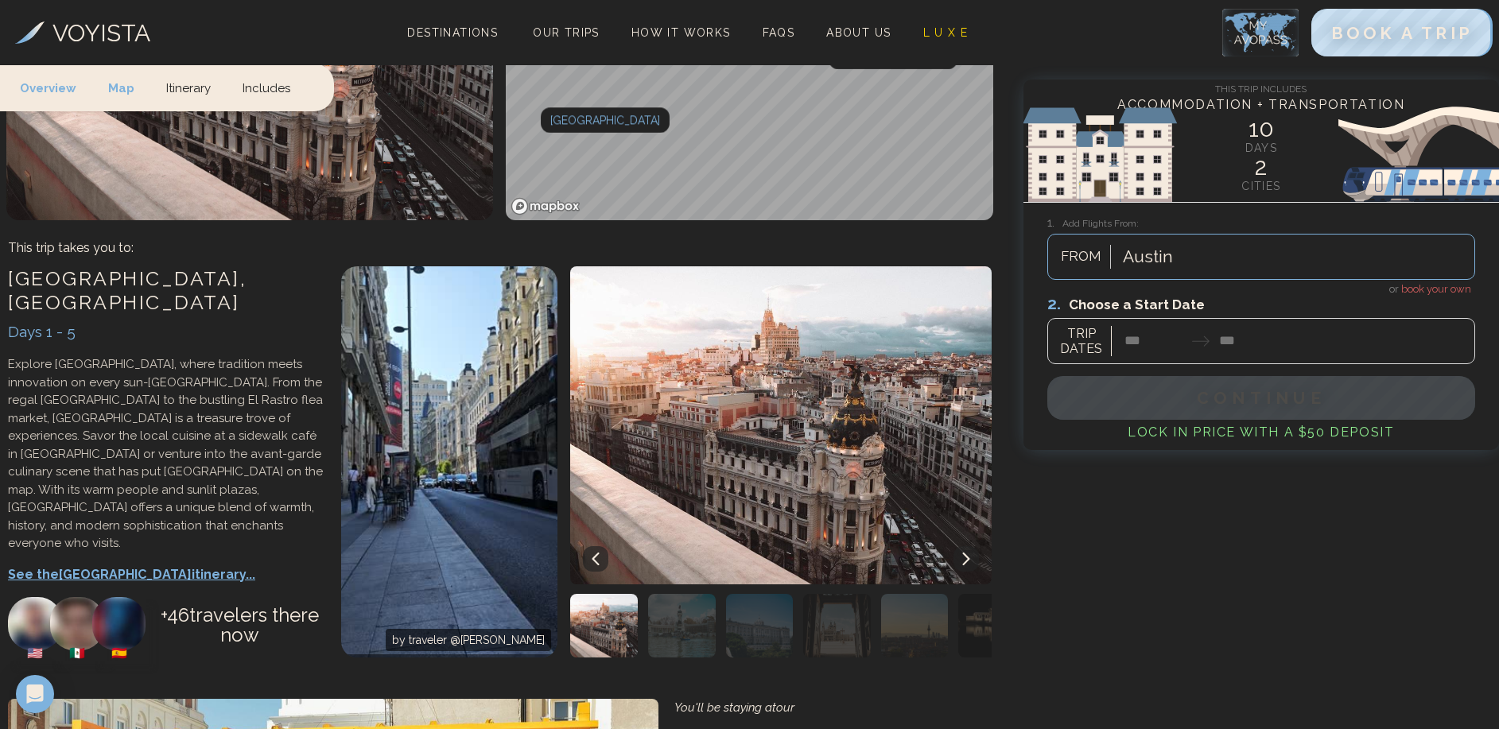
click at [126, 565] on p "See the Madrid itinerary..." at bounding box center [166, 574] width 317 height 19
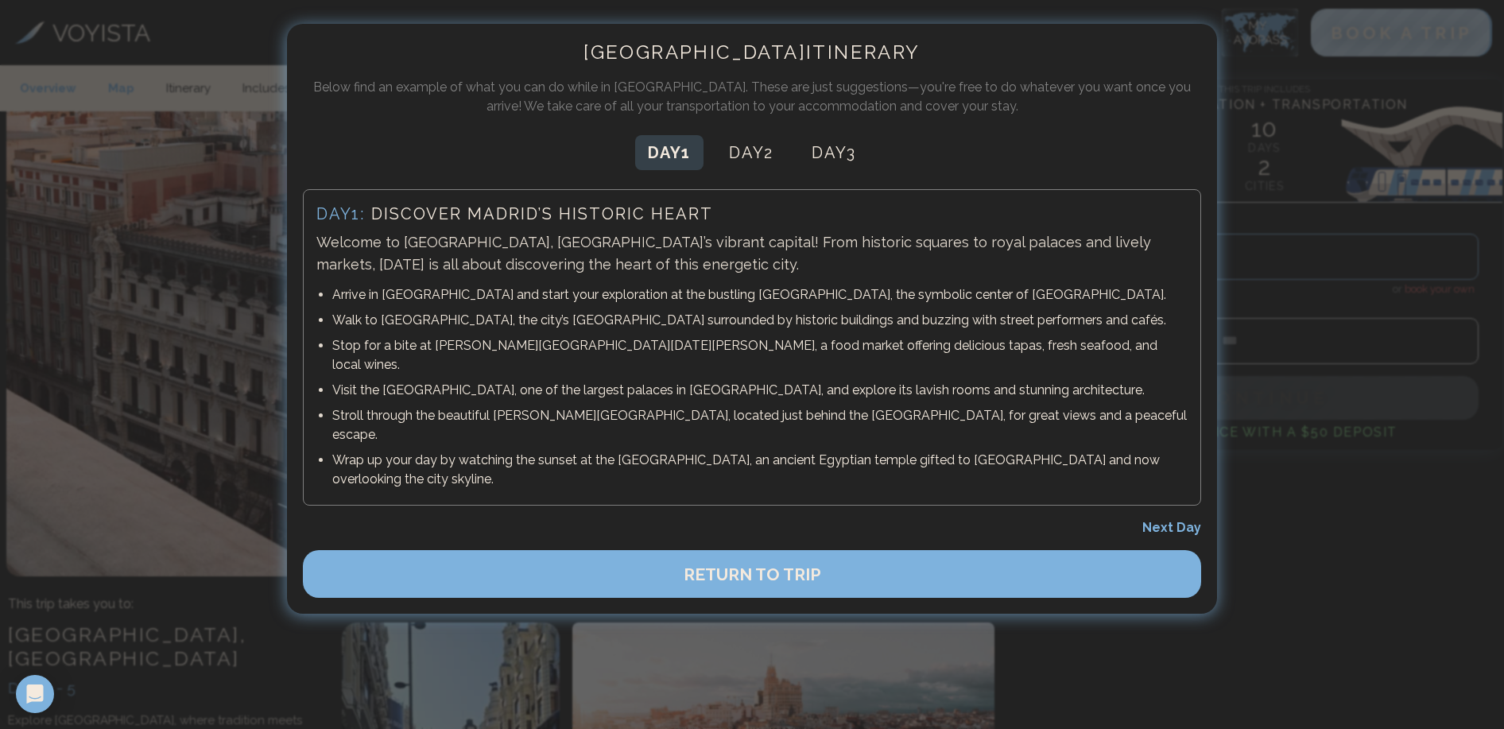
click at [710, 156] on div "Day 1 Day 2 Day 3" at bounding box center [752, 152] width 898 height 35
click at [742, 160] on button "Day 2" at bounding box center [751, 152] width 69 height 35
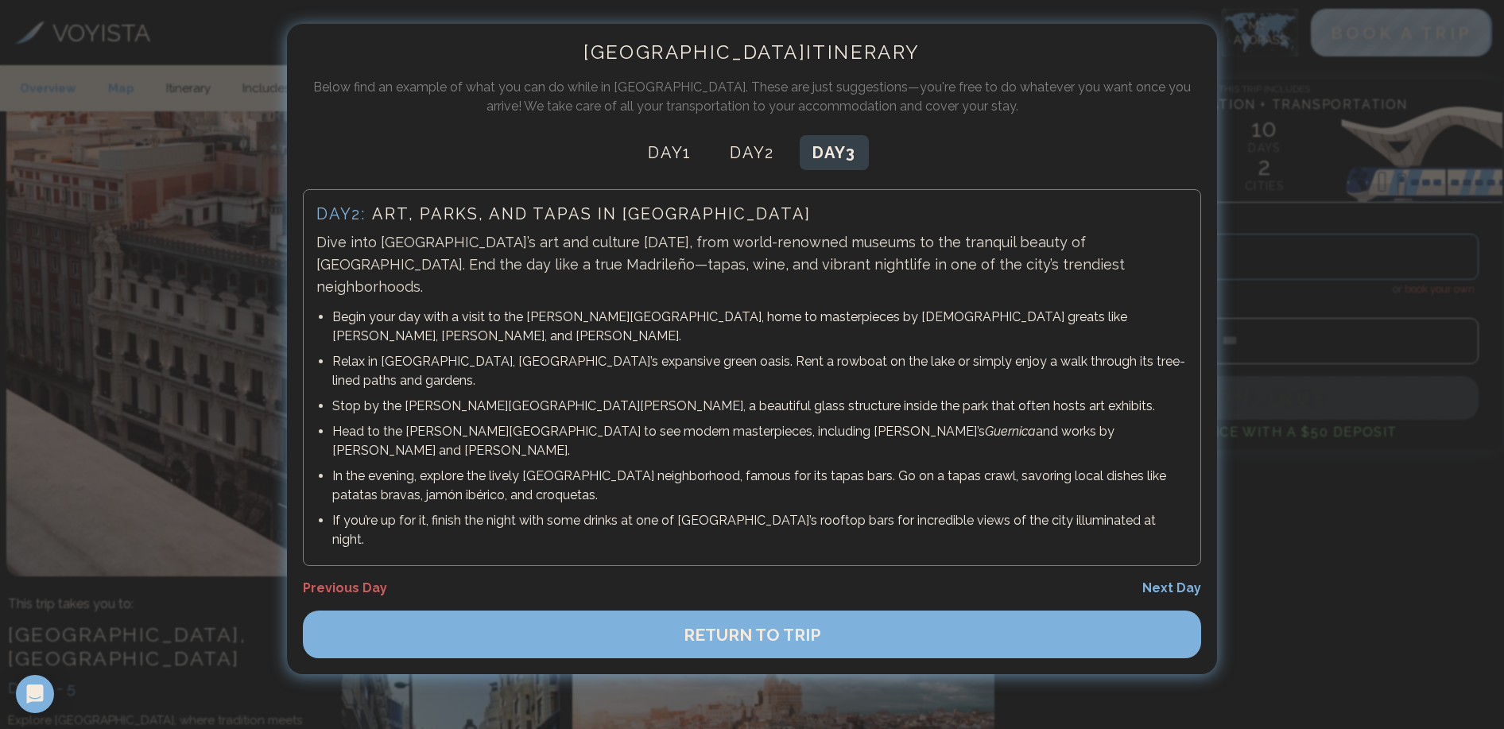
click at [814, 164] on button "Day 3" at bounding box center [834, 152] width 69 height 35
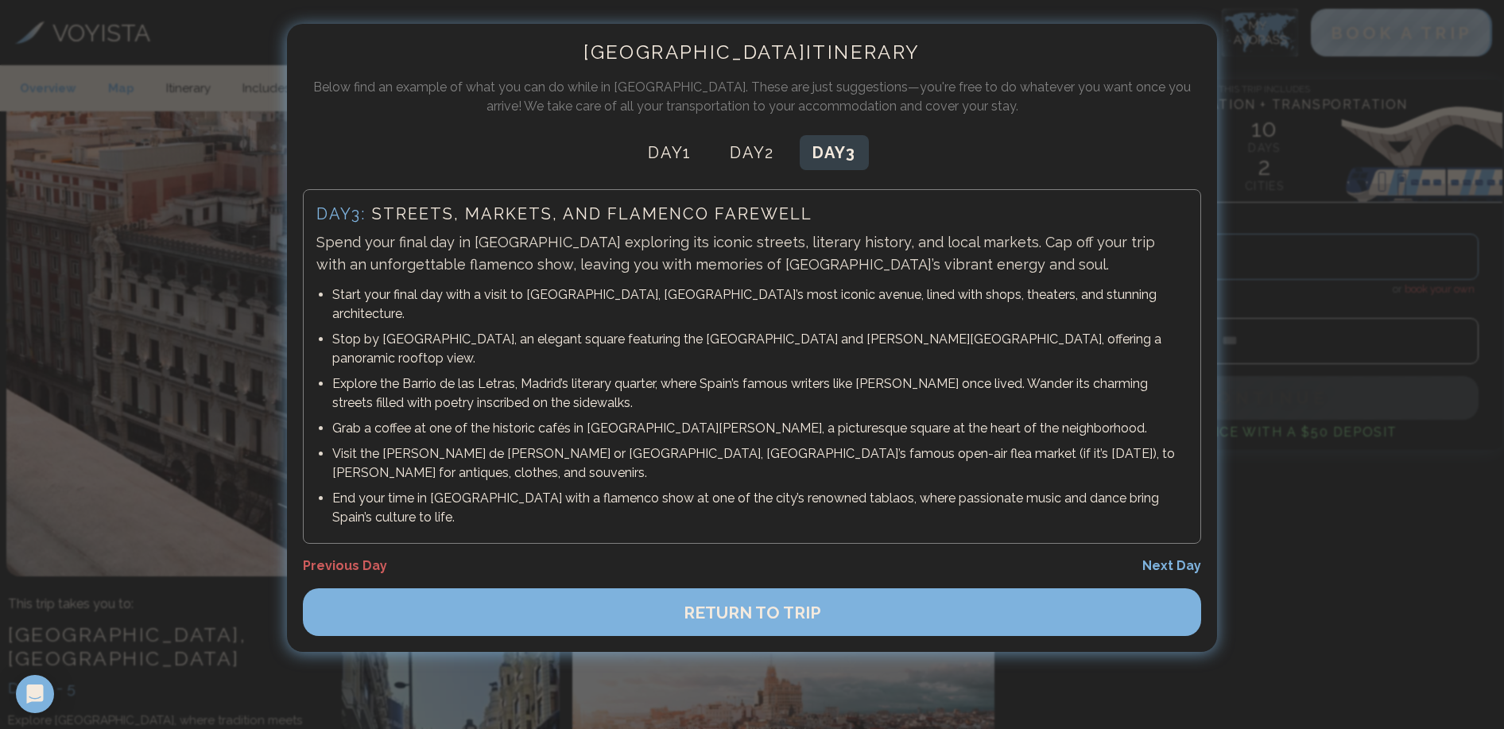
click at [495, 628] on div at bounding box center [752, 364] width 1504 height 729
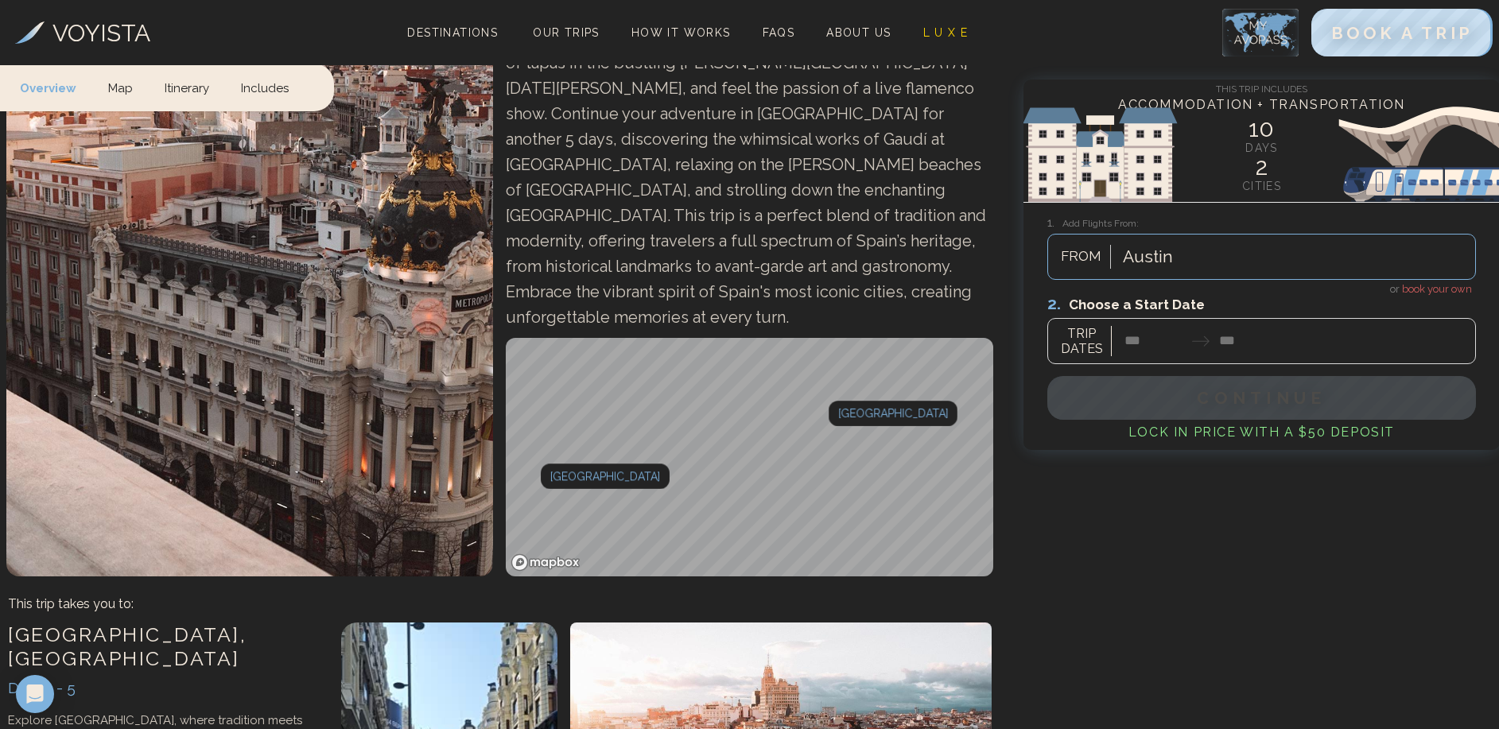
scroll to position [531, 0]
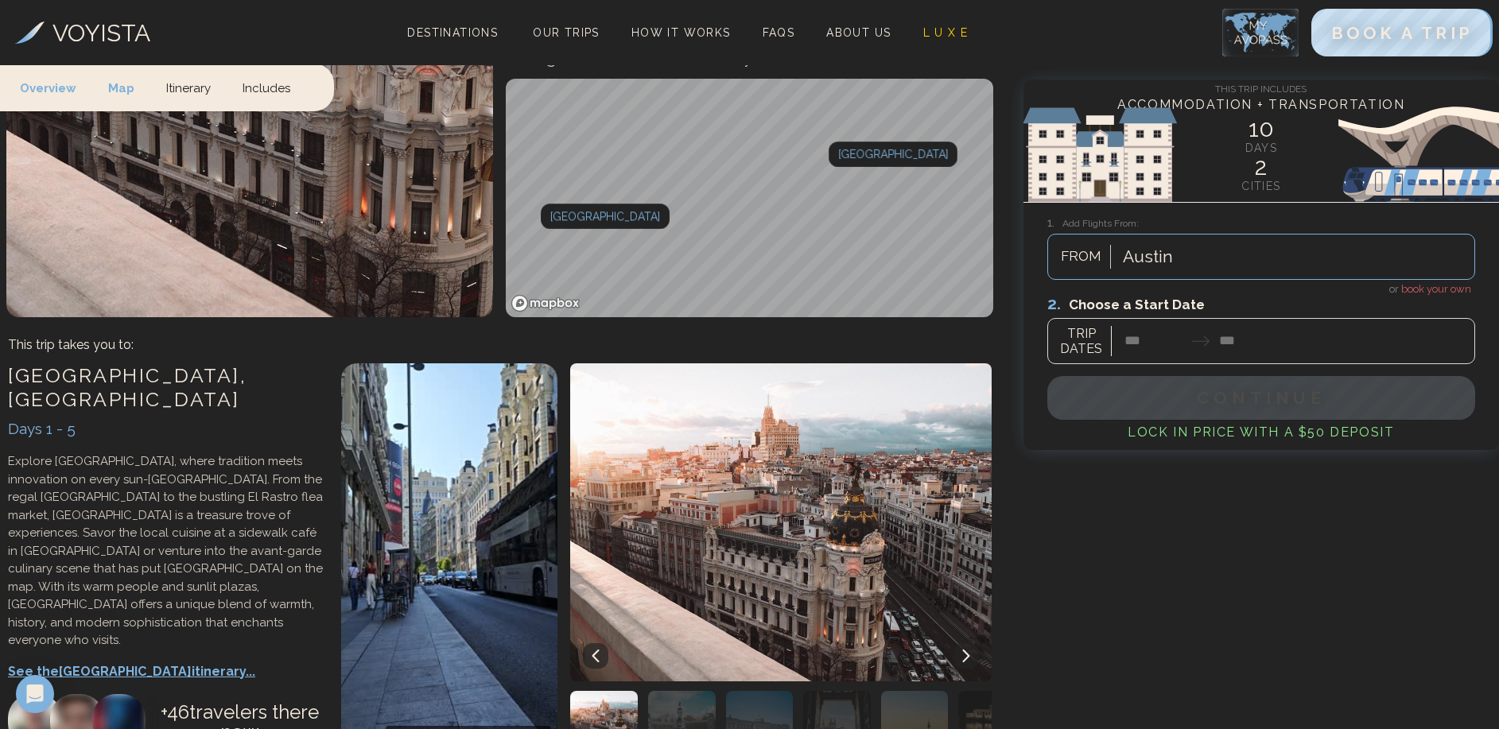
click at [141, 518] on div "[GEOGRAPHIC_DATA] , [GEOGRAPHIC_DATA] Days 1 - 5 Explore [GEOGRAPHIC_DATA], whe…" at bounding box center [166, 565] width 333 height 421
click at [145, 662] on p "See the Madrid itinerary..." at bounding box center [166, 671] width 317 height 19
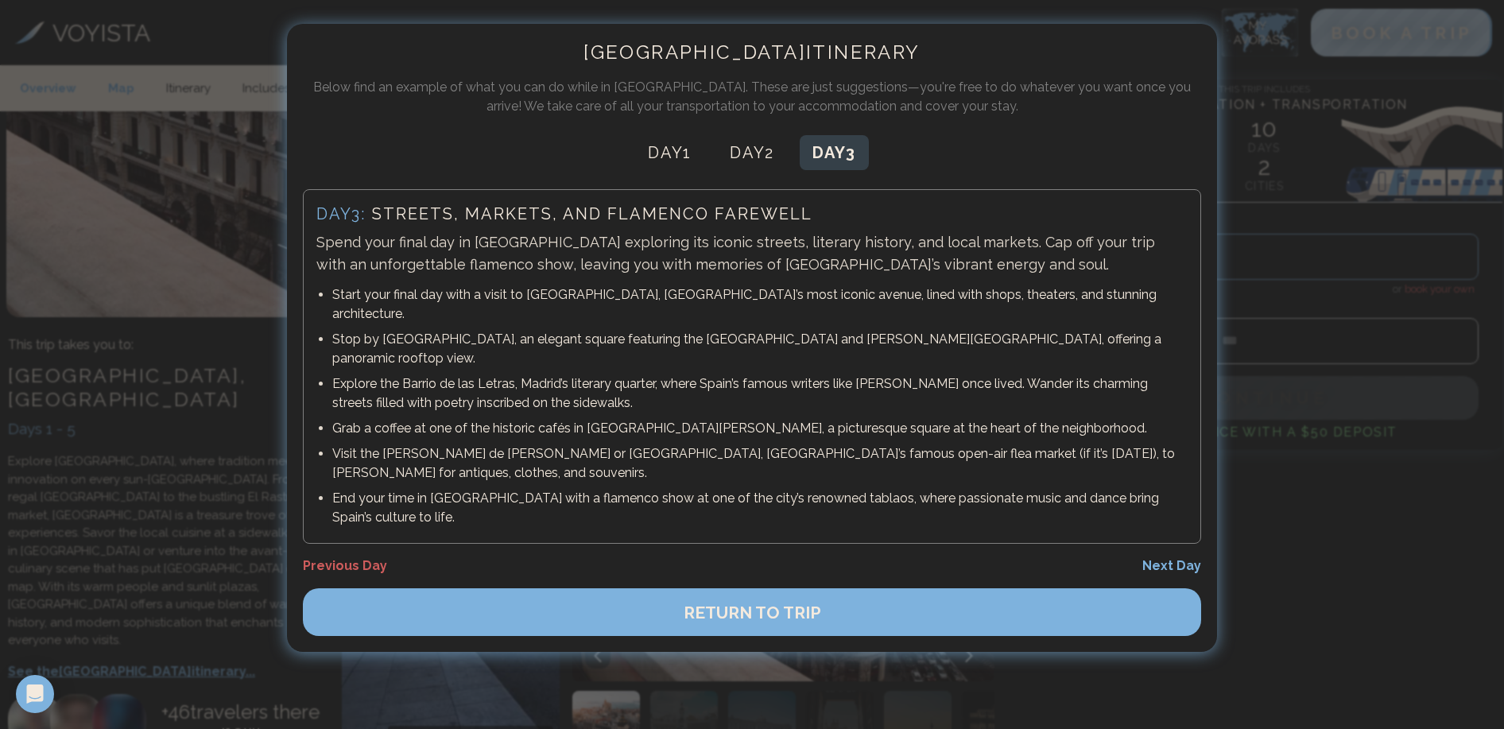
click at [1297, 653] on div at bounding box center [752, 364] width 1504 height 729
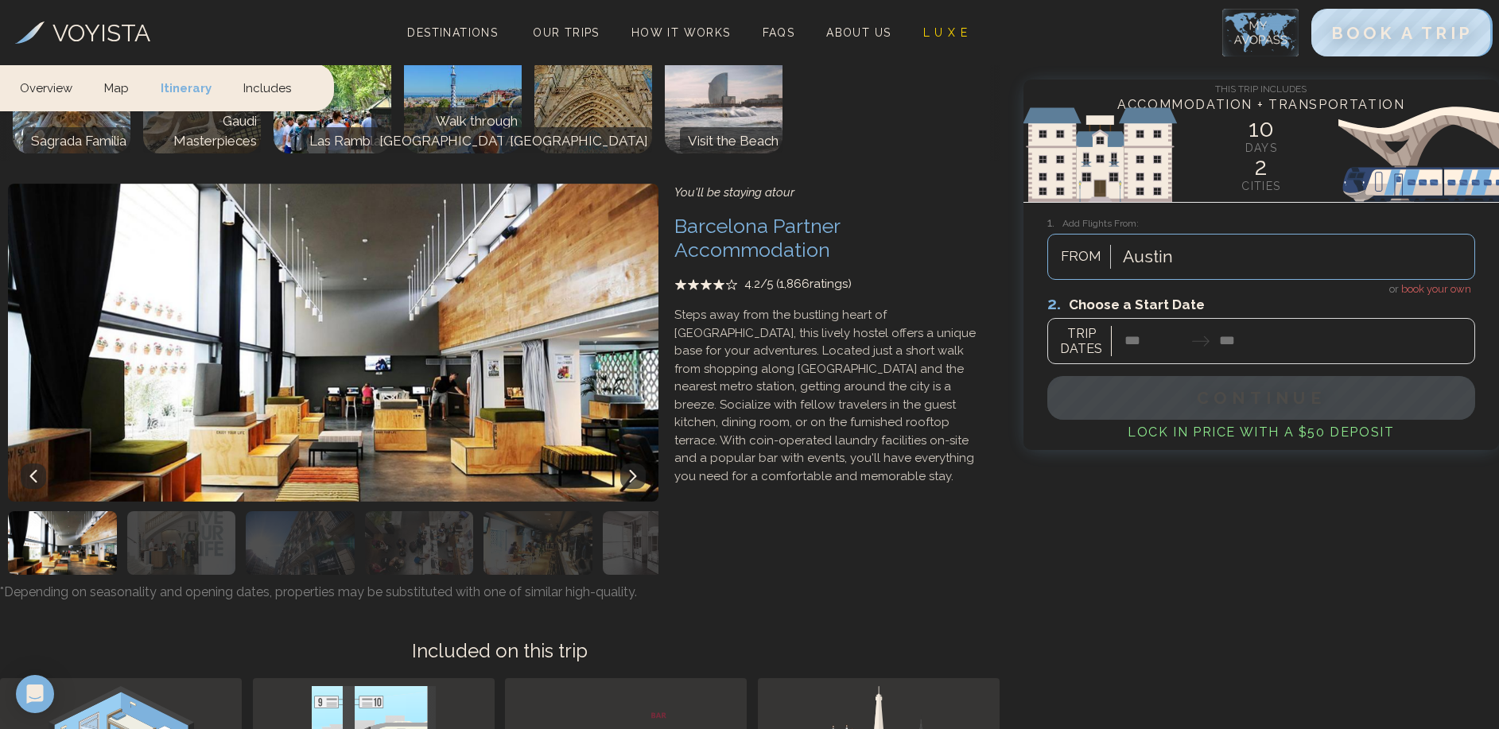
scroll to position [1468, 0]
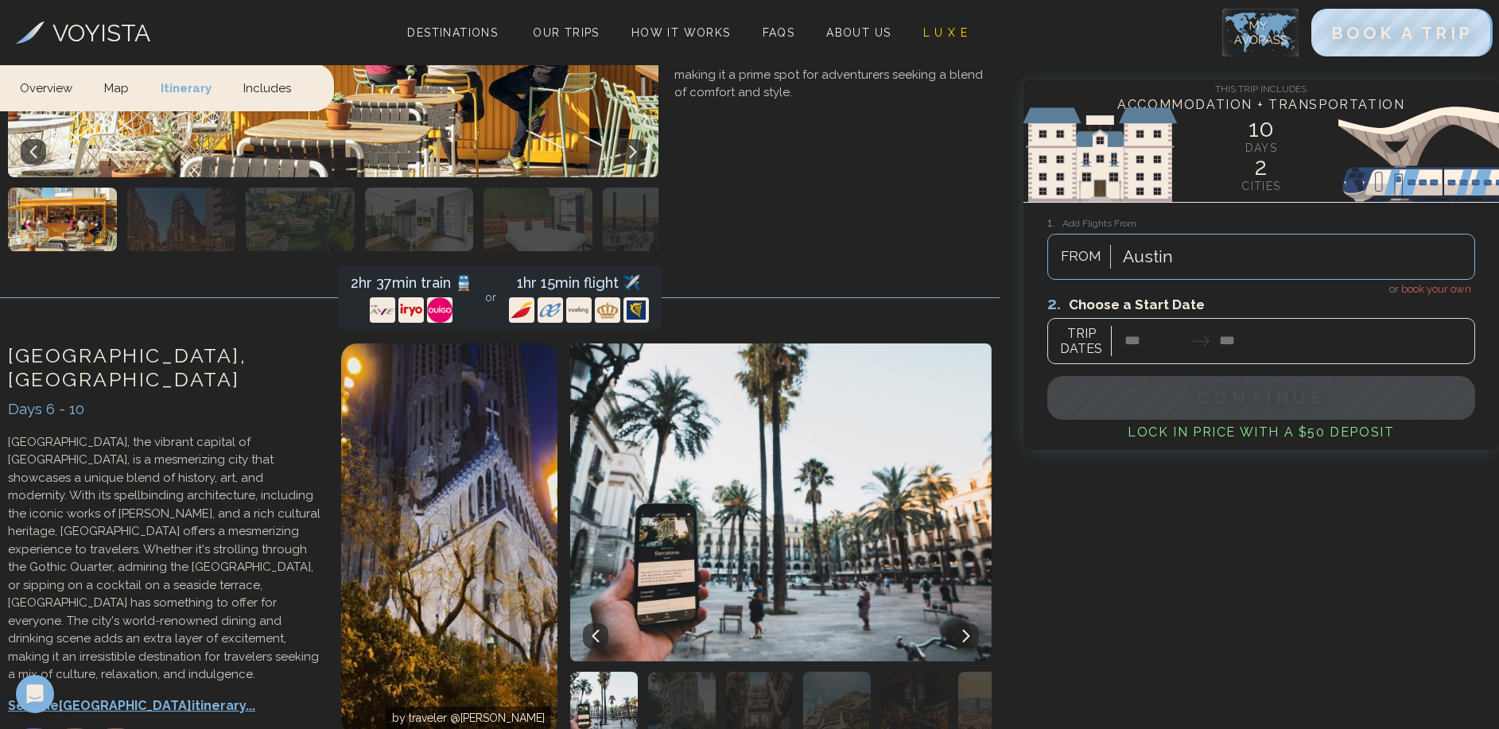
click at [99, 696] on p "See the Barcelona itinerary..." at bounding box center [166, 705] width 317 height 19
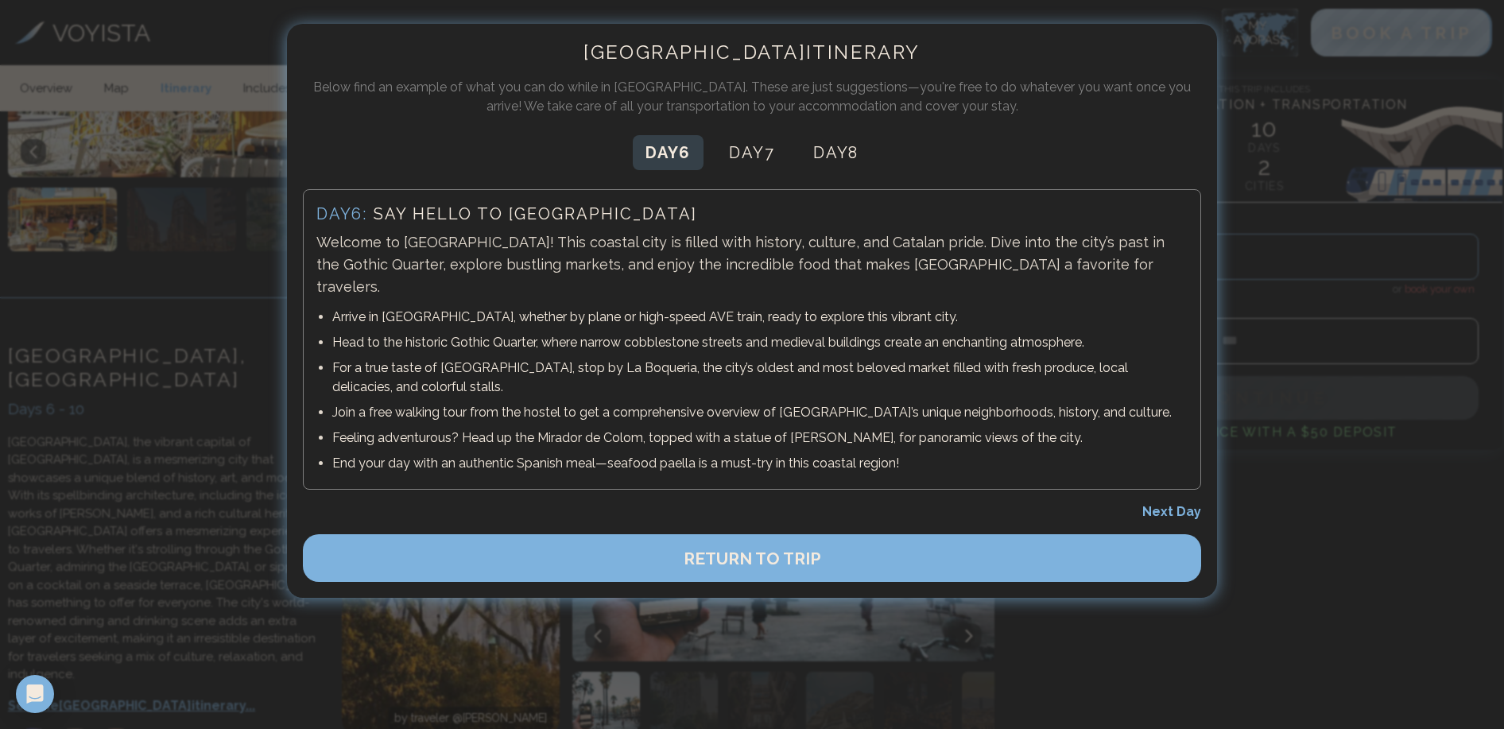
click at [758, 169] on button "Day 7" at bounding box center [752, 152] width 72 height 35
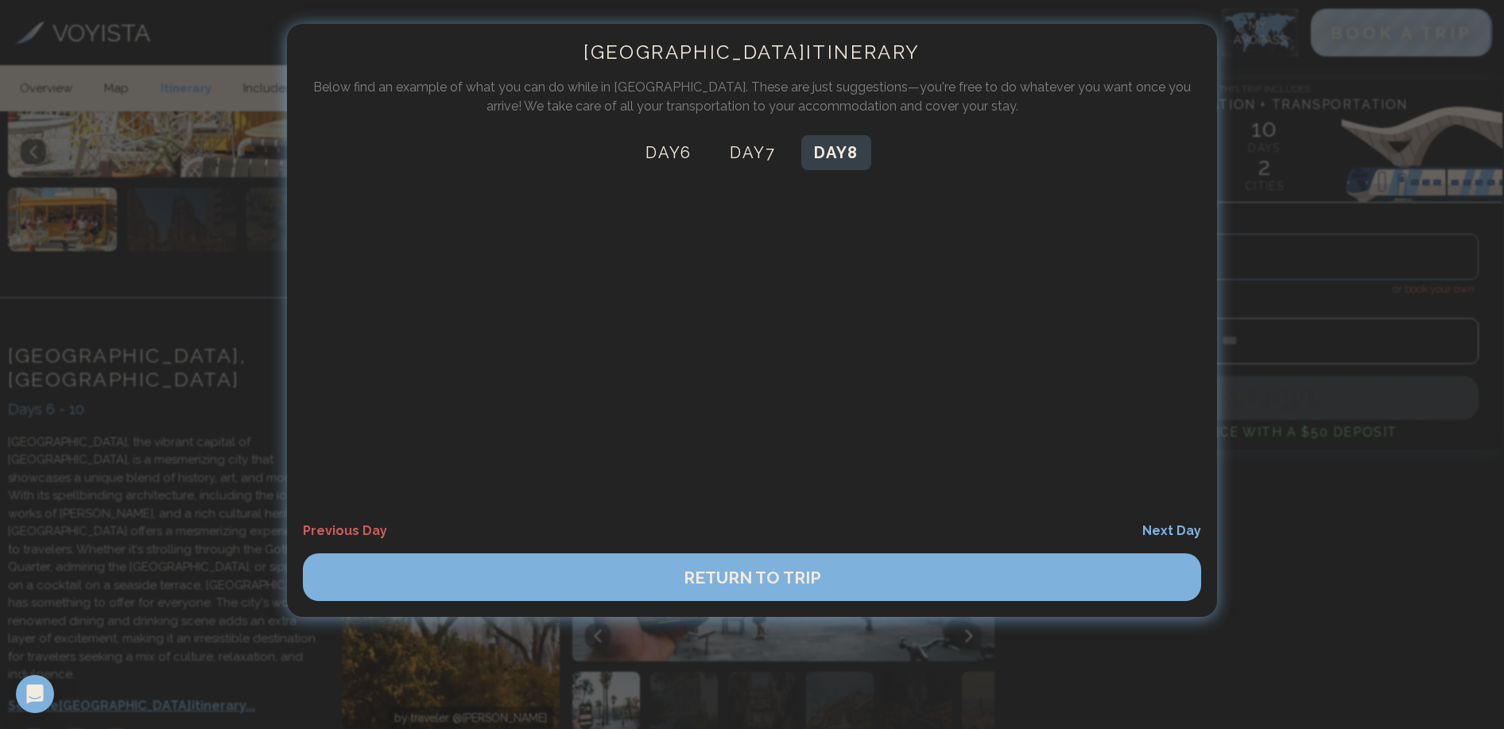
click at [826, 161] on button "Day 8" at bounding box center [836, 152] width 70 height 35
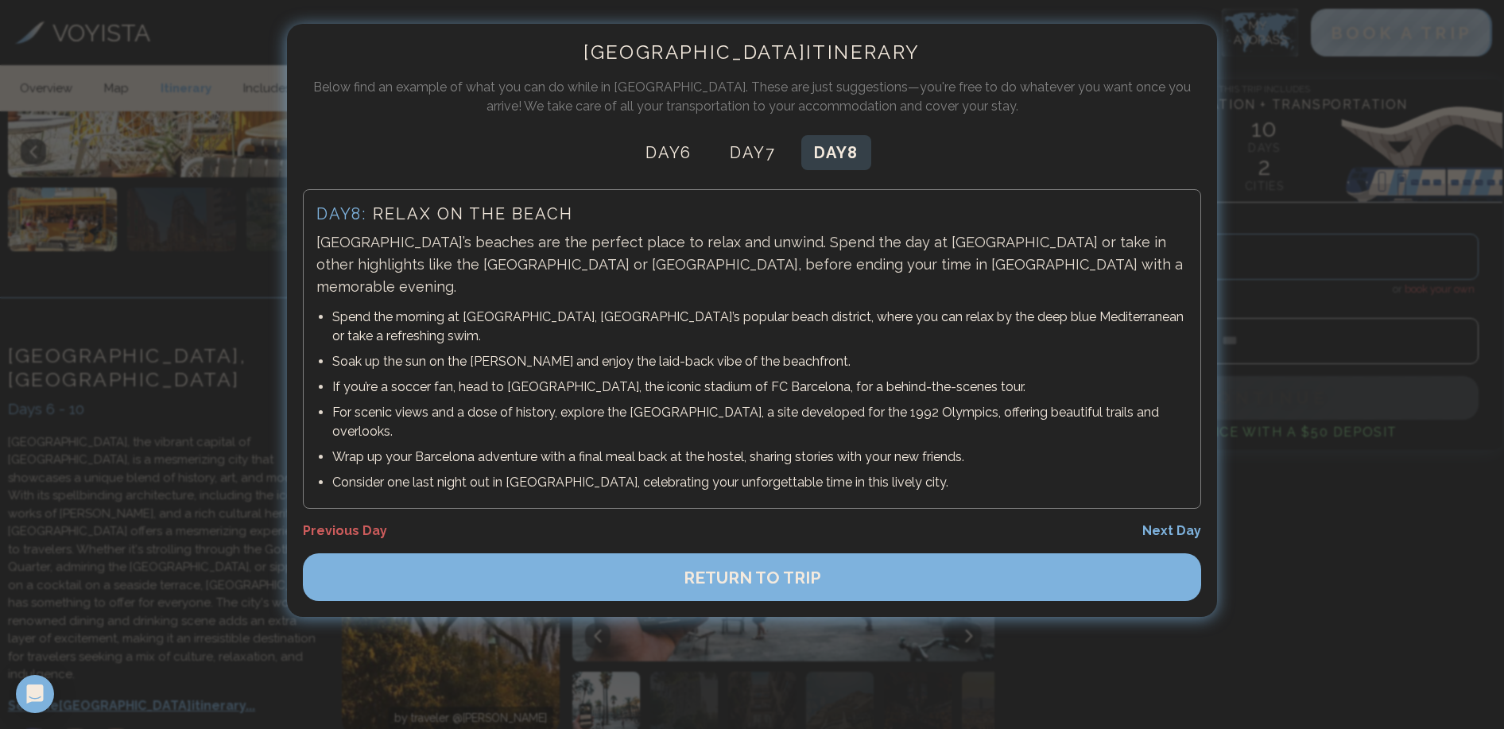
click at [190, 305] on div at bounding box center [752, 364] width 1504 height 729
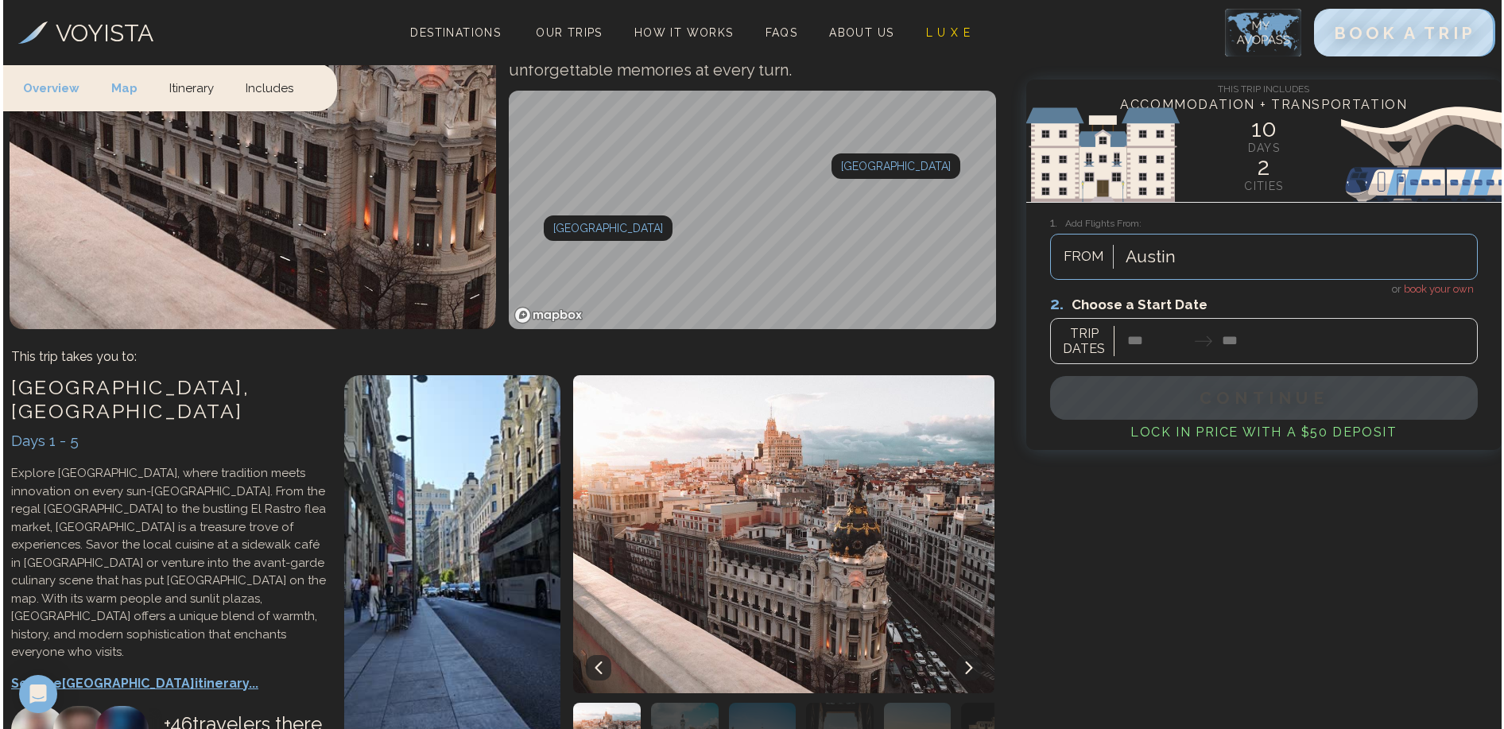
scroll to position [587, 0]
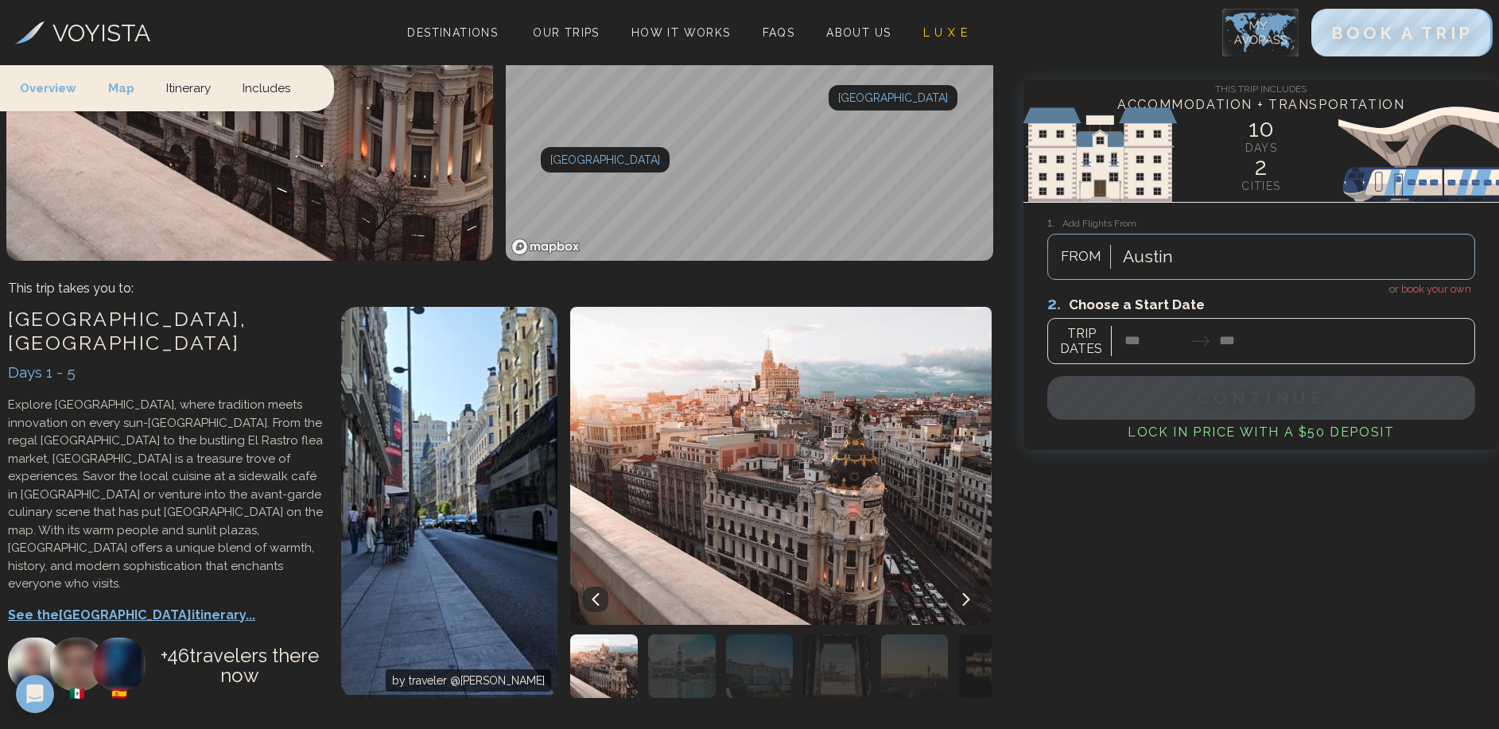
click at [103, 606] on p "See the Madrid itinerary..." at bounding box center [166, 615] width 317 height 19
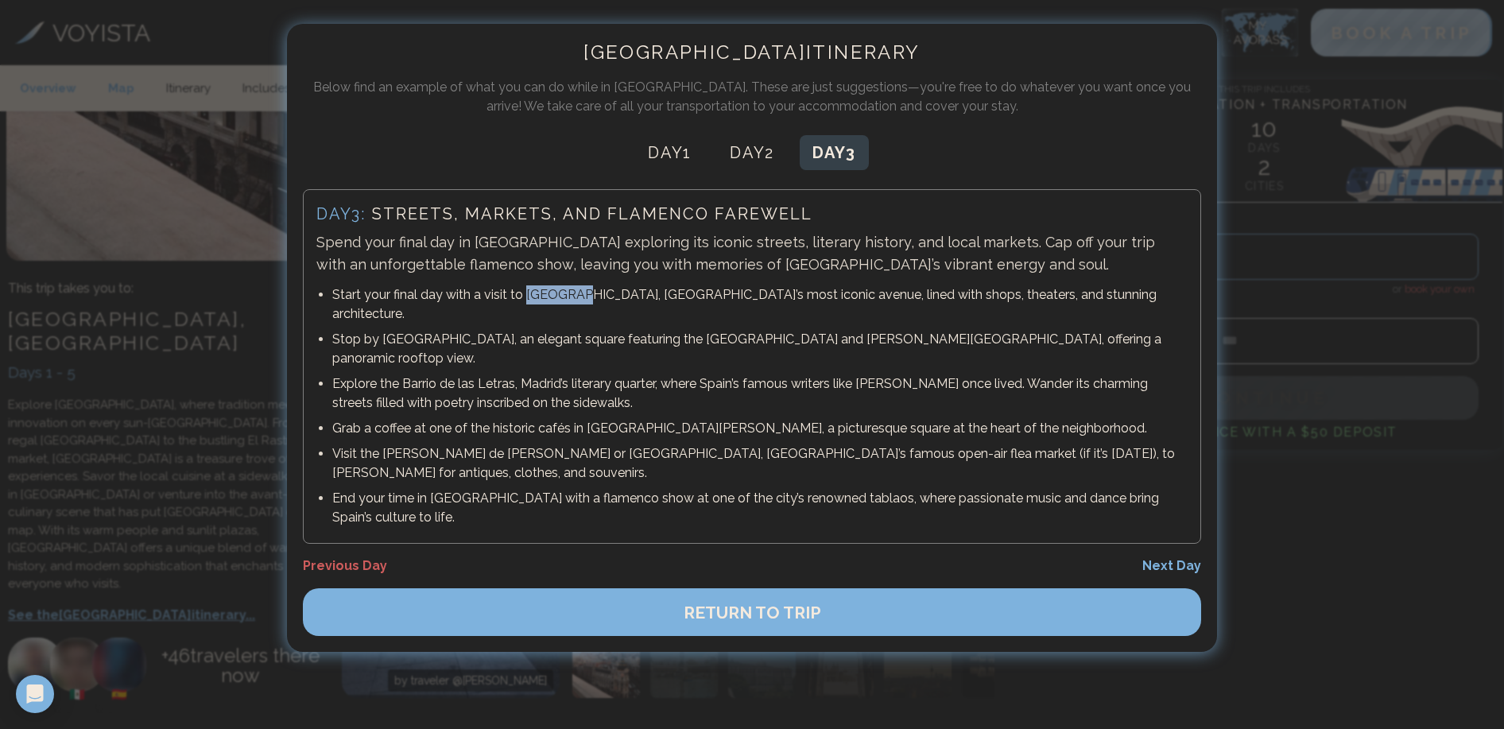
drag, startPoint x: 523, startPoint y: 293, endPoint x: 572, endPoint y: 297, distance: 49.4
click at [572, 297] on p "Start your final day with a visit to [GEOGRAPHIC_DATA], [GEOGRAPHIC_DATA]’s mos…" at bounding box center [759, 304] width 855 height 38
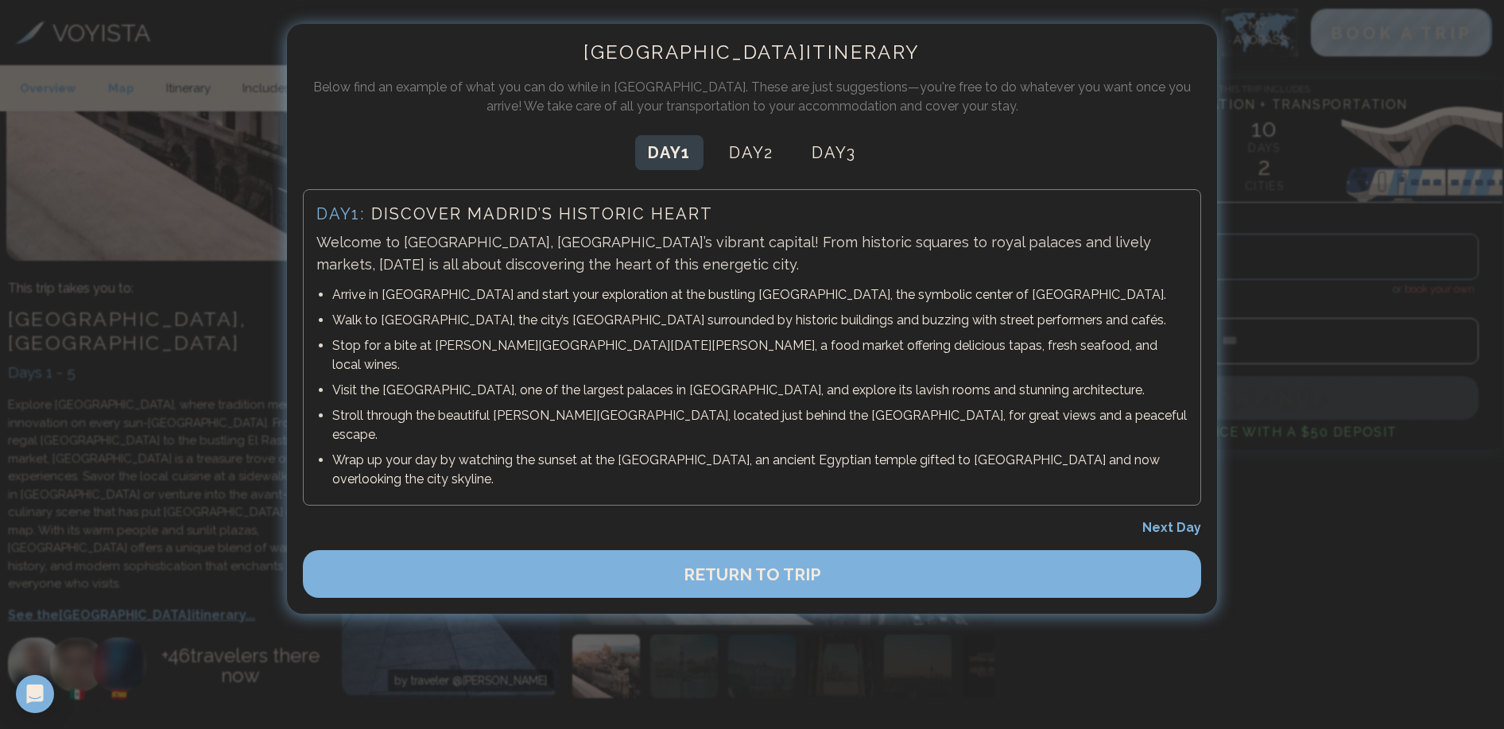
click at [660, 155] on button "Day 1" at bounding box center [669, 152] width 68 height 35
click at [549, 302] on p "Arrive in [GEOGRAPHIC_DATA] and start your exploration at the bustling [GEOGRAP…" at bounding box center [759, 294] width 855 height 19
drag, startPoint x: 667, startPoint y: 292, endPoint x: 749, endPoint y: 297, distance: 82.0
click at [749, 297] on p "Arrive in [GEOGRAPHIC_DATA] and start your exploration at the bustling [GEOGRAP…" at bounding box center [759, 294] width 855 height 19
copy p "Puerta del Sol"
